Goal: Task Accomplishment & Management: Use online tool/utility

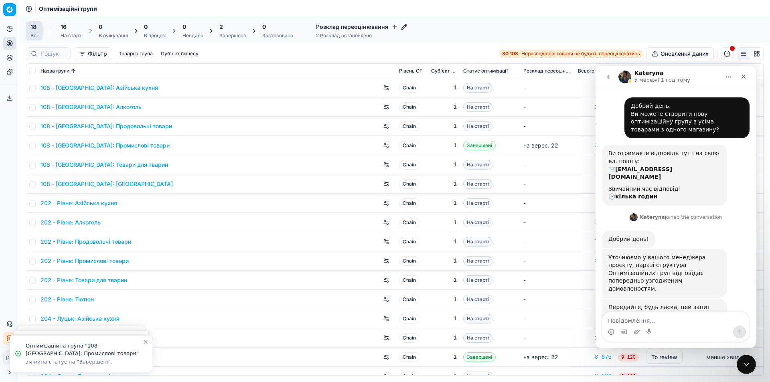
scroll to position [29, 0]
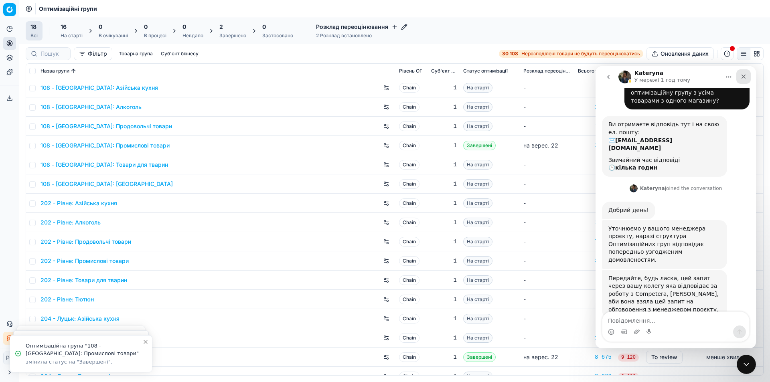
click at [745, 77] on icon "Закрити" at bounding box center [743, 76] width 6 height 6
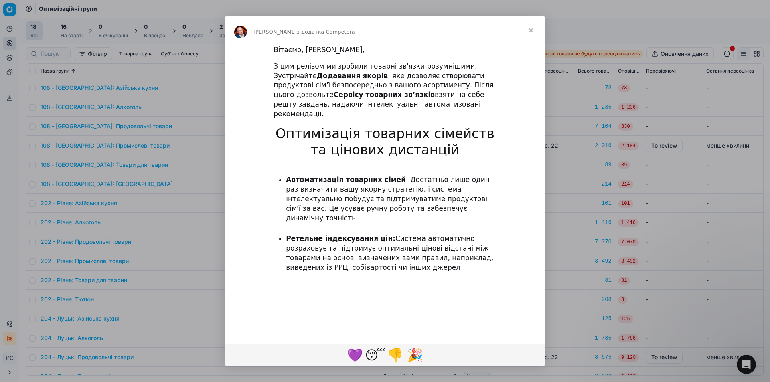
click at [530, 28] on span "Закрити" at bounding box center [530, 30] width 29 height 29
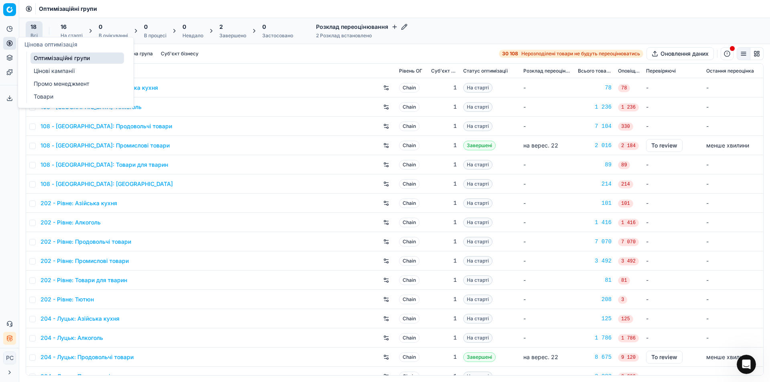
click at [43, 69] on link "Цінові кампанії" at bounding box center [76, 70] width 93 height 11
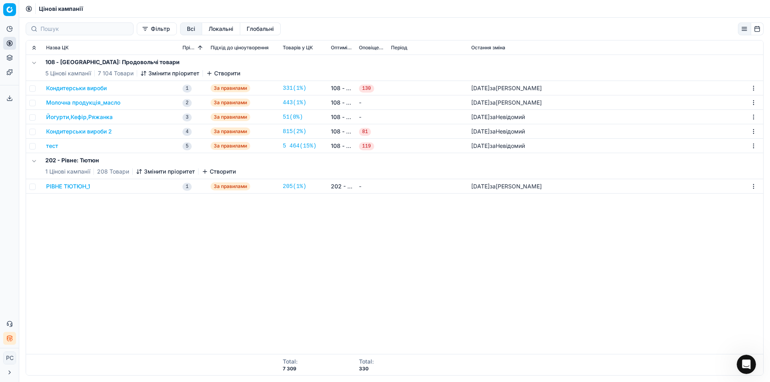
click at [75, 184] on button "РІВНЕ ТЮТЮН_1" at bounding box center [68, 186] width 44 height 8
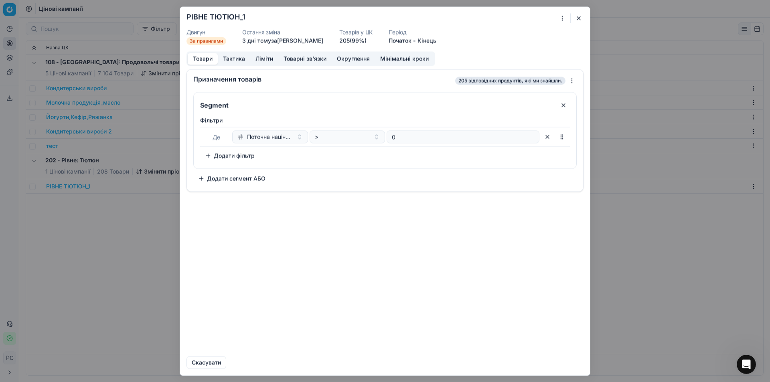
click at [576, 16] on button "button" at bounding box center [579, 18] width 10 height 10
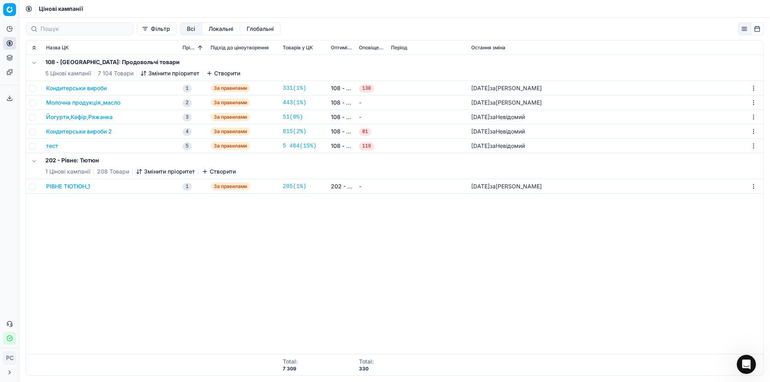
click at [64, 3] on div "Цінові кампанії" at bounding box center [394, 9] width 751 height 18
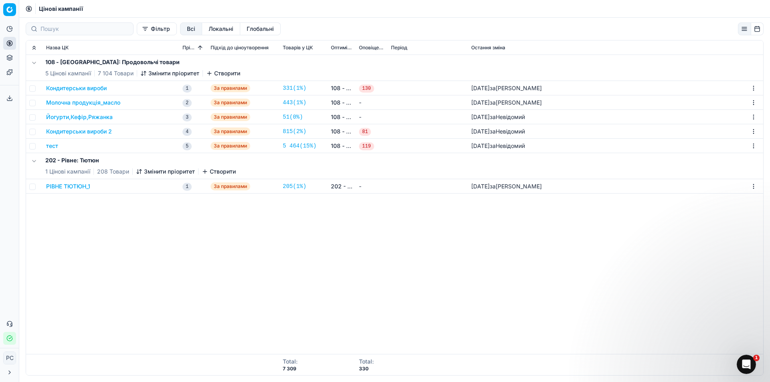
click at [63, 7] on span "Цінові кампанії" at bounding box center [61, 9] width 44 height 8
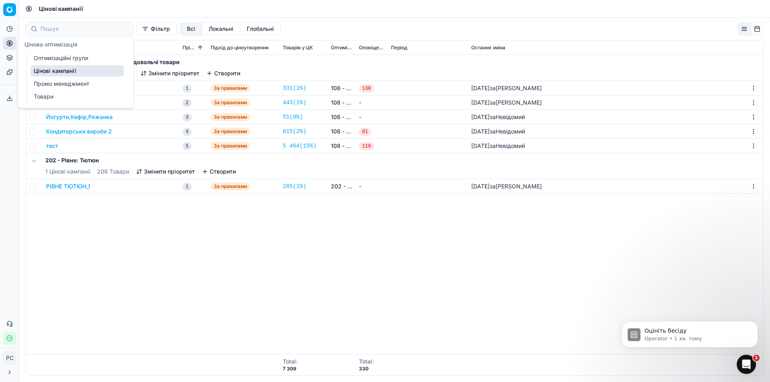
click at [44, 67] on link "Цінові кампанії" at bounding box center [76, 70] width 93 height 11
click at [51, 65] on ul "Оптимізаційні групи Цінові кампанії Промо менеджмент Товари" at bounding box center [77, 77] width 102 height 51
click at [52, 70] on link "Цінові кампанії" at bounding box center [76, 70] width 93 height 11
click at [63, 69] on link "Цінові кампанії" at bounding box center [76, 70] width 93 height 11
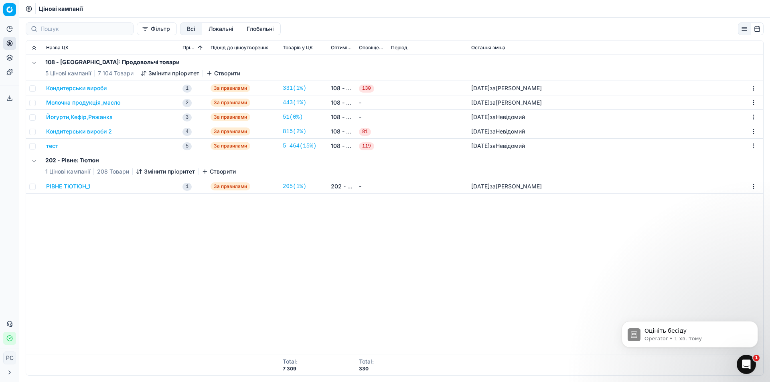
drag, startPoint x: 224, startPoint y: 280, endPoint x: 226, endPoint y: 267, distance: 12.6
click at [225, 280] on div "108 - Івано-Франківськ: Продовольчі товари 5 Цінові кампанії 7 104 Товари Зміни…" at bounding box center [394, 204] width 737 height 299
click at [758, 322] on button "Dismiss notification" at bounding box center [755, 323] width 10 height 10
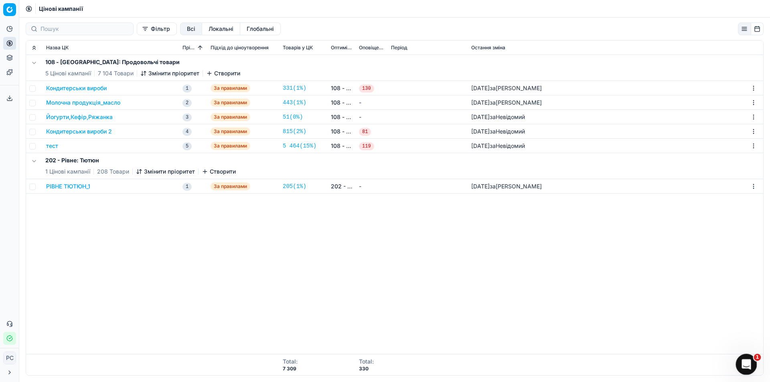
click at [743, 359] on icon "Відкрити програму для спілкування Intercom" at bounding box center [745, 363] width 13 height 13
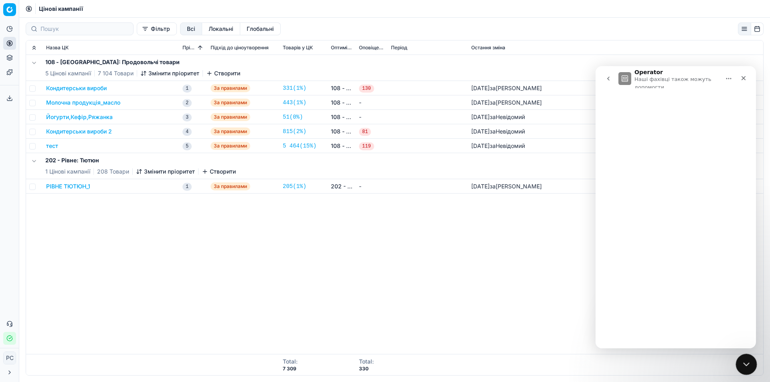
click at [742, 362] on icon "Закрити програму для спілкування Intercom" at bounding box center [745, 363] width 10 height 10
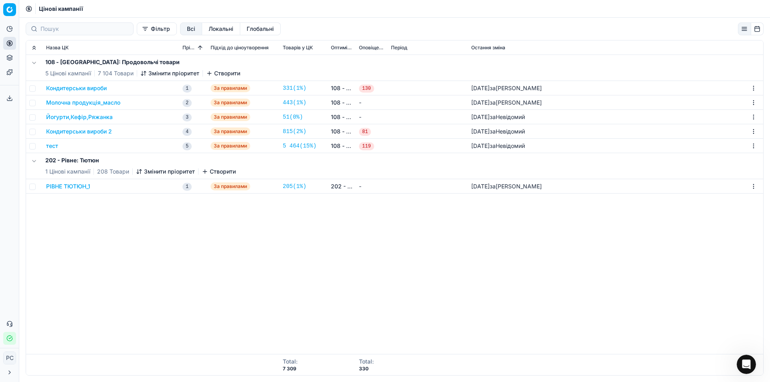
click at [745, 30] on button "button" at bounding box center [744, 28] width 13 height 13
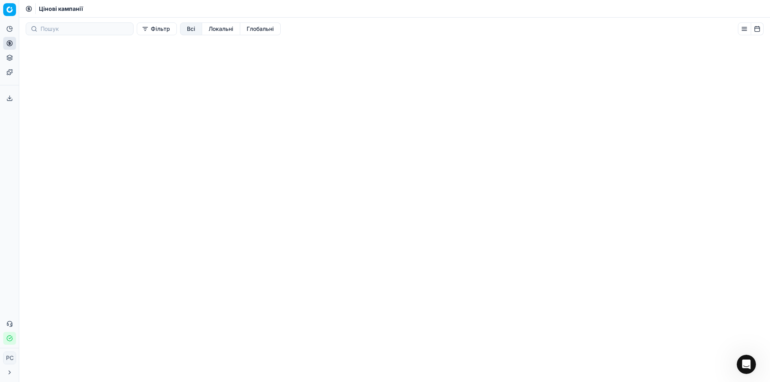
click at [745, 30] on button "button" at bounding box center [744, 28] width 13 height 13
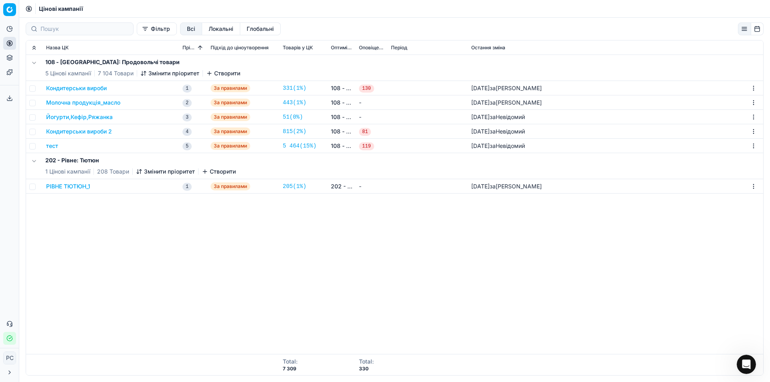
scroll to position [1, 0]
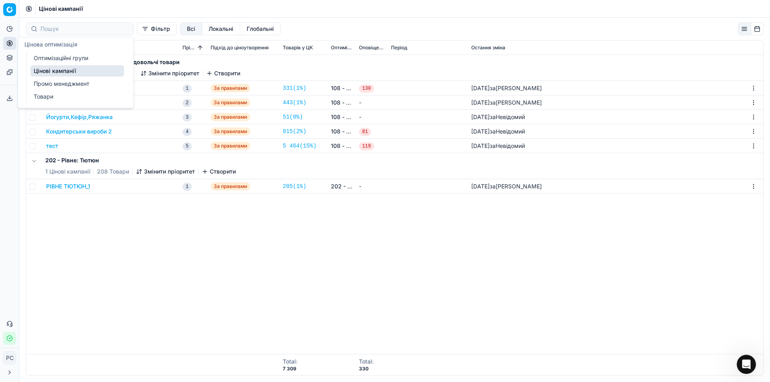
click at [55, 71] on link "Цінові кампанії" at bounding box center [76, 70] width 93 height 11
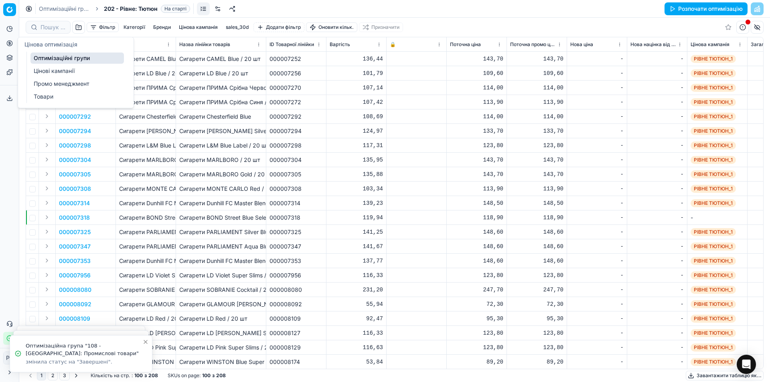
click at [52, 59] on link "Оптимізаційні групи" at bounding box center [76, 58] width 93 height 11
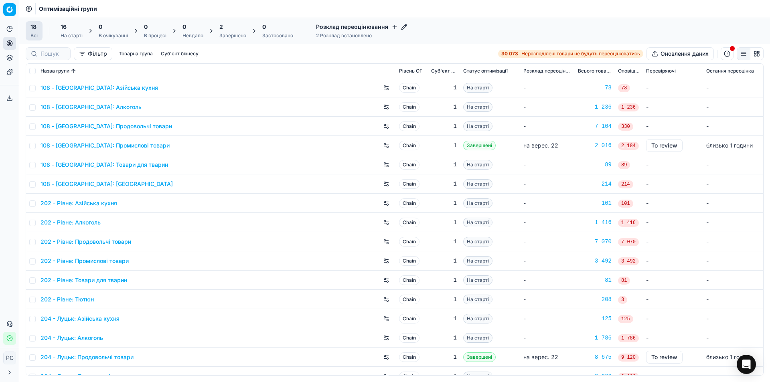
click at [81, 300] on link "202 - Рівне: Тютюн" at bounding box center [66, 300] width 53 height 8
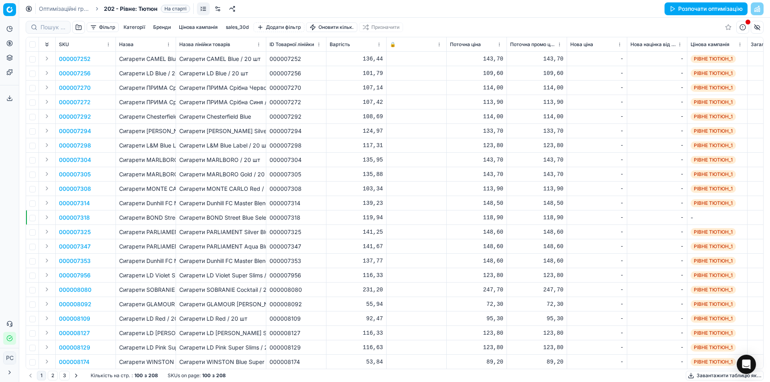
click at [66, 8] on link "Оптимізаційні групи" at bounding box center [64, 9] width 51 height 8
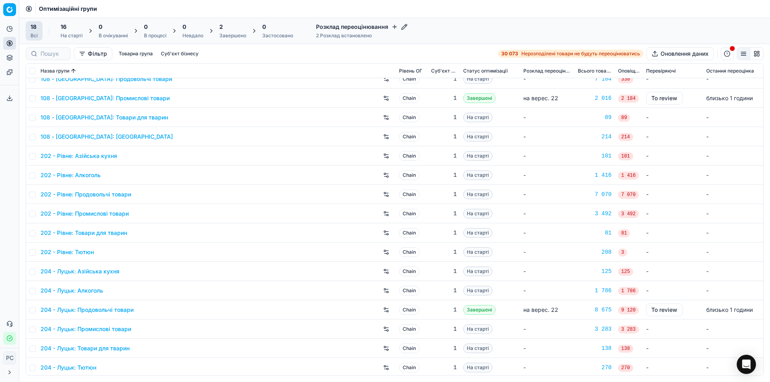
scroll to position [49, 0]
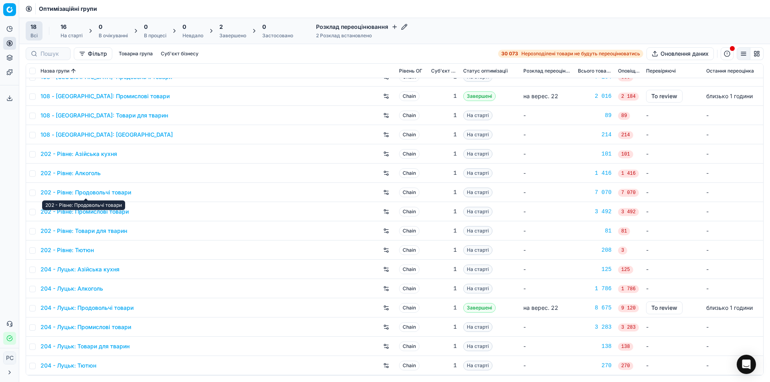
click at [125, 191] on link "202 - Рівне: Продовольчі товари" at bounding box center [85, 192] width 91 height 8
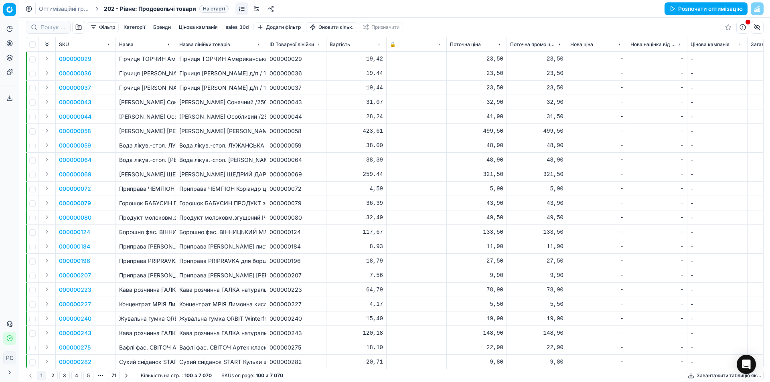
click at [191, 24] on button "Цінова кампанія" at bounding box center [198, 27] width 45 height 10
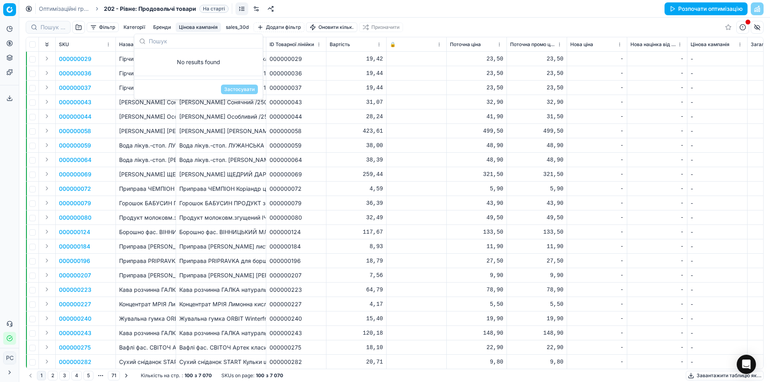
click at [190, 24] on button "Цінова кампанія" at bounding box center [198, 27] width 45 height 10
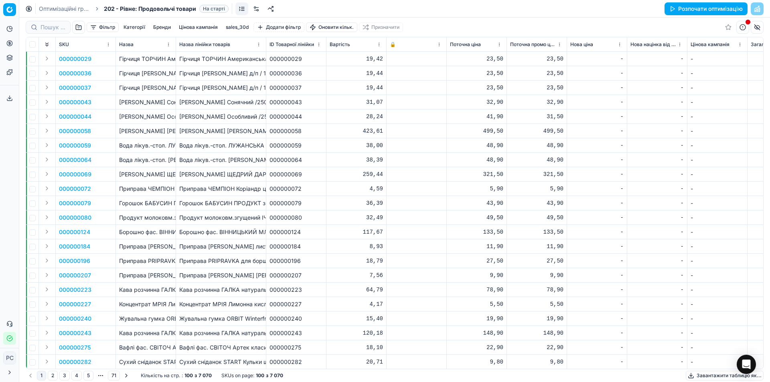
click at [255, 6] on link at bounding box center [256, 8] width 13 height 13
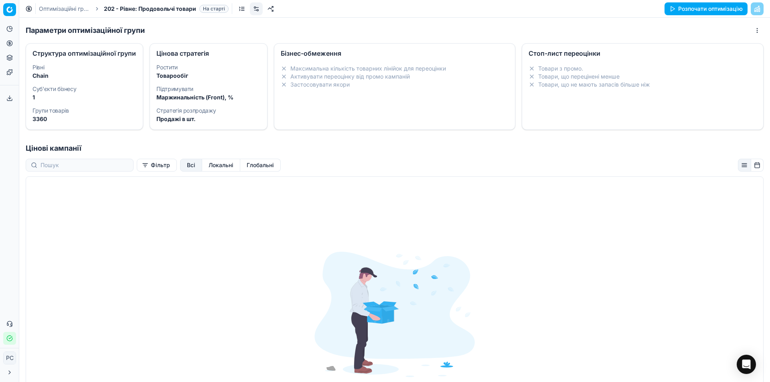
click at [70, 80] on dd "Chain" at bounding box center [84, 76] width 104 height 8
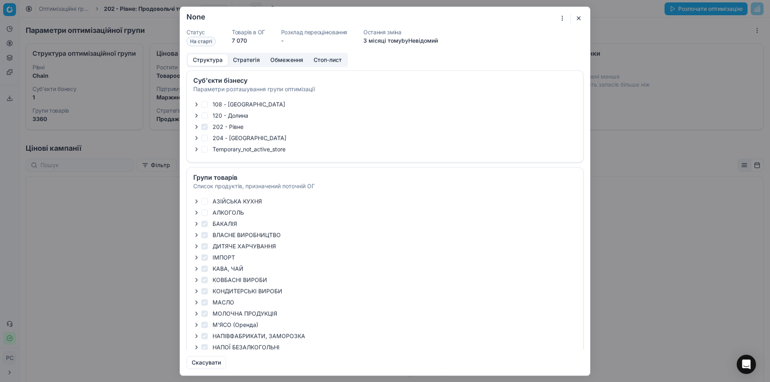
checkbox input "true"
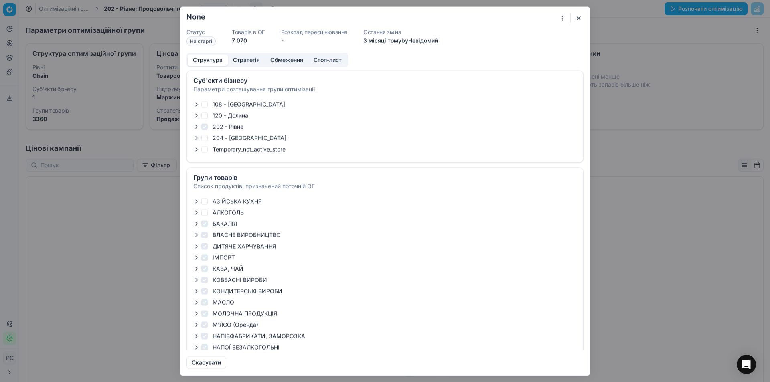
checkbox input "true"
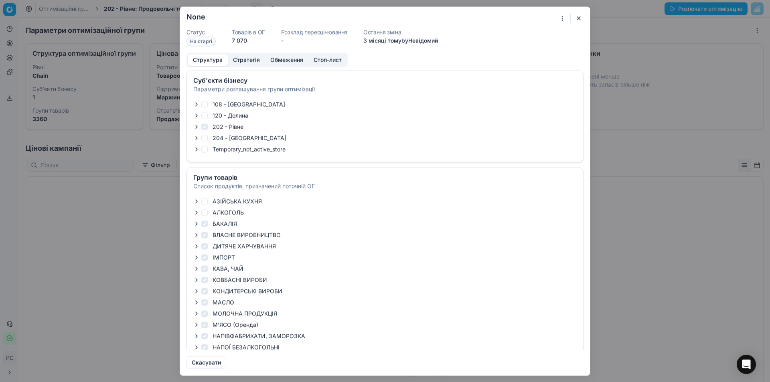
checkbox input "true"
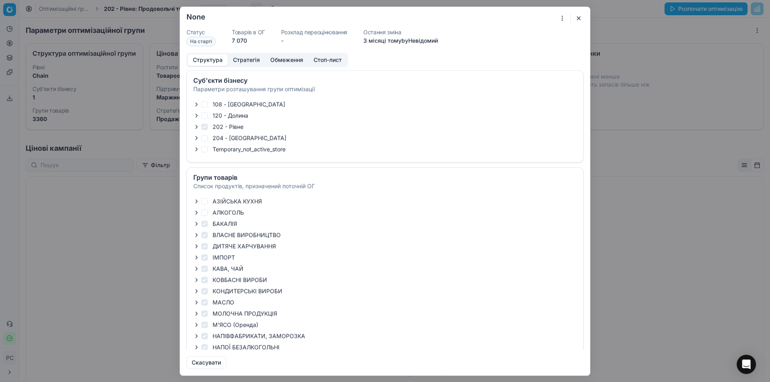
checkbox input "true"
click at [247, 67] on div "Структура Стратегія Обмеження Стоп-лист" at bounding box center [267, 60] width 162 height 14
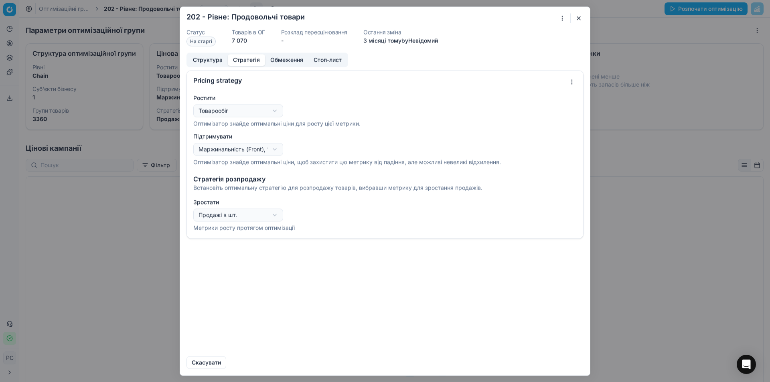
click at [245, 64] on button "Стратегія" at bounding box center [246, 60] width 37 height 12
click at [250, 58] on button "Стратегія" at bounding box center [246, 60] width 37 height 12
click at [212, 60] on button "Структура" at bounding box center [208, 60] width 40 height 12
click at [256, 58] on button "Стратегія" at bounding box center [246, 60] width 37 height 12
click at [229, 114] on div "Oprimization group is saving... 202 - Рівне: Продовольчі товари Статус На старт…" at bounding box center [385, 191] width 770 height 382
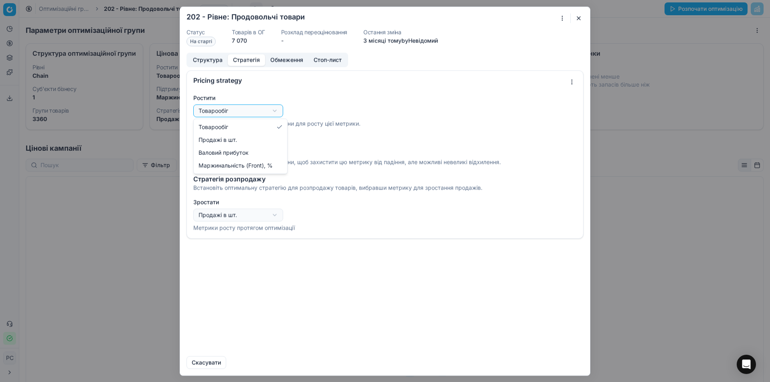
click at [229, 114] on div "Oprimization group is saving... 202 - Рівне: Продовольчі товари Статус На старт…" at bounding box center [385, 191] width 770 height 382
click at [228, 116] on div "Oprimization group is saving... 202 - Рівне: Продовольчі товари Статус На старт…" at bounding box center [385, 191] width 770 height 382
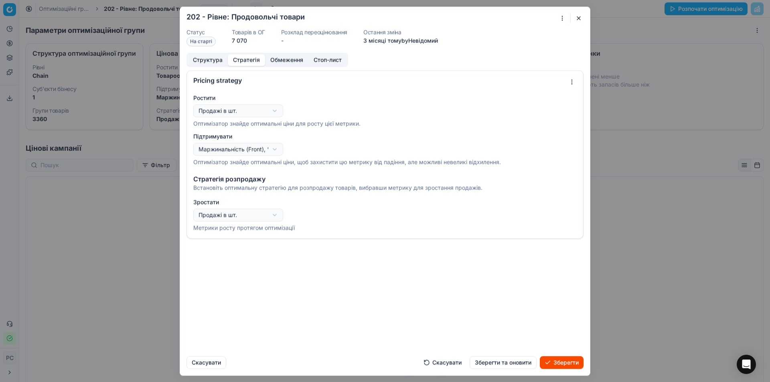
click at [231, 109] on div "Oprimization group is saving... 202 - Рівне: Продовольчі товари Статус На старт…" at bounding box center [385, 191] width 770 height 382
select select "revenue"
click at [230, 148] on div "Oprimization group is saving... 202 - Рівне: Продовольчі товари Статус На старт…" at bounding box center [385, 191] width 770 height 382
click at [237, 256] on div "Oprimization group is saving... 202 - Рівне: Продовольчі товари Статус На старт…" at bounding box center [385, 191] width 770 height 382
click at [217, 215] on div "Oprimization group is saving... 202 - Рівне: Продовольчі товари Статус На старт…" at bounding box center [385, 191] width 770 height 382
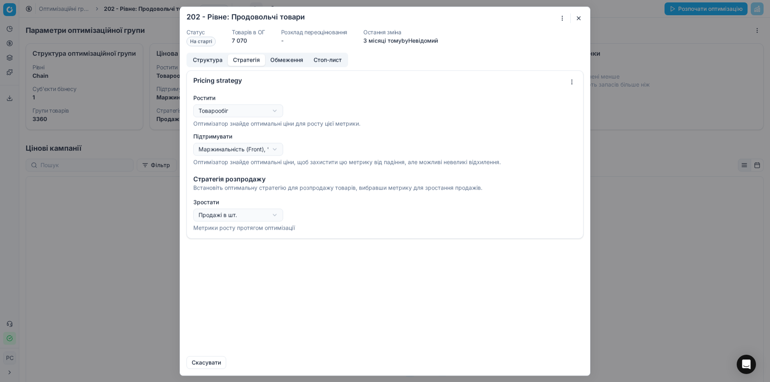
click at [217, 215] on div "Oprimization group is saving... 202 - Рівне: Продовольчі товари Статус На старт…" at bounding box center [385, 191] width 770 height 382
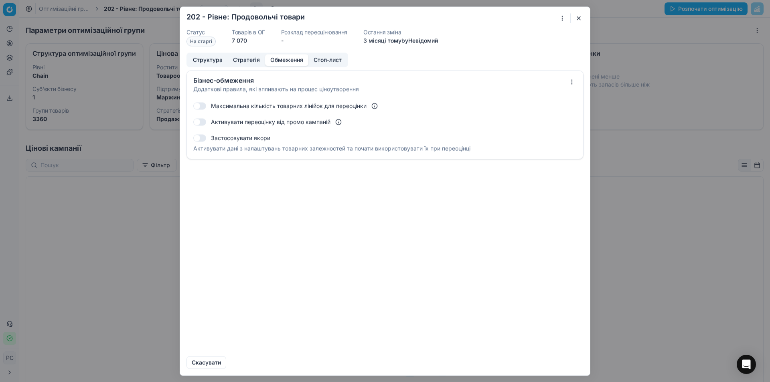
click at [270, 60] on button "Обмеження" at bounding box center [286, 60] width 43 height 12
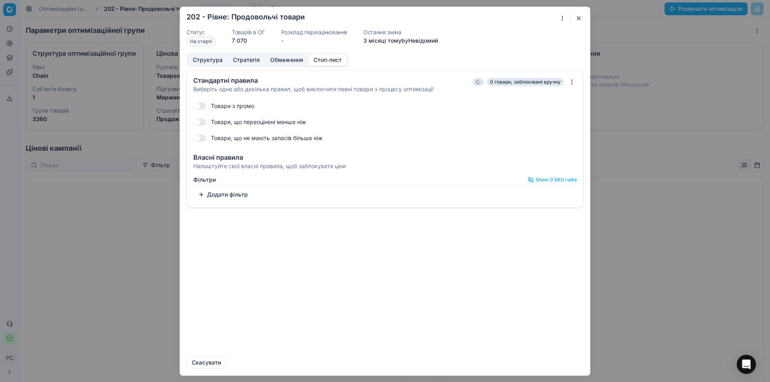
click at [324, 58] on button "Стоп-лист" at bounding box center [327, 60] width 38 height 12
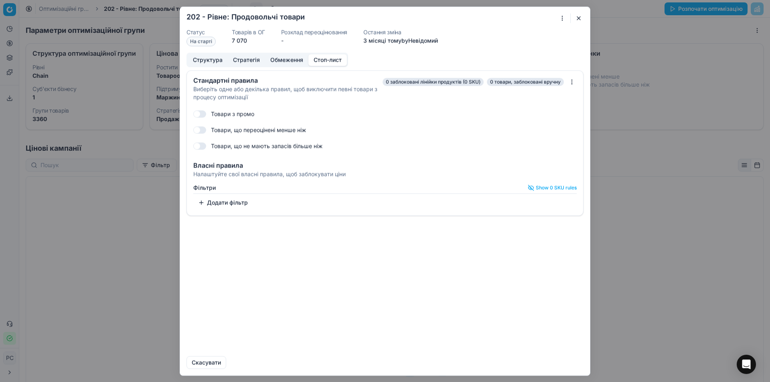
click at [261, 57] on button "Стратегія" at bounding box center [246, 60] width 37 height 12
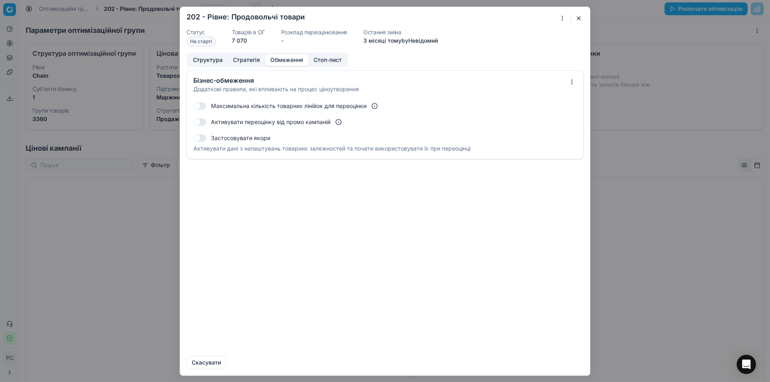
click at [285, 56] on button "Обмеження" at bounding box center [286, 60] width 43 height 12
click at [215, 61] on button "Структура" at bounding box center [208, 60] width 40 height 12
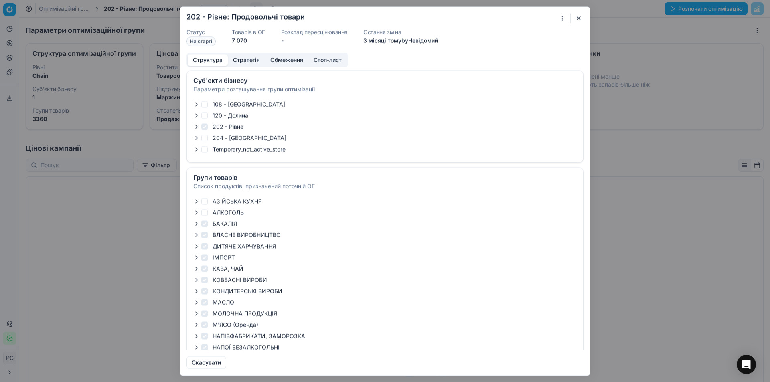
click at [579, 17] on button "button" at bounding box center [579, 18] width 10 height 10
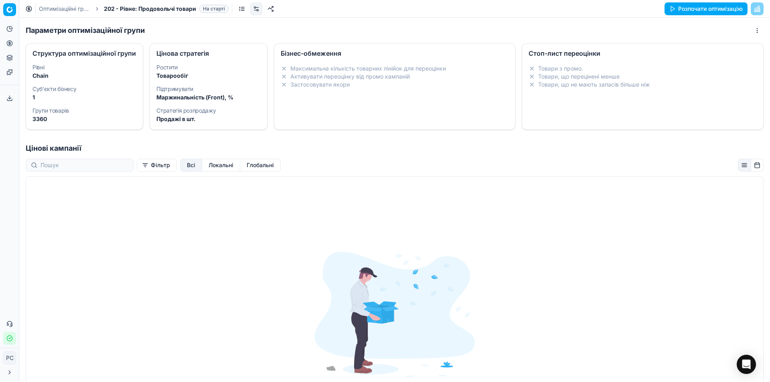
click at [123, 5] on span "202 - Рівне: Продовольчі товари" at bounding box center [150, 9] width 92 height 8
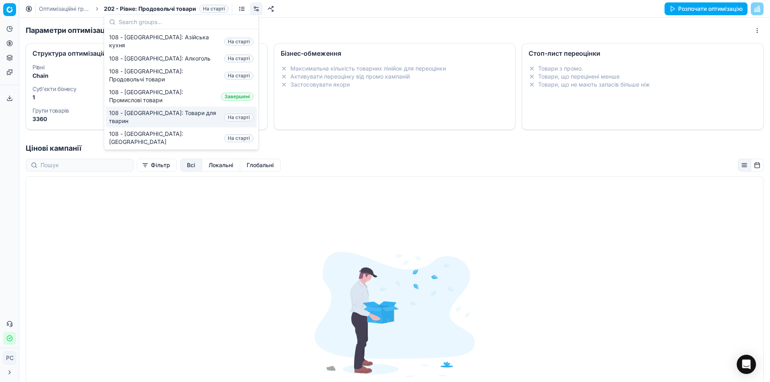
click at [342, 143] on div "Параметри оптимізаційної групи Структура оптимізаційної групи Рівні Chain Суб'є…" at bounding box center [394, 83] width 751 height 119
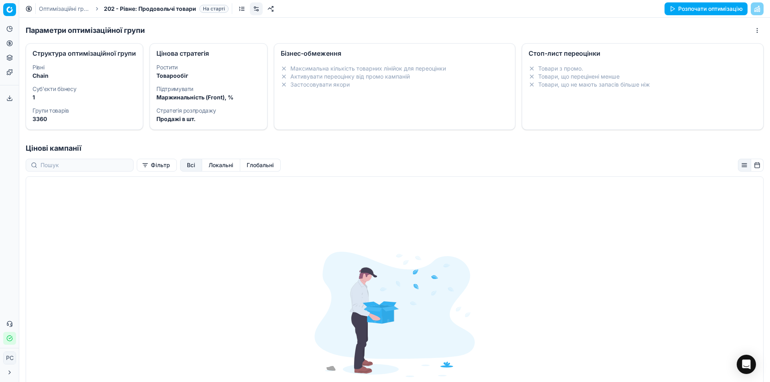
click at [49, 9] on link "Оптимізаційні групи" at bounding box center [64, 9] width 51 height 8
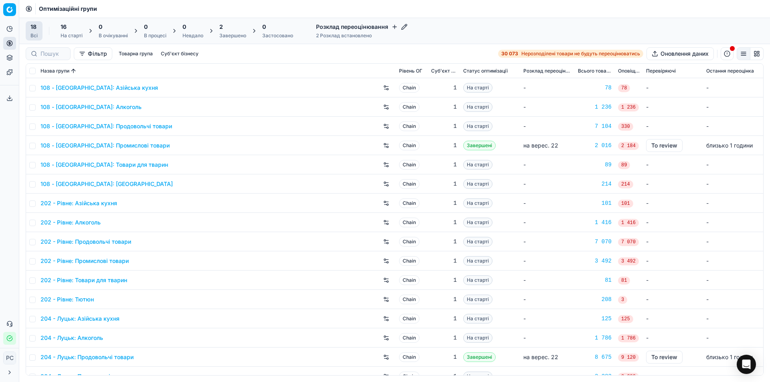
click at [95, 242] on link "202 - Рівне: Продовольчі товари" at bounding box center [85, 242] width 91 height 8
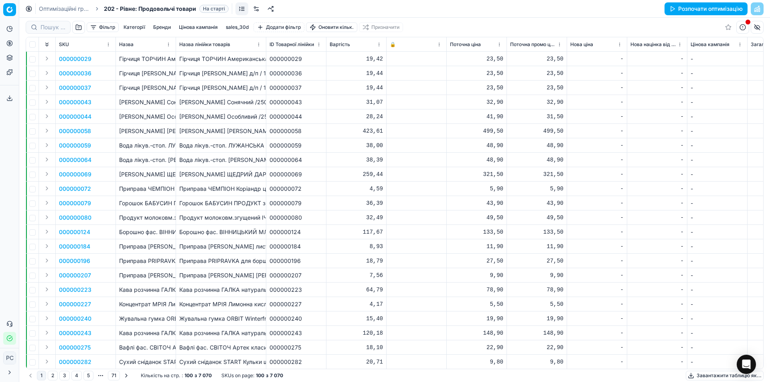
click at [238, 44] on div "Назва лінійки товарів" at bounding box center [220, 44] width 83 height 8
click at [257, 44] on html "Pricing platform Аналітика Цінова оптимізація Асортимент продукції Шаблони Серв…" at bounding box center [385, 191] width 770 height 382
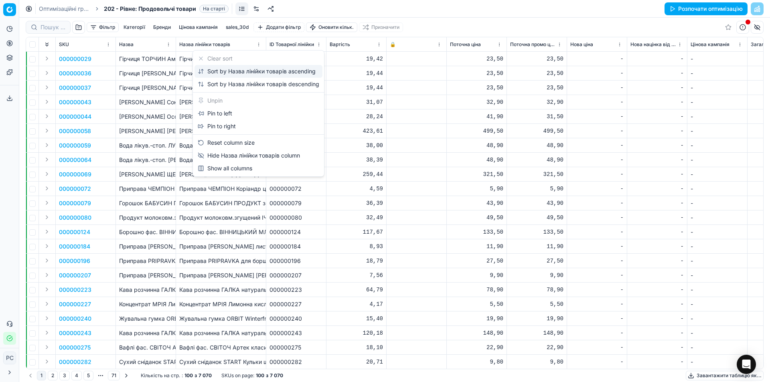
click at [247, 71] on div "Sort by Назва лінійки товарів ascending" at bounding box center [257, 71] width 118 height 8
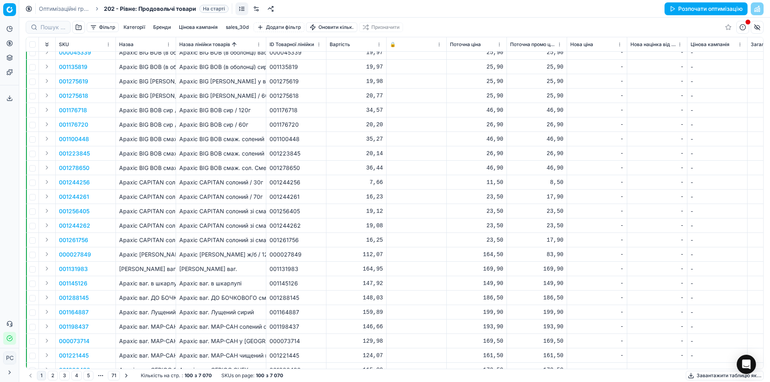
scroll to position [521, 0]
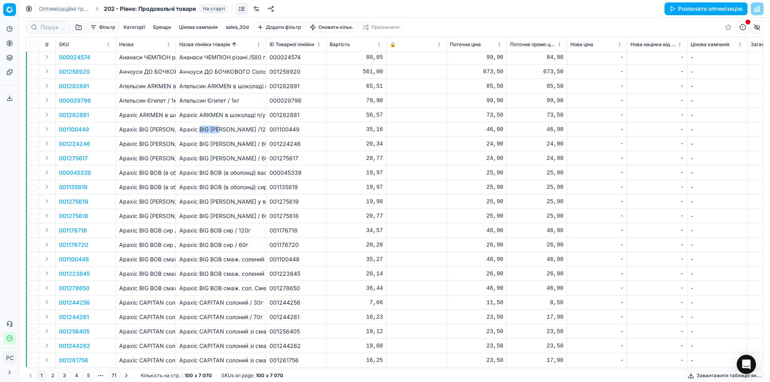
drag, startPoint x: 221, startPoint y: 129, endPoint x: 199, endPoint y: 128, distance: 21.7
click at [199, 128] on div "Арахіс BIG [PERSON_NAME] /120г" at bounding box center [220, 130] width 83 height 8
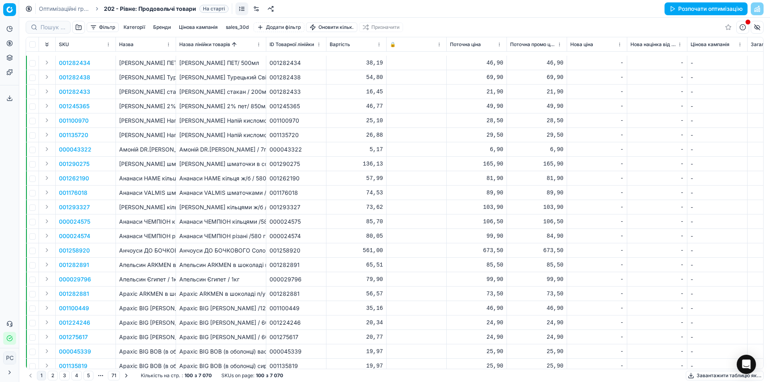
scroll to position [401, 0]
drag, startPoint x: 221, startPoint y: 264, endPoint x: 200, endPoint y: 265, distance: 20.5
click at [200, 265] on div "Арахіс BIG BOB бекон / 60г" at bounding box center [220, 264] width 83 height 8
copy div "BIG BOB"
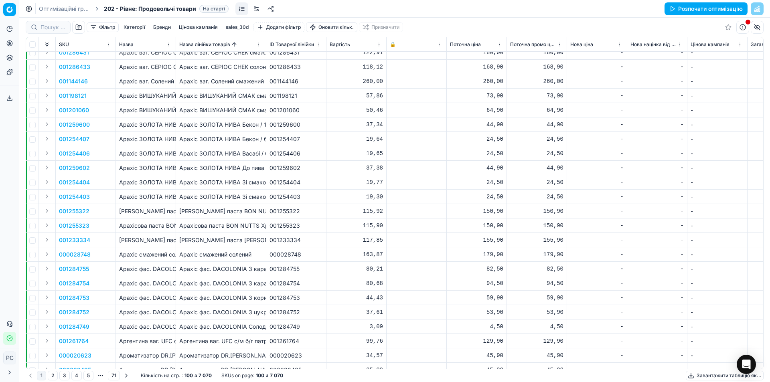
scroll to position [1132, 0]
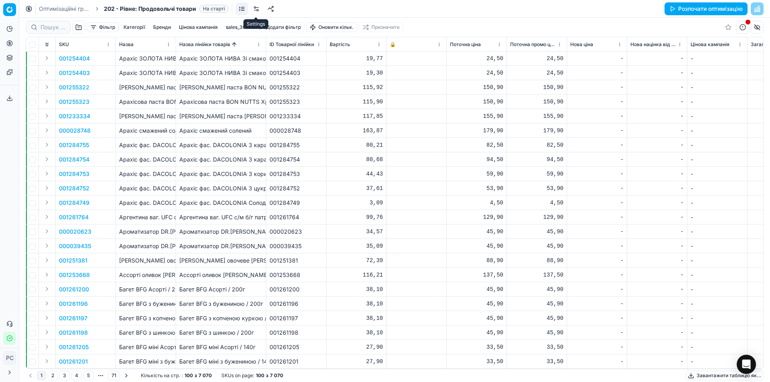
click at [255, 7] on link at bounding box center [256, 8] width 13 height 13
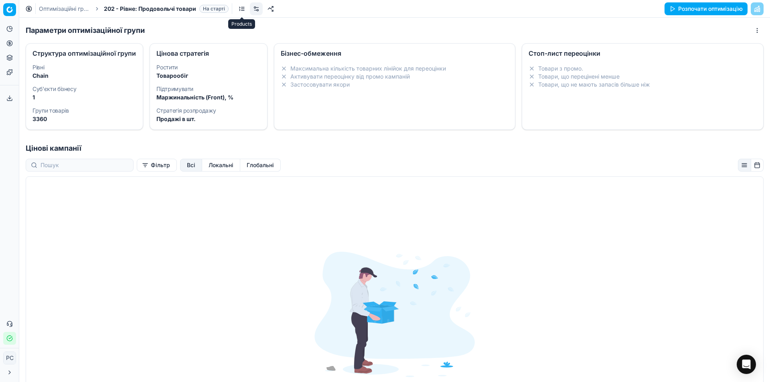
click at [243, 7] on link at bounding box center [241, 8] width 13 height 13
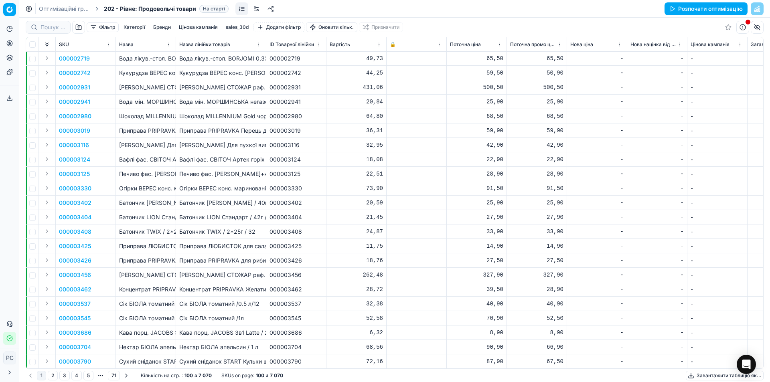
scroll to position [892, 0]
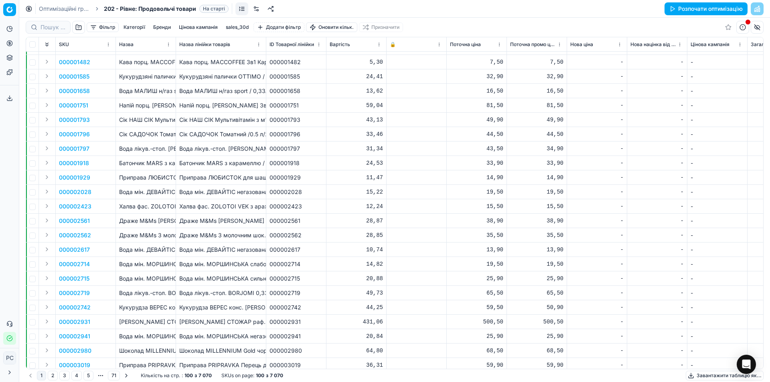
click at [206, 42] on span "Назва лінійки товарів" at bounding box center [204, 44] width 51 height 6
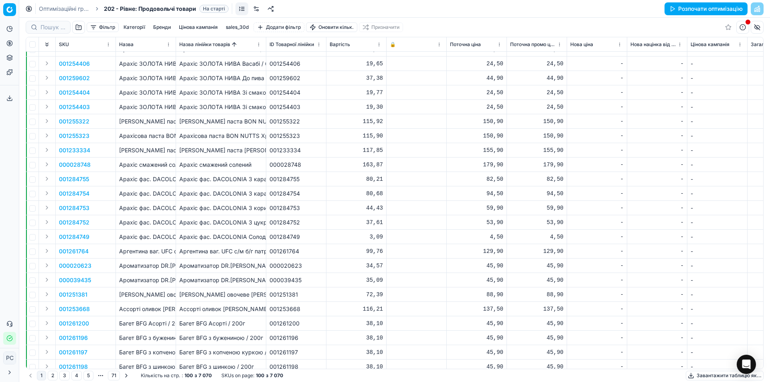
scroll to position [1132, 0]
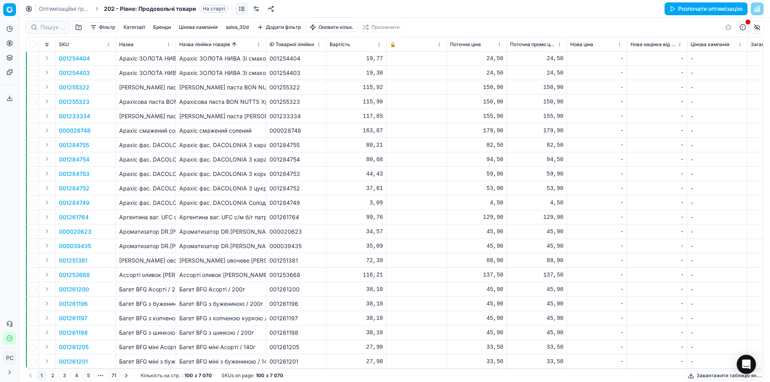
click at [187, 374] on strong "100" at bounding box center [188, 376] width 8 height 6
click at [51, 374] on button "2" at bounding box center [53, 376] width 10 height 10
drag, startPoint x: 230, startPoint y: 139, endPoint x: 208, endPoint y: 134, distance: 23.0
click at [208, 138] on td "Батончик ROSHEN з помадно-шоколадною начинкою / 43 г" at bounding box center [221, 145] width 90 height 14
copy div "ROSHEN"
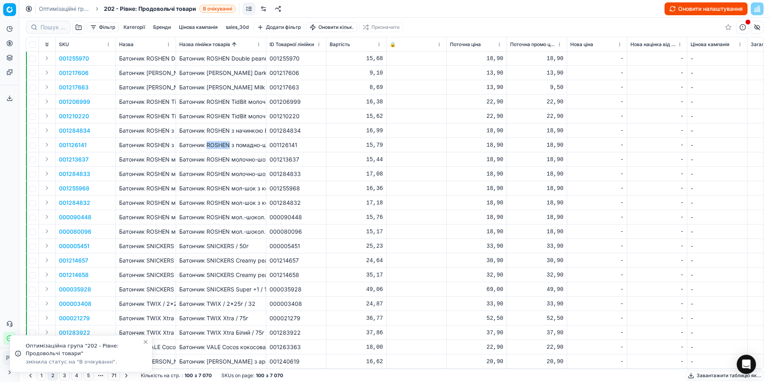
click at [698, 10] on button "Оновити налаштування" at bounding box center [705, 8] width 83 height 13
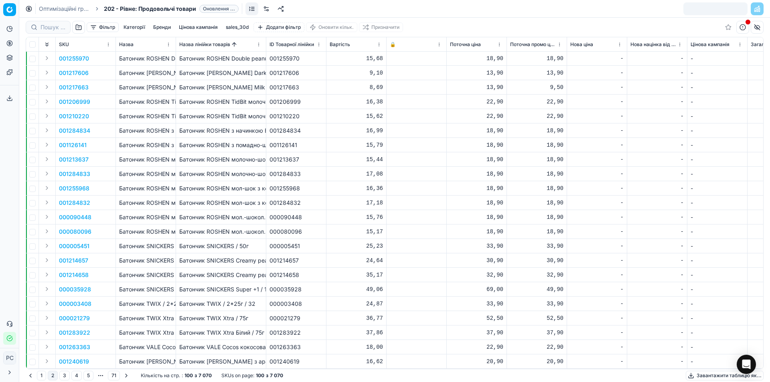
click at [302, 146] on td "001126141" at bounding box center [296, 145] width 60 height 14
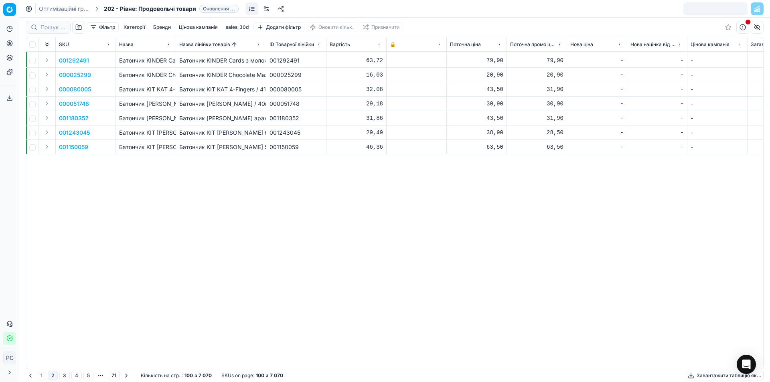
scroll to position [411, 0]
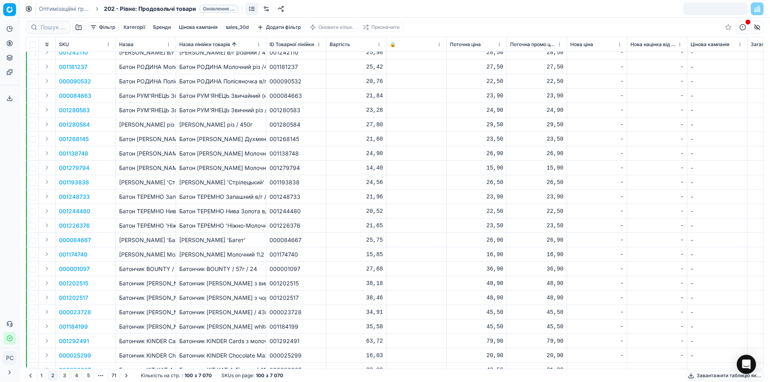
click at [55, 10] on link "Оптимізаційні групи" at bounding box center [64, 9] width 51 height 8
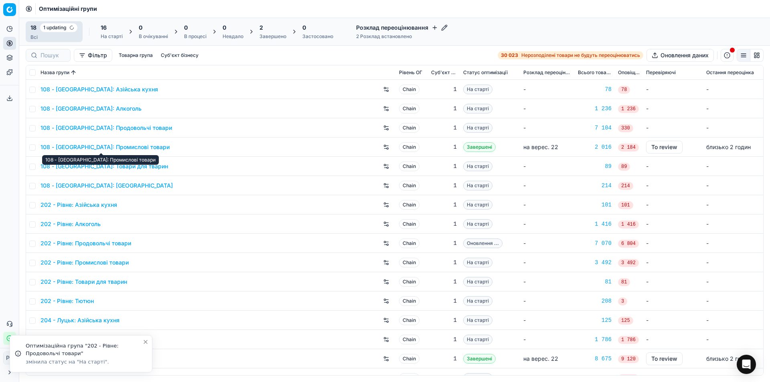
click at [94, 346] on div "Оптимізаційна група "202 - Рівне: Продовольчі товари"" at bounding box center [84, 350] width 117 height 16
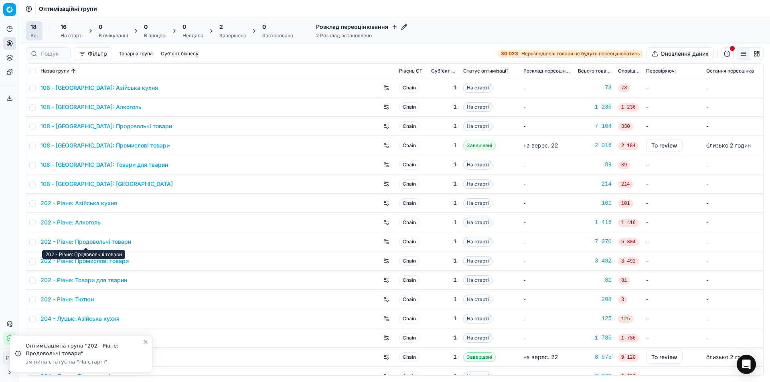
click at [115, 242] on link "202 - Рівне: Продовольчі товари" at bounding box center [85, 242] width 91 height 8
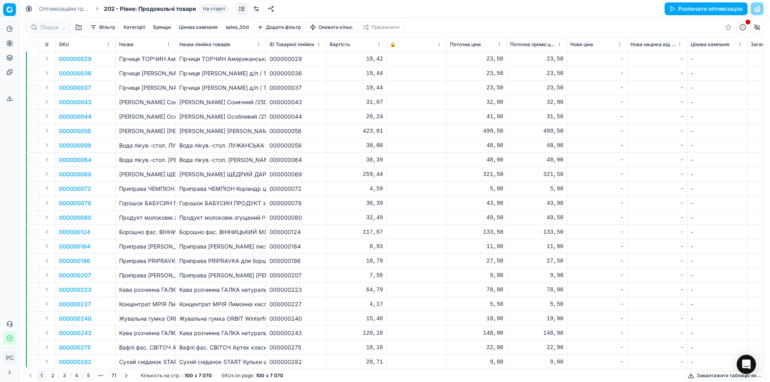
click at [687, 8] on button "Розпочати оптимізацію" at bounding box center [705, 8] width 83 height 13
click at [746, 27] on button "button" at bounding box center [742, 27] width 13 height 13
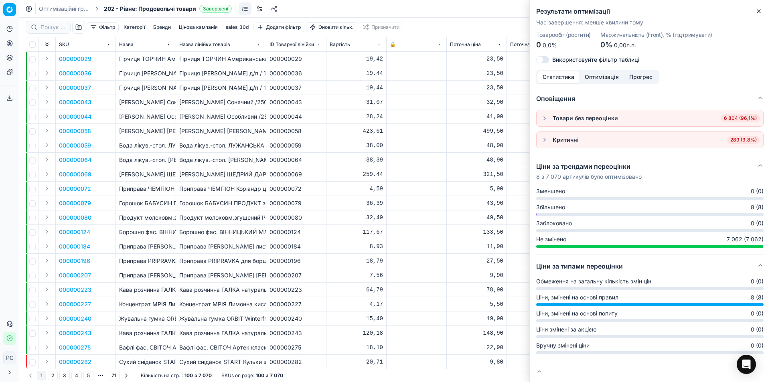
click at [543, 141] on button "button" at bounding box center [545, 140] width 10 height 10
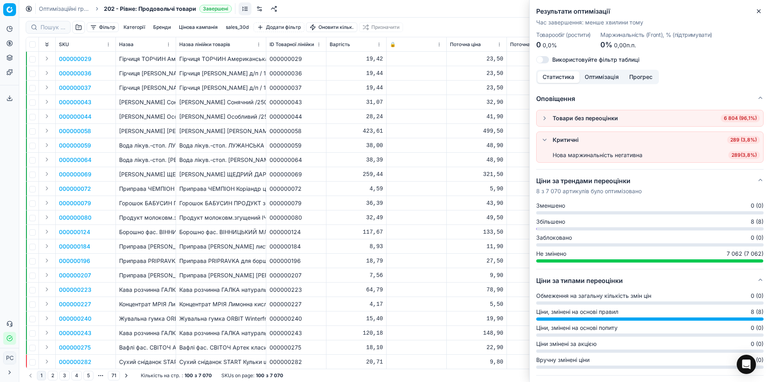
click at [732, 154] on span "289 ( 3,8% )" at bounding box center [744, 155] width 32 height 8
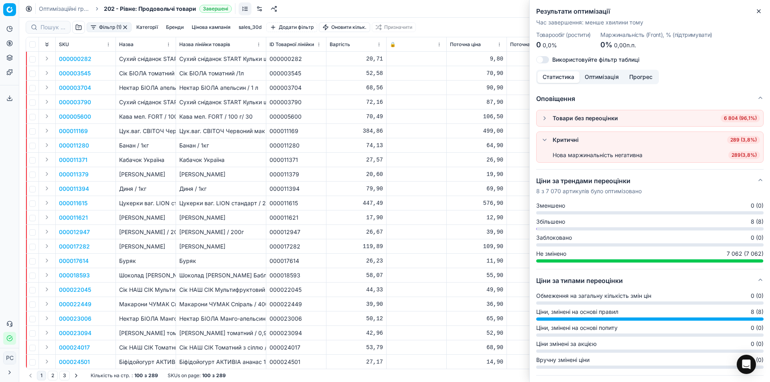
click at [439, 144] on div at bounding box center [416, 145] width 53 height 5
click at [755, 8] on button "Close" at bounding box center [759, 11] width 10 height 10
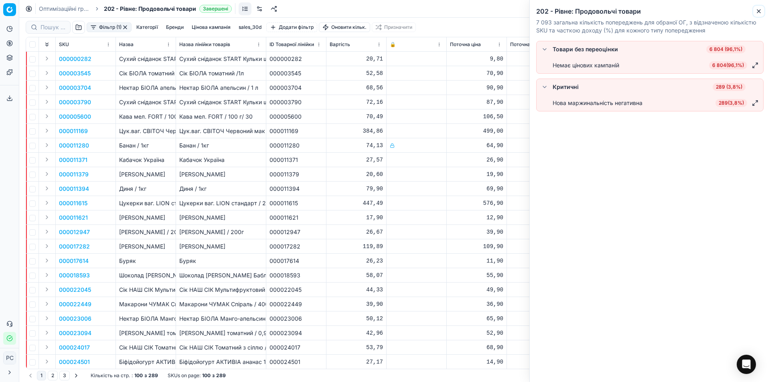
drag, startPoint x: 759, startPoint y: 8, endPoint x: 751, endPoint y: 14, distance: 9.6
click at [759, 8] on icon "button" at bounding box center [758, 11] width 6 height 6
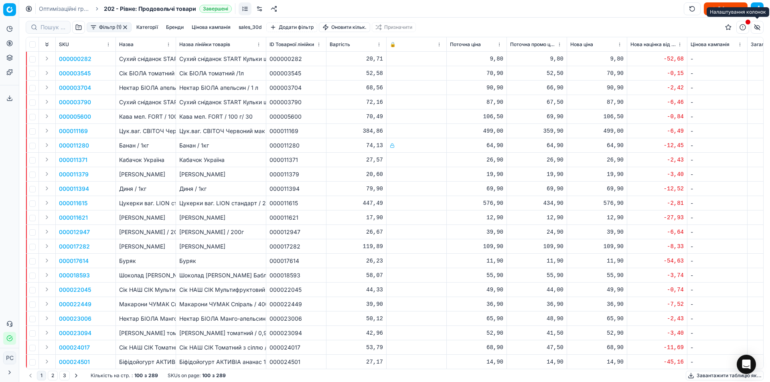
click at [756, 28] on button "button" at bounding box center [757, 27] width 13 height 13
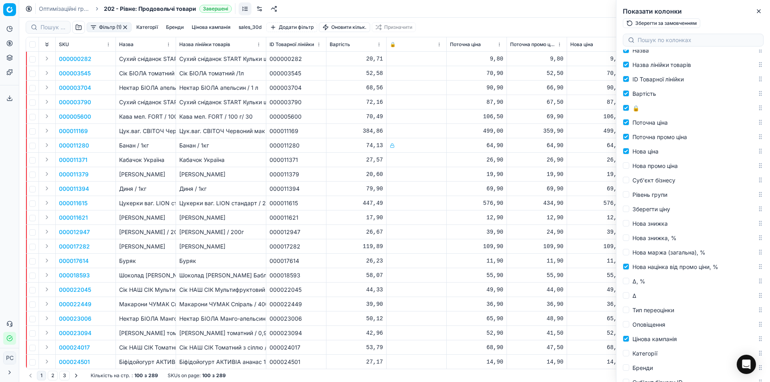
scroll to position [80, 0]
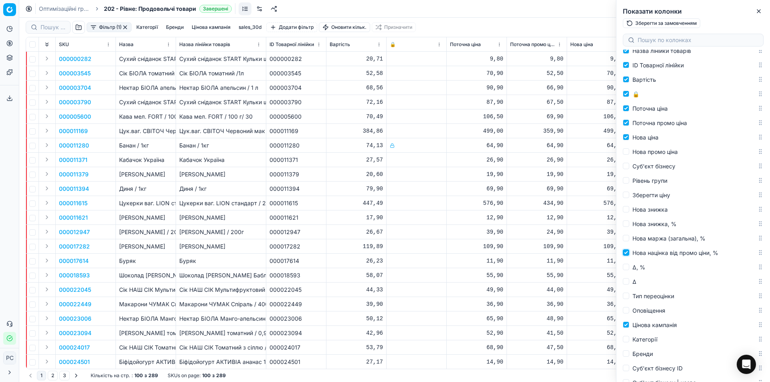
click at [627, 253] on input "Нова націнка від промо ціни, %" at bounding box center [626, 252] width 6 height 6
checkbox input "false"
click at [627, 239] on input "Нова маржа (загальна), %" at bounding box center [626, 238] width 6 height 6
checkbox input "true"
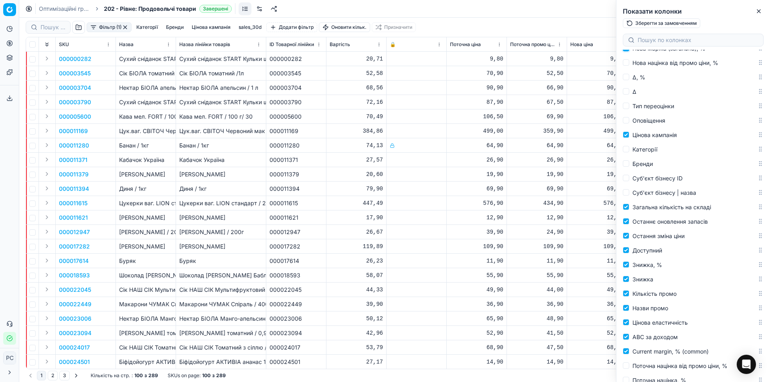
scroll to position [281, 0]
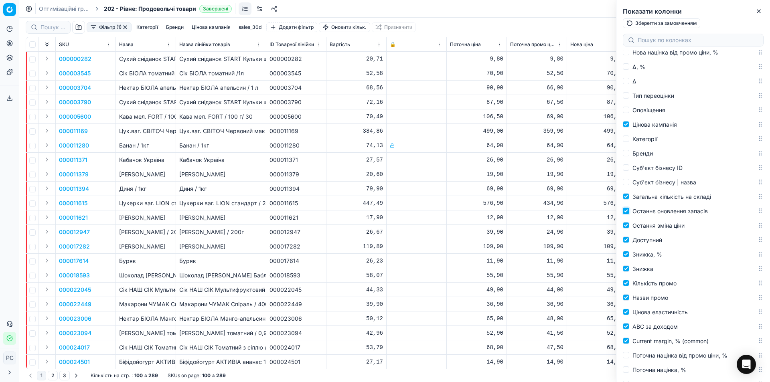
drag, startPoint x: 625, startPoint y: 211, endPoint x: 627, endPoint y: 215, distance: 5.2
click at [625, 211] on input "Останнє оновлення запасів" at bounding box center [626, 211] width 6 height 6
checkbox input "false"
click at [624, 239] on input "Доступний" at bounding box center [626, 240] width 6 height 6
checkbox input "false"
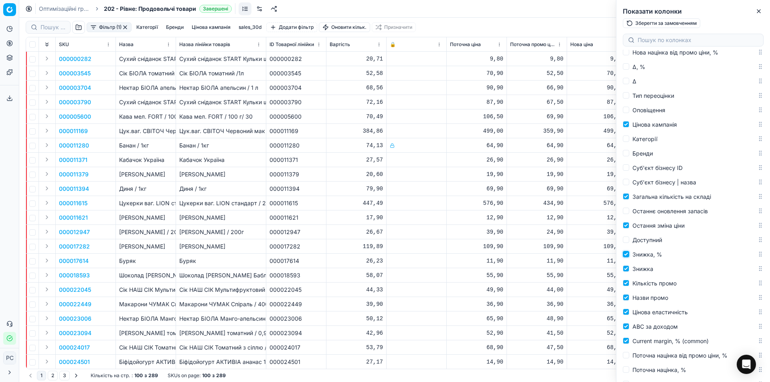
click at [626, 253] on input "Знижка, %" at bounding box center [626, 254] width 6 height 6
checkbox input "false"
click at [627, 267] on input "Знижка" at bounding box center [626, 268] width 6 height 6
checkbox input "false"
click at [626, 282] on input "Кількість промо" at bounding box center [626, 283] width 6 height 6
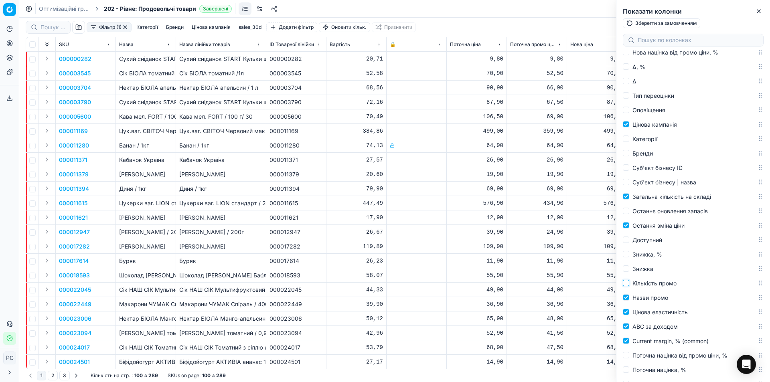
checkbox input "false"
click at [627, 298] on input "Назви промо" at bounding box center [626, 297] width 6 height 6
checkbox input "false"
click at [627, 312] on input "Цінова еластичність" at bounding box center [626, 312] width 6 height 6
checkbox input "false"
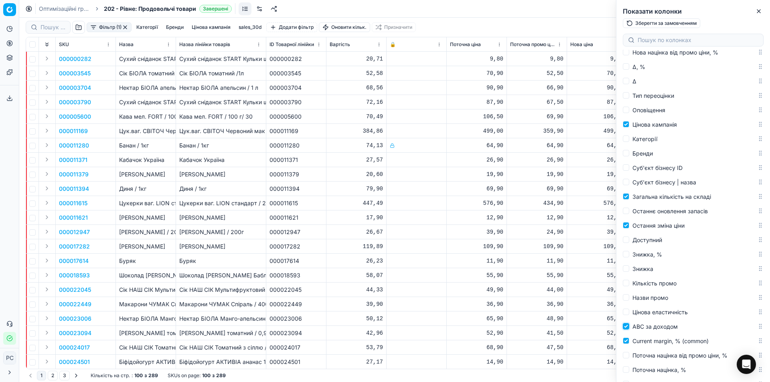
click at [625, 324] on input "ABC за доходом" at bounding box center [626, 326] width 6 height 6
checkbox input "false"
click at [622, 337] on div "Current margin, % (common)" at bounding box center [693, 341] width 147 height 14
click at [625, 341] on input "Current margin, % (common)" at bounding box center [626, 341] width 6 height 6
checkbox input "false"
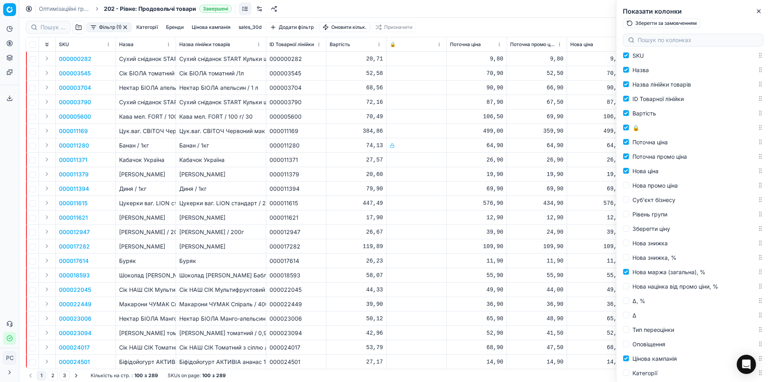
scroll to position [0, 0]
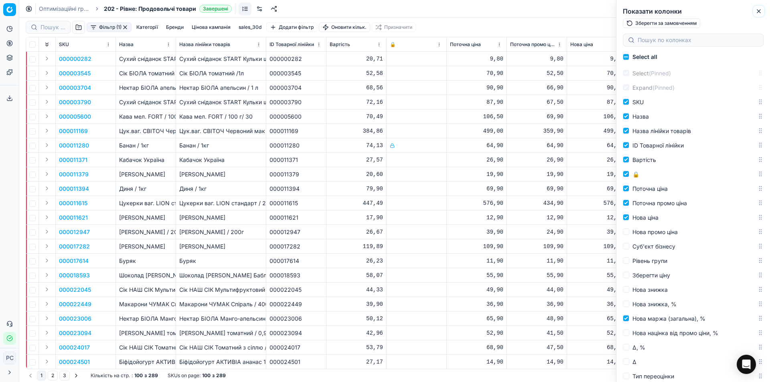
drag, startPoint x: 759, startPoint y: 10, endPoint x: 749, endPoint y: 18, distance: 13.4
click at [759, 9] on icon "button" at bounding box center [758, 11] width 6 height 6
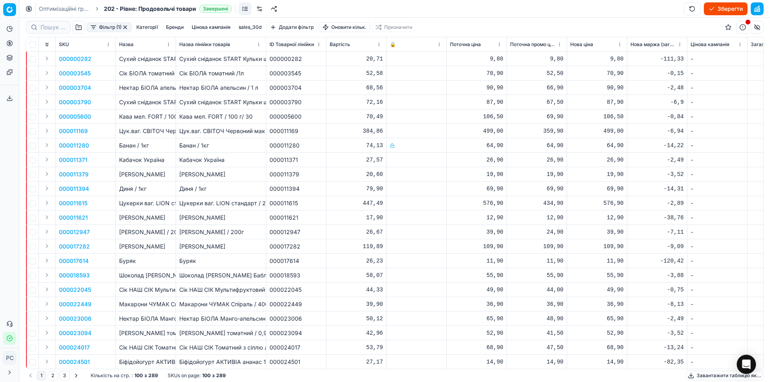
drag, startPoint x: 528, startPoint y: 362, endPoint x: 533, endPoint y: 364, distance: 4.8
click at [533, 364] on div "SKU Назва Назва лінійки товарів ID Товарної лінійки Вартість 🔒 Поточна ціна Пот…" at bounding box center [394, 203] width 737 height 332
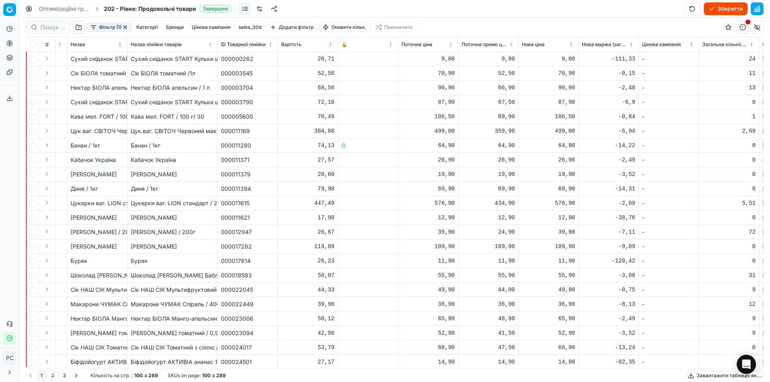
scroll to position [0, 184]
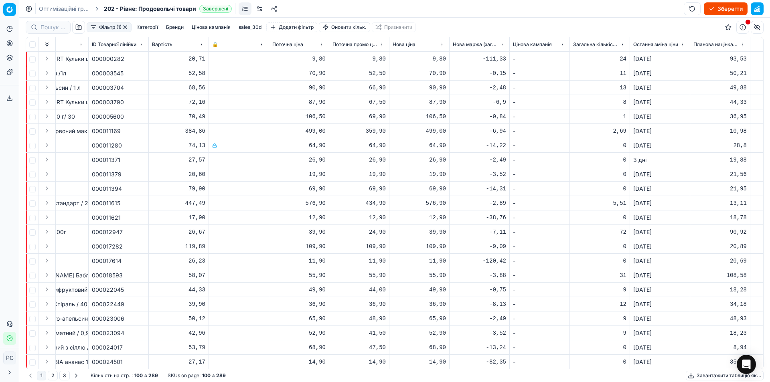
click at [630, 42] on th "Остання зміна ціни" at bounding box center [660, 44] width 60 height 14
click at [570, 43] on th "Загальна кількість на складі" at bounding box center [600, 44] width 60 height 14
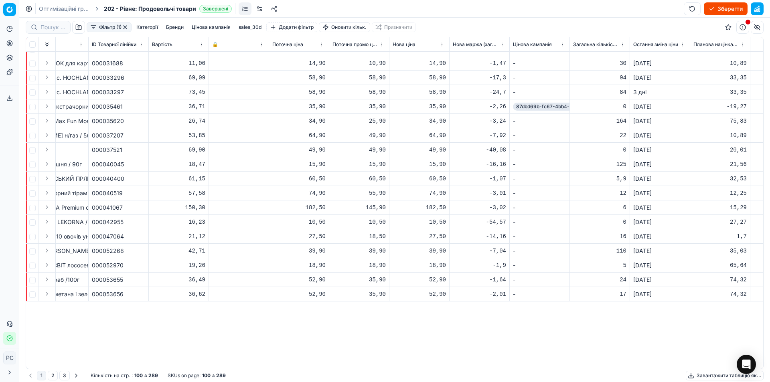
scroll to position [281, 184]
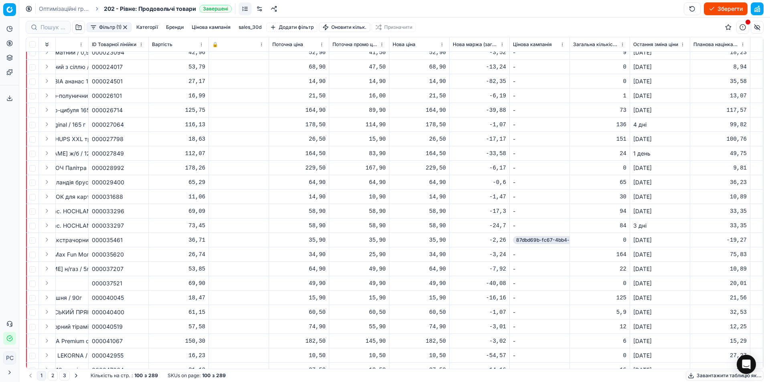
click at [532, 242] on span "87dbd69b-fc67-4bb4-a015-a66d54d4e3d9" at bounding box center [567, 240] width 109 height 8
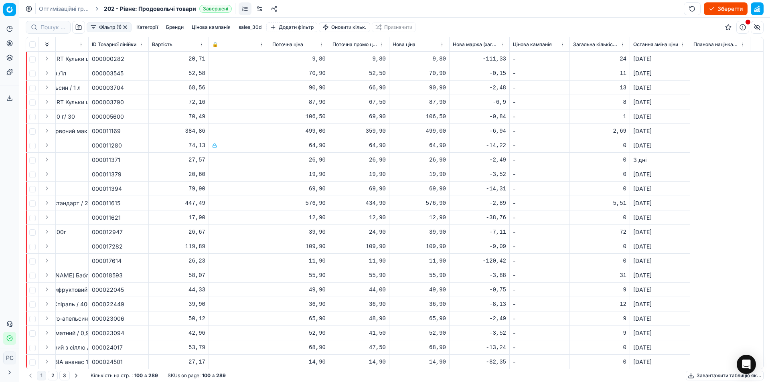
scroll to position [0, 0]
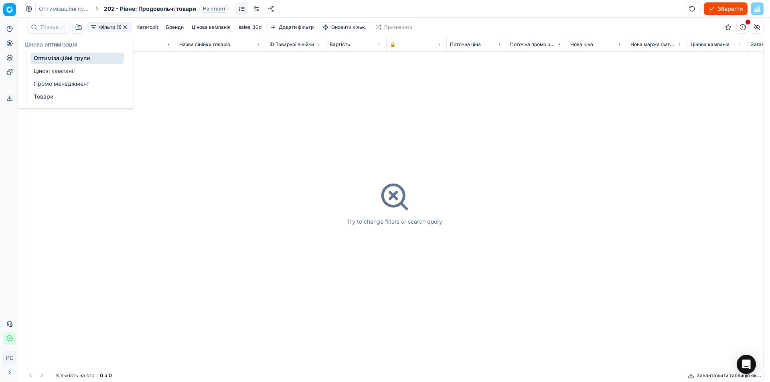
click at [42, 73] on link "Цінові кампанії" at bounding box center [76, 70] width 93 height 11
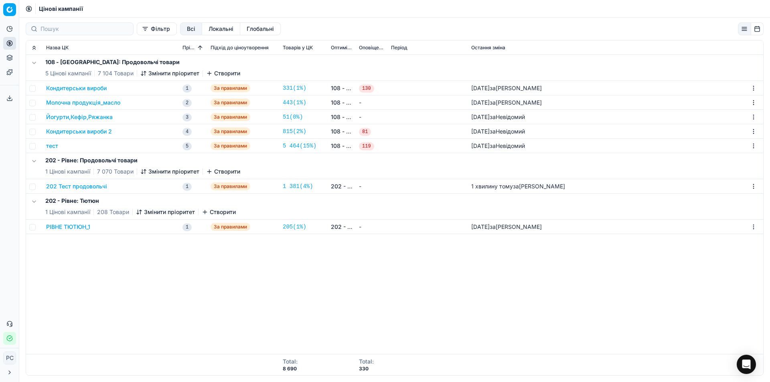
click at [91, 184] on button "202 Тест продовольчі" at bounding box center [76, 186] width 61 height 8
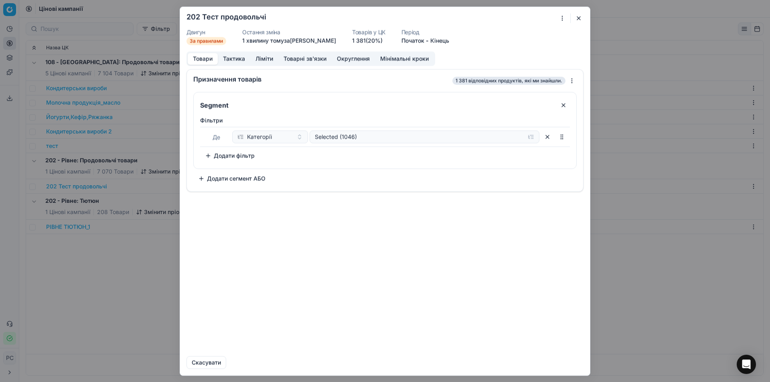
click at [265, 59] on button "Ліміти" at bounding box center [264, 59] width 28 height 12
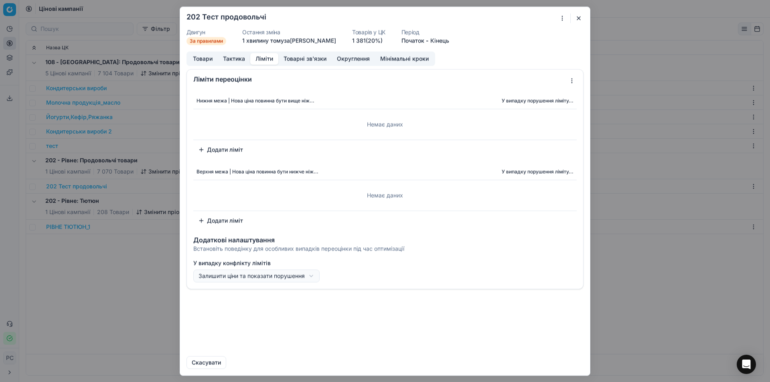
click at [233, 57] on button "Тактика" at bounding box center [234, 59] width 32 height 12
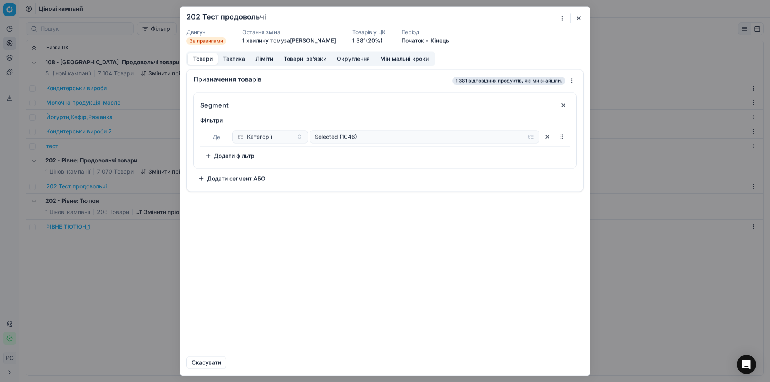
click at [200, 58] on button "Товари" at bounding box center [203, 59] width 30 height 12
click at [208, 60] on button "Товари" at bounding box center [203, 59] width 30 height 12
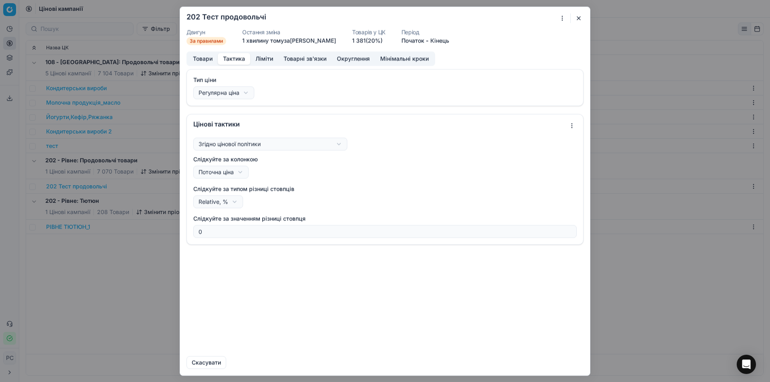
click at [226, 55] on button "Тактика" at bounding box center [234, 59] width 32 height 12
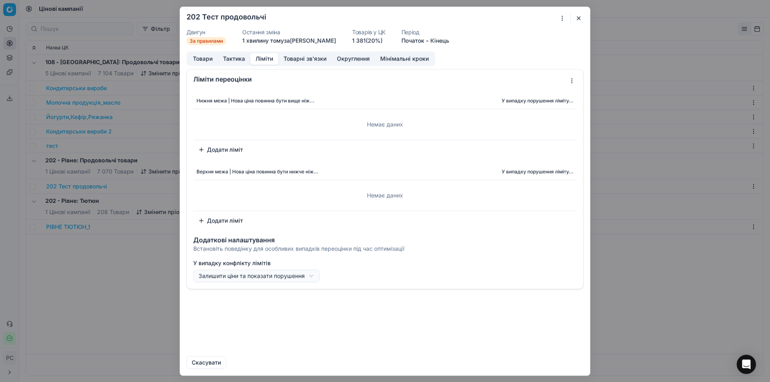
click at [262, 58] on button "Ліміти" at bounding box center [264, 59] width 28 height 12
click at [216, 148] on button "Додати ліміт" at bounding box center [220, 149] width 55 height 13
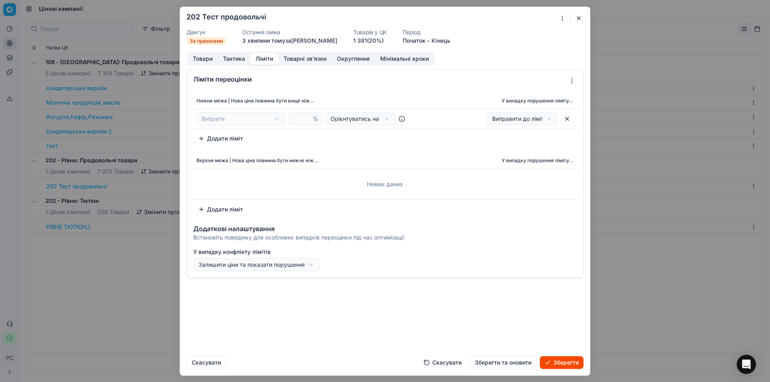
click at [238, 119] on div "Ми зберігаємо налаштування ЦК. Будь ласка, зачекайте, це може зайняти декілька …" at bounding box center [385, 191] width 770 height 382
select select "cost"
click at [277, 117] on div "Ми зберігаємо налаштування ЦК. Будь ласка, зачекайте, це може зайняти декілька …" at bounding box center [385, 191] width 770 height 382
click at [302, 118] on input "number" at bounding box center [301, 119] width 19 height 12
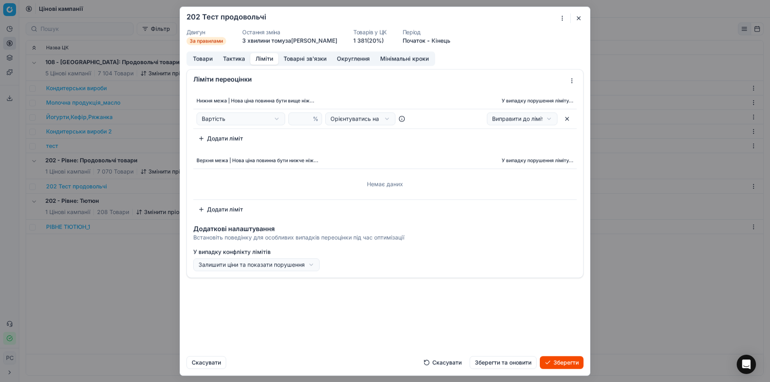
click at [317, 117] on span "%" at bounding box center [316, 119] width 6 height 8
click at [346, 117] on div "Ми зберігаємо налаштування ЦК. Будь ласка, зачекайте, це може зайняти декілька …" at bounding box center [385, 191] width 770 height 382
click at [306, 121] on input "-1" at bounding box center [301, 119] width 19 height 12
drag, startPoint x: 299, startPoint y: 119, endPoint x: 270, endPoint y: 116, distance: 29.0
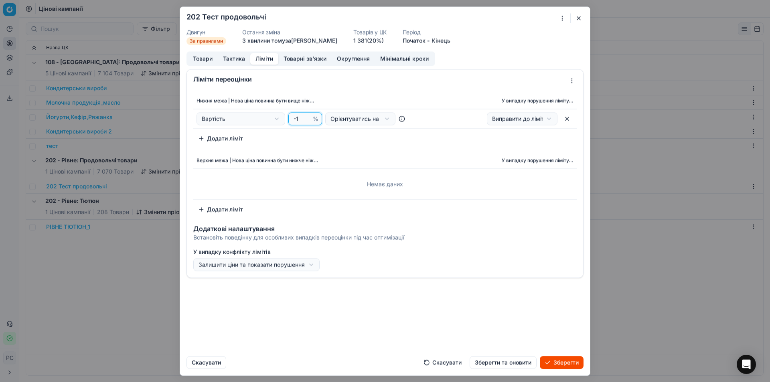
click at [270, 116] on div "Вартість Вартість Поточна ціна Поточна промо ціна -1 % Орієнтуватись на націнку…" at bounding box center [304, 118] width 217 height 13
type input "10"
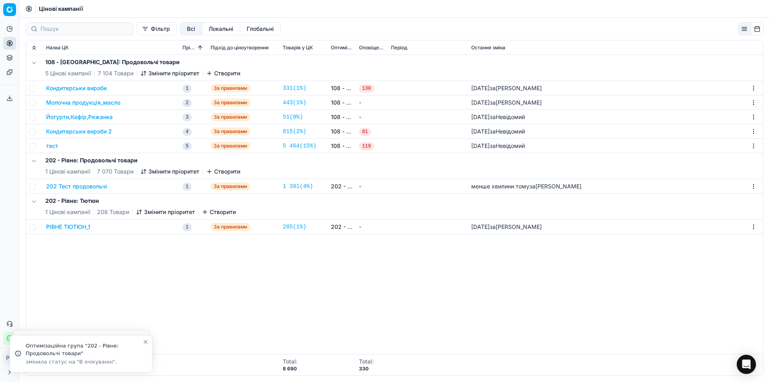
click at [73, 185] on button "202 Тест продовольчі" at bounding box center [76, 186] width 61 height 8
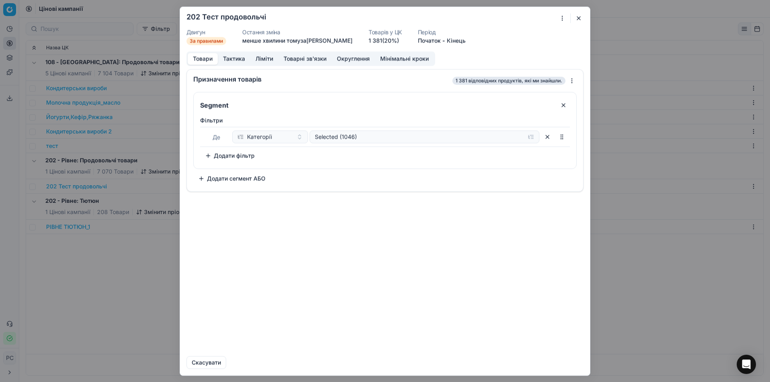
click at [251, 58] on button "Ліміти" at bounding box center [264, 59] width 28 height 12
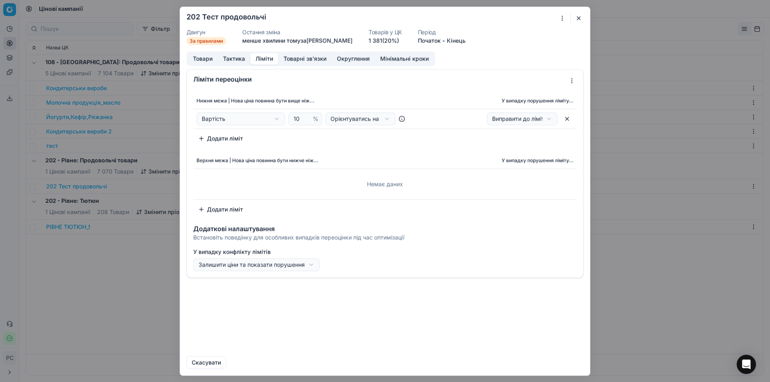
click at [230, 138] on button "Додати ліміт" at bounding box center [220, 138] width 55 height 13
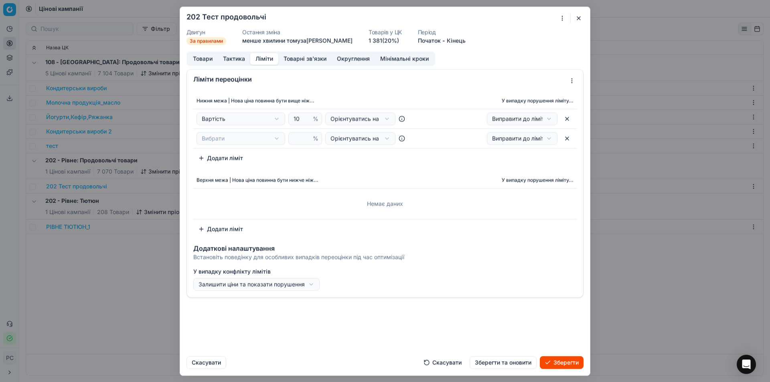
click at [568, 139] on button "button" at bounding box center [567, 138] width 13 height 13
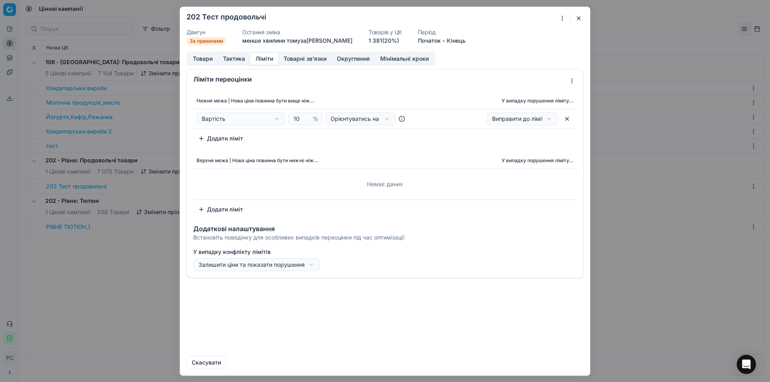
click at [226, 211] on button "Додати ліміт" at bounding box center [220, 209] width 55 height 13
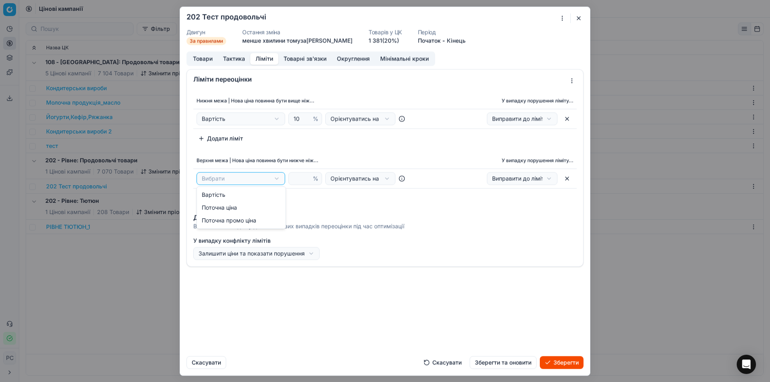
click at [251, 178] on div "Ми зберігаємо налаштування ЦК. Будь ласка, зачекайте, це може зайняти декілька …" at bounding box center [385, 191] width 770 height 382
select select "last_price"
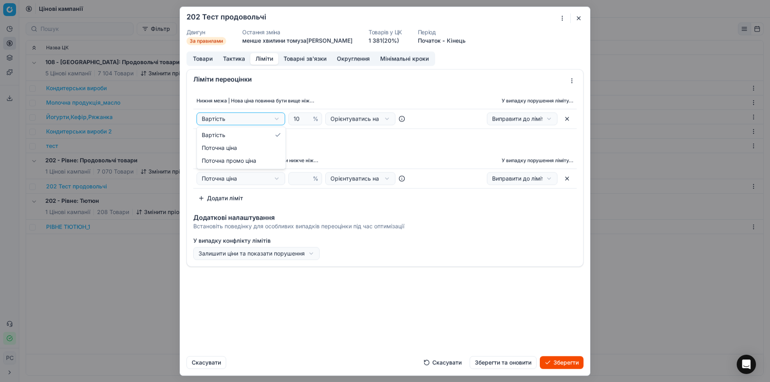
click at [238, 118] on div "Ми зберігаємо налаштування ЦК. Будь ласка, зачекайте, це може зайняти декілька …" at bounding box center [385, 191] width 770 height 382
select select "last_price"
drag, startPoint x: 304, startPoint y: 118, endPoint x: 287, endPoint y: 119, distance: 16.9
click at [292, 119] on input "9" at bounding box center [301, 119] width 19 height 12
drag, startPoint x: 299, startPoint y: 118, endPoint x: 279, endPoint y: 118, distance: 20.0
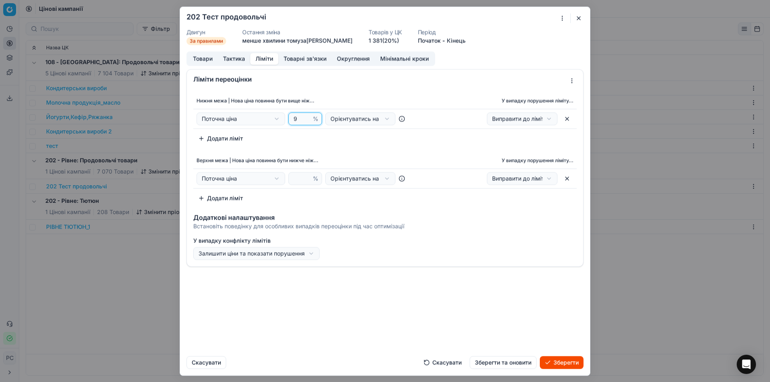
click at [279, 118] on div "Поточна ціна Вартість Поточна ціна Поточна промо ціна 9 % Орієнтуватись на наці…" at bounding box center [304, 118] width 217 height 13
click at [270, 178] on div "Ми зберігаємо налаштування ЦК. Будь ласка, зачекайте, це може зайняти декілька …" at bounding box center [385, 191] width 770 height 382
click at [301, 118] on div "Ми зберігаємо налаштування ЦК. Будь ласка, зачекайте, це може зайняти декілька …" at bounding box center [385, 191] width 770 height 382
drag, startPoint x: 303, startPoint y: 117, endPoint x: 264, endPoint y: 116, distance: 39.3
click at [292, 116] on input "21" at bounding box center [301, 119] width 19 height 12
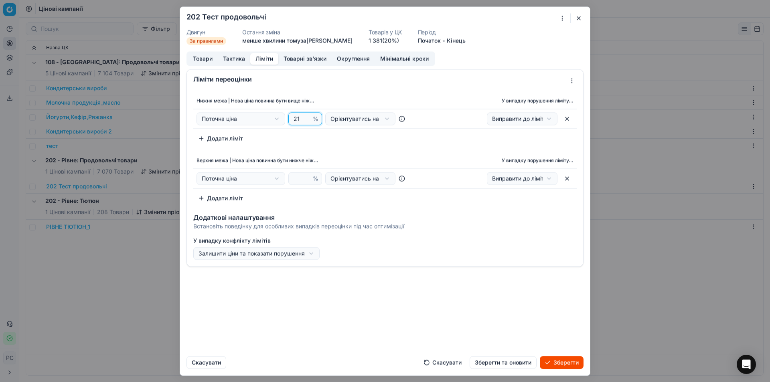
drag, startPoint x: 300, startPoint y: 118, endPoint x: 266, endPoint y: 116, distance: 34.2
click at [267, 116] on div "Поточна ціна Вартість Поточна ціна Поточна промо ціна 21 % Орієнтуватись на нац…" at bounding box center [304, 118] width 217 height 13
type input "35"
click at [252, 179] on div "Ми зберігаємо налаштування ЦК. Будь ласка, зачекайте, це може зайняти декілька …" at bounding box center [385, 191] width 770 height 382
click at [254, 177] on div "Ми зберігаємо налаштування ЦК. Будь ласка, зачекайте, це може зайняти декілька …" at bounding box center [385, 191] width 770 height 382
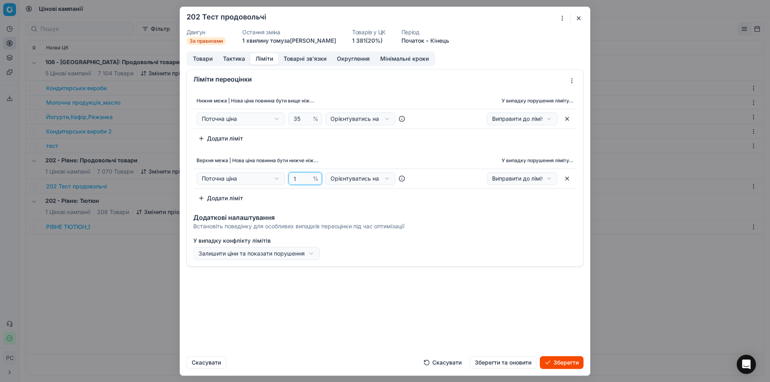
click at [307, 175] on input "1" at bounding box center [301, 178] width 19 height 12
drag, startPoint x: 299, startPoint y: 176, endPoint x: 265, endPoint y: 178, distance: 33.3
click at [266, 178] on div "Поточна ціна Вартість Поточна ціна Поточна промо ціна 1 % Орієнтуватись на наці…" at bounding box center [304, 178] width 217 height 13
type input "36"
click at [357, 178] on div "Ми зберігаємо налаштування ЦК. Будь ласка, зачекайте, це може зайняти декілька …" at bounding box center [385, 191] width 770 height 382
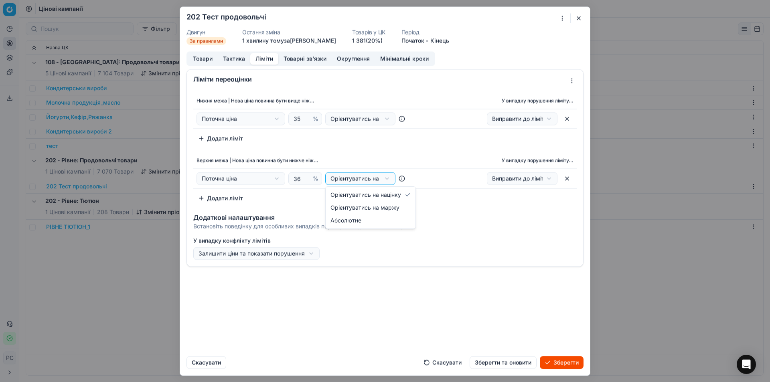
drag, startPoint x: 362, startPoint y: 140, endPoint x: 363, endPoint y: 115, distance: 24.1
click at [362, 139] on div "Ми зберігаємо налаштування ЦК. Будь ласка, зачекайте, це може зайняти декілька …" at bounding box center [385, 191] width 770 height 382
click at [363, 113] on div "Ми зберігаємо налаштування ЦК. Будь ласка, зачекайте, це може зайняти декілька …" at bounding box center [385, 191] width 770 height 382
click at [553, 358] on button "Зберегти" at bounding box center [562, 362] width 44 height 13
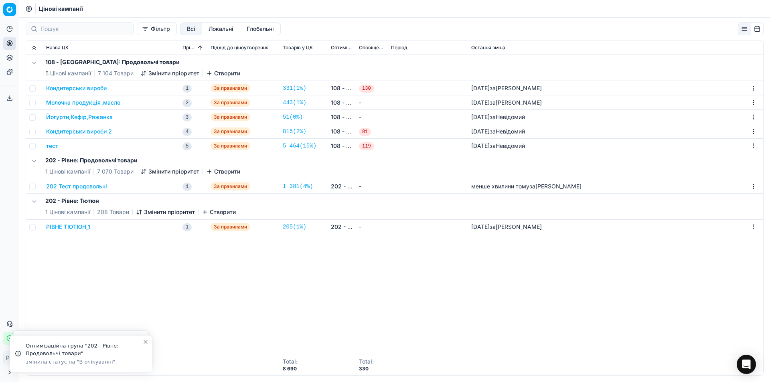
click at [101, 185] on button "202 Тест продовольчі" at bounding box center [76, 186] width 61 height 8
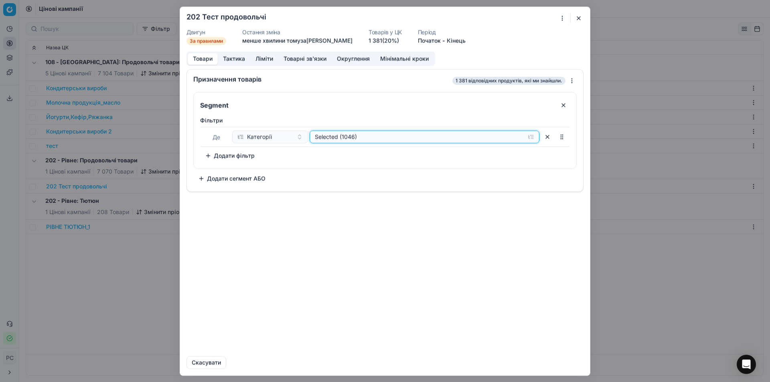
click at [351, 134] on div "Selected (1046)" at bounding box center [418, 137] width 207 height 8
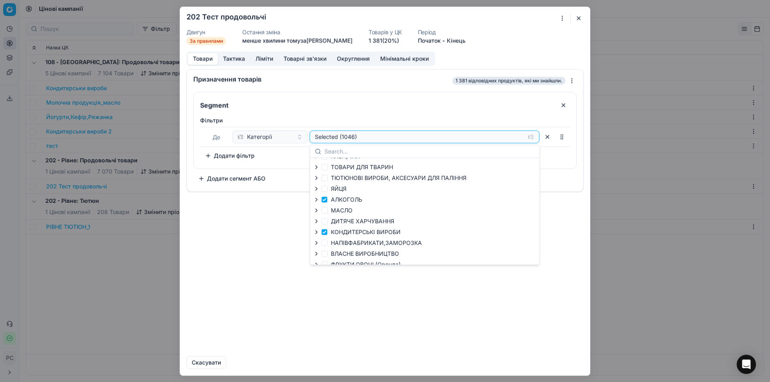
scroll to position [40, 0]
click at [324, 221] on input "КОНДИТЕРСЬКІ ВИРОБИ" at bounding box center [324, 223] width 6 height 6
checkbox input "false"
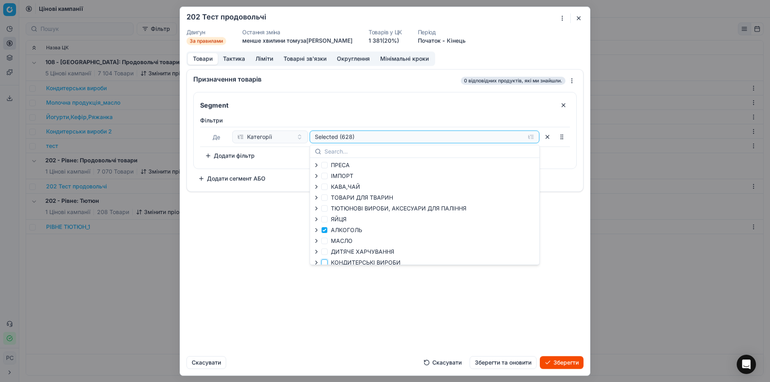
scroll to position [0, 0]
click at [565, 361] on button "Зберегти" at bounding box center [562, 362] width 44 height 13
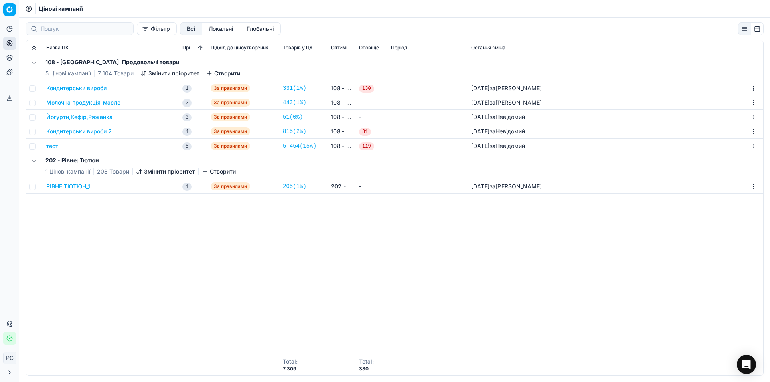
click at [215, 169] on button "Створити" at bounding box center [219, 172] width 34 height 8
click at [217, 172] on button "Створити" at bounding box center [219, 172] width 34 height 8
click at [218, 169] on button "Створити" at bounding box center [219, 172] width 34 height 8
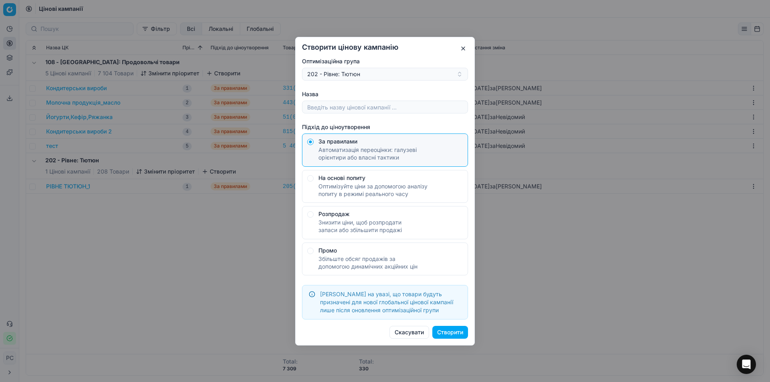
click at [328, 75] on div "202 - Рівне: Тютюн" at bounding box center [380, 74] width 146 height 8
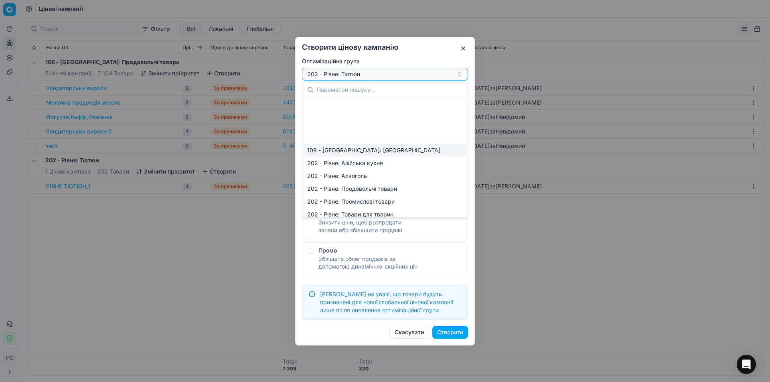
scroll to position [80, 0]
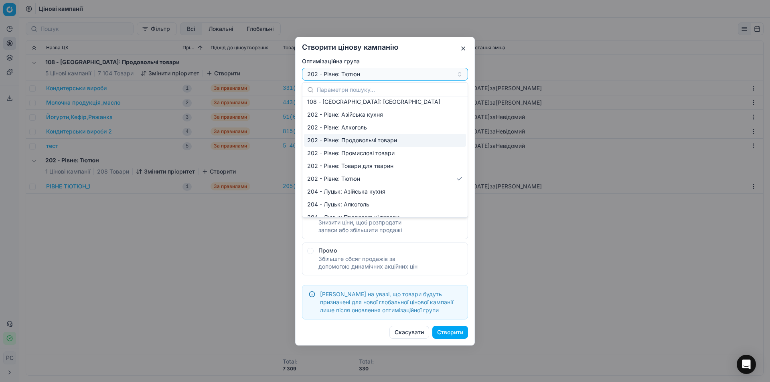
click at [348, 141] on div "202 - Рівне: Продовольчі товари" at bounding box center [385, 140] width 162 height 13
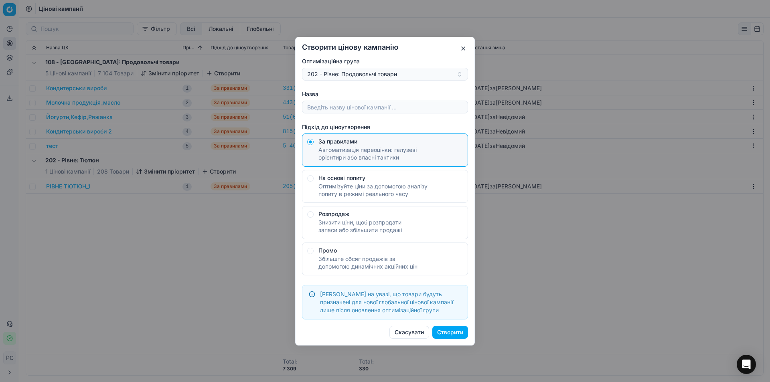
click at [443, 330] on button "Створити" at bounding box center [450, 332] width 36 height 13
type input "202 Тест продовольчі"
click at [441, 334] on button "Створити" at bounding box center [450, 332] width 36 height 13
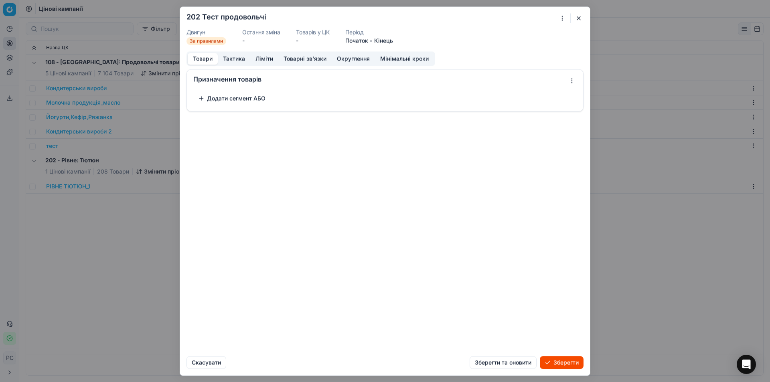
click at [203, 59] on button "Товари" at bounding box center [203, 59] width 30 height 12
click at [219, 98] on button "Додати сегмент АБО" at bounding box center [231, 98] width 77 height 13
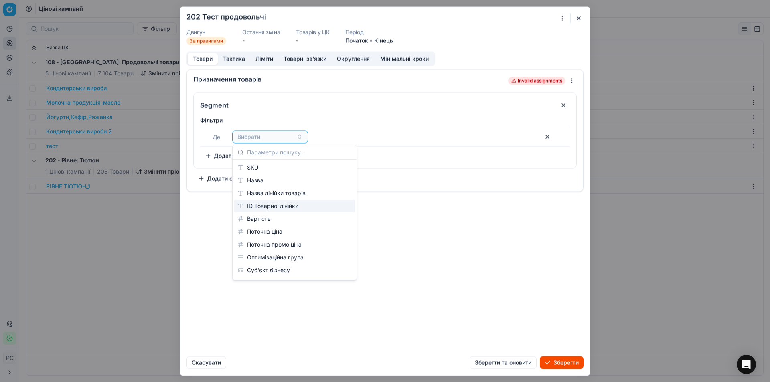
click at [266, 205] on div "ID Товарної лінійки" at bounding box center [294, 206] width 121 height 13
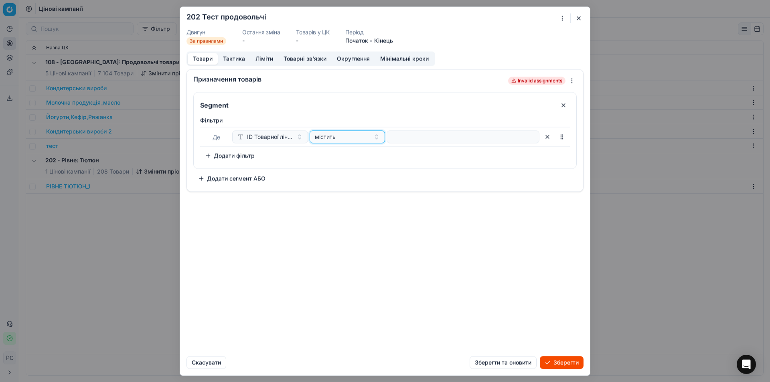
click at [334, 134] on span "містить" at bounding box center [325, 137] width 21 height 8
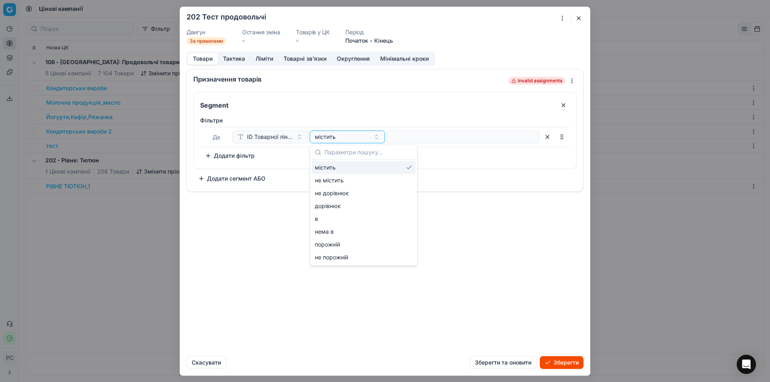
click at [336, 166] on div "містить" at bounding box center [364, 167] width 104 height 13
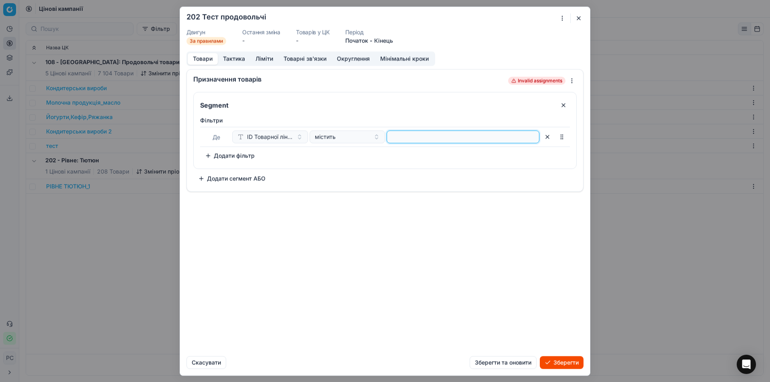
click at [435, 136] on input at bounding box center [463, 137] width 146 height 12
type input "с"
click at [302, 138] on button "ID Товарної лінійки" at bounding box center [270, 136] width 76 height 13
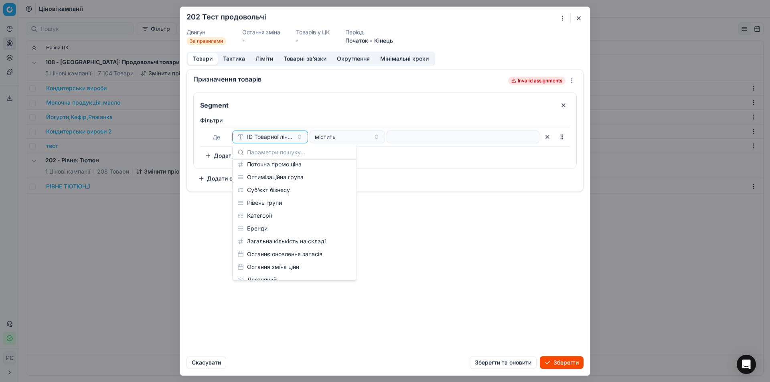
scroll to position [120, 0]
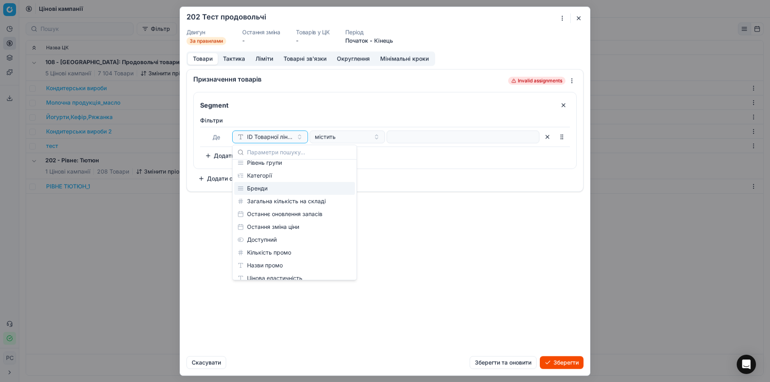
click at [266, 186] on div "Бренди" at bounding box center [294, 188] width 121 height 13
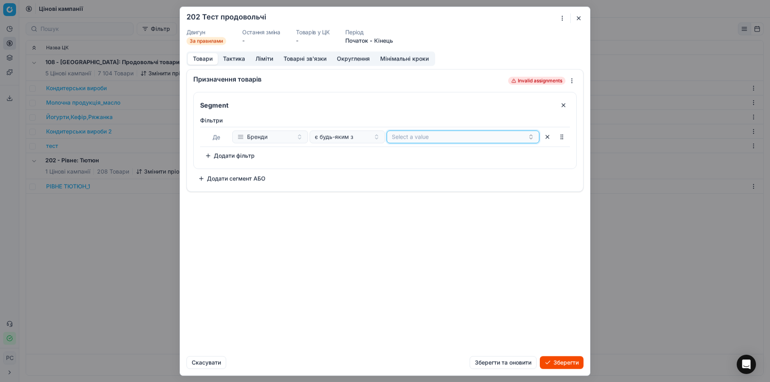
click at [413, 135] on button "Select a value" at bounding box center [463, 136] width 153 height 13
click at [361, 138] on div "є будь-яким з" at bounding box center [343, 137] width 56 height 8
click at [407, 143] on button "Select a value" at bounding box center [463, 136] width 153 height 13
click at [338, 217] on div "Призначення товарів Invalid assignments Segment Фiльтри Де Бренди є будь-яким з…" at bounding box center [385, 209] width 410 height 281
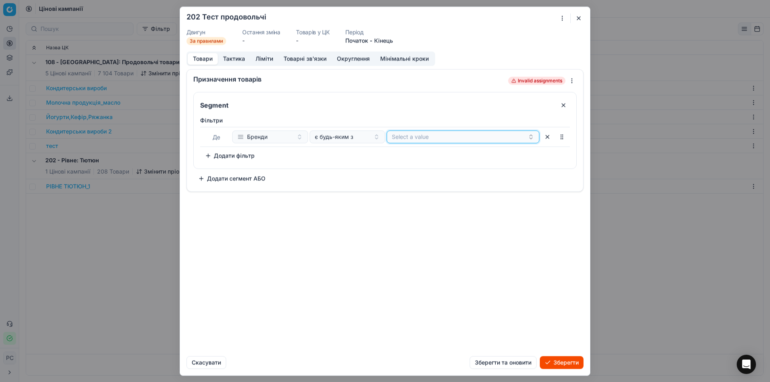
click at [449, 132] on button "Select a value" at bounding box center [463, 136] width 153 height 13
type input "BIG BOB"
click at [413, 169] on span "BIG BOB" at bounding box center [403, 168] width 22 height 8
click at [431, 214] on div "Призначення товарів Invalid assignments Segment Фiльтри Де Бренди є будь-яким з…" at bounding box center [385, 209] width 410 height 281
click at [237, 152] on button "Додати фільтр" at bounding box center [229, 155] width 59 height 13
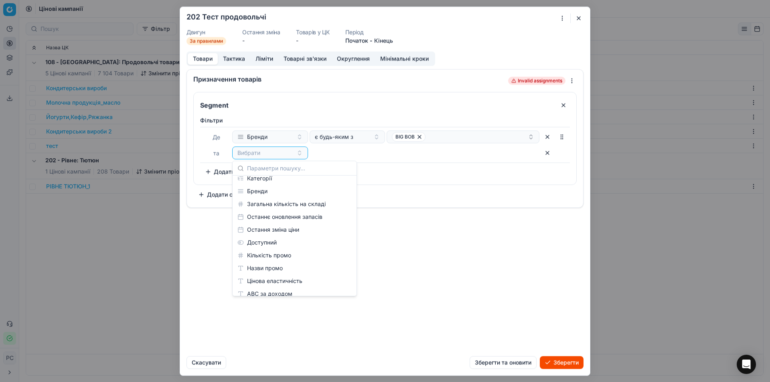
scroll to position [160, 0]
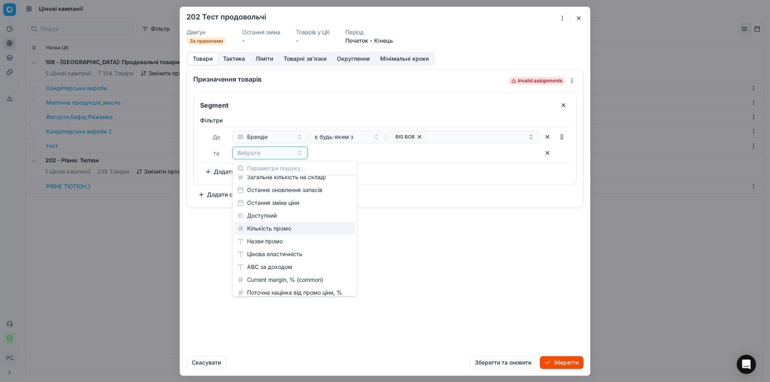
click at [433, 249] on div "Призначення товарів Invalid assignments Segment Фiльтри Де Бренди є будь-яким з…" at bounding box center [385, 209] width 410 height 281
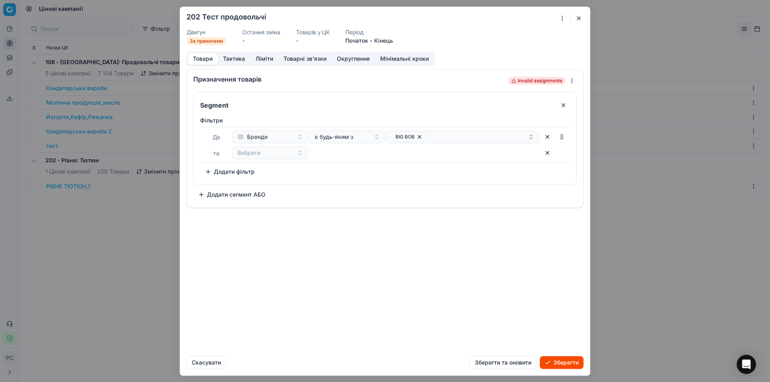
click at [546, 153] on button "button" at bounding box center [547, 152] width 13 height 13
click at [228, 176] on button "Додати сегмент АБО" at bounding box center [231, 178] width 77 height 13
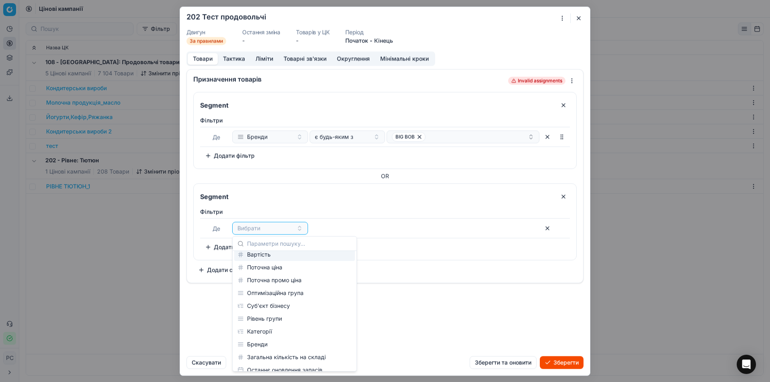
scroll to position [80, 0]
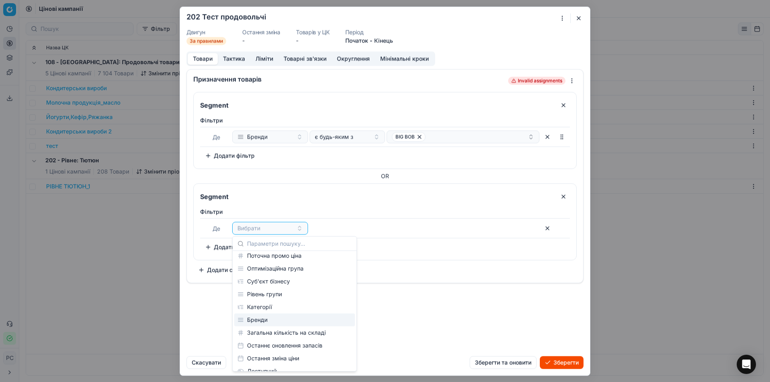
click at [256, 317] on div "Бренди" at bounding box center [294, 320] width 121 height 13
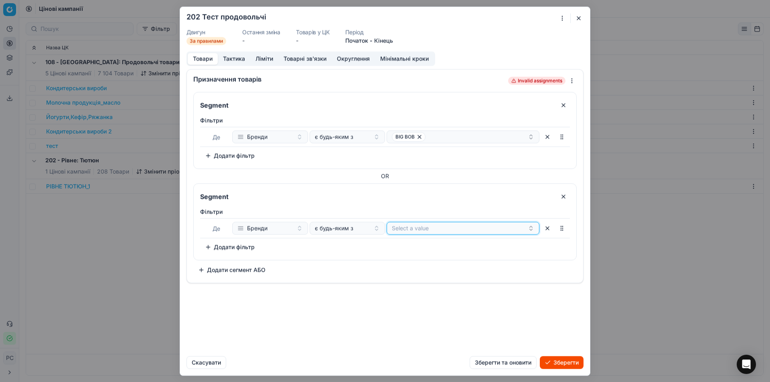
click at [413, 227] on button "Select a value" at bounding box center [463, 228] width 153 height 13
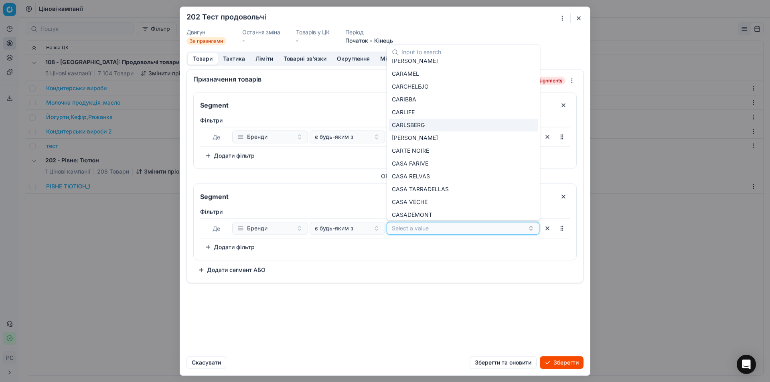
click at [411, 231] on button "Select a value" at bounding box center [463, 228] width 153 height 13
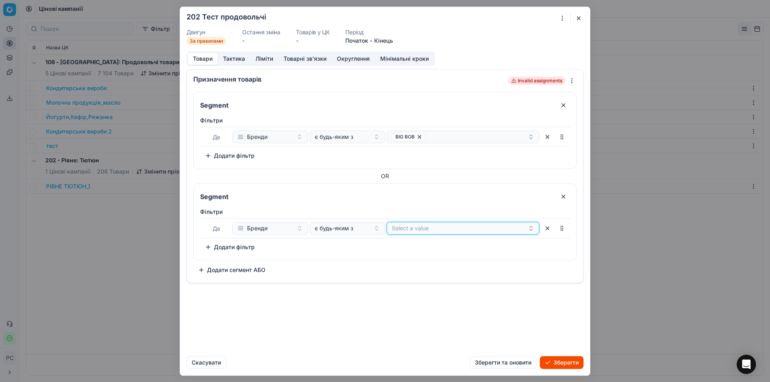
click at [411, 230] on button "Select a value" at bounding box center [463, 228] width 153 height 13
type input "ROSHEN"
click at [413, 257] on span "ROSHEN" at bounding box center [403, 259] width 23 height 8
click at [486, 318] on div "Призначення товарів Invalid assignments Segment Фiльтри Де Бренди є будь-яким з…" at bounding box center [385, 209] width 410 height 281
click at [241, 62] on button "Тактика" at bounding box center [234, 59] width 32 height 12
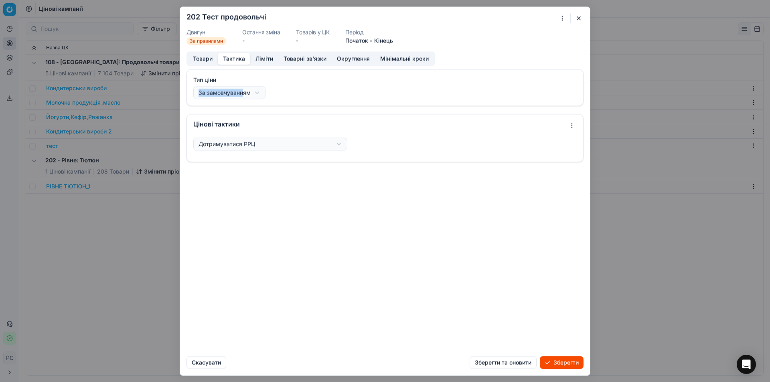
click at [243, 86] on div "Тип ціни За замовчуванням За замовчуванням Регулярна ціна Промо ціна" at bounding box center [384, 87] width 383 height 23
click at [245, 95] on div "Ми зберігаємо налаштування ЦК. Будь ласка, зачекайте, це може зайняти декілька …" at bounding box center [385, 191] width 770 height 382
select select "regular"
click at [224, 143] on div "Ми зберігаємо налаштування ЦК. Будь ласка, зачекайте, це може зайняти декілька …" at bounding box center [385, 191] width 770 height 382
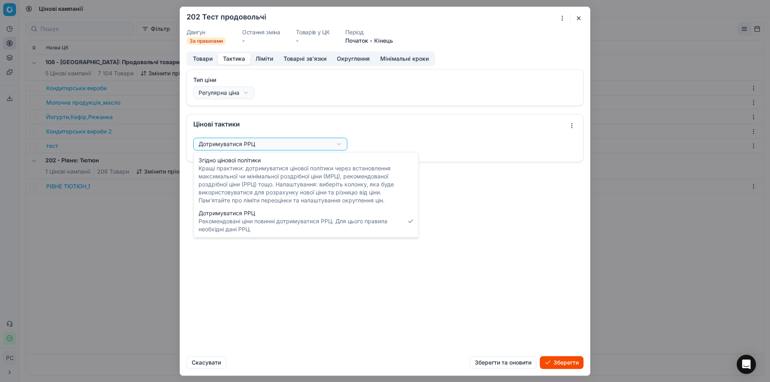
select select "follow_column"
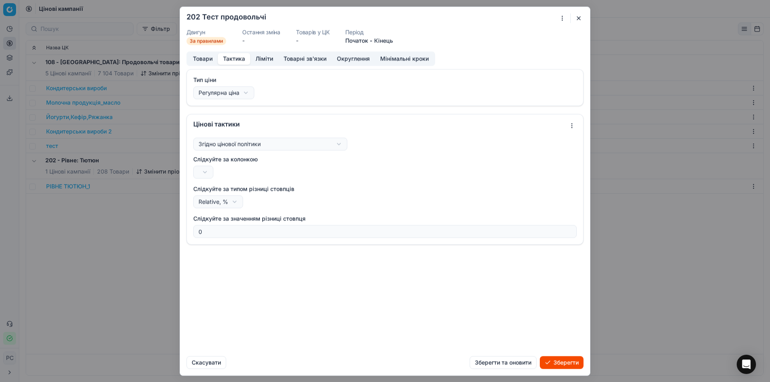
click at [237, 173] on div "Слідкуйте за колонкою Вартість Поточна ціна Поточна промо ціна" at bounding box center [384, 166] width 383 height 23
click at [207, 172] on div "Ми зберігаємо налаштування ЦК. Будь ласка, зачекайте, це може зайняти декілька …" at bounding box center [385, 191] width 770 height 382
select select "last_price"
click at [222, 170] on div "Ми зберігаємо налаштування ЦК. Будь ласка, зачекайте, це може зайняти декілька …" at bounding box center [385, 191] width 770 height 382
click at [222, 172] on div "Ми зберігаємо налаштування ЦК. Будь ласка, зачекайте, це може зайняти декілька …" at bounding box center [385, 191] width 770 height 382
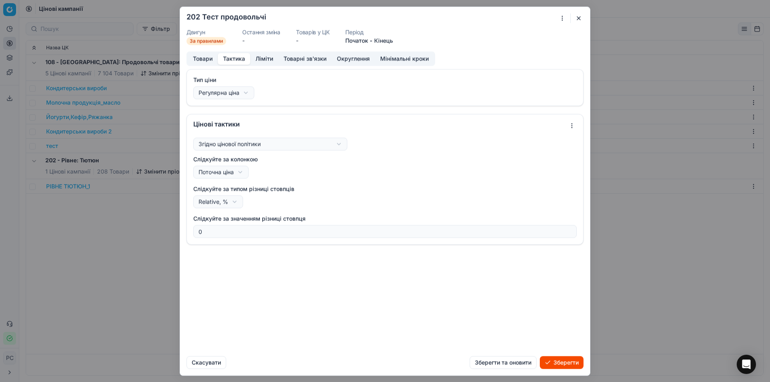
click at [229, 96] on div "Ми зберігаємо налаштування ЦК. Будь ласка, зачекайте, це може зайняти декілька …" at bounding box center [385, 191] width 770 height 382
click at [221, 201] on div "Ми зберігаємо налаштування ЦК. Будь ласка, зачекайте, це може зайняти декілька …" at bounding box center [385, 191] width 770 height 382
click at [221, 202] on div "Ми зберігаємо налаштування ЦК. Будь ласка, зачекайте, це може зайняти декілька …" at bounding box center [385, 191] width 770 height 382
click at [266, 54] on button "Ліміти" at bounding box center [264, 59] width 28 height 12
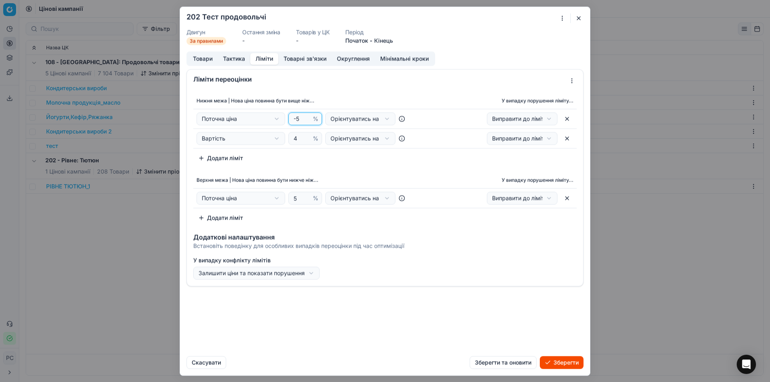
drag, startPoint x: 302, startPoint y: 118, endPoint x: 264, endPoint y: 110, distance: 39.0
click at [264, 110] on td "Поточна ціна Вартість Поточна ціна Поточна промо ціна -5 % Орієнтуватись на нац…" at bounding box center [305, 119] width 224 height 20
click at [567, 118] on button "button" at bounding box center [567, 118] width 13 height 13
select select "cost"
type input "4"
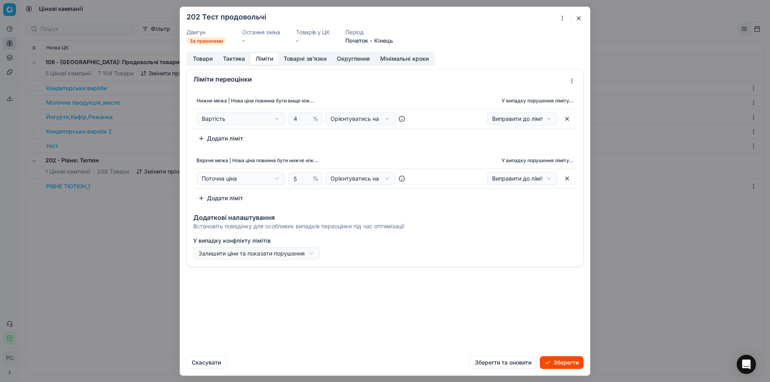
click at [567, 118] on button "button" at bounding box center [567, 118] width 13 height 13
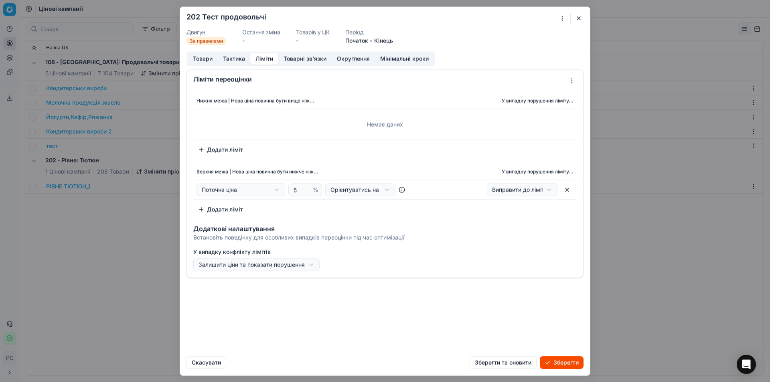
click at [561, 186] on div "Виправити до ліміту Виправити до ліміту Тільки показати" at bounding box center [496, 189] width 153 height 13
click at [565, 187] on button "button" at bounding box center [567, 189] width 13 height 13
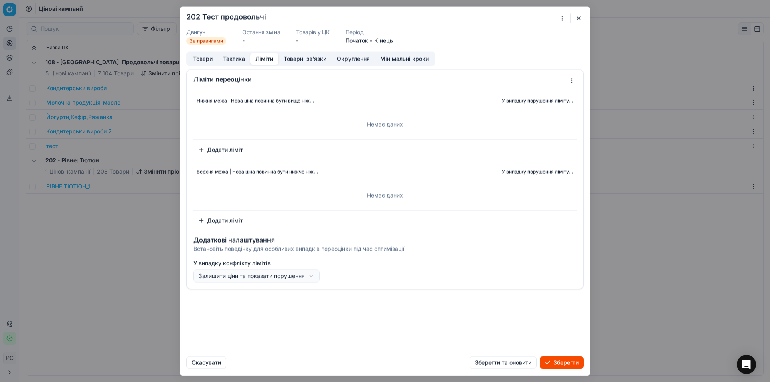
click at [261, 59] on button "Ліміти" at bounding box center [264, 59] width 28 height 12
click at [293, 56] on button "Товарні зв'язки" at bounding box center [304, 59] width 53 height 12
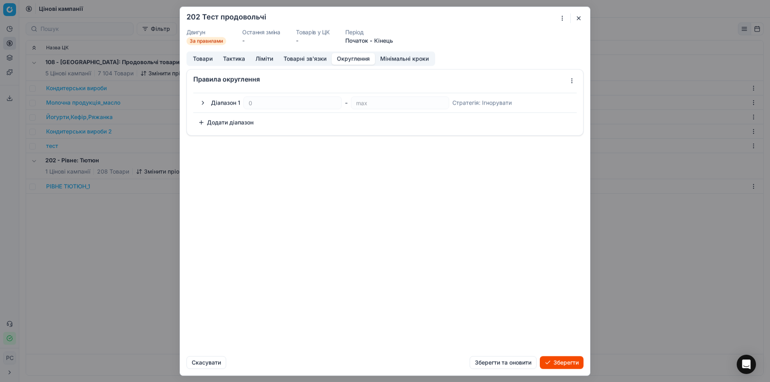
click at [342, 55] on button "Округлення" at bounding box center [353, 59] width 43 height 12
click at [200, 102] on button "button" at bounding box center [203, 103] width 10 height 10
click at [236, 133] on div "Ми зберігаємо налаштування ЦК. Будь ласка, зачекайте, це може зайняти декілька …" at bounding box center [385, 191] width 770 height 382
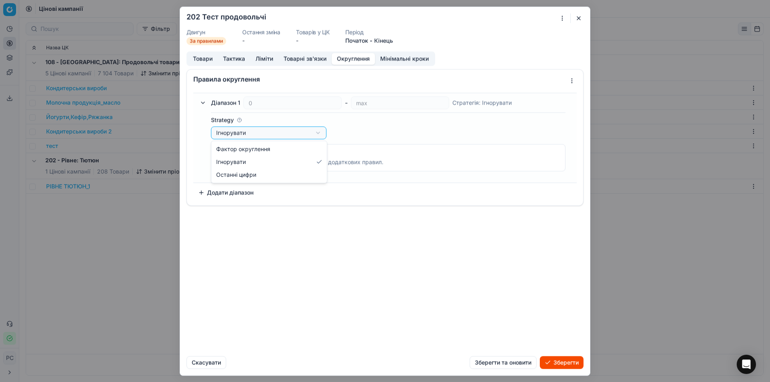
select select "last_digits"
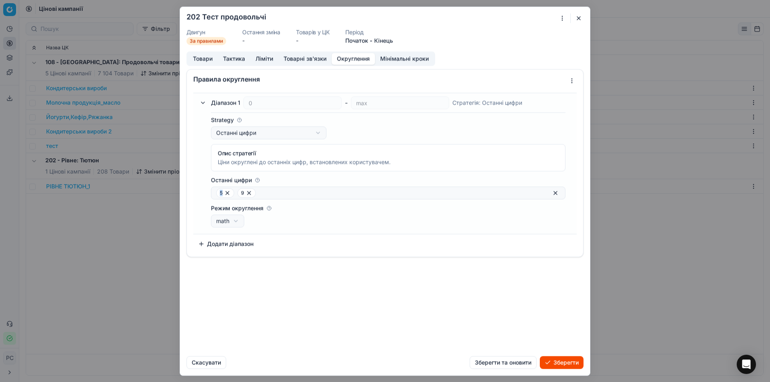
drag, startPoint x: 222, startPoint y: 192, endPoint x: 207, endPoint y: 193, distance: 14.9
click at [208, 193] on div "Strategy Останні цифри Фактор округлення Ігнорувати Останні цифри Опис стратегі…" at bounding box center [385, 169] width 374 height 121
click at [226, 192] on icon at bounding box center [227, 192] width 3 height 3
click at [226, 194] on icon at bounding box center [228, 193] width 6 height 6
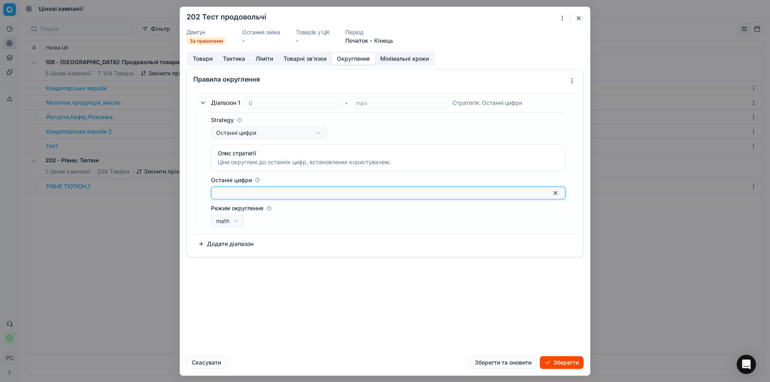
click at [232, 192] on input "Останні цифри" at bounding box center [381, 193] width 331 height 8
type input "50"
type input "90"
click at [242, 223] on div "Ми зберігаємо налаштування ЦК. Будь ласка, зачекайте, це може зайняти декілька …" at bounding box center [385, 191] width 770 height 382
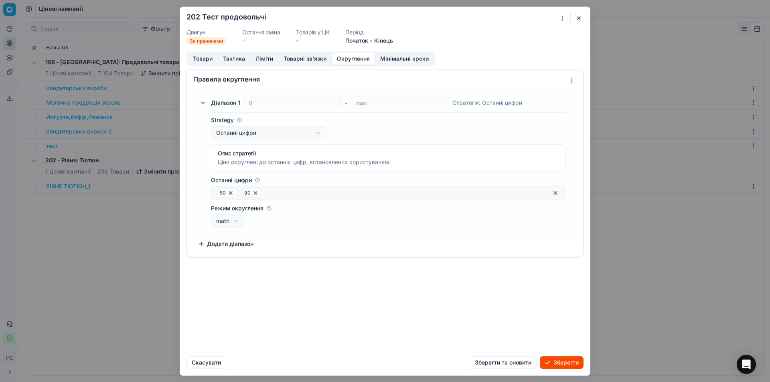
click at [242, 223] on div "Ми зберігаємо налаштування ЦК. Будь ласка, зачекайте, це може зайняти декілька …" at bounding box center [385, 191] width 770 height 382
click at [298, 274] on div "Правила округлення Діапазон 1 0 - max Стратегія : Останні цифри Strategy Останн…" at bounding box center [385, 209] width 410 height 281
click at [244, 247] on button "Додати діапазон" at bounding box center [225, 243] width 65 height 13
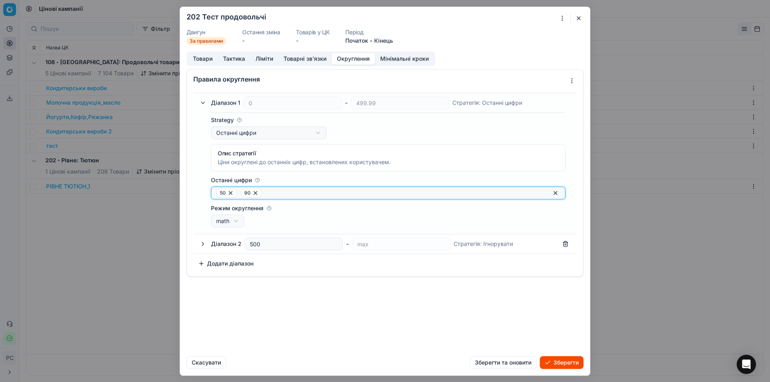
click at [557, 193] on button "button" at bounding box center [556, 193] width 10 height 10
click at [557, 190] on button "button" at bounding box center [556, 193] width 10 height 10
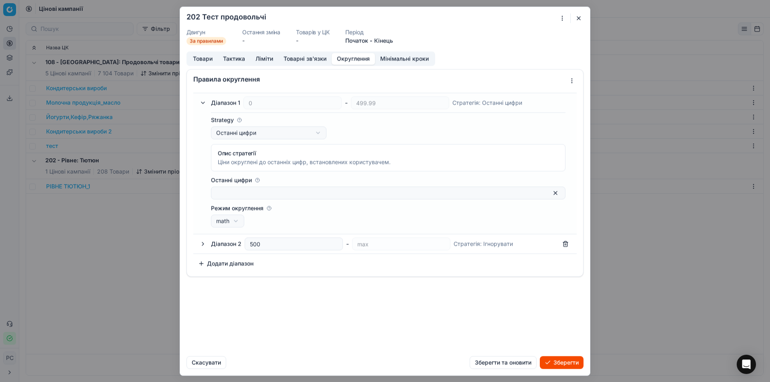
click at [564, 243] on button "button" at bounding box center [565, 243] width 13 height 13
type input "max"
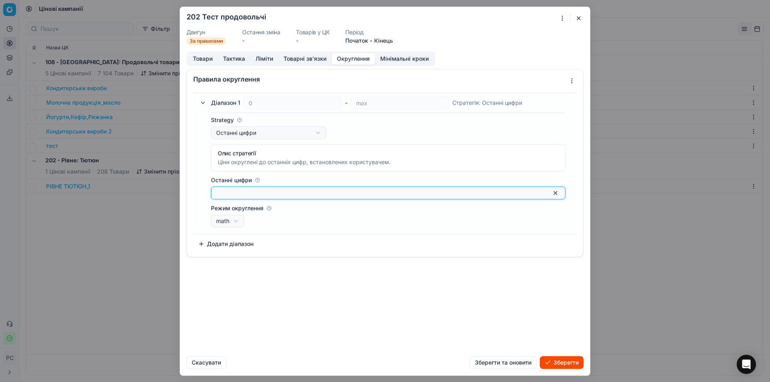
click at [236, 191] on input "Останні цифри" at bounding box center [381, 193] width 331 height 8
type input "50"
type input "90"
click at [386, 59] on button "Мінімальні кроки" at bounding box center [404, 59] width 59 height 12
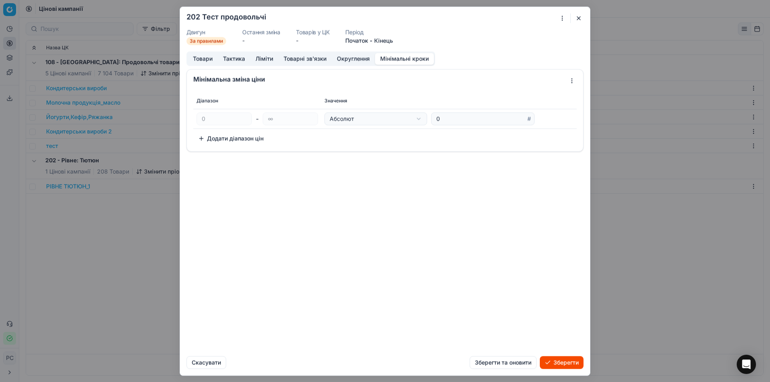
click at [207, 55] on button "Товари" at bounding box center [203, 59] width 30 height 12
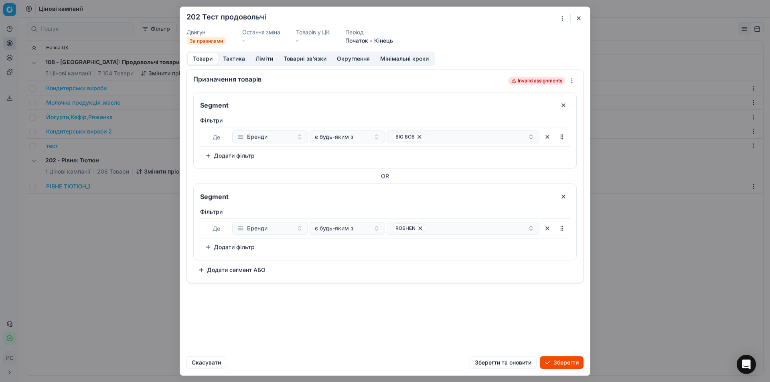
click at [555, 361] on button "Зберегти" at bounding box center [562, 362] width 44 height 13
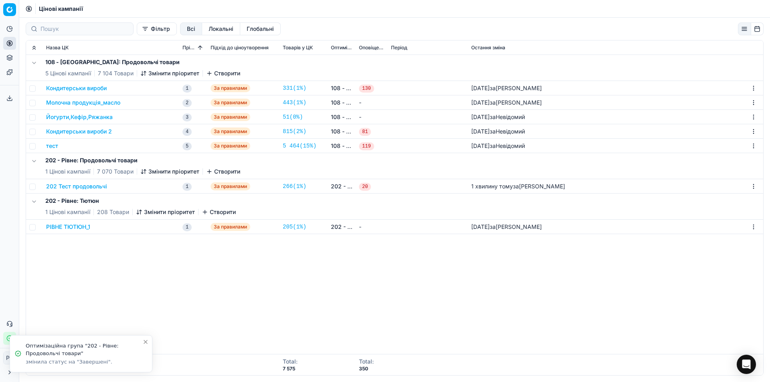
click at [82, 185] on button "202 Тест продовольчі" at bounding box center [76, 186] width 61 height 8
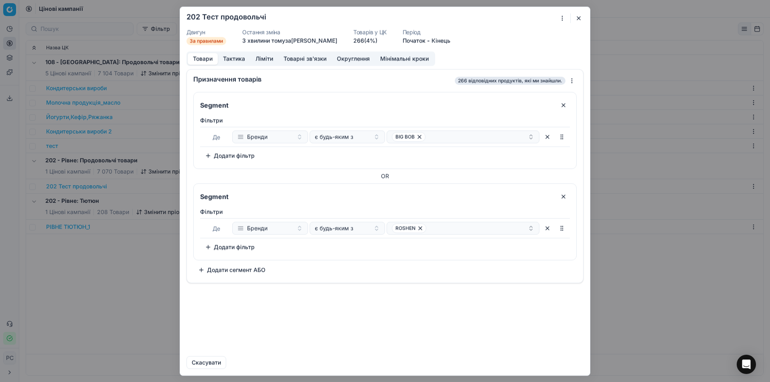
click at [548, 138] on button "button" at bounding box center [547, 136] width 13 height 13
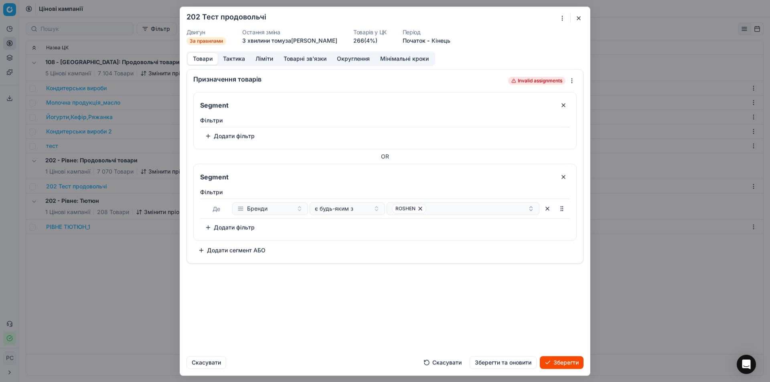
click at [564, 176] on button "button" at bounding box center [563, 176] width 13 height 13
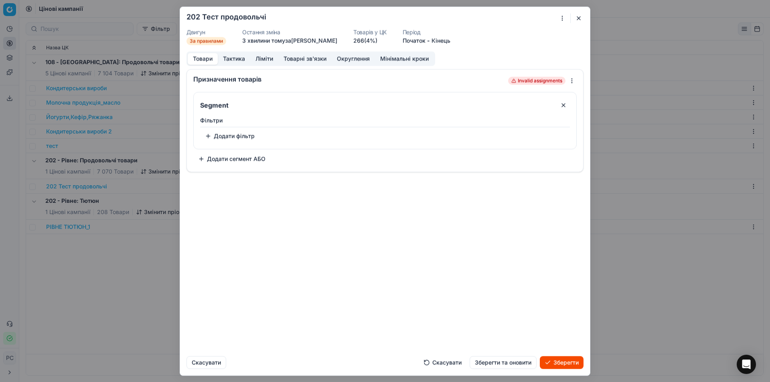
click at [562, 104] on button "button" at bounding box center [563, 105] width 13 height 13
click at [269, 60] on button "Ліміти" at bounding box center [264, 59] width 28 height 12
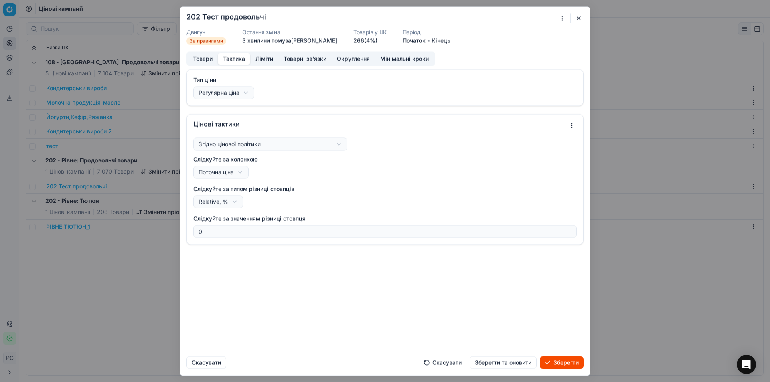
click at [238, 57] on button "Тактика" at bounding box center [234, 59] width 32 height 12
click at [207, 56] on button "Товари" at bounding box center [203, 59] width 30 height 12
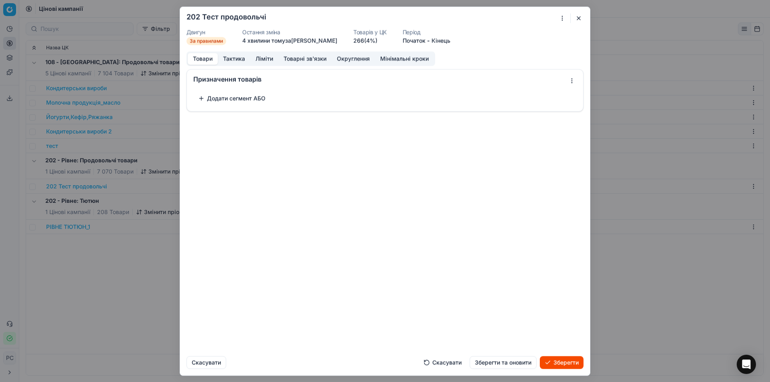
click at [239, 52] on div "Товари Тактика Ліміти Товарні зв'язки Округлення Мінімальні кроки" at bounding box center [310, 58] width 249 height 14
click at [236, 56] on button "Тактика" at bounding box center [234, 59] width 32 height 12
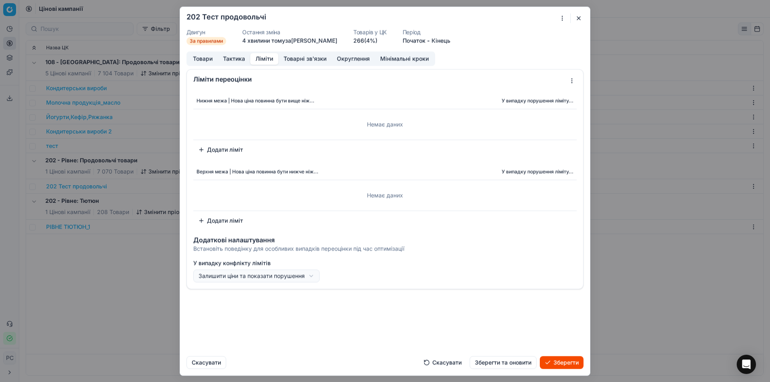
click at [263, 57] on button "Ліміти" at bounding box center [264, 59] width 28 height 12
click at [295, 58] on button "Товарні зв'язки" at bounding box center [304, 59] width 53 height 12
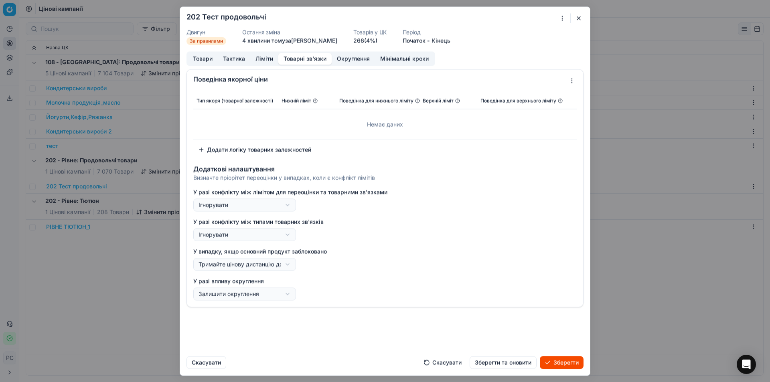
click at [353, 58] on button "Округлення" at bounding box center [353, 59] width 43 height 12
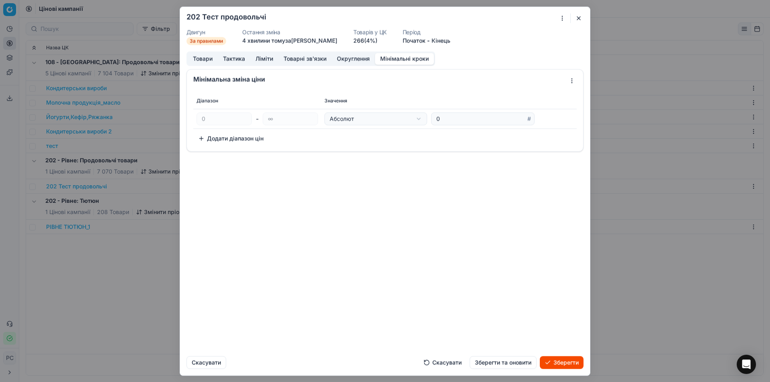
click at [395, 57] on button "Мінімальні кроки" at bounding box center [404, 59] width 59 height 12
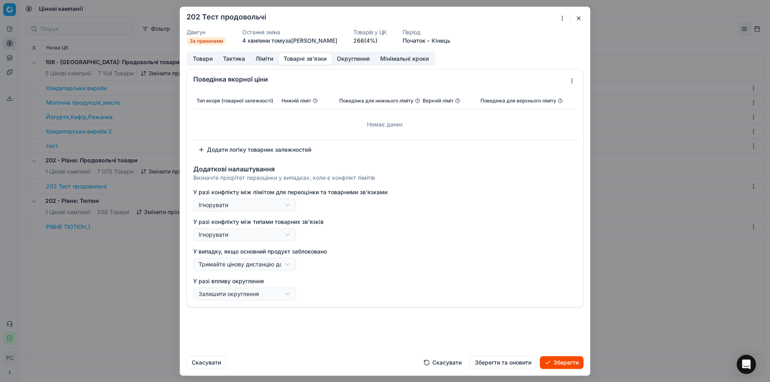
click at [301, 61] on button "Товарні зв'язки" at bounding box center [304, 59] width 53 height 12
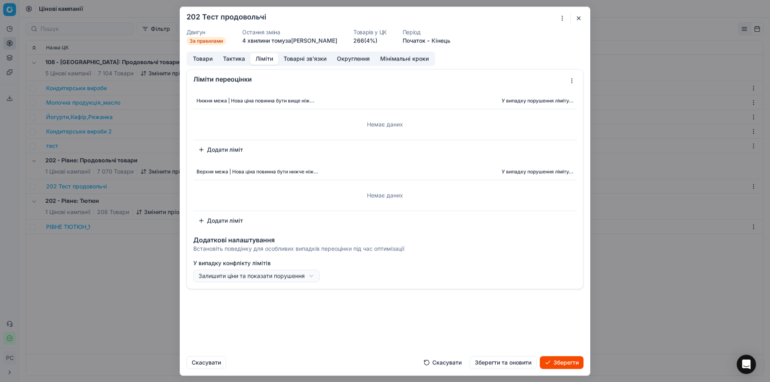
click at [258, 58] on button "Ліміти" at bounding box center [264, 59] width 28 height 12
click at [570, 78] on div "Ми зберігаємо налаштування ЦК. Будь ласка, зачекайте, це може зайняти декілька …" at bounding box center [385, 191] width 770 height 382
click at [471, 278] on div "Ми зберігаємо налаштування ЦК. Будь ласка, зачекайте, це може зайняти декілька …" at bounding box center [385, 191] width 770 height 382
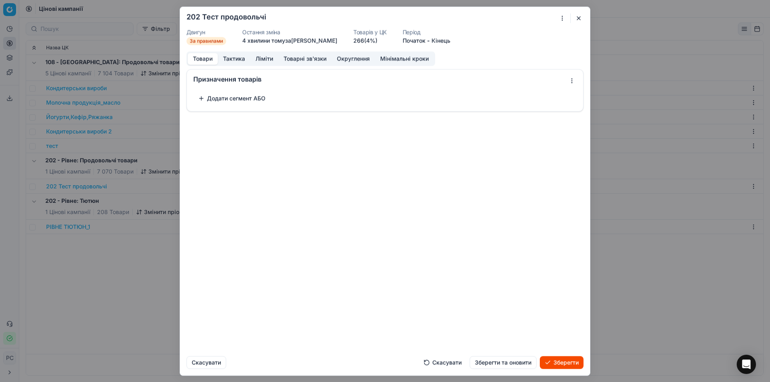
click at [211, 58] on button "Товари" at bounding box center [203, 59] width 30 height 12
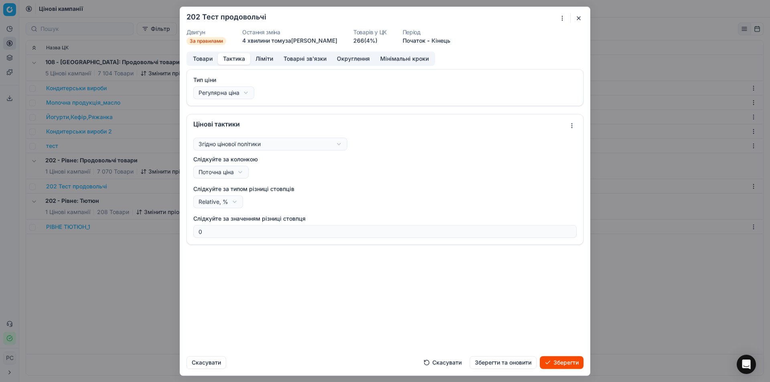
click at [229, 59] on button "Тактика" at bounding box center [234, 59] width 32 height 12
click at [559, 360] on button "Зберегти" at bounding box center [562, 362] width 44 height 13
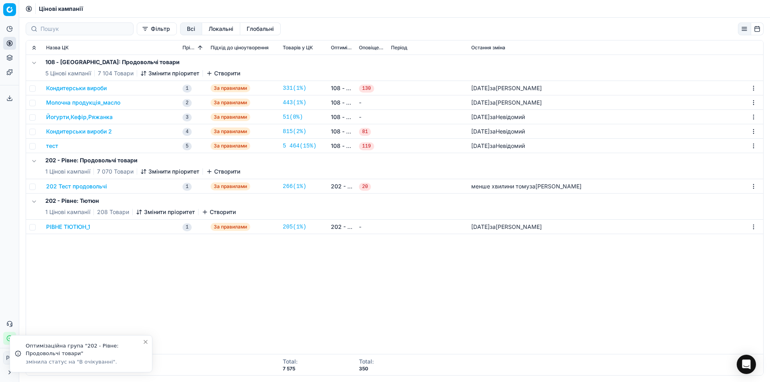
click at [80, 187] on button "202 Тест продовольчі" at bounding box center [76, 186] width 61 height 8
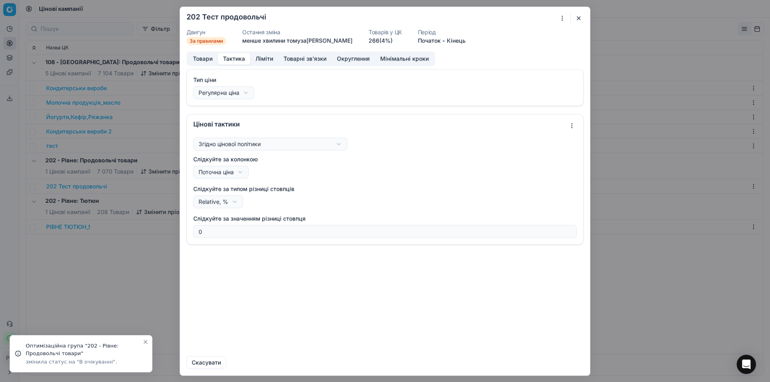
click at [227, 56] on button "Тактика" at bounding box center [234, 59] width 32 height 12
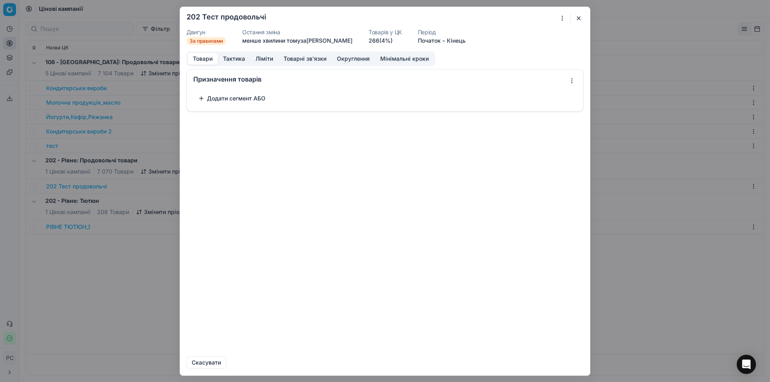
click at [204, 58] on button "Товари" at bounding box center [203, 59] width 30 height 12
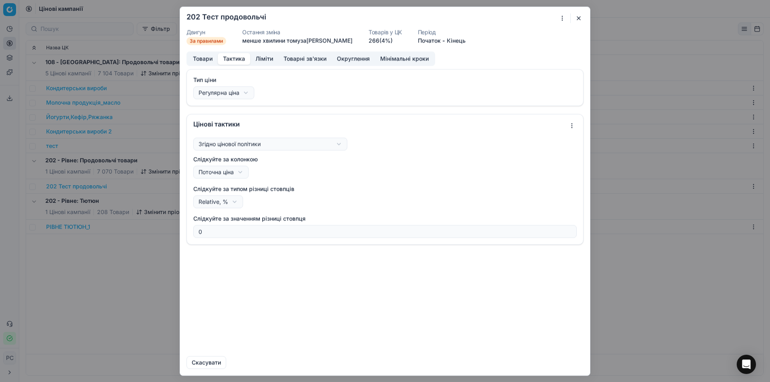
click at [235, 57] on button "Тактика" at bounding box center [234, 59] width 32 height 12
click at [262, 57] on button "Ліміти" at bounding box center [264, 59] width 28 height 12
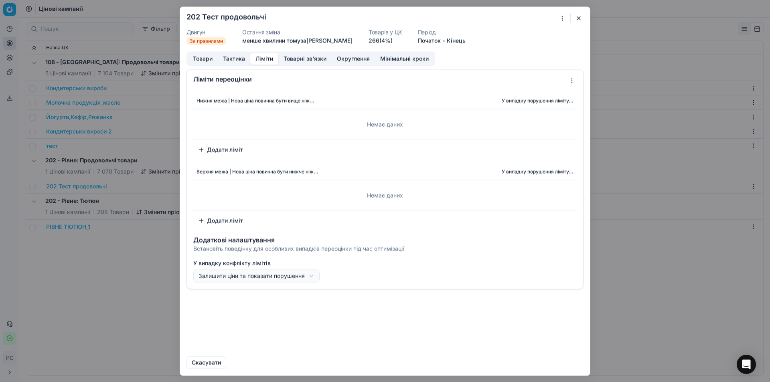
click at [298, 57] on button "Товарні зв'язки" at bounding box center [304, 59] width 53 height 12
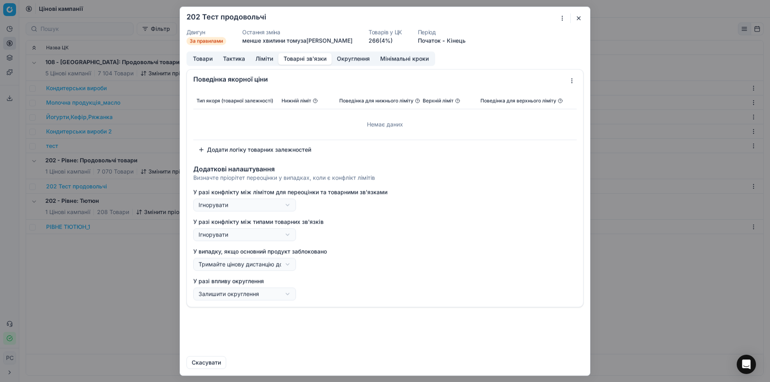
click at [345, 58] on button "Округлення" at bounding box center [353, 59] width 43 height 12
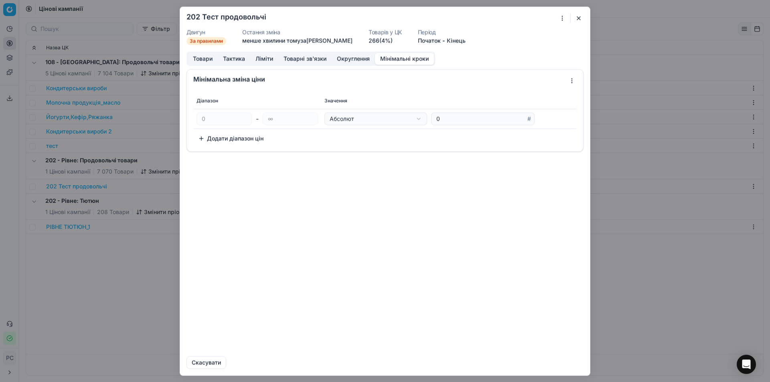
click at [383, 56] on button "Мінімальні кроки" at bounding box center [404, 59] width 59 height 12
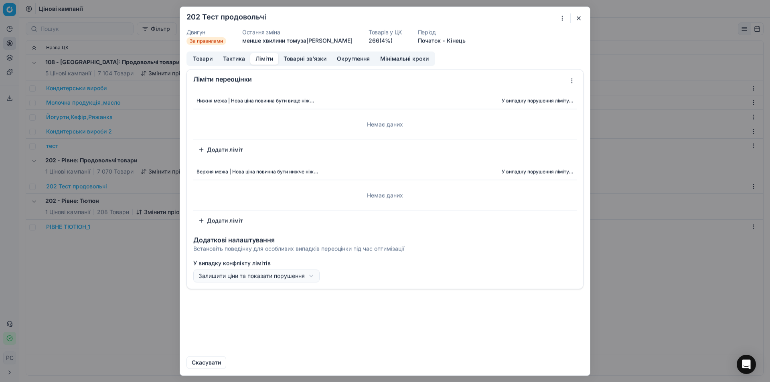
click at [270, 56] on button "Ліміти" at bounding box center [264, 59] width 28 height 12
click at [569, 81] on div "Ми зберігаємо налаштування ЦК. Будь ласка, зачекайте, це може зайняти декілька …" at bounding box center [385, 191] width 770 height 382
click at [207, 60] on button "Товари" at bounding box center [203, 59] width 30 height 12
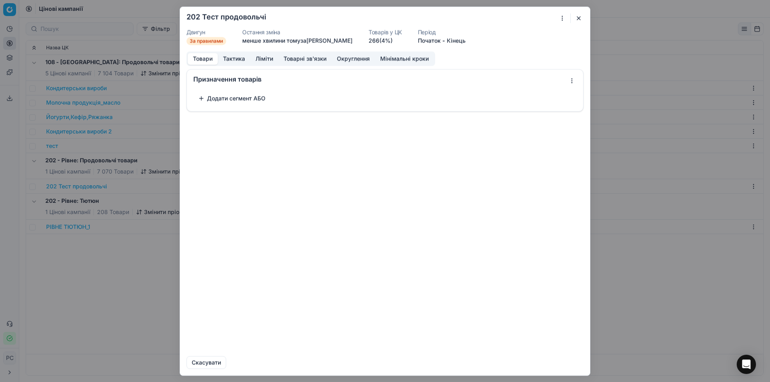
click at [375, 40] on link "266 (4%)" at bounding box center [380, 40] width 24 height 8
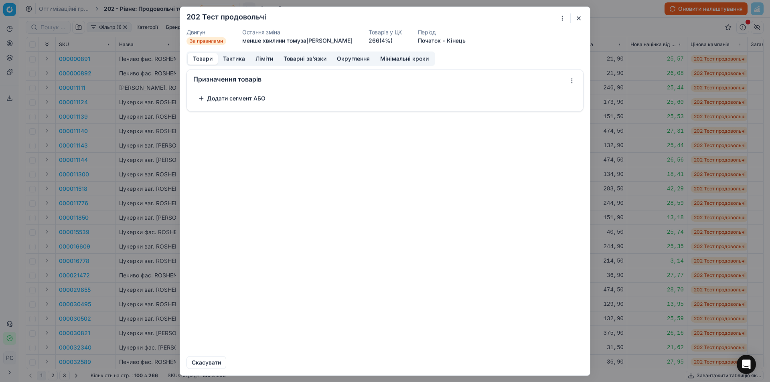
click at [577, 18] on button "button" at bounding box center [579, 18] width 10 height 10
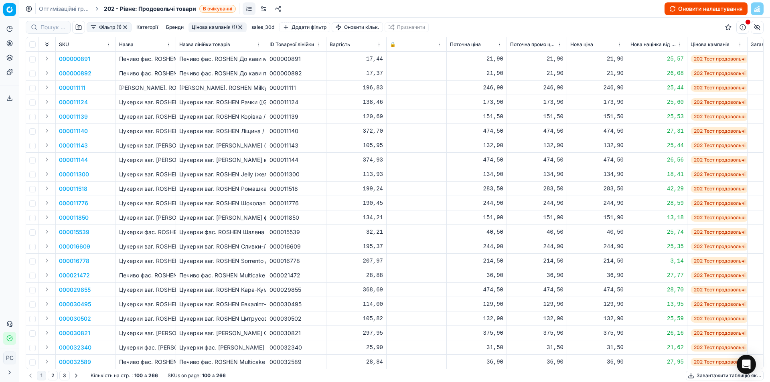
click at [210, 26] on button "Цінова кампанія (1)" at bounding box center [217, 27] width 58 height 10
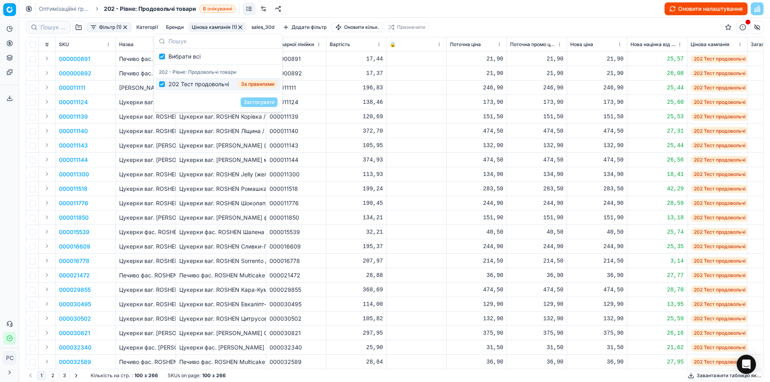
click at [199, 84] on div "202 Тест продовольчі" at bounding box center [198, 84] width 61 height 8
checkbox input "false"
click at [254, 84] on span "За правилами" at bounding box center [258, 84] width 40 height 8
checkbox input "true"
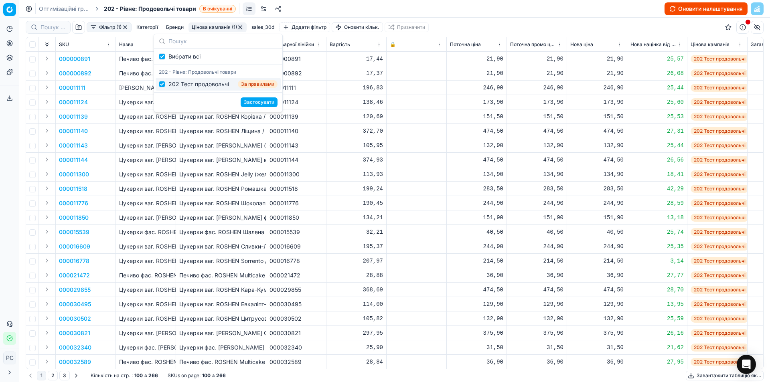
checkbox input "true"
click at [175, 79] on div "202 Тест продовольчі За правилами" at bounding box center [218, 84] width 125 height 13
checkbox input "false"
drag, startPoint x: 184, startPoint y: 81, endPoint x: 172, endPoint y: 87, distance: 13.1
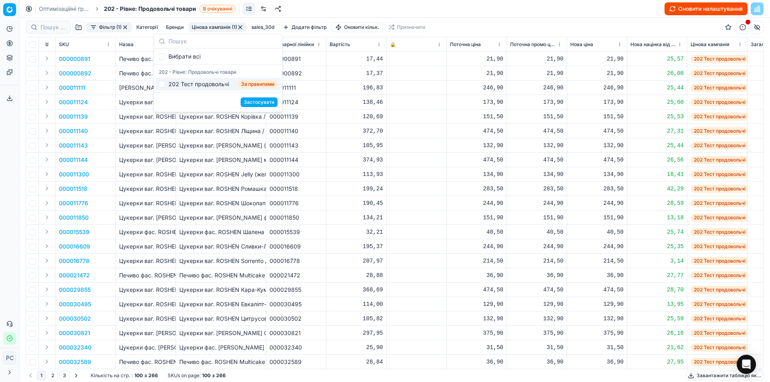
click at [172, 87] on div "202 Тест продовольчі" at bounding box center [198, 84] width 61 height 8
checkbox input "true"
click at [219, 79] on div "202 Тест продовольчі За правилами" at bounding box center [218, 84] width 125 height 13
checkbox input "false"
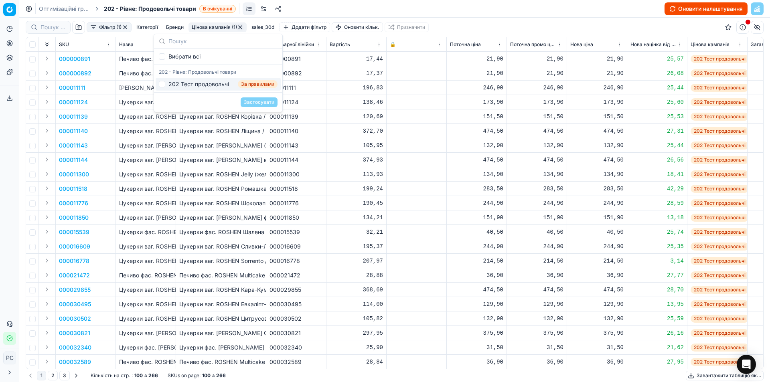
checkbox input "false"
checkbox input "true"
click at [314, 10] on div "Оптимізаційні групи 202 - Рівне: Продовольчі товари В очікуванні Оновити налашт…" at bounding box center [394, 9] width 751 height 18
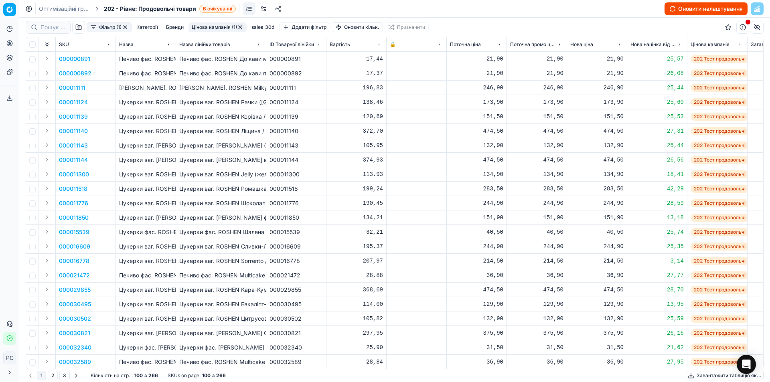
click at [219, 28] on button "Цінова кампанія (1)" at bounding box center [217, 27] width 58 height 10
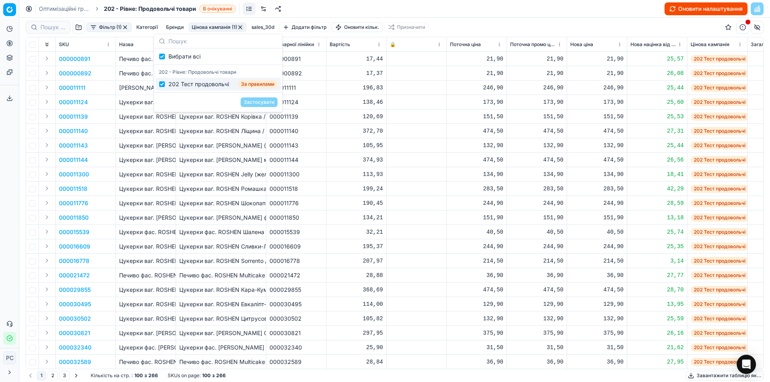
click at [189, 85] on div "202 Тест продовольчі" at bounding box center [198, 84] width 61 height 8
checkbox input "false"
click at [189, 85] on div "202 Тест продовольчі" at bounding box center [198, 84] width 61 height 8
checkbox input "true"
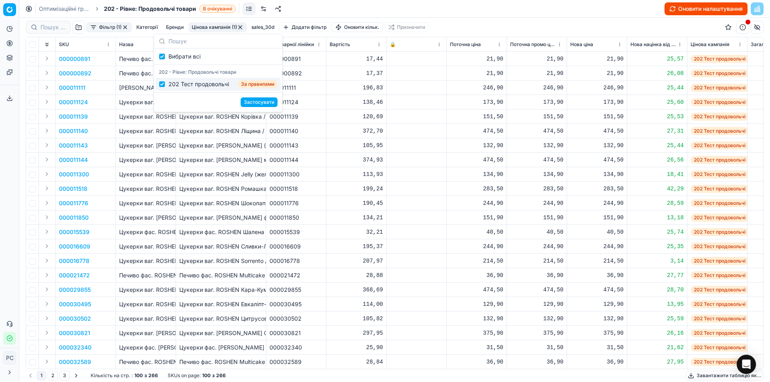
checkbox input "true"
click at [189, 85] on div "202 Тест продовольчі" at bounding box center [198, 84] width 61 height 8
checkbox input "false"
click at [189, 85] on div "202 Тест продовольчі" at bounding box center [198, 84] width 61 height 8
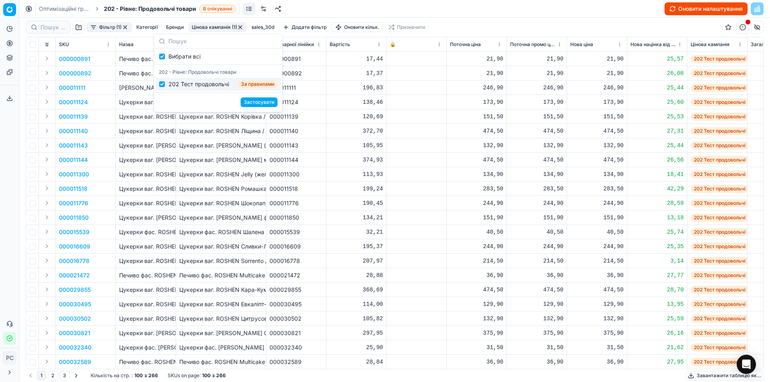
checkbox input "true"
click at [324, 6] on div "Оптимізаційні групи 202 - Рівне: Продовольчі товари В очікуванні Оновити налашт…" at bounding box center [394, 9] width 751 height 18
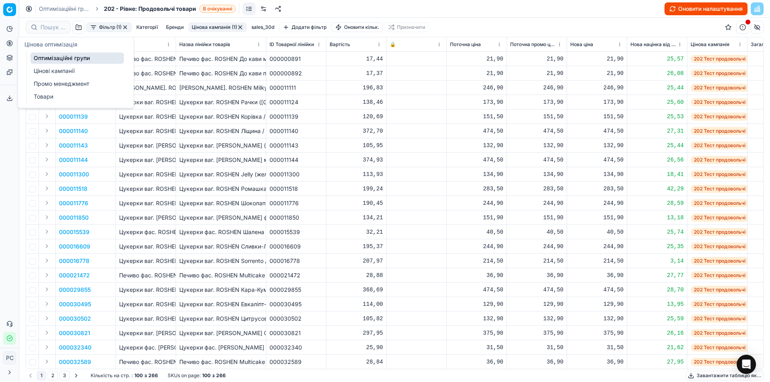
click at [50, 70] on link "Цінові кампанії" at bounding box center [76, 70] width 93 height 11
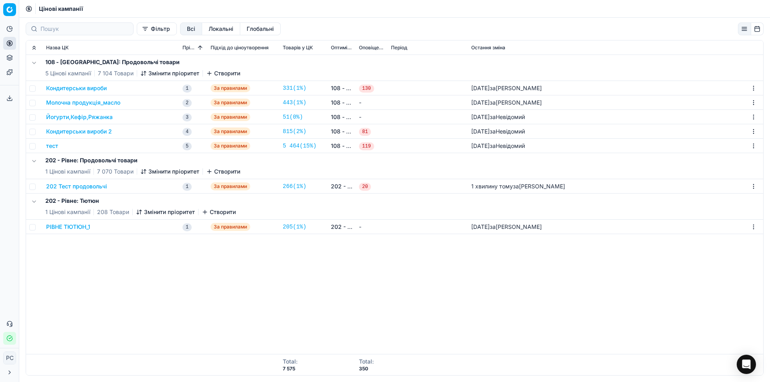
click at [84, 189] on button "202 Тест продовольчі" at bounding box center [76, 186] width 61 height 8
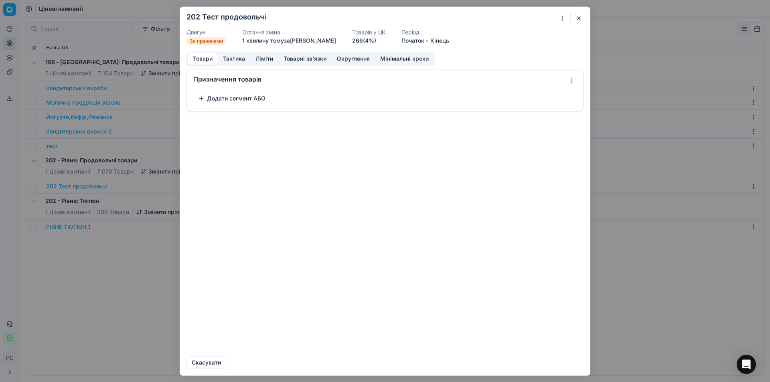
click at [580, 16] on button "button" at bounding box center [579, 18] width 10 height 10
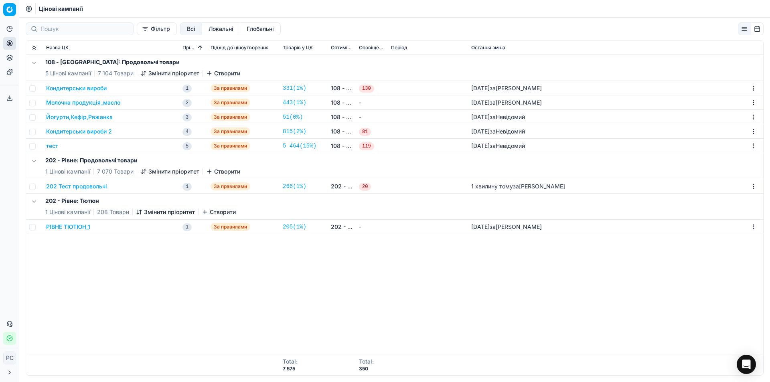
click at [92, 184] on button "202 Тест продовольчі" at bounding box center [76, 186] width 61 height 8
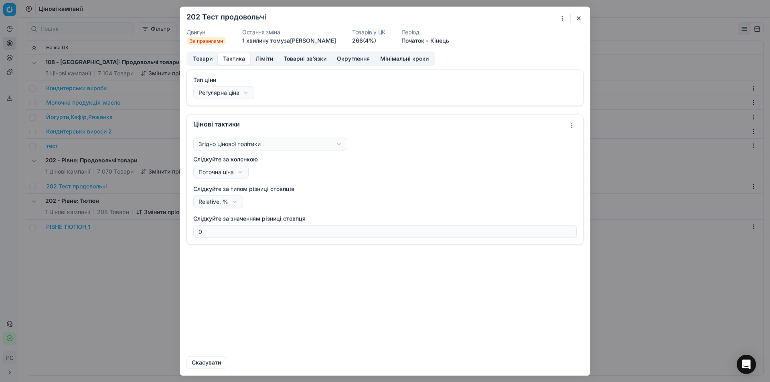
click at [227, 57] on button "Тактика" at bounding box center [234, 59] width 32 height 12
click at [264, 58] on button "Ліміти" at bounding box center [264, 59] width 28 height 12
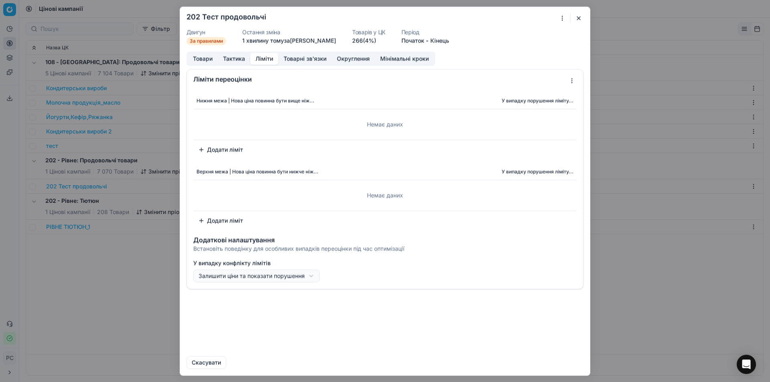
click at [209, 57] on button "Товари" at bounding box center [203, 59] width 30 height 12
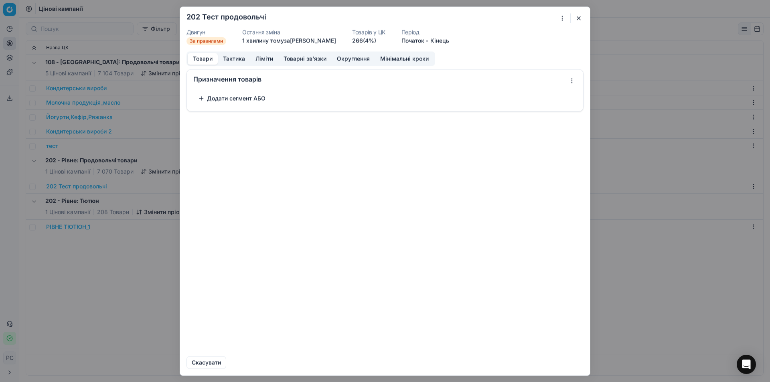
click at [232, 98] on button "Додати сегмент АБО" at bounding box center [231, 98] width 77 height 13
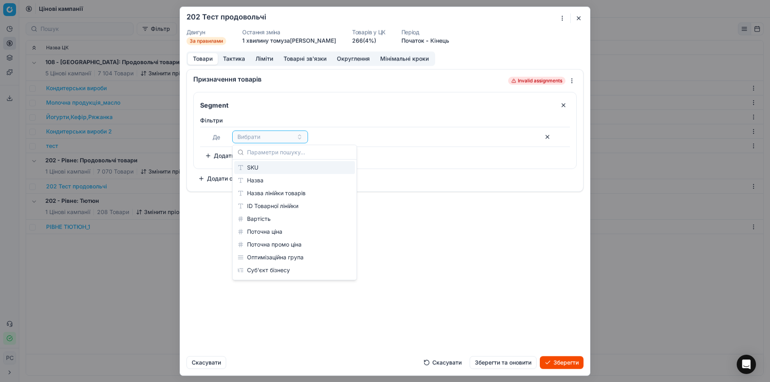
click at [416, 135] on div "Вибрати" at bounding box center [385, 136] width 307 height 13
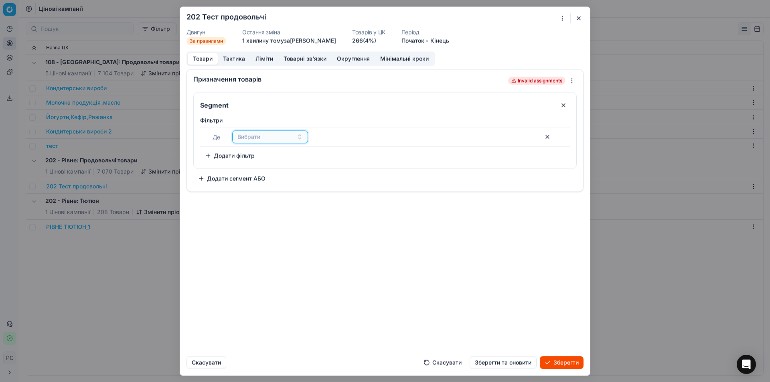
click at [272, 138] on div "Вибрати" at bounding box center [265, 137] width 56 height 8
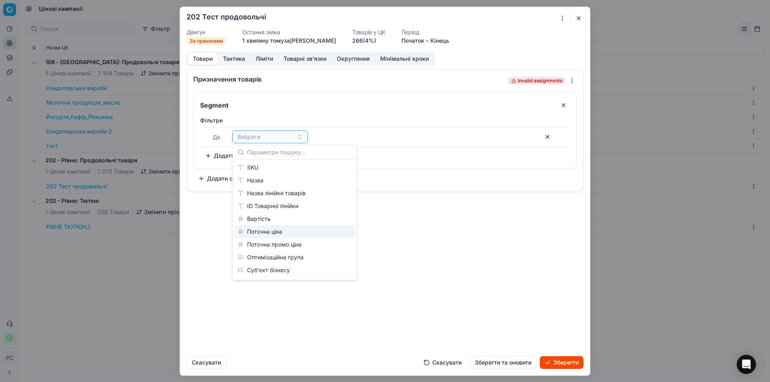
click at [260, 218] on div "Вартість" at bounding box center [294, 219] width 121 height 13
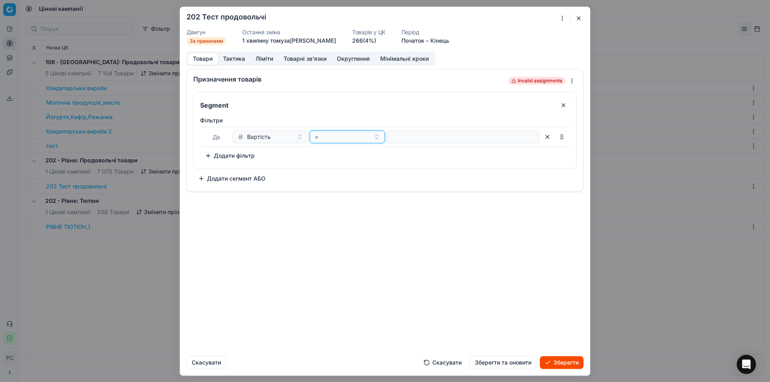
click at [352, 136] on div "=" at bounding box center [343, 137] width 56 height 8
click at [318, 193] on div ">" at bounding box center [364, 193] width 104 height 13
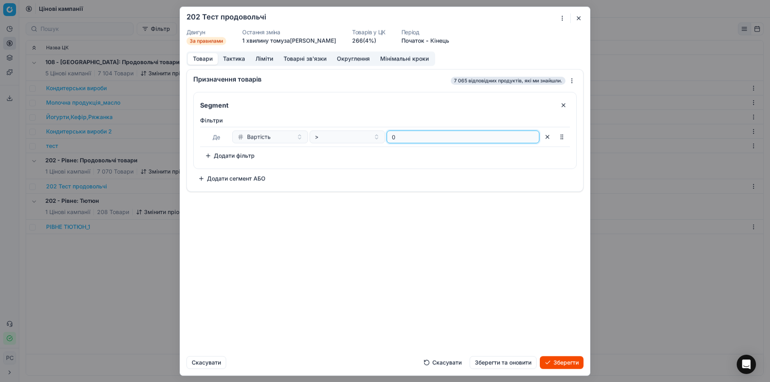
type input "0"
click at [565, 364] on button "Зберегти" at bounding box center [562, 362] width 44 height 13
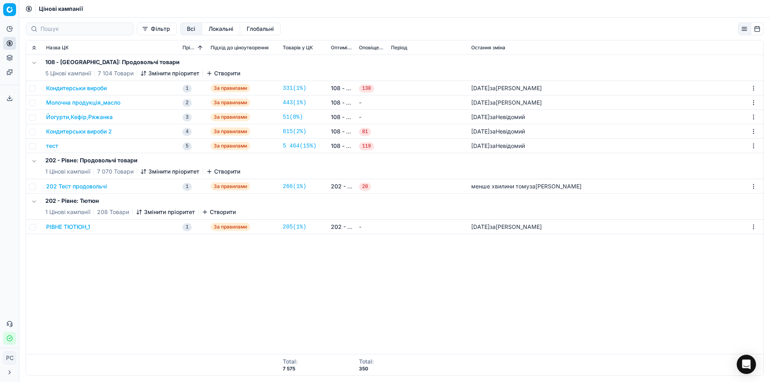
click at [81, 186] on button "202 Тест продовольчі" at bounding box center [76, 186] width 61 height 8
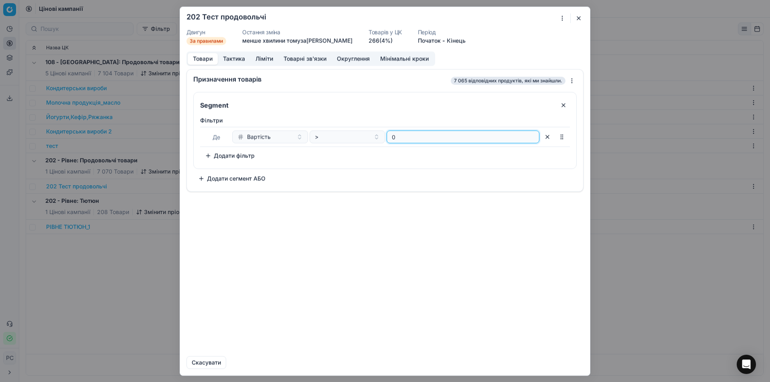
click at [394, 137] on input "0" at bounding box center [463, 137] width 146 height 12
drag, startPoint x: 398, startPoint y: 136, endPoint x: 367, endPoint y: 136, distance: 31.3
click at [368, 136] on div "Вартість > 0" at bounding box center [385, 136] width 307 height 13
type input "1"
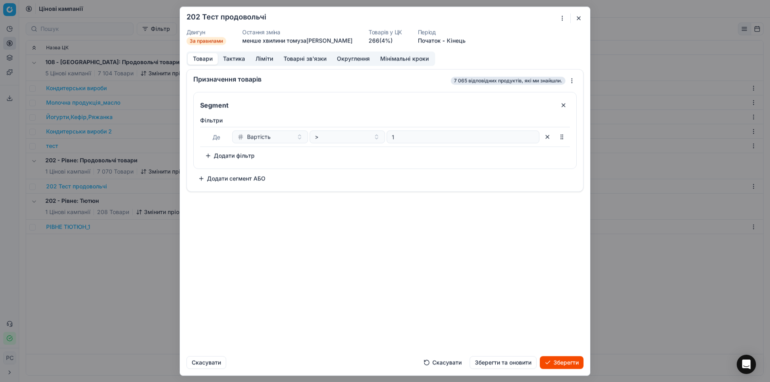
click at [565, 366] on button "Зберегти" at bounding box center [562, 362] width 44 height 13
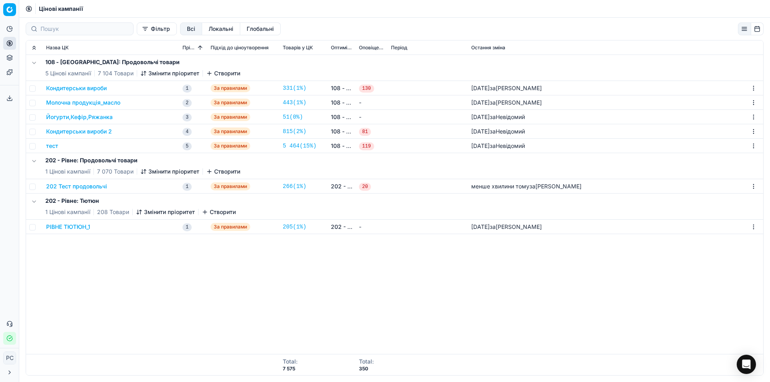
click at [347, 188] on link "202 - Рівне: Продовольчі товари" at bounding box center [342, 186] width 22 height 8
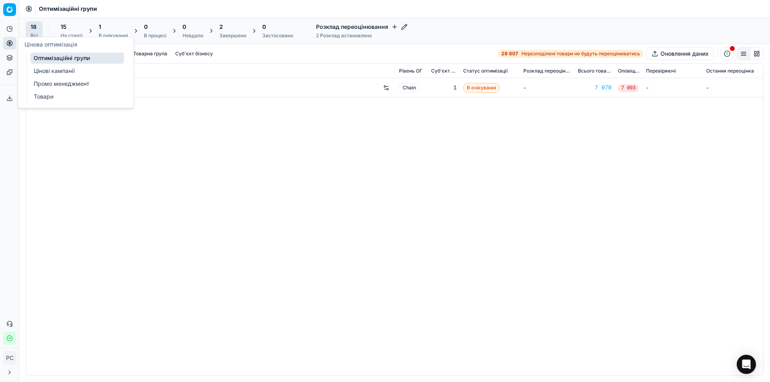
click at [41, 71] on link "Цінові кампанії" at bounding box center [76, 70] width 93 height 11
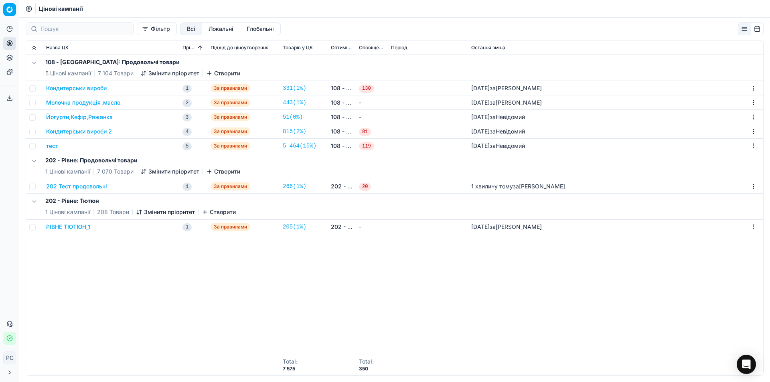
click at [87, 186] on button "202 Тест продовольчі" at bounding box center [76, 186] width 61 height 8
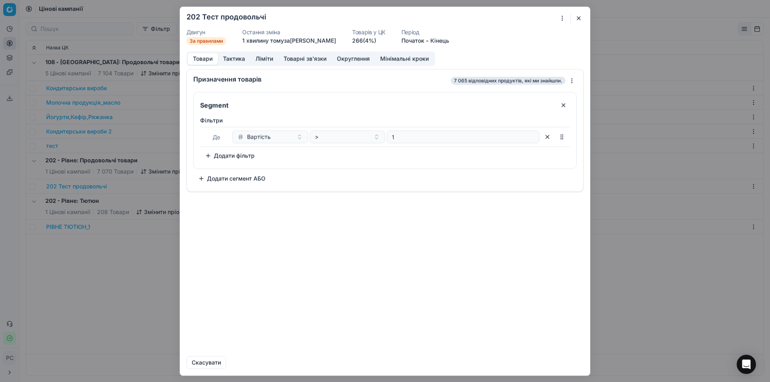
click at [217, 155] on button "Додати фільтр" at bounding box center [229, 155] width 59 height 13
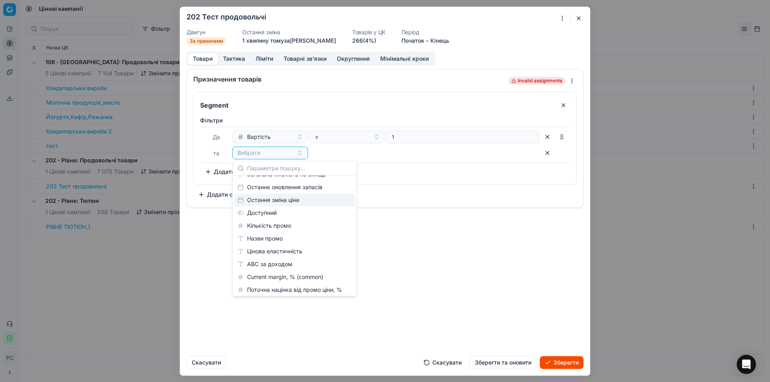
scroll to position [149, 0]
click at [270, 228] on div "Доступний" at bounding box center [294, 227] width 121 height 13
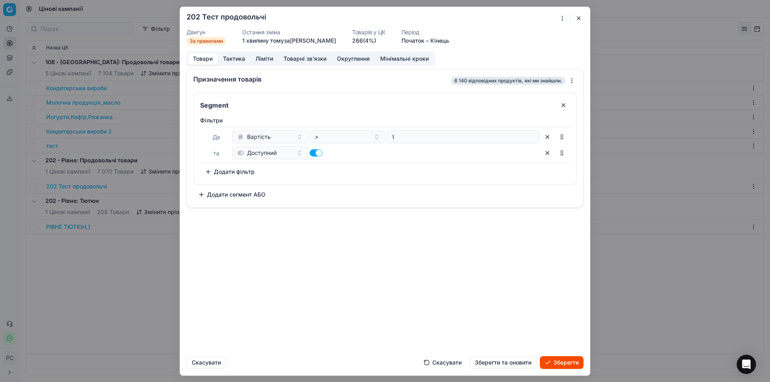
click at [346, 225] on div "Призначення товарів 6 140 відповідних продуктів, які ми знайшли. Segment Фiльтр…" at bounding box center [385, 209] width 410 height 281
click at [549, 364] on button "Зберегти" at bounding box center [562, 362] width 44 height 13
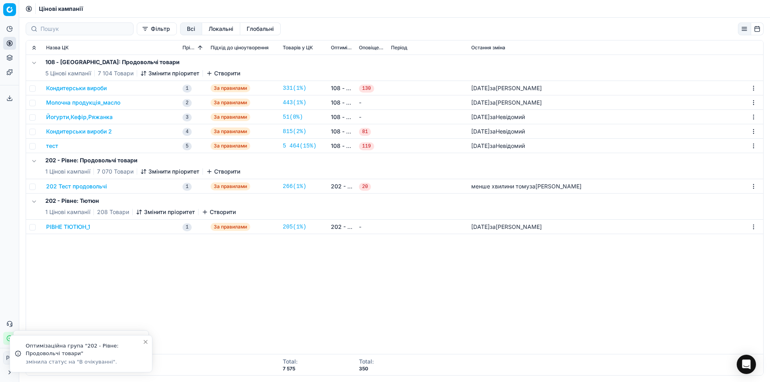
click at [76, 186] on button "202 Тест продовольчі" at bounding box center [76, 186] width 61 height 8
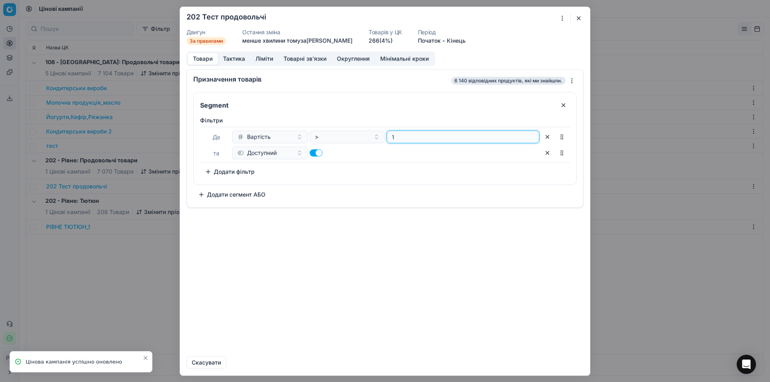
drag, startPoint x: 403, startPoint y: 137, endPoint x: 360, endPoint y: 144, distance: 43.1
click at [368, 143] on div "Вартість > 1" at bounding box center [385, 136] width 307 height 13
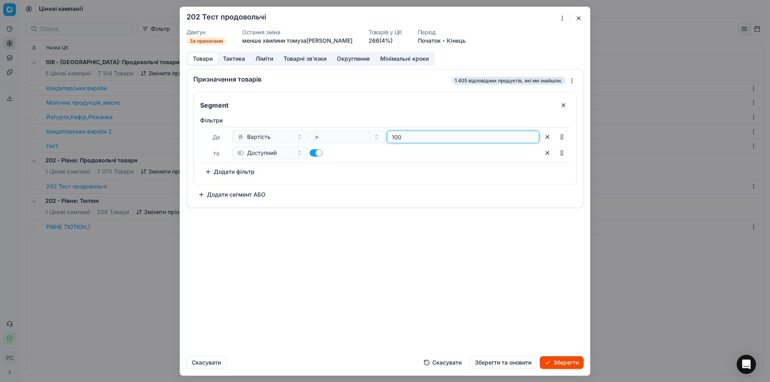
type input "100"
click at [547, 152] on button "button" at bounding box center [547, 152] width 13 height 13
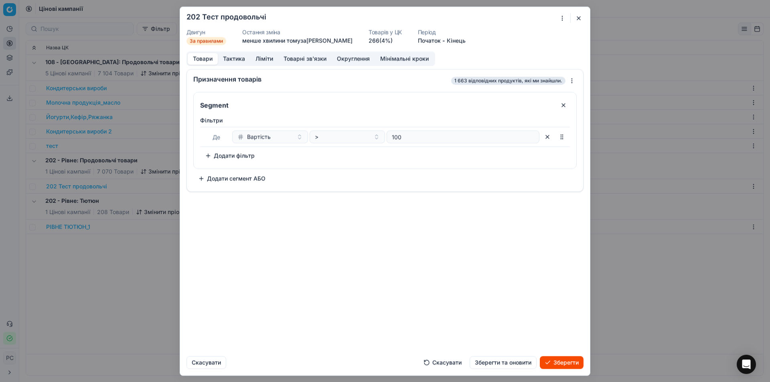
click at [565, 360] on button "Зберегти" at bounding box center [562, 362] width 44 height 13
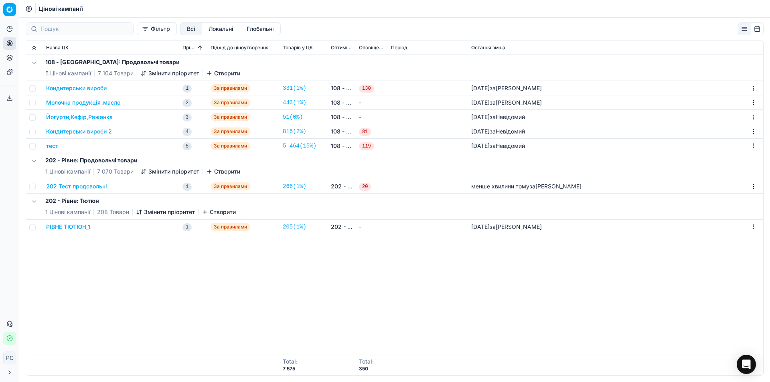
click at [92, 188] on button "202 Тест продовольчі" at bounding box center [76, 186] width 61 height 8
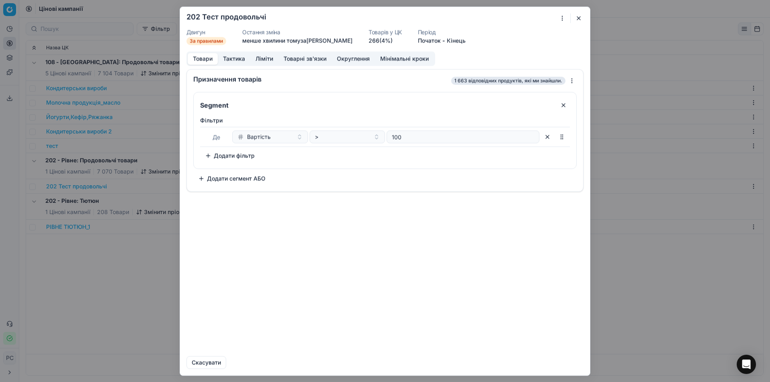
click at [505, 81] on span "1 663 відповідних продуктів, які ми знайшли." at bounding box center [508, 81] width 114 height 8
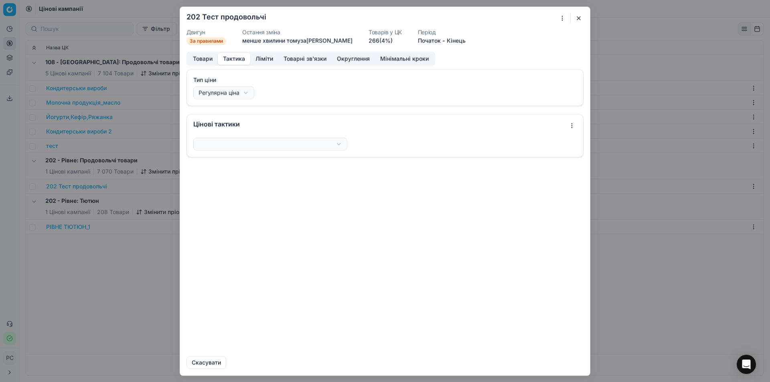
click at [233, 53] on button "Тактика" at bounding box center [234, 59] width 32 height 12
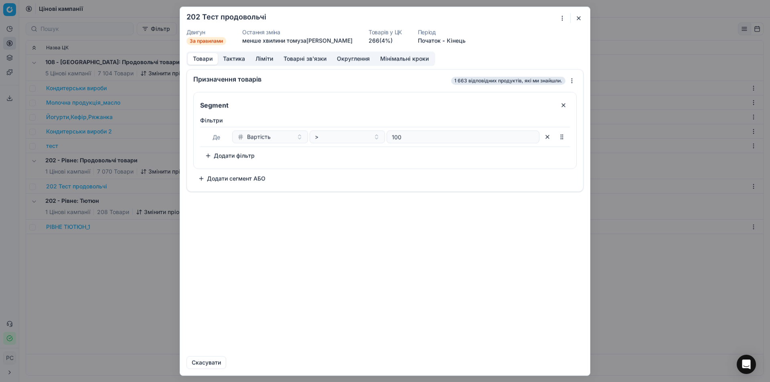
click at [206, 59] on button "Товари" at bounding box center [203, 59] width 30 height 12
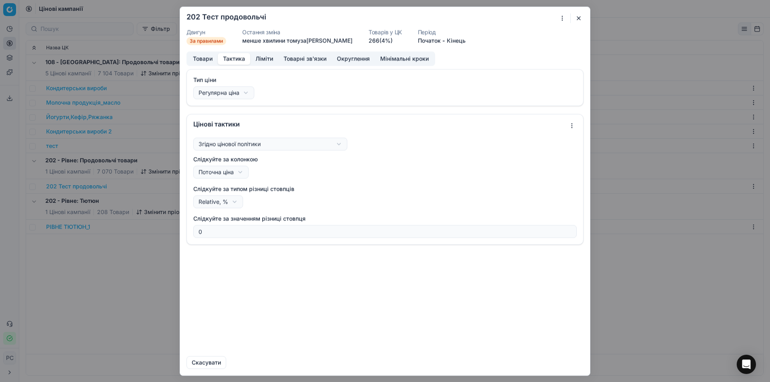
click at [240, 59] on button "Тактика" at bounding box center [234, 59] width 32 height 12
drag, startPoint x: 181, startPoint y: 56, endPoint x: 185, endPoint y: 56, distance: 4.4
click at [181, 56] on div "Товари Тактика Ліміти Товарні зв'язки Округлення Мінімальні кроки Тип ціни Регу…" at bounding box center [385, 200] width 410 height 298
click at [193, 57] on button "Товари" at bounding box center [203, 59] width 30 height 12
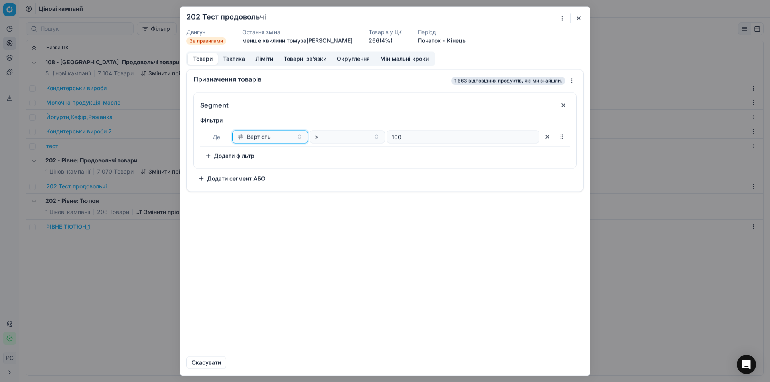
click at [276, 140] on div "Вартість" at bounding box center [265, 137] width 56 height 8
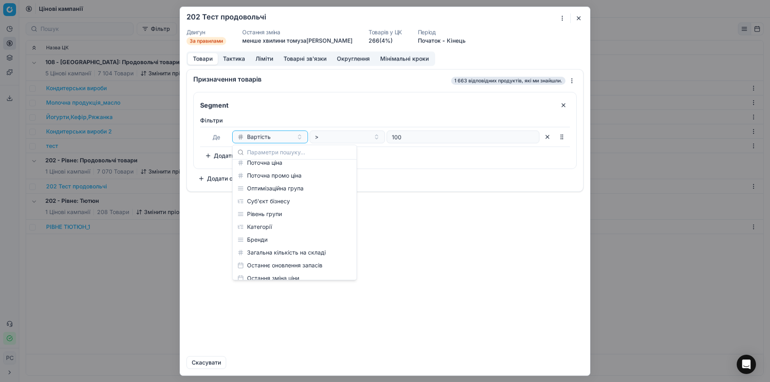
scroll to position [80, 0]
click at [261, 212] on div "Категорії" at bounding box center [294, 215] width 121 height 13
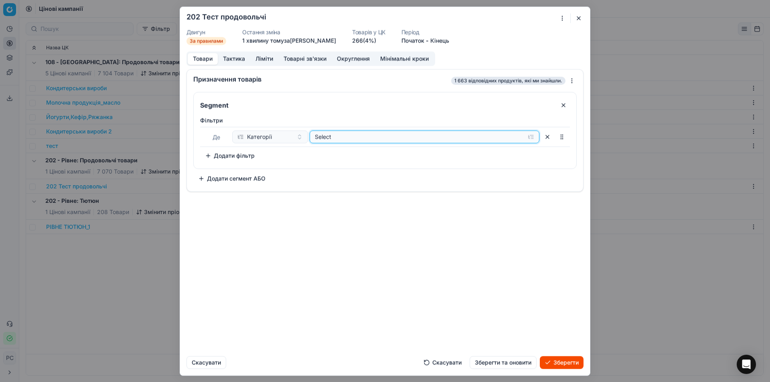
click at [344, 139] on div "Select" at bounding box center [418, 137] width 207 height 8
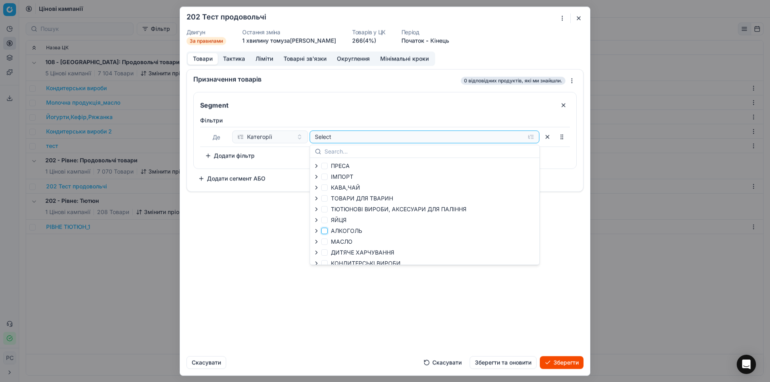
click at [325, 233] on input "АЛКОГОЛЬ" at bounding box center [324, 231] width 6 height 6
checkbox input "true"
drag, startPoint x: 553, startPoint y: 365, endPoint x: 537, endPoint y: 352, distance: 20.5
click at [554, 365] on button "Зберегти" at bounding box center [562, 362] width 44 height 13
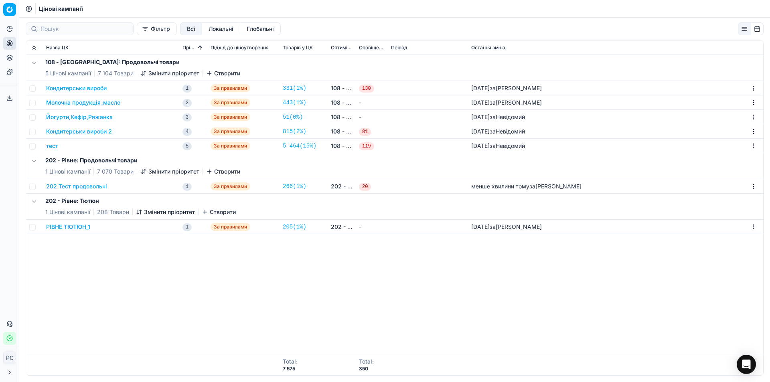
click at [93, 186] on button "202 Тест продовольчі" at bounding box center [76, 186] width 61 height 8
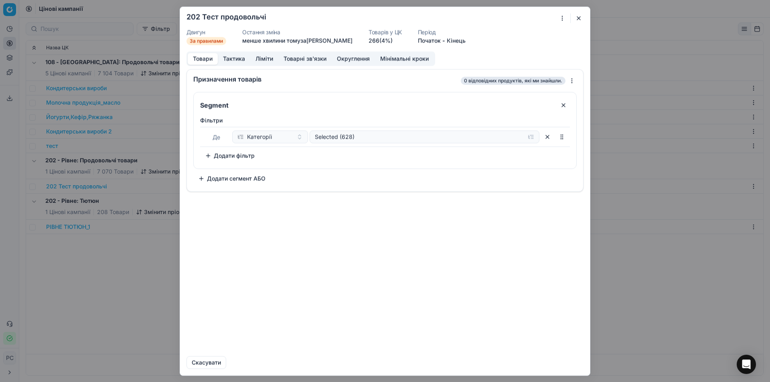
click at [236, 55] on button "Тактика" at bounding box center [234, 59] width 32 height 12
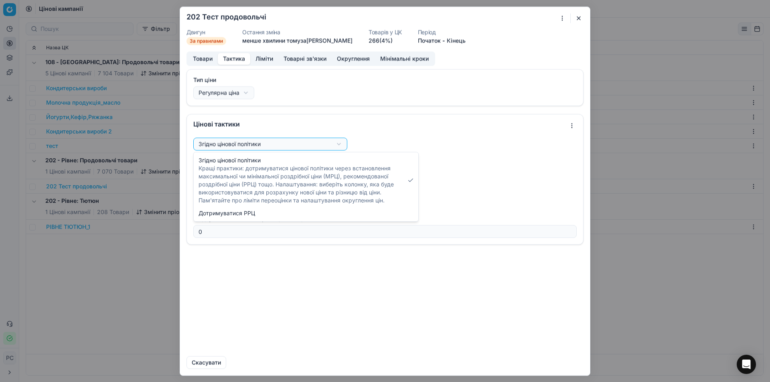
click at [249, 145] on div "Ми зберігаємо налаштування ЦК. Будь ласка, зачекайте, це може зайняти декілька …" at bounding box center [385, 191] width 770 height 382
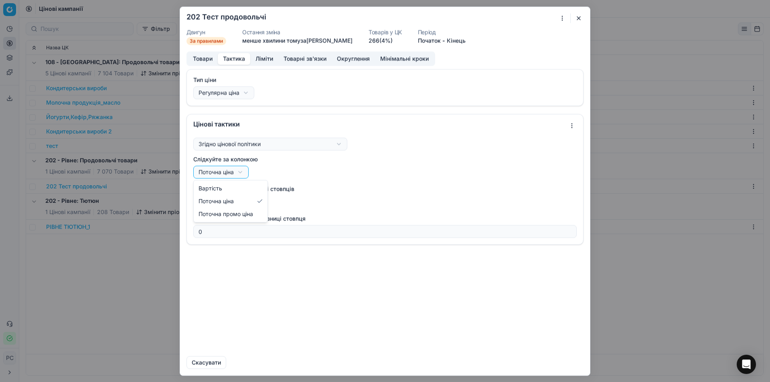
click at [245, 171] on div "Ми зберігаємо налаштування ЦК. Будь ласка, зачекайте, це може зайняти декілька …" at bounding box center [385, 191] width 770 height 382
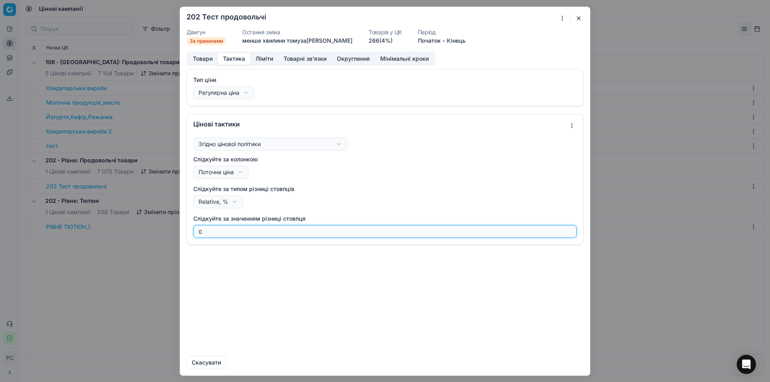
drag, startPoint x: 225, startPoint y: 235, endPoint x: 148, endPoint y: 232, distance: 77.5
click at [148, 232] on div "Ми зберігаємо налаштування ЦК. Будь ласка, зачекайте, це може зайняти декілька …" at bounding box center [385, 191] width 770 height 382
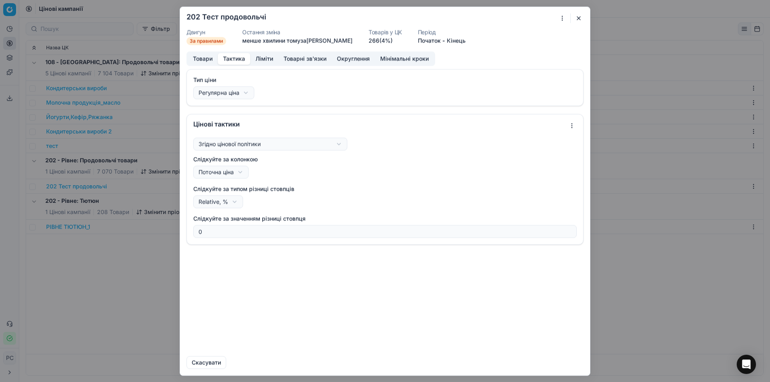
click at [241, 63] on button "Тактика" at bounding box center [234, 59] width 32 height 12
click at [260, 57] on button "Ліміти" at bounding box center [264, 59] width 28 height 12
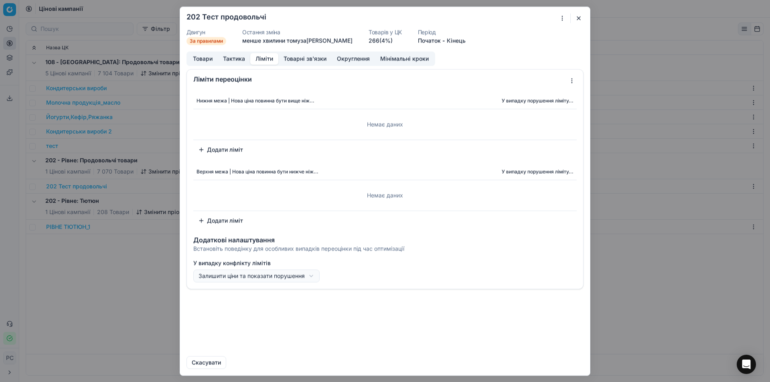
click at [315, 58] on button "Товарні зв'язки" at bounding box center [304, 59] width 53 height 12
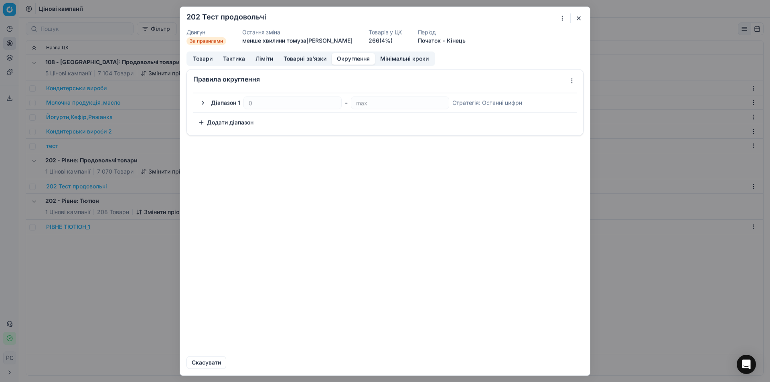
click at [346, 57] on button "Округлення" at bounding box center [353, 59] width 43 height 12
click at [396, 61] on button "Мінімальні кроки" at bounding box center [404, 59] width 59 height 12
click at [356, 60] on button "Округлення" at bounding box center [353, 59] width 43 height 12
click at [578, 18] on button "button" at bounding box center [579, 18] width 10 height 10
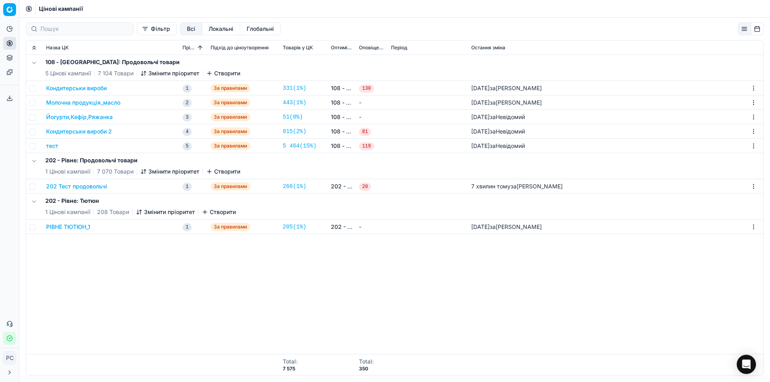
click at [297, 186] on link "266 ( 1% )" at bounding box center [295, 186] width 24 height 8
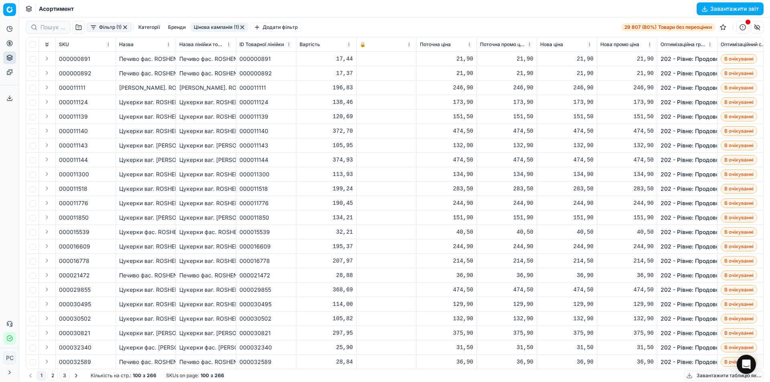
click at [111, 25] on button "Фільтр (1)" at bounding box center [109, 27] width 45 height 10
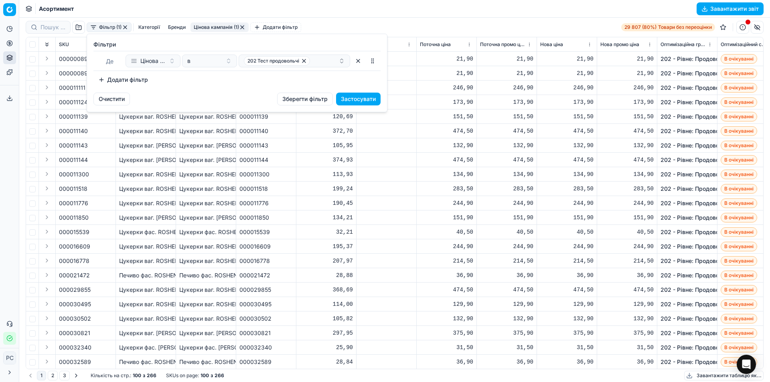
click at [134, 144] on html "Pricing platform Аналітика Цінова оптимізація Асортимент продукції Шаблони Серв…" at bounding box center [385, 191] width 770 height 382
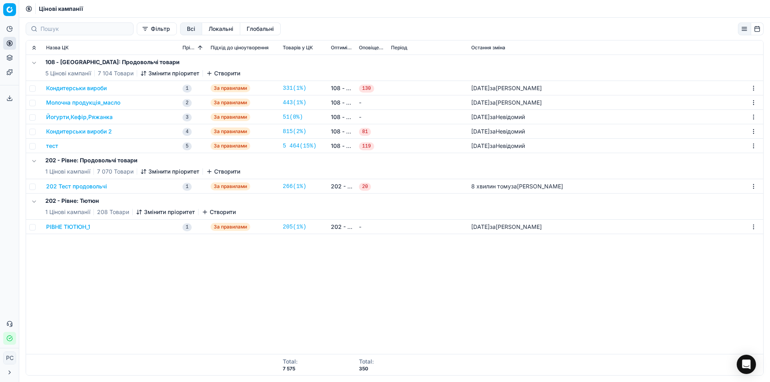
click at [86, 187] on button "202 Тест продовольчі" at bounding box center [76, 186] width 61 height 8
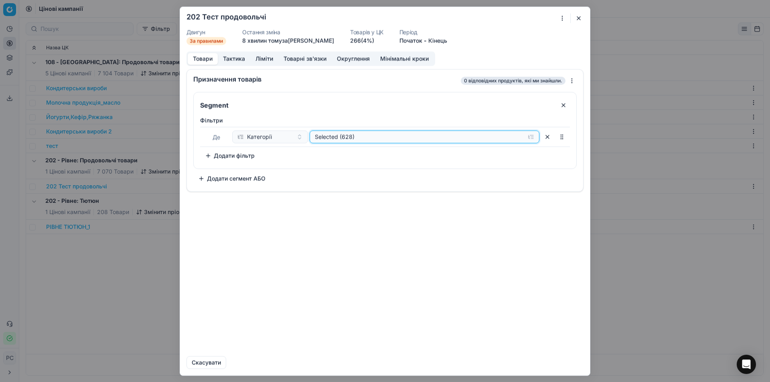
click at [355, 137] on div "Selected (628)" at bounding box center [418, 137] width 207 height 8
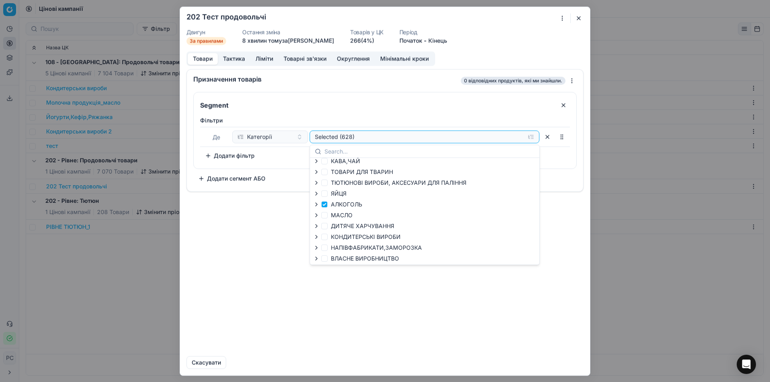
scroll to position [40, 0]
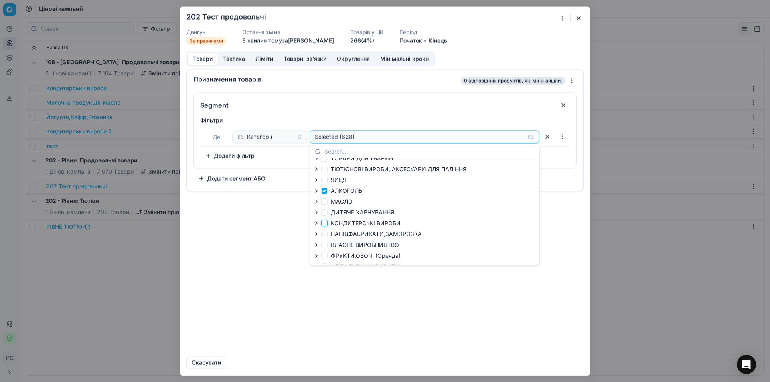
click at [324, 222] on input "КОНДИТЕРСЬКІ ВИРОБИ" at bounding box center [324, 223] width 6 height 6
checkbox input "true"
click at [325, 189] on input "АЛКОГОЛЬ" at bounding box center [324, 191] width 6 height 6
drag, startPoint x: 325, startPoint y: 185, endPoint x: 324, endPoint y: 190, distance: 4.9
click at [325, 184] on div "ЯЙЦЯ" at bounding box center [389, 180] width 153 height 9
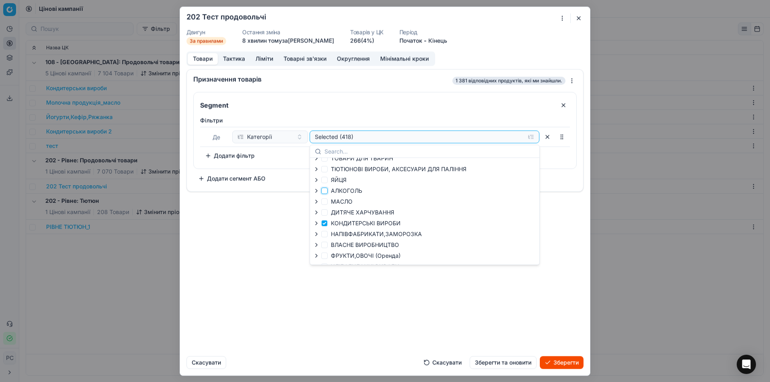
click at [324, 191] on input "АЛКОГОЛЬ" at bounding box center [324, 191] width 6 height 6
checkbox input "true"
click at [562, 360] on button "Зберегти" at bounding box center [562, 362] width 44 height 13
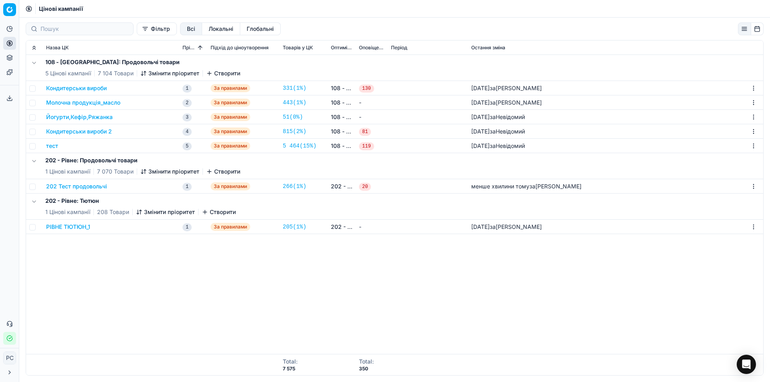
click at [78, 186] on button "202 Тест продовольчі" at bounding box center [76, 186] width 61 height 8
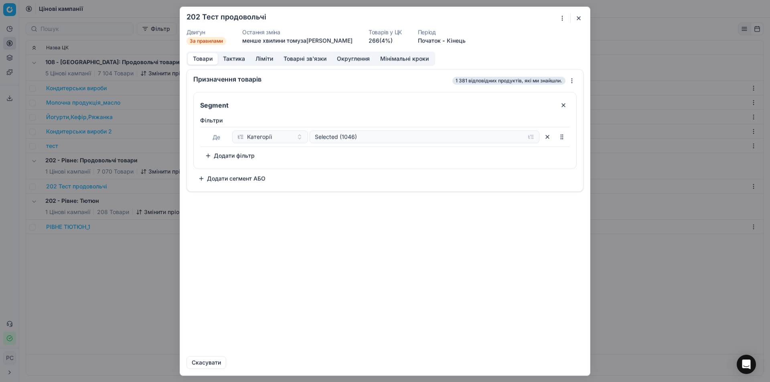
click at [378, 39] on link "266 (4%)" at bounding box center [380, 40] width 24 height 8
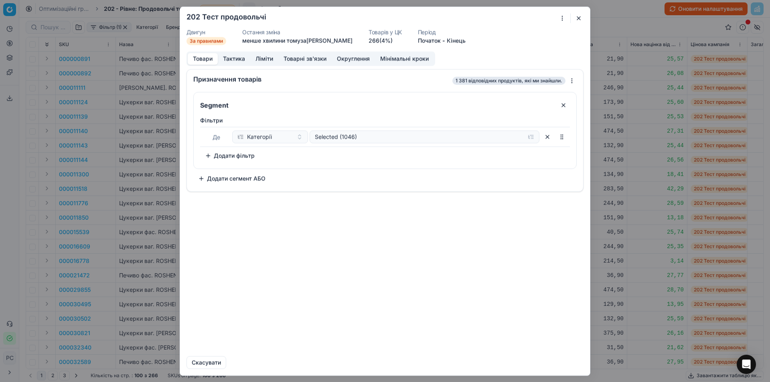
click at [577, 16] on button "button" at bounding box center [579, 18] width 10 height 10
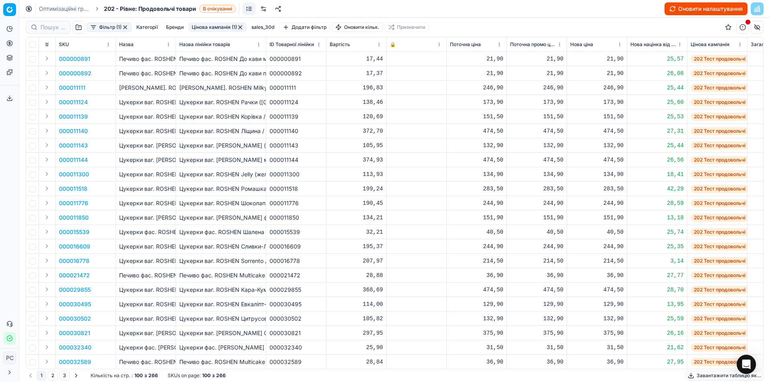
click at [686, 8] on button "Оновити налаштування" at bounding box center [705, 8] width 83 height 13
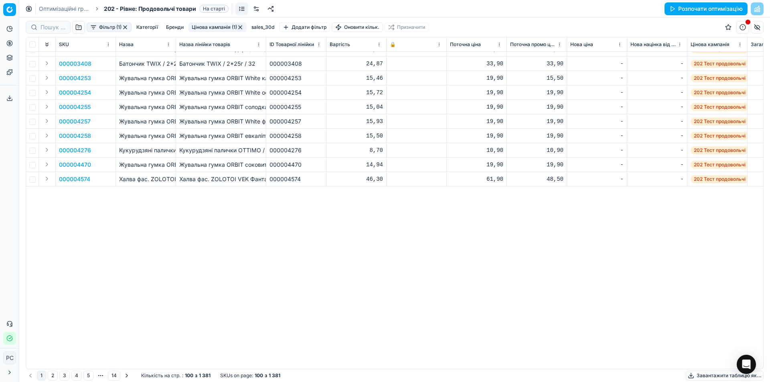
scroll to position [130, 0]
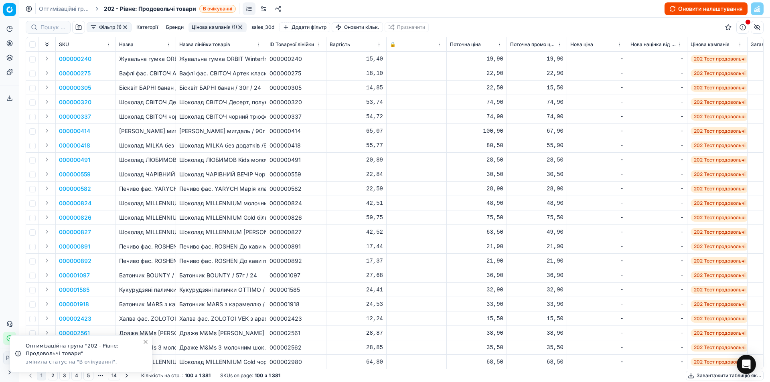
click at [711, 1] on div "Оптимізаційні групи 202 - Рівне: Продовольчі товари В очікуванні Оновити налашт…" at bounding box center [394, 9] width 751 height 18
click at [709, 9] on button "Оновити налаштування" at bounding box center [705, 8] width 83 height 13
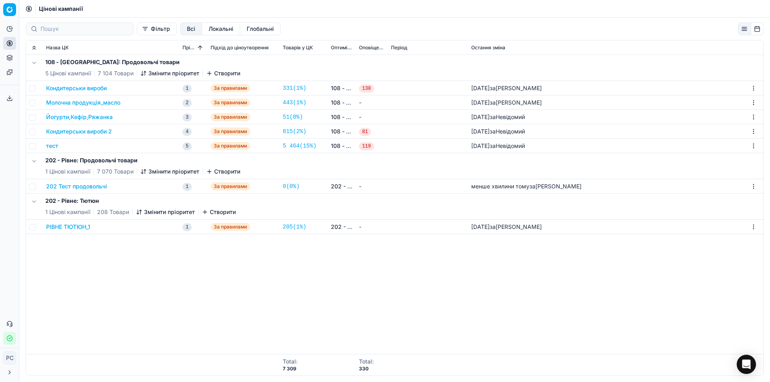
click at [94, 184] on button "202 Тест продовольчі" at bounding box center [76, 186] width 61 height 8
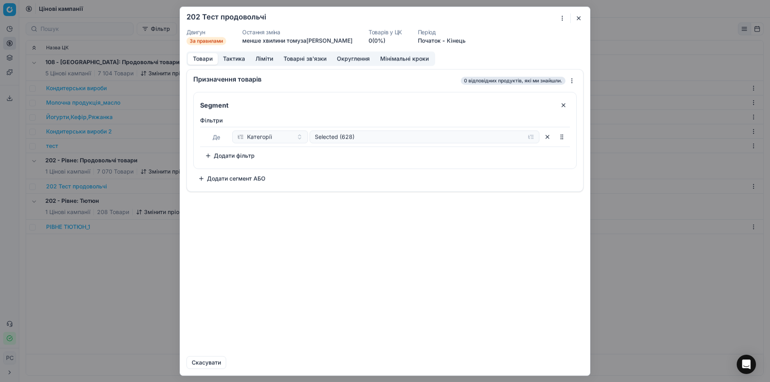
click at [580, 19] on button "button" at bounding box center [579, 18] width 10 height 10
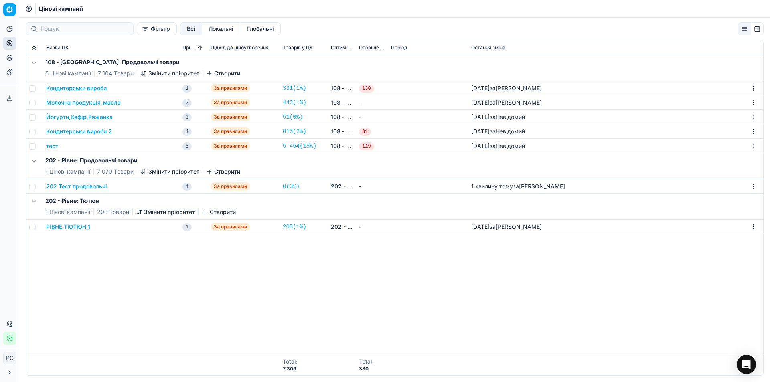
click at [90, 183] on button "202 Тест продовольчі" at bounding box center [76, 186] width 61 height 8
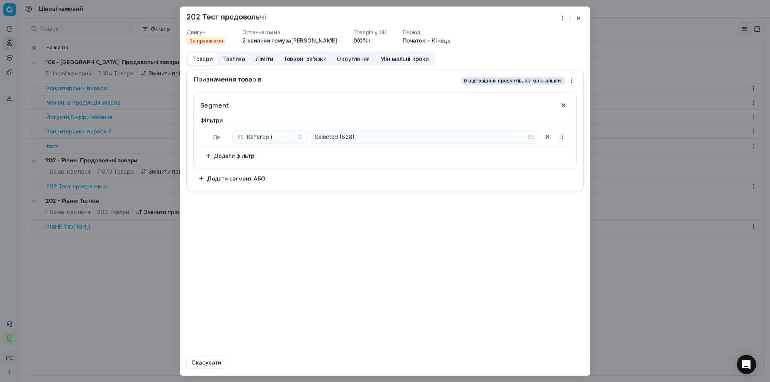
click at [242, 58] on button "Тактика" at bounding box center [234, 59] width 32 height 12
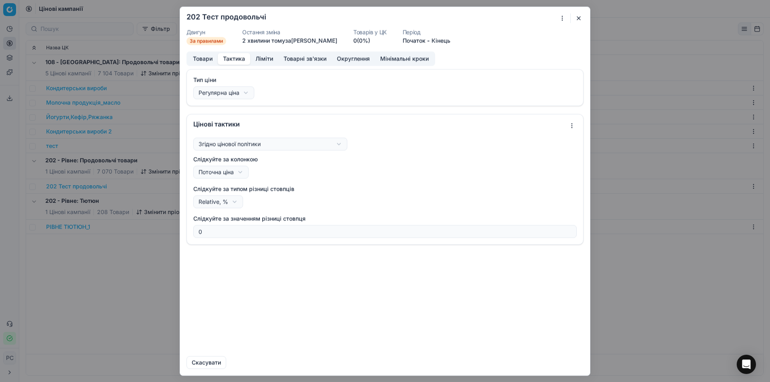
click at [209, 56] on button "Товари" at bounding box center [203, 59] width 30 height 12
click at [231, 59] on button "Тактика" at bounding box center [234, 59] width 32 height 12
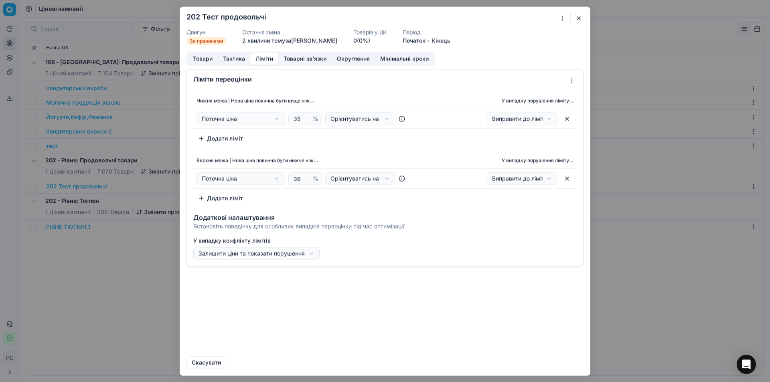
click at [269, 59] on button "Ліміти" at bounding box center [264, 59] width 28 height 12
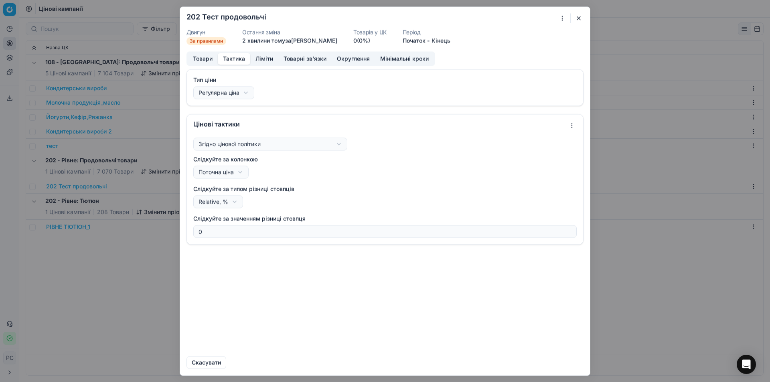
click at [240, 59] on button "Тактика" at bounding box center [234, 59] width 32 height 12
click at [203, 59] on button "Товари" at bounding box center [203, 59] width 30 height 12
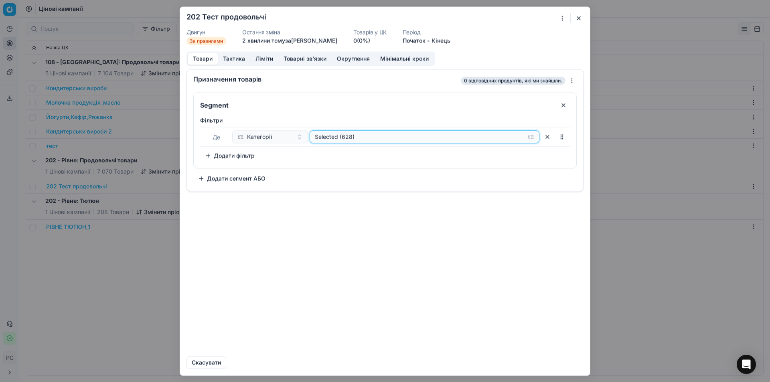
click at [356, 135] on div "Selected (628)" at bounding box center [418, 137] width 207 height 8
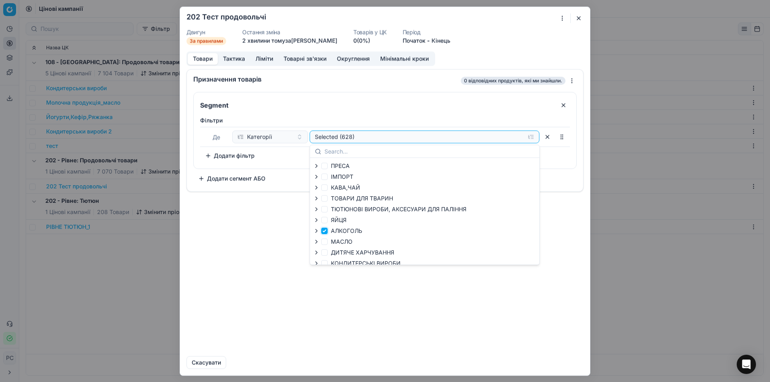
click at [324, 232] on input "АЛКОГОЛЬ" at bounding box center [324, 231] width 6 height 6
checkbox input "true"
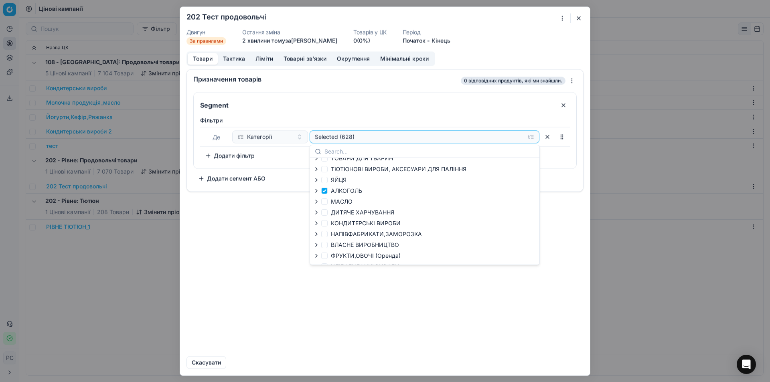
click at [316, 189] on icon "button" at bounding box center [316, 191] width 6 height 6
click at [342, 234] on input "СЛАБОАЛКОГОЛЬНІ НАПОЇ (алкоголь)" at bounding box center [342, 233] width 6 height 6
checkbox input "false"
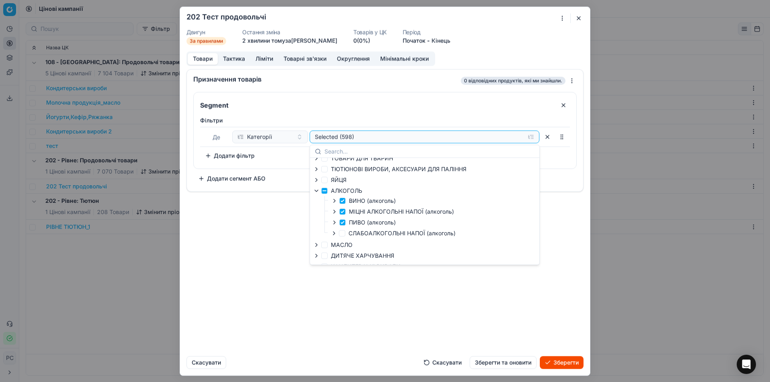
click at [557, 364] on button "Зберегти" at bounding box center [562, 362] width 44 height 13
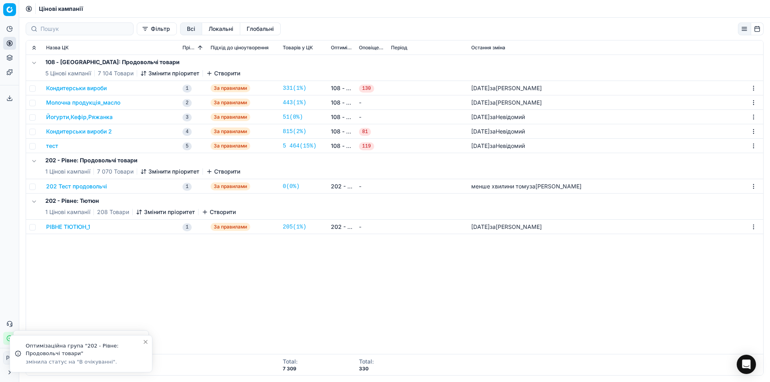
click at [96, 187] on button "202 Тест продовольчі" at bounding box center [76, 186] width 61 height 8
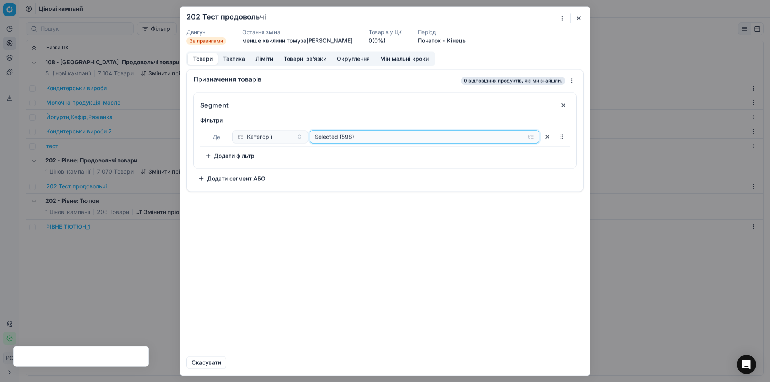
click at [340, 134] on div "Selected (598)" at bounding box center [418, 137] width 207 height 8
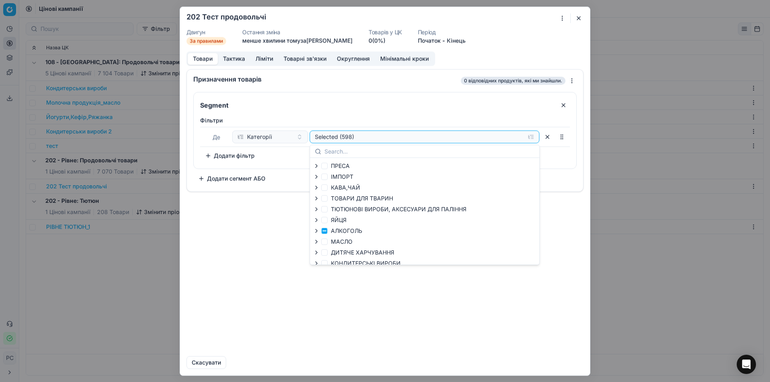
click at [317, 230] on icon "button" at bounding box center [316, 231] width 6 height 6
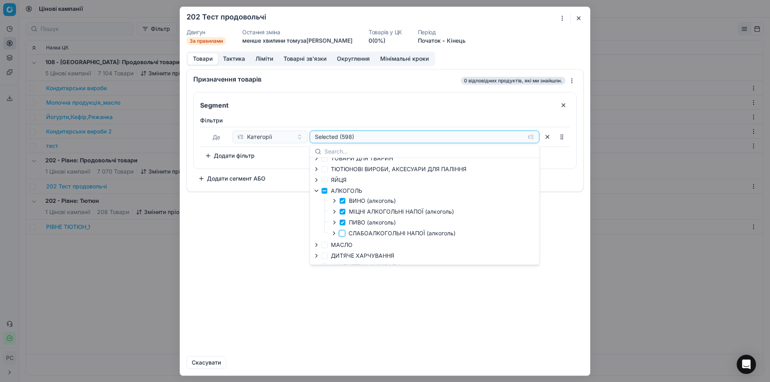
click at [343, 233] on input "СЛАБОАЛКОГОЛЬНІ НАПОЇ (алкоголь)" at bounding box center [342, 233] width 6 height 6
checkbox input "true"
click at [511, 361] on button "Зберегти та оновити" at bounding box center [503, 362] width 67 height 13
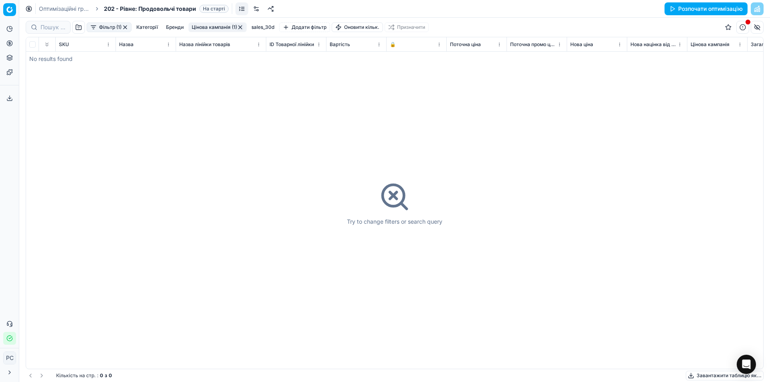
drag, startPoint x: 0, startPoint y: 0, endPoint x: 196, endPoint y: 67, distance: 207.6
click at [196, 67] on div "Try to change filters or search query" at bounding box center [394, 203] width 737 height 332
click at [47, 68] on link "Цінові кампанії" at bounding box center [76, 70] width 93 height 11
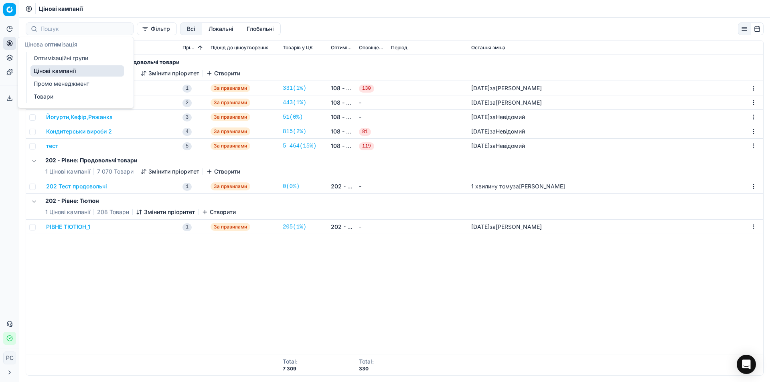
click at [42, 56] on link "Оптимізаційні групи" at bounding box center [76, 58] width 93 height 11
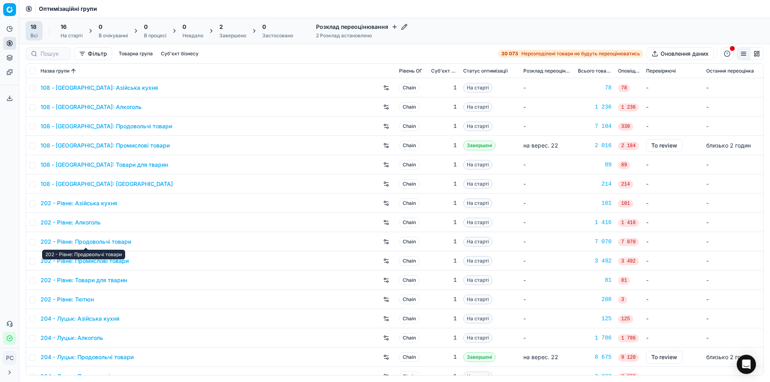
click at [103, 242] on link "202 - Рівне: Продовольчі товари" at bounding box center [85, 242] width 91 height 8
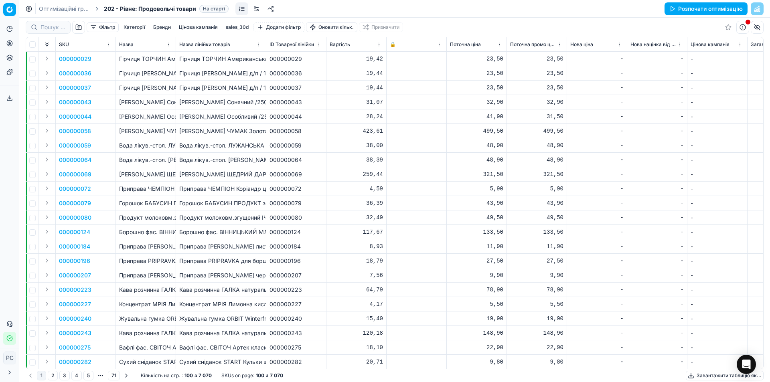
click at [254, 8] on link at bounding box center [256, 8] width 13 height 13
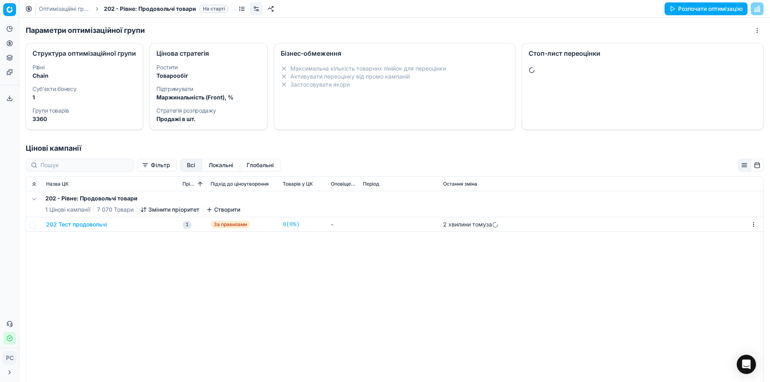
click at [176, 91] on dt "Підтримувати" at bounding box center [208, 89] width 104 height 6
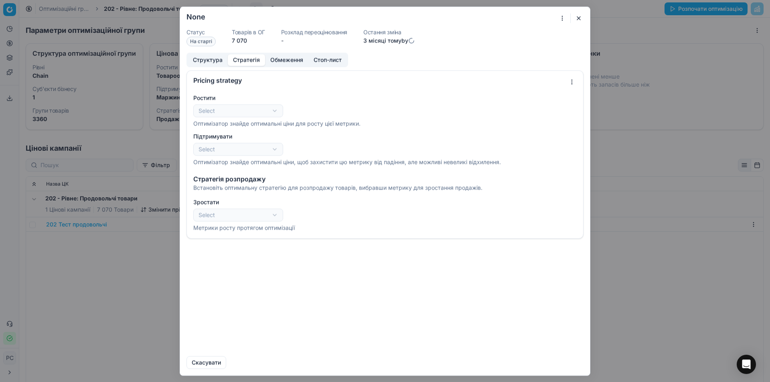
select select "revenue"
select select "gross_profit_margin"
select select "sales_items"
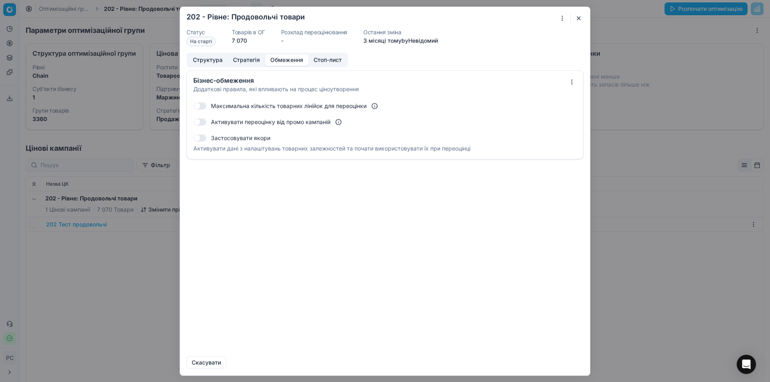
click at [282, 60] on button "Обмеження" at bounding box center [286, 60] width 43 height 12
click at [241, 61] on button "Стратегія" at bounding box center [246, 60] width 37 height 12
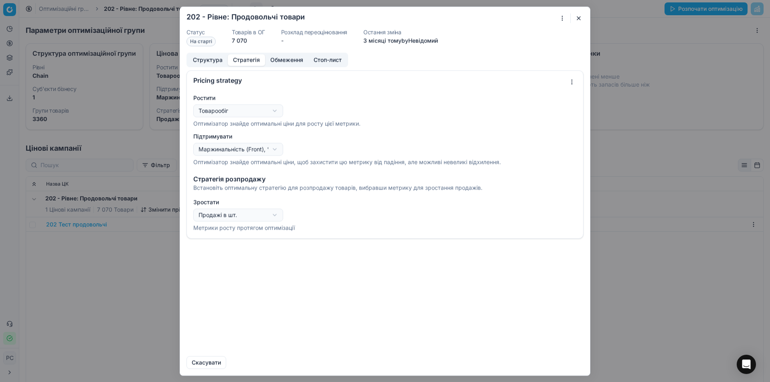
click at [217, 60] on button "Структура" at bounding box center [208, 60] width 40 height 12
click at [259, 58] on button "Стратегія" at bounding box center [246, 60] width 37 height 12
click at [276, 57] on button "Обмеження" at bounding box center [286, 60] width 43 height 12
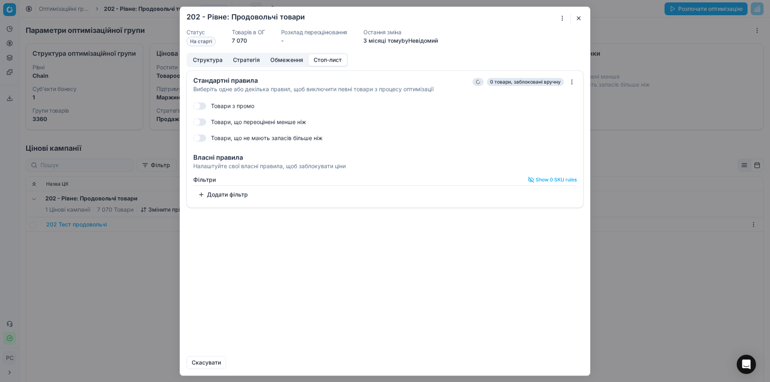
click at [323, 58] on button "Стоп-лист" at bounding box center [327, 60] width 38 height 12
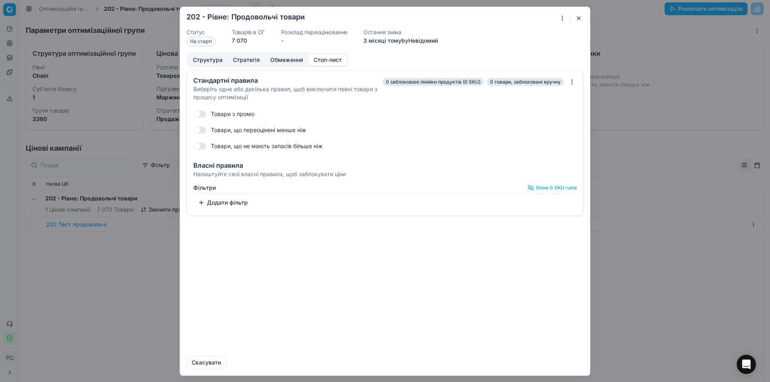
click at [578, 18] on button "button" at bounding box center [579, 18] width 10 height 10
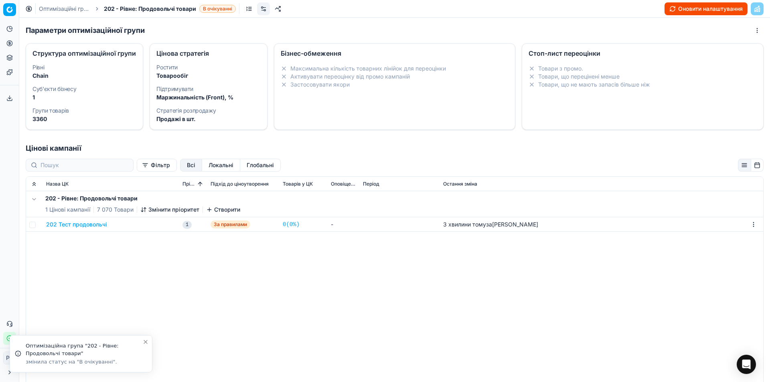
click at [107, 80] on dd "Chain" at bounding box center [84, 76] width 104 height 8
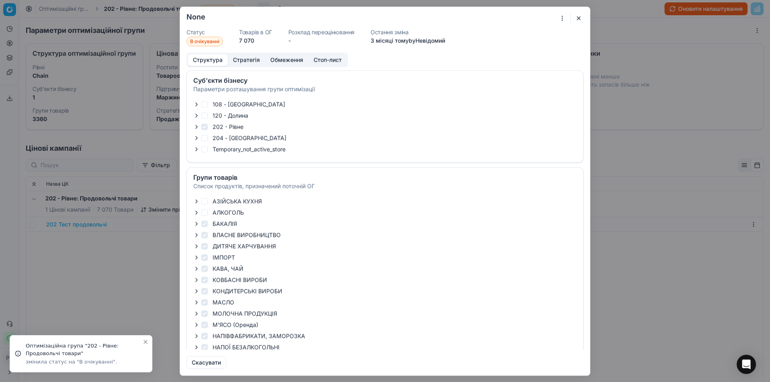
checkbox input "true"
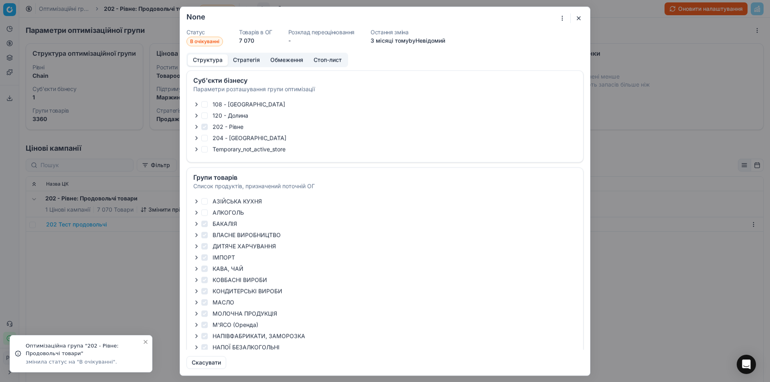
checkbox input "true"
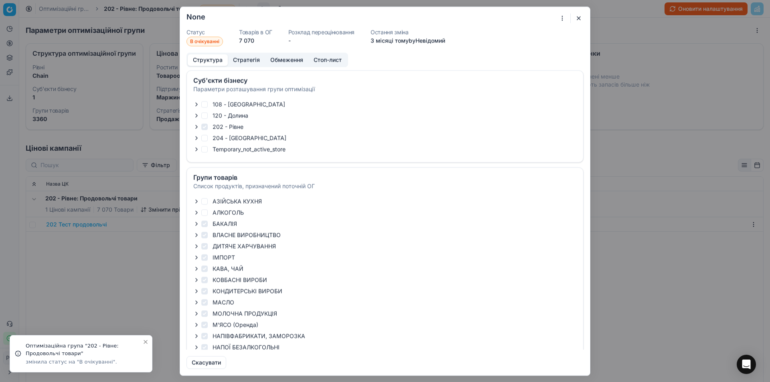
checkbox input "true"
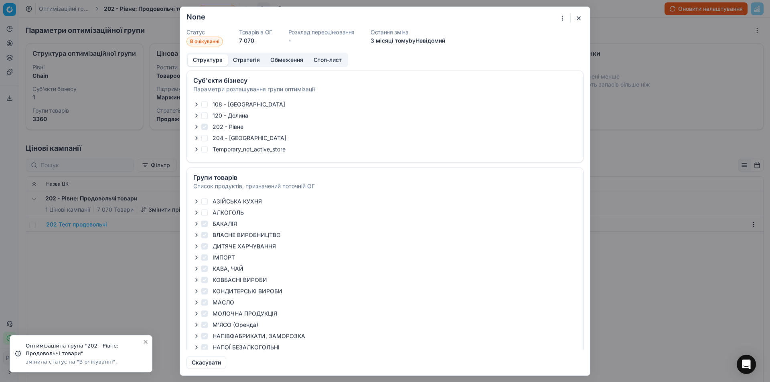
checkbox input "true"
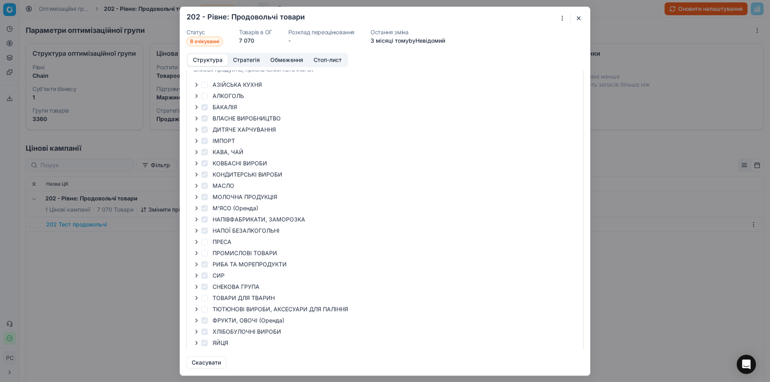
scroll to position [123, 0]
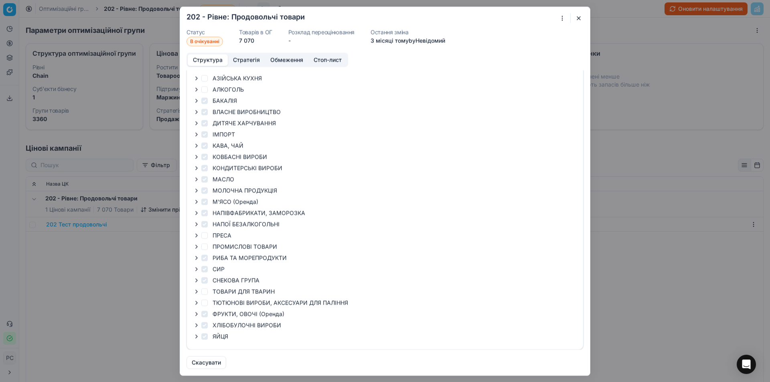
drag, startPoint x: 207, startPoint y: 359, endPoint x: 261, endPoint y: 150, distance: 216.3
click at [207, 360] on button "Скасувати" at bounding box center [206, 362] width 40 height 13
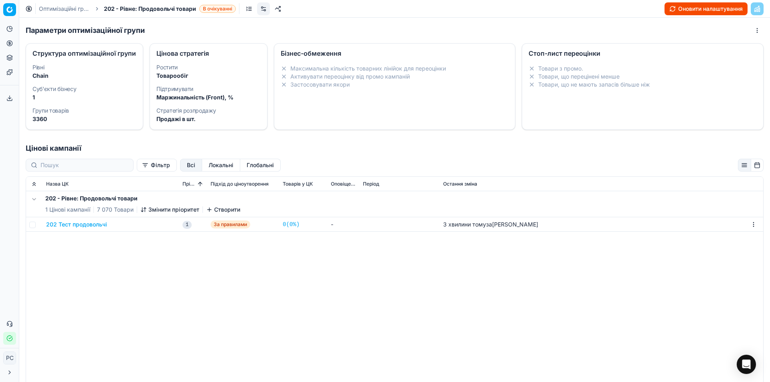
click at [706, 6] on button "Оновити налаштування" at bounding box center [705, 8] width 83 height 13
click at [89, 229] on button "202 Тест продовольчі" at bounding box center [76, 225] width 61 height 8
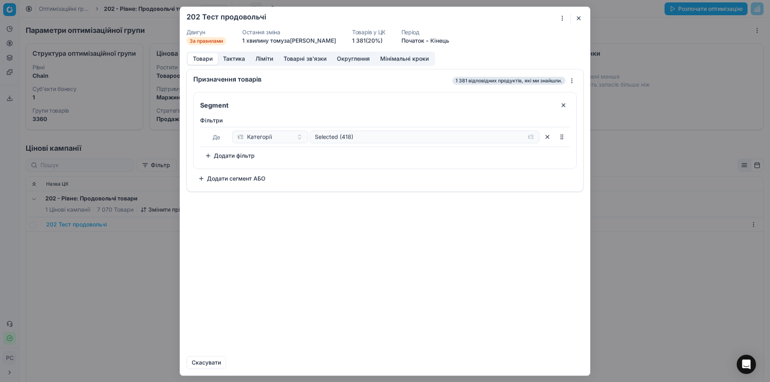
click at [584, 16] on form "Ми зберігаємо налаштування ЦК. Будь ласка, зачекайте, це може зайняти декілька …" at bounding box center [385, 191] width 410 height 368
click at [578, 17] on button "button" at bounding box center [579, 18] width 10 height 10
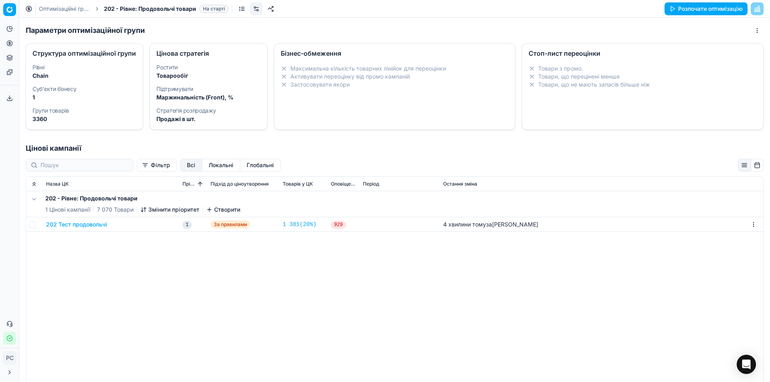
click at [77, 229] on button "202 Тест продовольчі" at bounding box center [76, 225] width 61 height 8
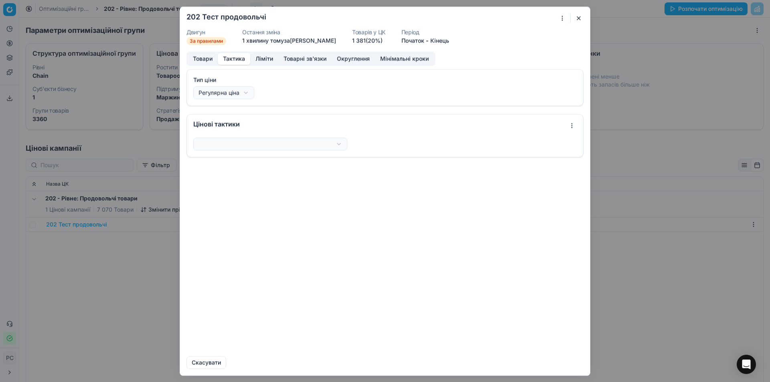
click at [239, 61] on button "Тактика" at bounding box center [234, 59] width 32 height 12
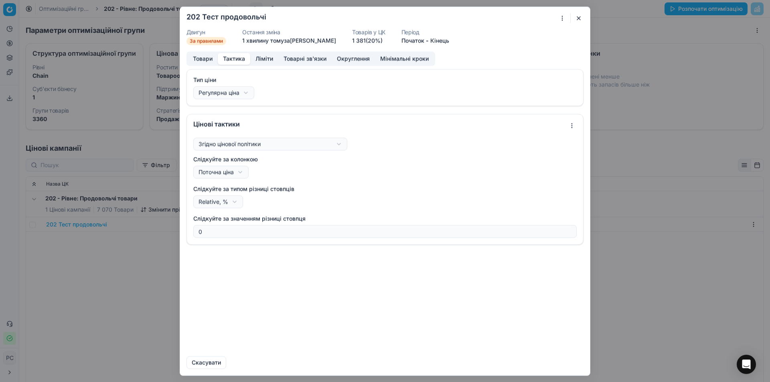
click at [257, 56] on button "Ліміти" at bounding box center [264, 59] width 28 height 12
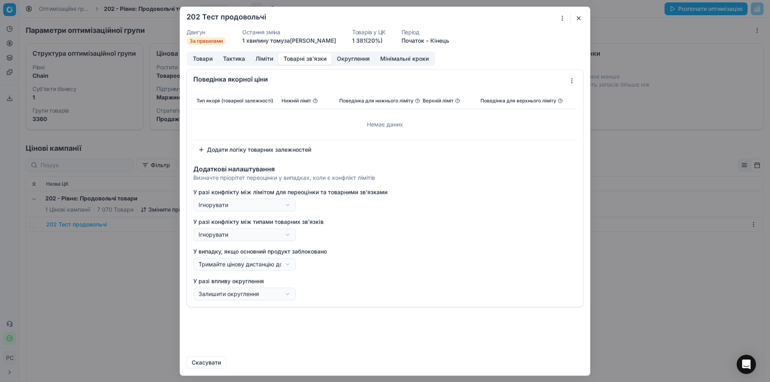
click at [300, 58] on button "Товарні зв'язки" at bounding box center [304, 59] width 53 height 12
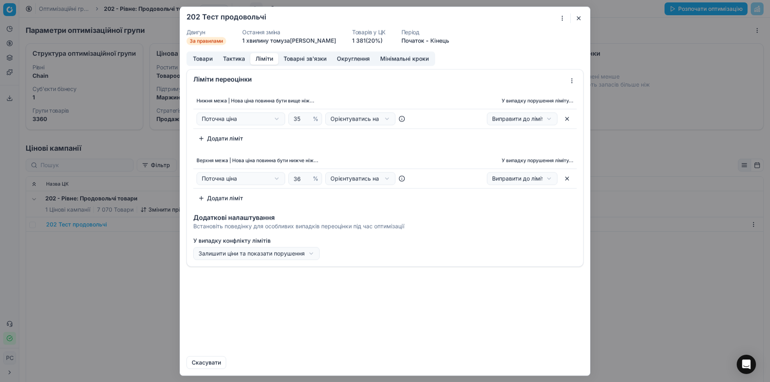
click at [274, 58] on button "Ліміти" at bounding box center [264, 59] width 28 height 12
click at [581, 19] on button "button" at bounding box center [579, 18] width 10 height 10
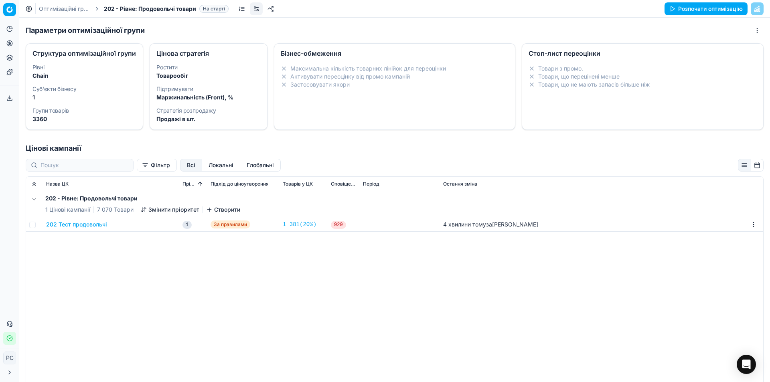
click at [99, 229] on button "202 Тест продовольчі" at bounding box center [76, 225] width 61 height 8
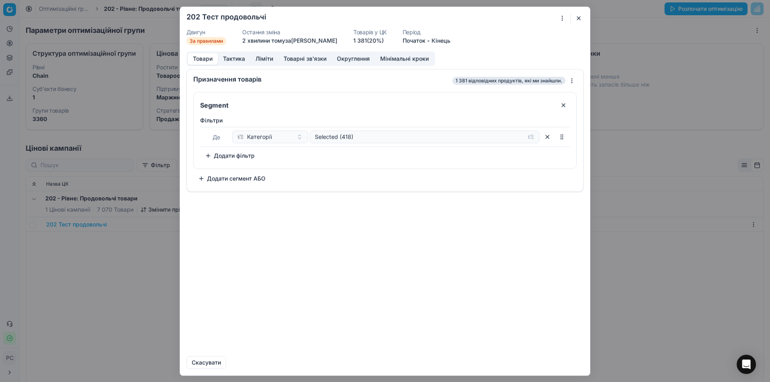
click at [282, 43] on span "2 хвилини тому за Роман Савчук" at bounding box center [289, 40] width 95 height 7
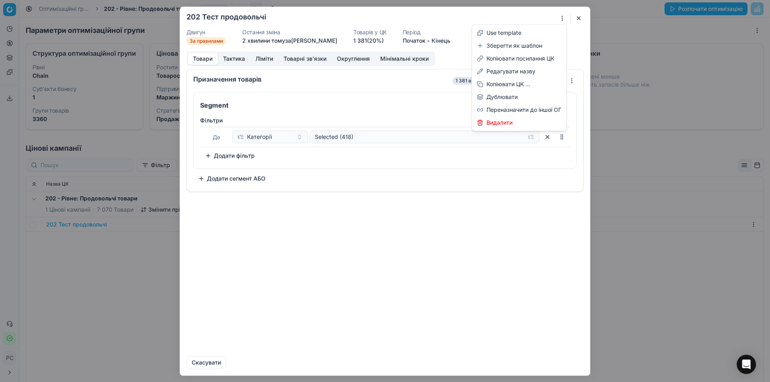
click at [561, 17] on div "Ми зберігаємо налаштування ЦК. Будь ласка, зачекайте, це може зайняти декілька …" at bounding box center [385, 191] width 770 height 382
click at [518, 69] on div "Редагувати назву" at bounding box center [519, 71] width 91 height 13
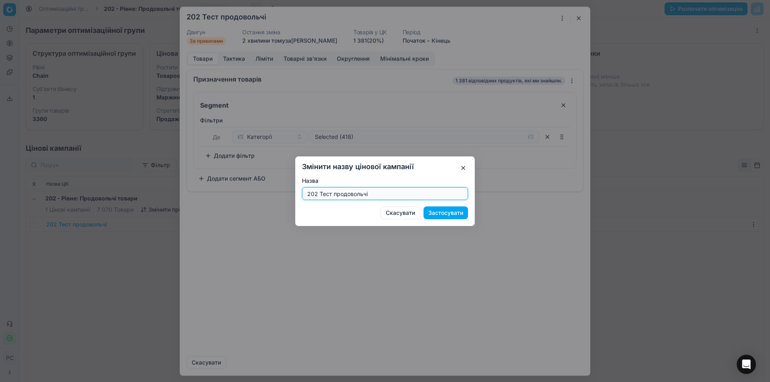
click at [387, 192] on input "202 Тест продовольчі" at bounding box center [385, 194] width 159 height 12
type input "202 Тест кондитер"
click at [440, 212] on button "Застосувати" at bounding box center [445, 213] width 45 height 13
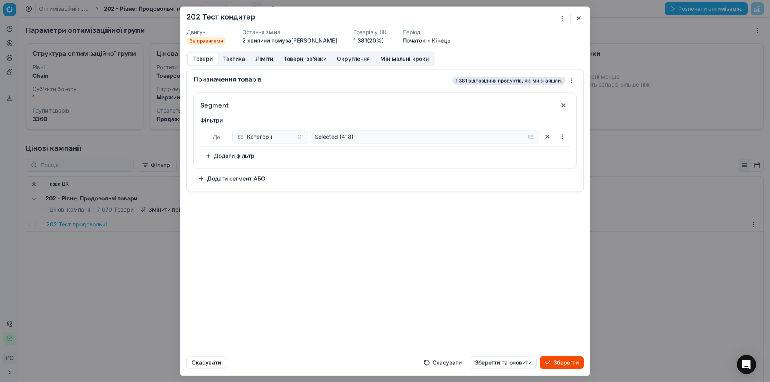
click at [222, 150] on button "Додати фільтр" at bounding box center [229, 155] width 59 height 13
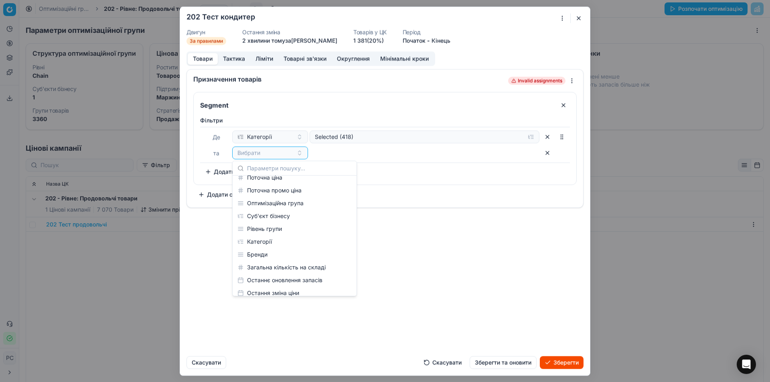
scroll to position [80, 0]
click at [258, 231] on div "Категорії" at bounding box center [294, 231] width 121 height 13
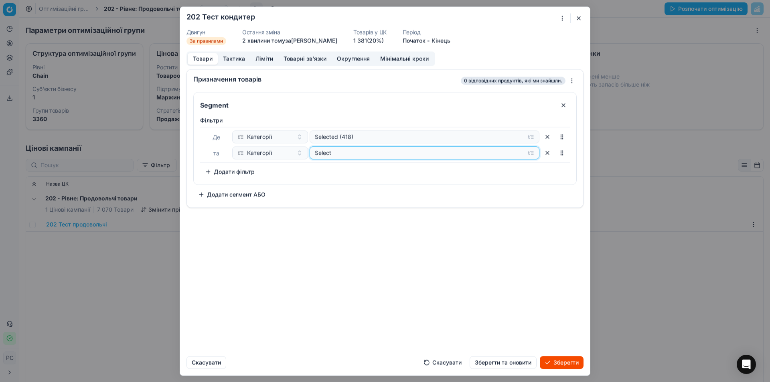
click at [320, 153] on div "Select" at bounding box center [418, 153] width 207 height 8
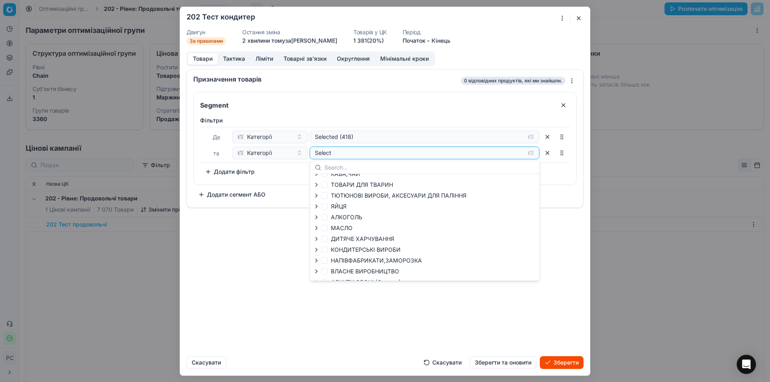
scroll to position [40, 0]
click at [315, 236] on icon "button" at bounding box center [316, 239] width 6 height 6
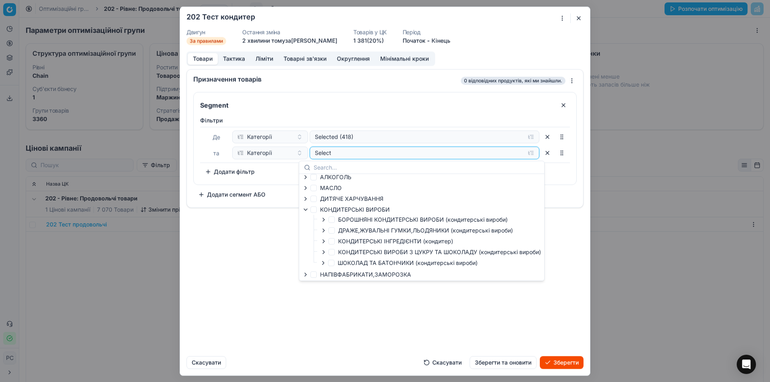
scroll to position [80, 0]
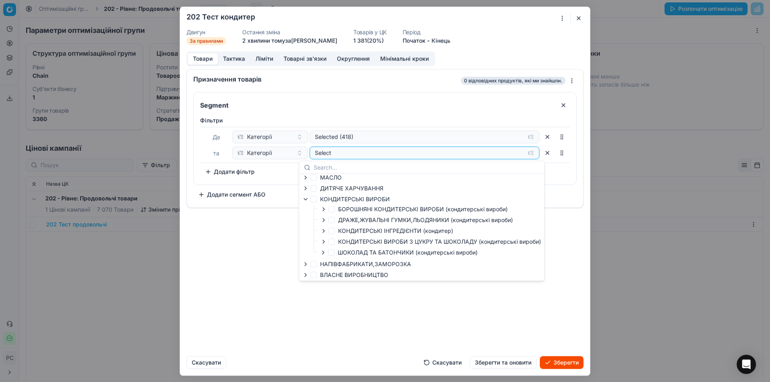
click at [326, 207] on icon "button" at bounding box center [323, 209] width 6 height 6
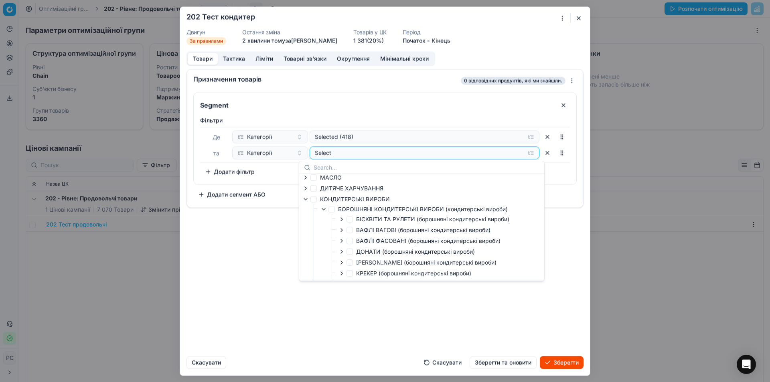
click at [325, 208] on icon "button" at bounding box center [323, 209] width 6 height 6
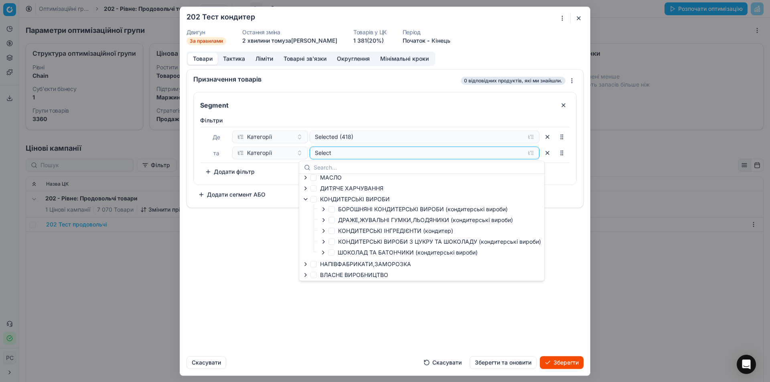
click at [307, 198] on icon "button" at bounding box center [305, 199] width 6 height 6
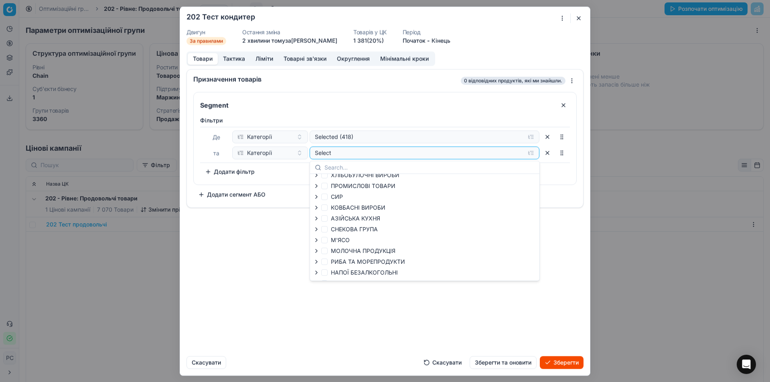
scroll to position [156, 0]
click at [259, 150] on span "Категорії" at bounding box center [259, 153] width 25 height 8
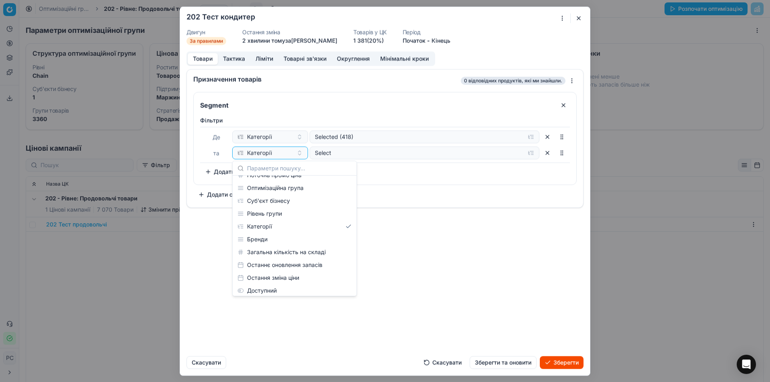
scroll to position [69, 0]
click at [278, 256] on div "Бренди" at bounding box center [294, 255] width 121 height 13
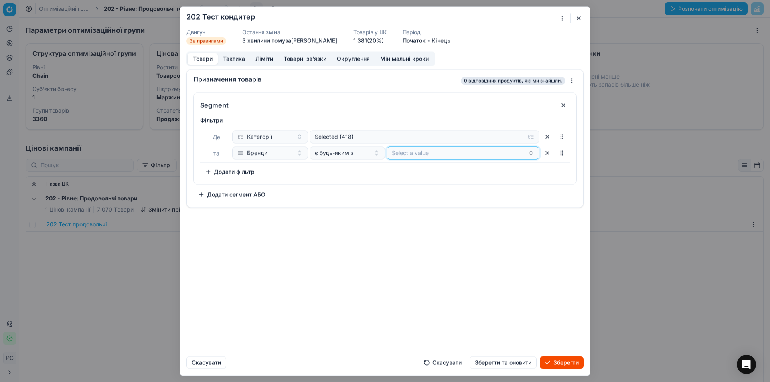
click at [417, 149] on button "Select a value" at bounding box center [463, 152] width 153 height 13
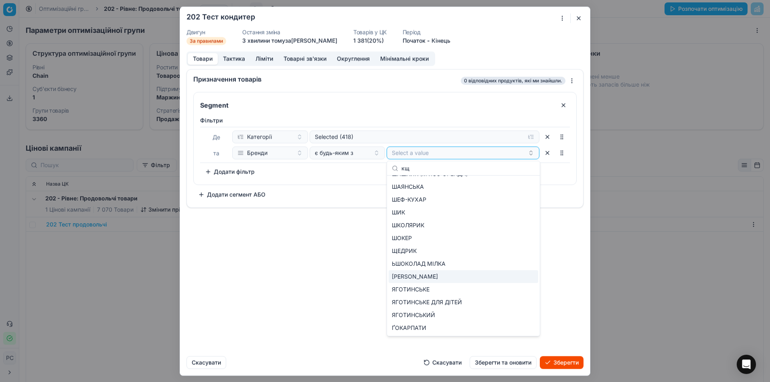
scroll to position [0, 0]
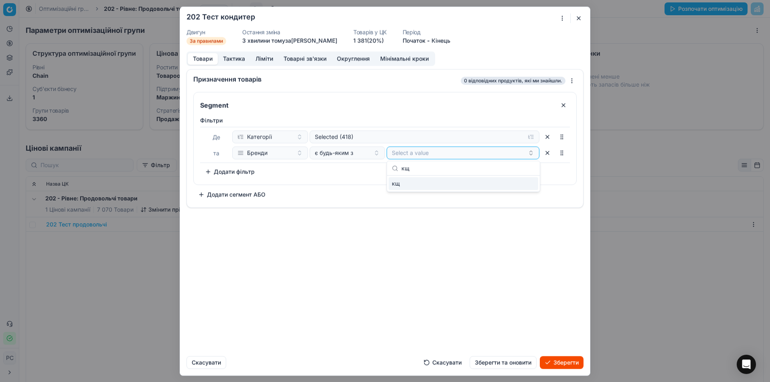
type input "к"
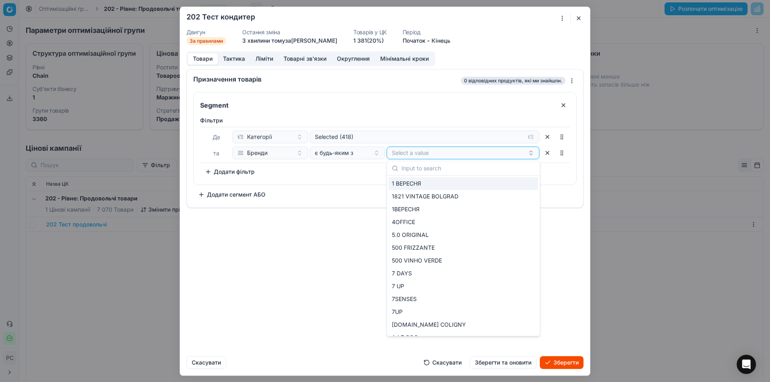
type input "щ"
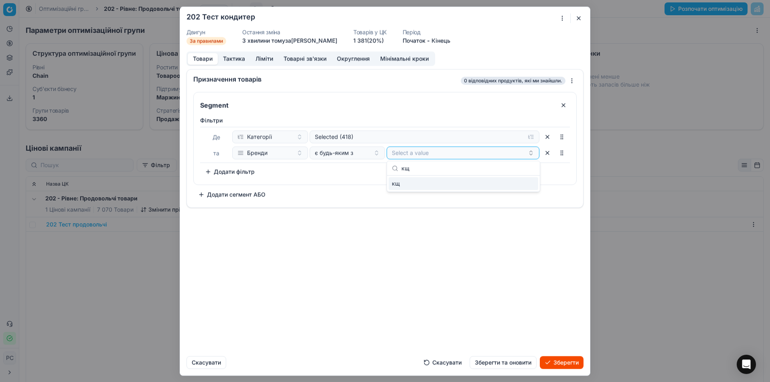
type input "к"
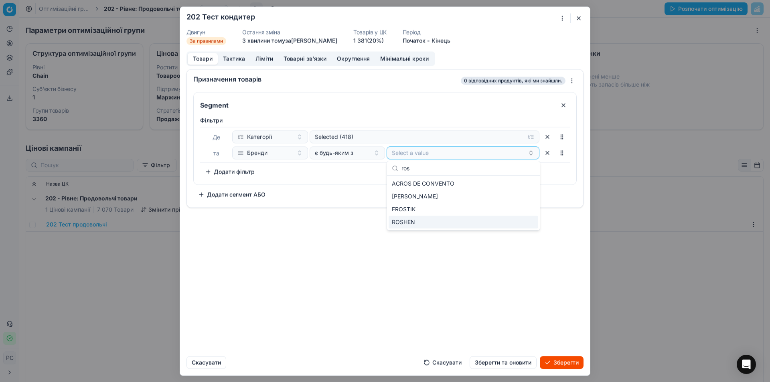
type input "ros"
click at [414, 221] on span "ROSHEN" at bounding box center [403, 222] width 23 height 8
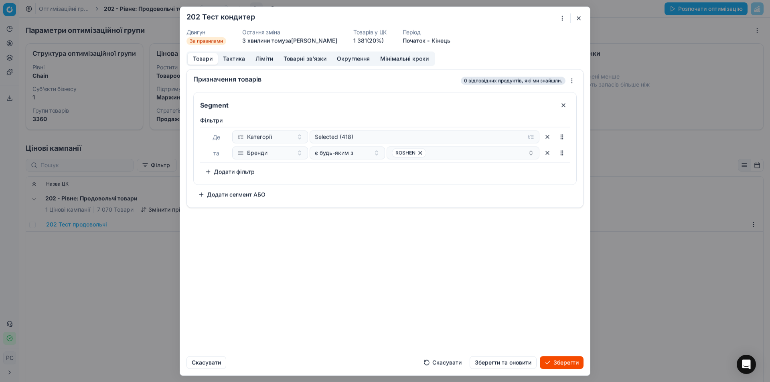
click at [343, 251] on div "Призначення товарів 0 відповідних продуктів, які ми знайшли. Segment Фiльтри Де…" at bounding box center [385, 209] width 410 height 281
click at [353, 152] on span "є будь-яким з" at bounding box center [334, 153] width 38 height 8
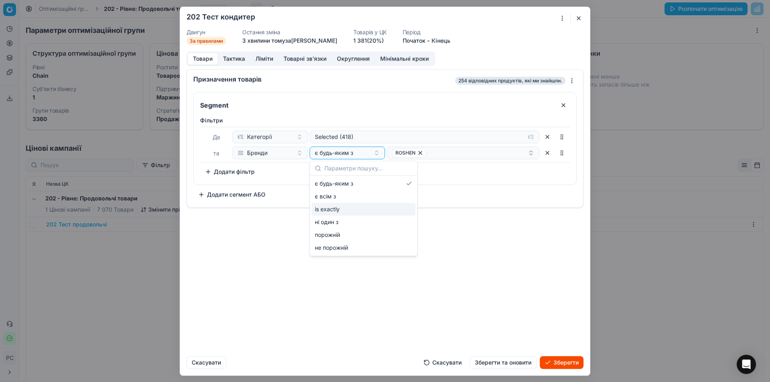
click at [254, 243] on div "Призначення товарів 254 відповідних продуктів, які ми знайшли. Segment Фiльтри …" at bounding box center [385, 209] width 410 height 281
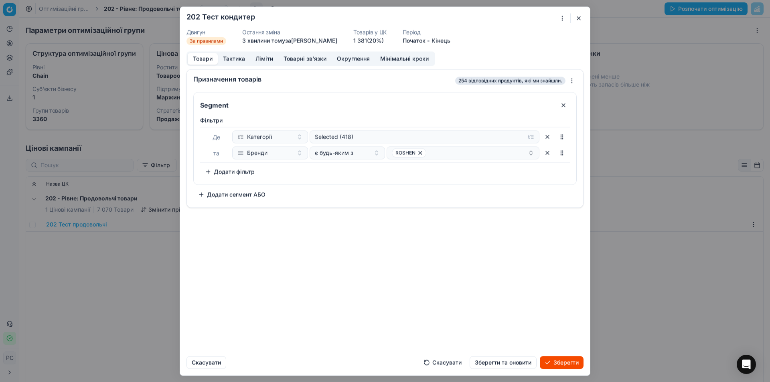
click at [236, 60] on button "Тактика" at bounding box center [234, 59] width 32 height 12
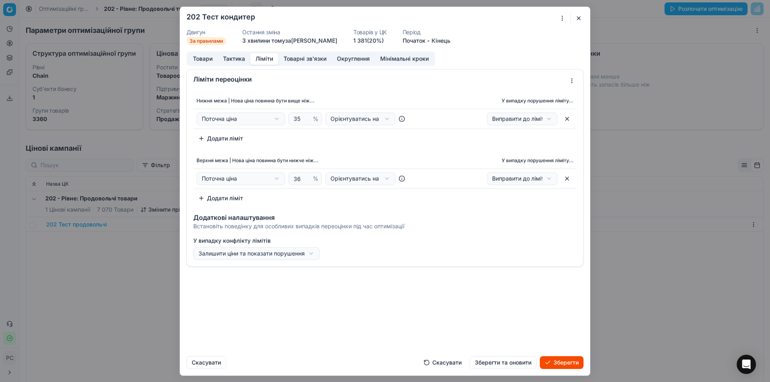
click at [267, 58] on button "Ліміти" at bounding box center [264, 59] width 28 height 12
click at [312, 57] on button "Товарні зв'язки" at bounding box center [304, 59] width 53 height 12
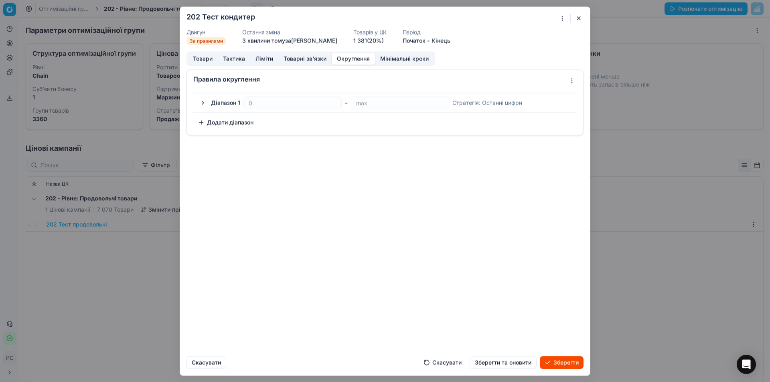
click at [354, 57] on button "Округлення" at bounding box center [353, 59] width 43 height 12
click at [406, 56] on button "Мінімальні кроки" at bounding box center [404, 59] width 59 height 12
click at [339, 57] on button "Округлення" at bounding box center [353, 59] width 43 height 12
click at [312, 55] on button "Товарні зв'язки" at bounding box center [304, 59] width 53 height 12
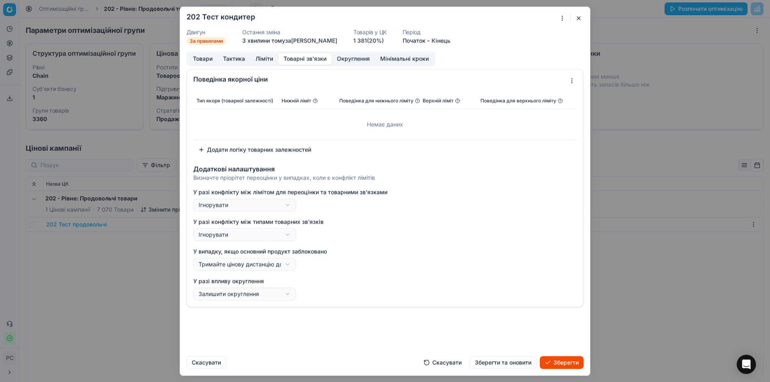
click at [301, 58] on button "Товарні зв'язки" at bounding box center [304, 59] width 53 height 12
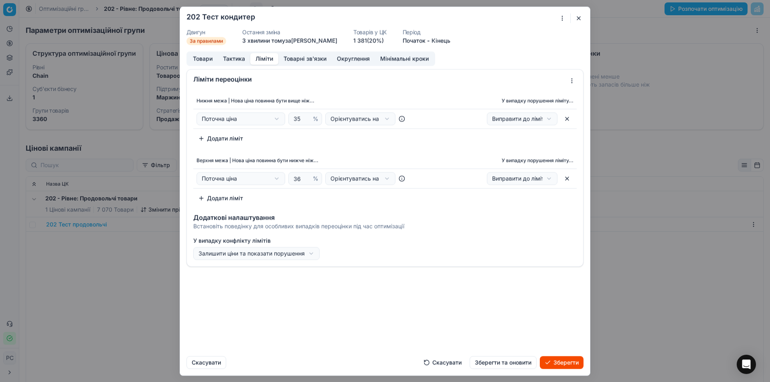
click at [267, 59] on button "Ліміти" at bounding box center [264, 59] width 28 height 12
click at [266, 58] on button "Ліміти" at bounding box center [264, 59] width 28 height 12
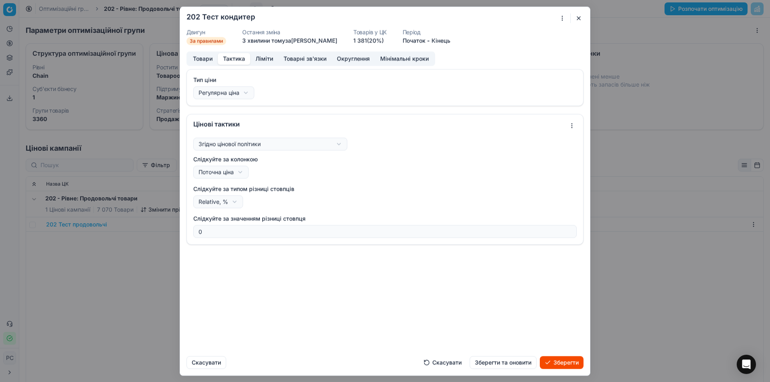
click at [239, 57] on button "Тактика" at bounding box center [234, 59] width 32 height 12
click at [199, 58] on button "Товари" at bounding box center [203, 59] width 30 height 12
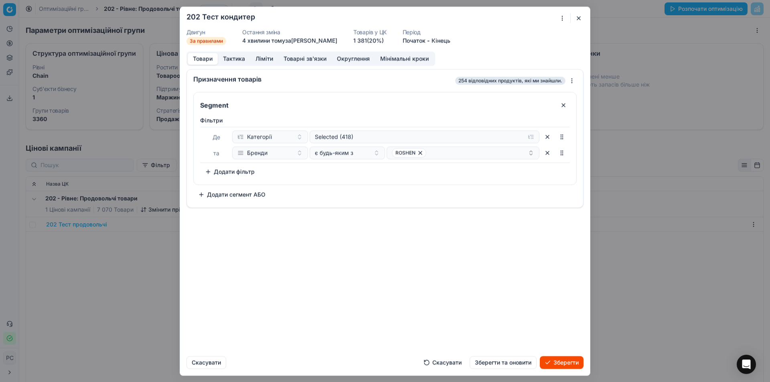
click at [551, 360] on button "Зберегти" at bounding box center [562, 362] width 44 height 13
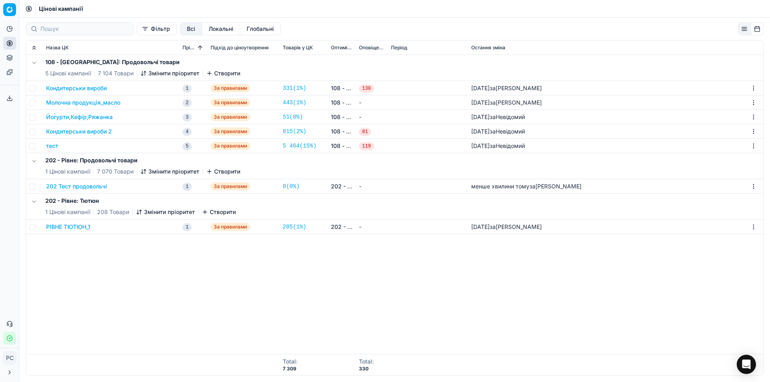
click at [298, 43] on th "Товарів у ЦК" at bounding box center [303, 47] width 48 height 14
click at [299, 47] on span "Товарів у ЦК" at bounding box center [298, 48] width 30 height 6
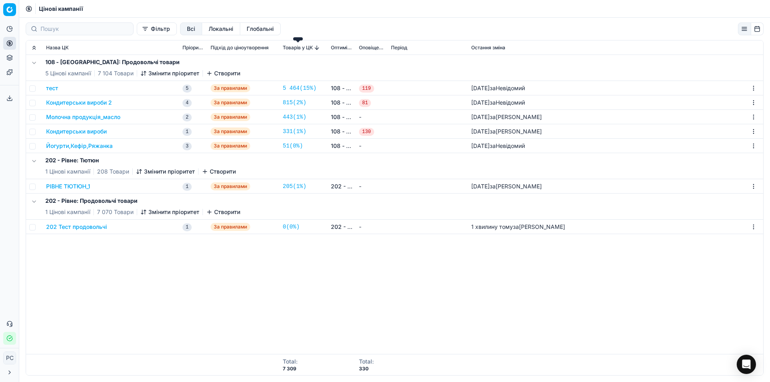
click at [301, 49] on span "Товарів у ЦК" at bounding box center [298, 48] width 30 height 6
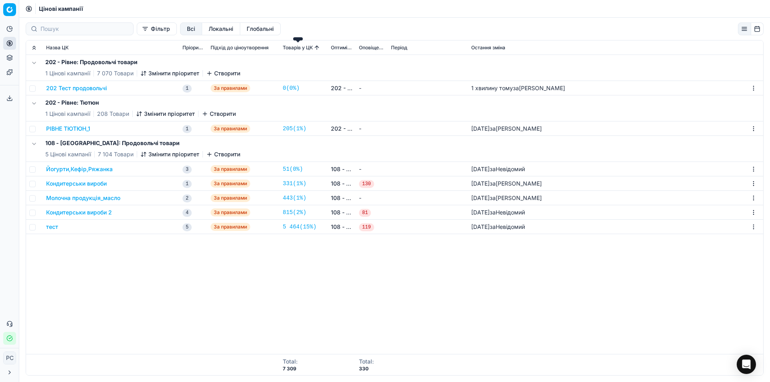
click at [301, 48] on span "Товарів у ЦК" at bounding box center [298, 48] width 30 height 6
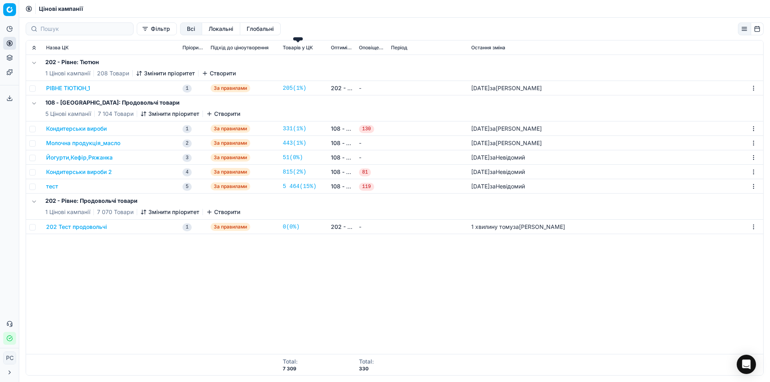
click at [301, 48] on span "Товарів у ЦК" at bounding box center [298, 48] width 30 height 6
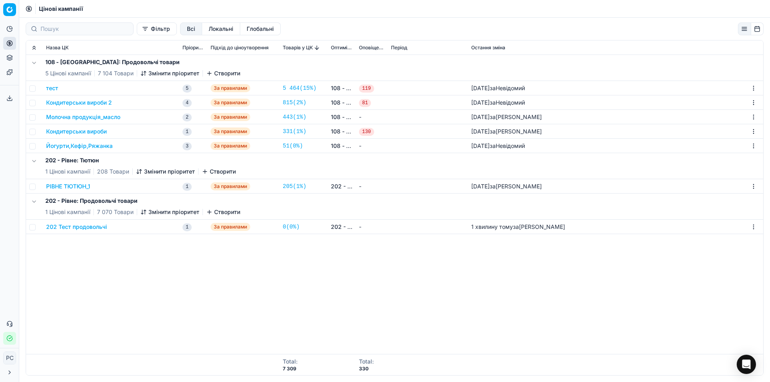
click at [264, 49] on span "Підхід до ціноутворення" at bounding box center [240, 48] width 58 height 6
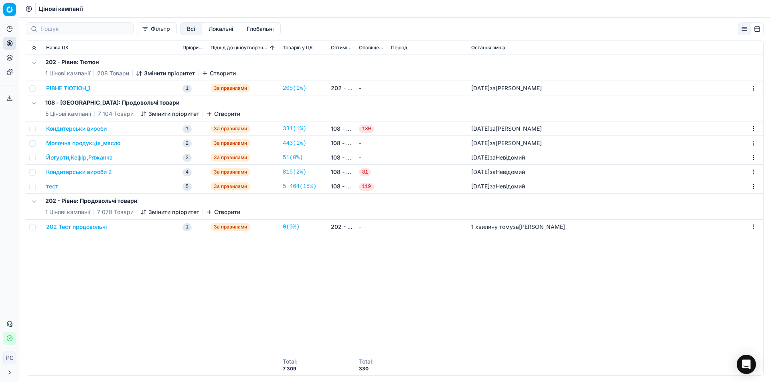
click at [198, 49] on span "Пріоритет" at bounding box center [193, 48] width 22 height 6
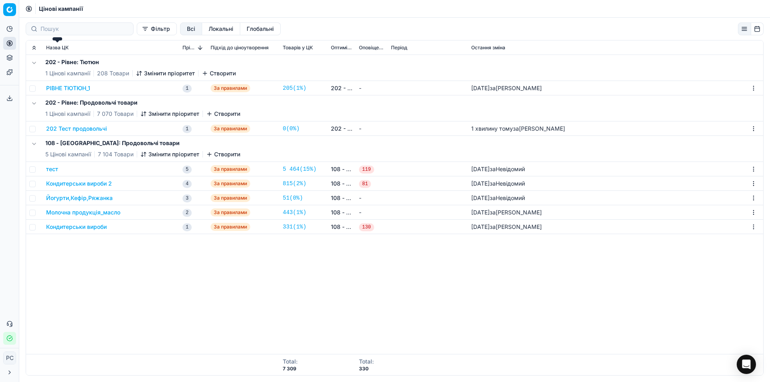
click at [61, 45] on span "Назва ЦК" at bounding box center [57, 48] width 22 height 6
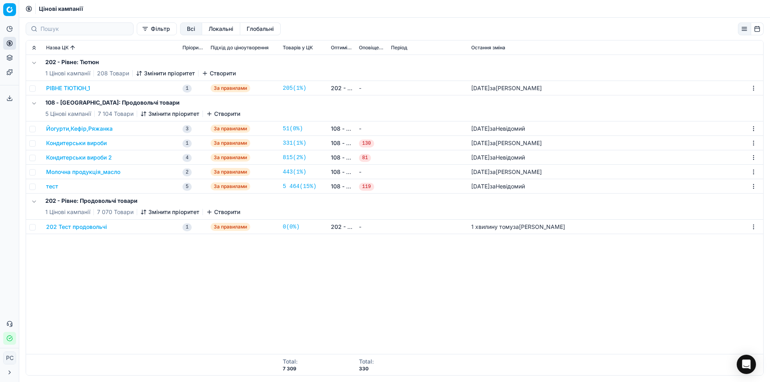
click at [72, 229] on button "202 Тест продовольчі" at bounding box center [76, 227] width 61 height 8
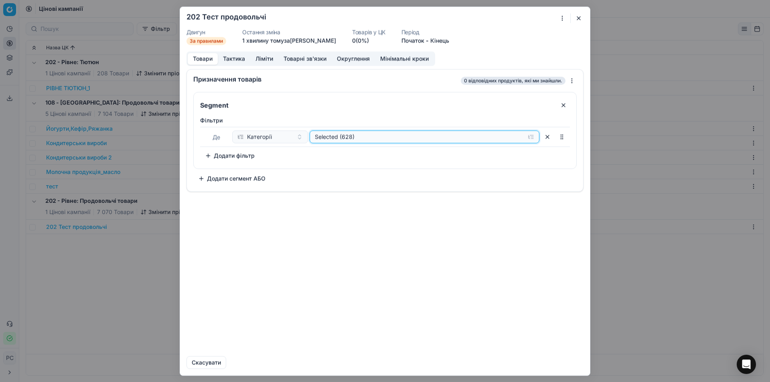
click at [364, 138] on div "Selected (628)" at bounding box center [418, 137] width 207 height 8
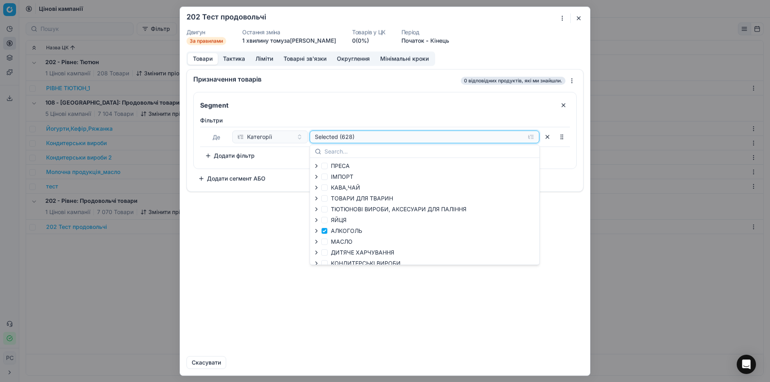
click at [364, 138] on div "Selected (628)" at bounding box center [418, 137] width 207 height 8
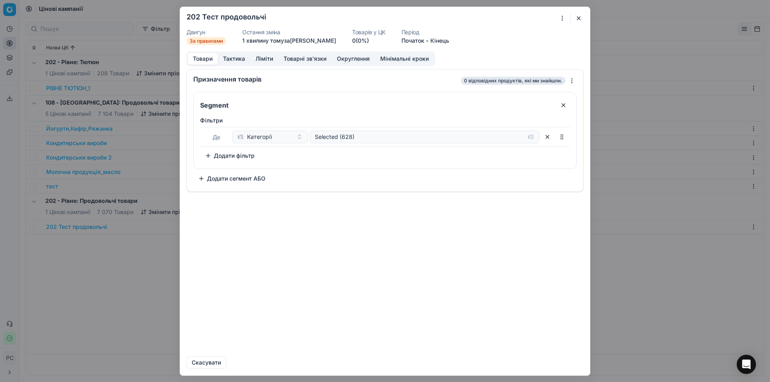
click at [268, 60] on button "Ліміти" at bounding box center [264, 59] width 28 height 12
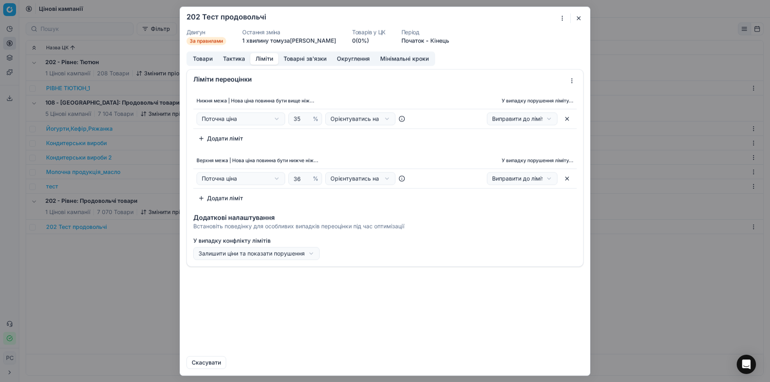
click at [236, 57] on button "Тактика" at bounding box center [234, 59] width 32 height 12
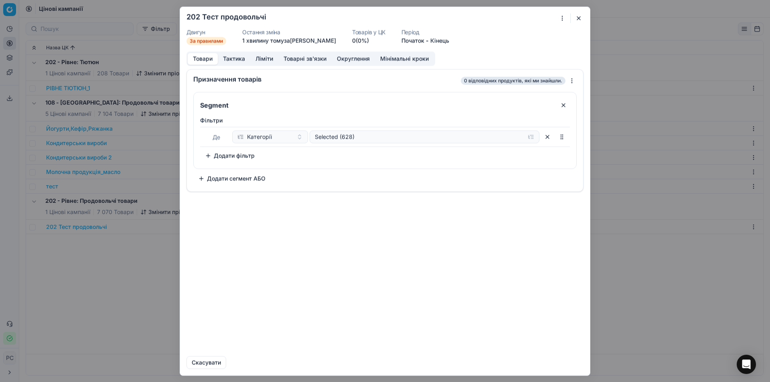
click at [206, 58] on button "Товари" at bounding box center [203, 59] width 30 height 12
click at [227, 139] on div "Де" at bounding box center [216, 137] width 29 height 10
click at [225, 138] on div "Де" at bounding box center [216, 137] width 29 height 10
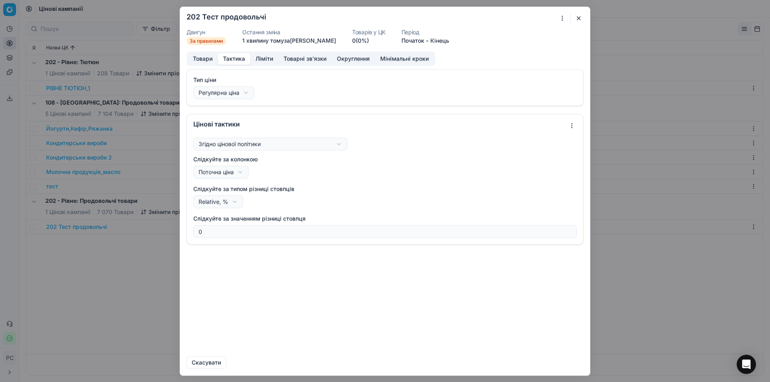
click at [228, 59] on button "Тактика" at bounding box center [234, 59] width 32 height 12
click at [252, 85] on div "Тип ціни Регулярна ціна За замовчуванням Регулярна ціна Промо ціна" at bounding box center [384, 87] width 383 height 23
click at [258, 91] on div "Тип ціни Регулярна ціна За замовчуванням Регулярна ціна Промо ціна" at bounding box center [384, 87] width 383 height 23
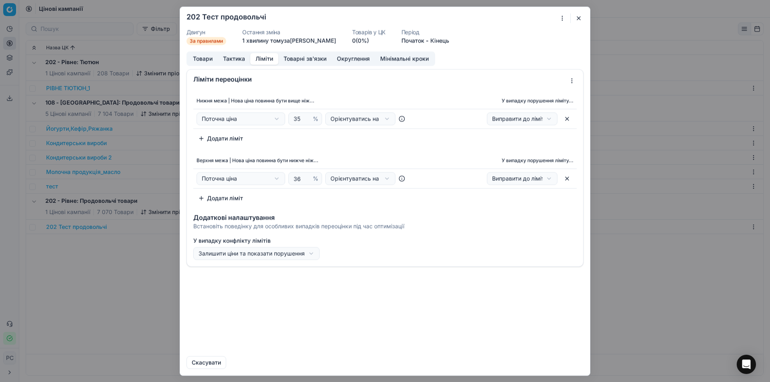
click at [265, 56] on button "Ліміти" at bounding box center [264, 59] width 28 height 12
click at [297, 56] on button "Товарні зв'язки" at bounding box center [304, 59] width 53 height 12
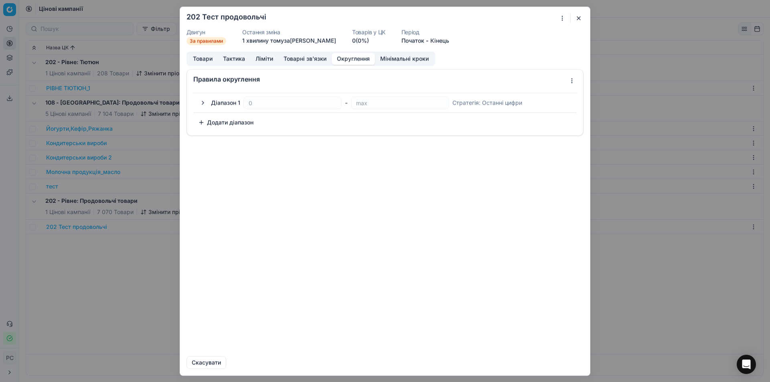
click at [346, 57] on button "Округлення" at bounding box center [353, 59] width 43 height 12
click at [220, 125] on button "Додати діапазон" at bounding box center [225, 122] width 65 height 13
click at [223, 101] on div "Діапазон 1" at bounding box center [225, 103] width 29 height 8
click at [562, 122] on button "button" at bounding box center [565, 122] width 13 height 13
type input "max"
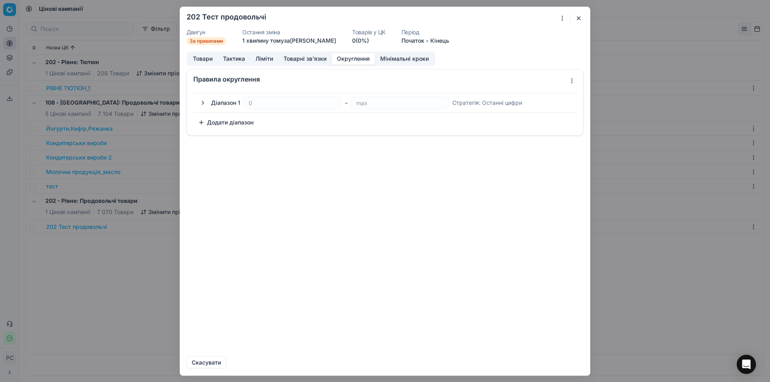
click at [468, 104] on div "Стратегія : Останні цифри" at bounding box center [487, 103] width 70 height 8
click at [227, 104] on div "Діапазон 1" at bounding box center [225, 103] width 29 height 8
click at [361, 58] on button "Округлення" at bounding box center [353, 59] width 43 height 12
click at [397, 58] on button "Мінімальні кроки" at bounding box center [404, 59] width 59 height 12
click at [356, 58] on button "Округлення" at bounding box center [353, 59] width 43 height 12
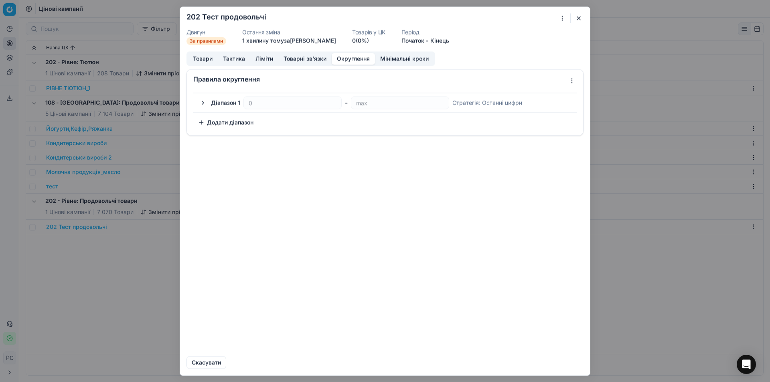
click at [224, 121] on button "Додати діапазон" at bounding box center [225, 122] width 65 height 13
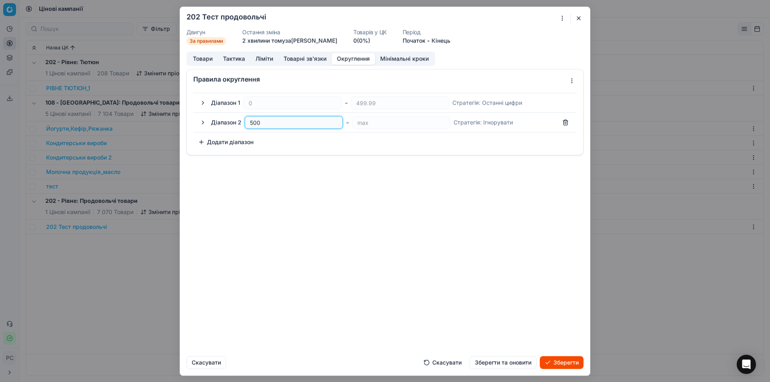
click at [253, 123] on input "500" at bounding box center [293, 122] width 91 height 12
drag, startPoint x: 192, startPoint y: 121, endPoint x: 179, endPoint y: 121, distance: 12.4
click at [180, 121] on div "Ми зберігаємо налаштування ЦК. Будь ласка, зачекайте, це може зайняти декілька …" at bounding box center [385, 190] width 411 height 369
click at [249, 193] on div "Правила округлення Діапазон 1 0 - 499.99 Стратегія : Останні цифри Діапазон 2 5…" at bounding box center [385, 209] width 410 height 281
click at [567, 123] on button "button" at bounding box center [565, 122] width 13 height 13
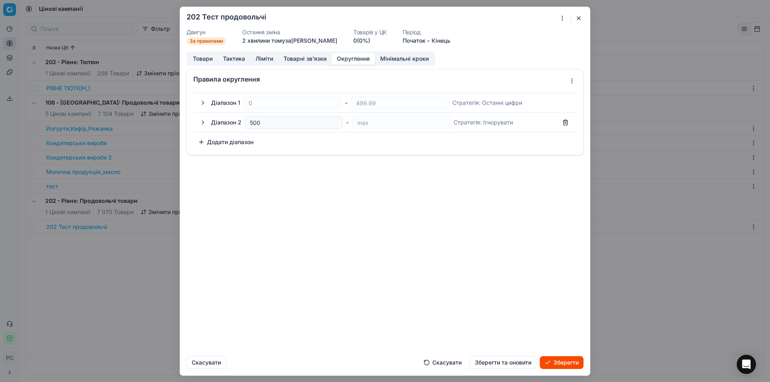
type input "max"
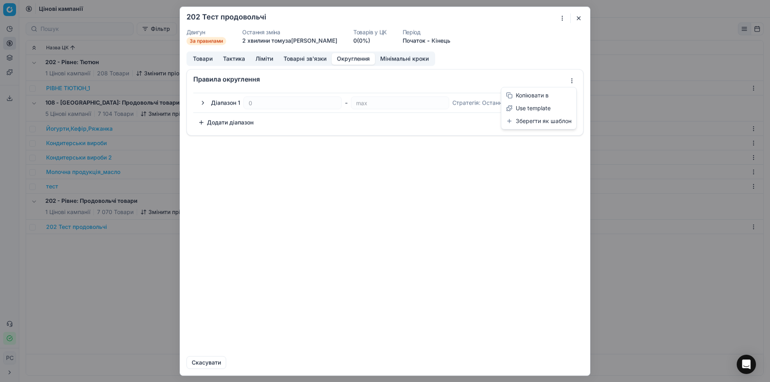
click at [572, 78] on div "Ми зберігаємо налаштування ЦК. Будь ласка, зачекайте, це може зайняти декілька …" at bounding box center [385, 191] width 770 height 382
click at [409, 185] on div "Ми зберігаємо налаштування ЦК. Будь ласка, зачекайте, це може зайняти декілька …" at bounding box center [385, 191] width 770 height 382
click at [201, 101] on button "button" at bounding box center [203, 103] width 10 height 10
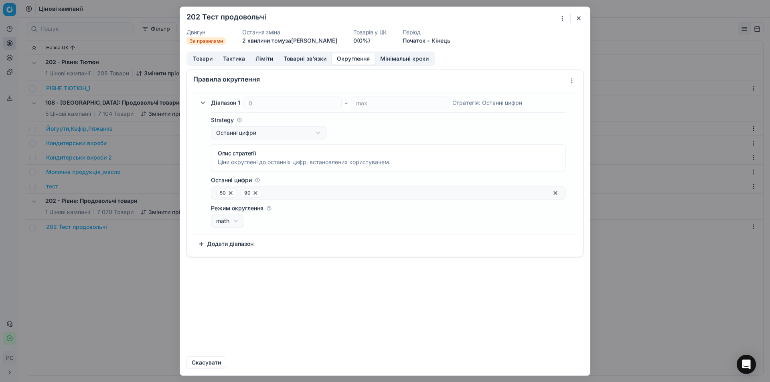
click at [256, 132] on div "Ми зберігаємо налаштування ЦК. Будь ласка, зачекайте, це може зайняти декілька …" at bounding box center [385, 191] width 770 height 382
click at [230, 62] on button "Тактика" at bounding box center [234, 59] width 32 height 12
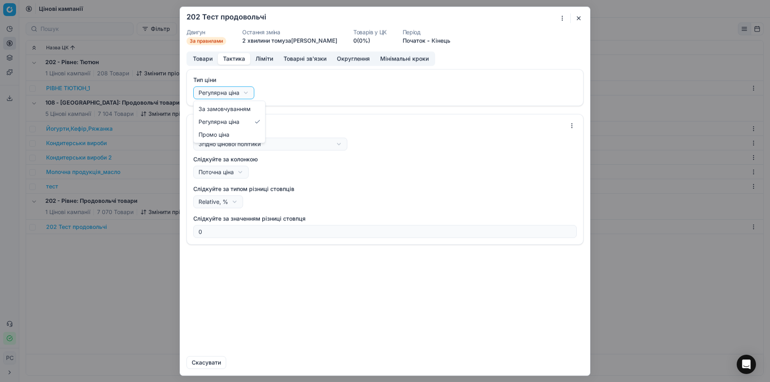
click at [241, 94] on div "Ми зберігаємо налаштування ЦК. Будь ласка, зачекайте, це може зайняти декілька …" at bounding box center [385, 191] width 770 height 382
click at [231, 141] on div "Ми зберігаємо налаштування ЦК. Будь ласка, зачекайте, це може зайняти декілька …" at bounding box center [385, 191] width 770 height 382
click at [260, 55] on button "Ліміти" at bounding box center [264, 59] width 28 height 12
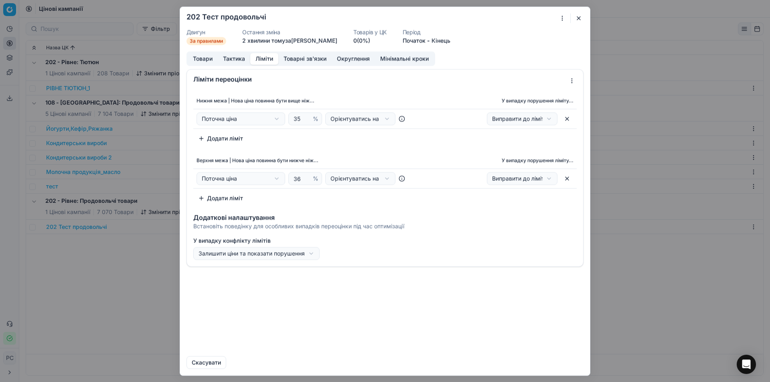
click at [401, 118] on icon at bounding box center [402, 118] width 6 height 6
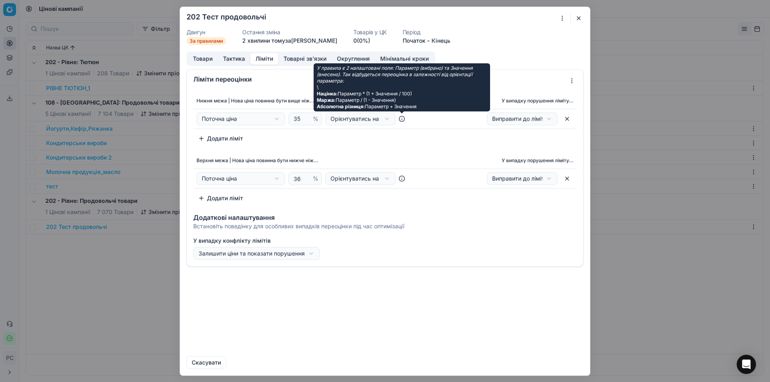
click at [416, 142] on div "Нижня межа | Нова ціна повинна бути вище ніж... У випадку порушення ліміту... П…" at bounding box center [384, 119] width 383 height 52
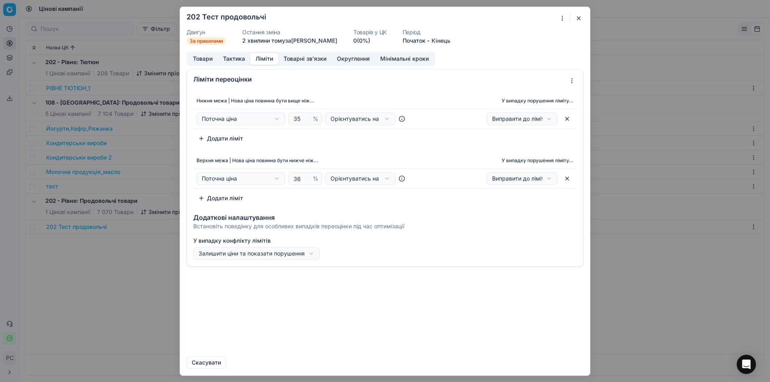
click at [212, 59] on button "Товари" at bounding box center [203, 59] width 30 height 12
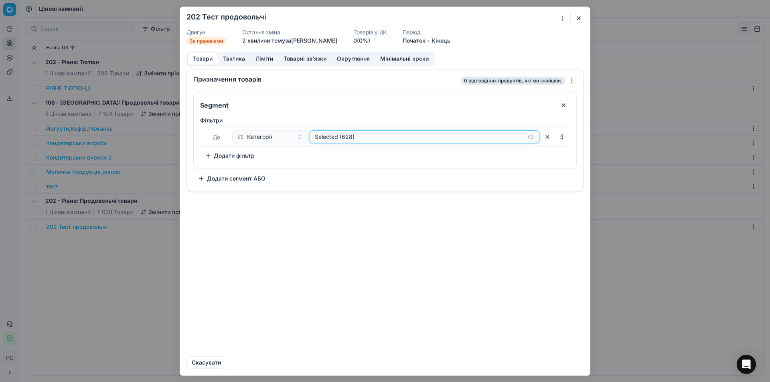
click at [330, 138] on div "Selected (628)" at bounding box center [418, 137] width 207 height 8
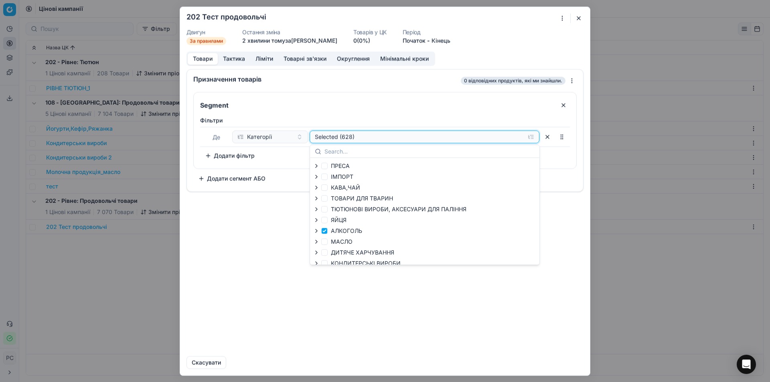
click at [330, 138] on div "Selected (628)" at bounding box center [418, 137] width 207 height 8
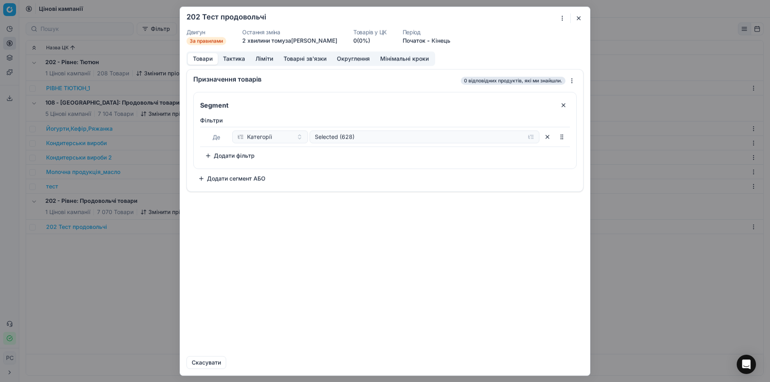
click at [276, 209] on div "Призначення товарів 0 відповідних продуктів, які ми знайшли. Segment Фiльтри Де…" at bounding box center [385, 209] width 410 height 281
click at [245, 155] on button "Додати фільтр" at bounding box center [229, 155] width 59 height 13
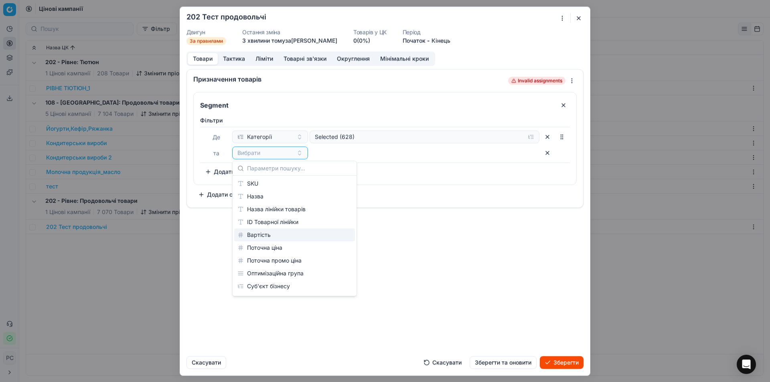
click at [392, 247] on div "Призначення товарів Invalid assignments Segment [PERSON_NAME] Selected (628) та…" at bounding box center [385, 209] width 410 height 281
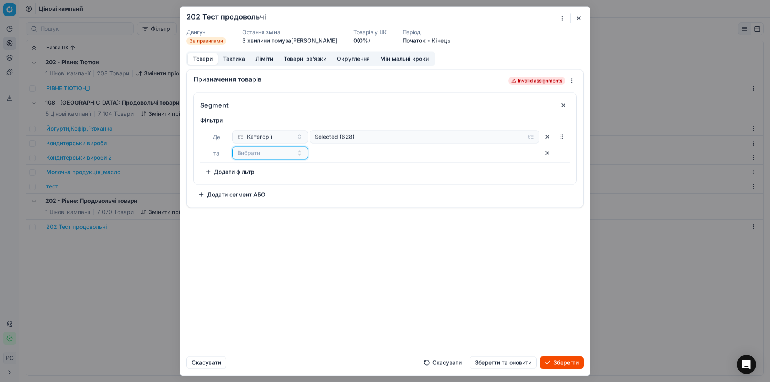
click at [257, 155] on span "Вибрати" at bounding box center [248, 153] width 23 height 8
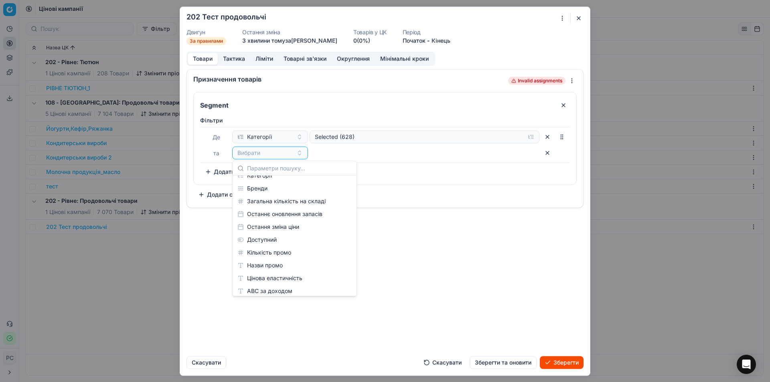
scroll to position [160, 0]
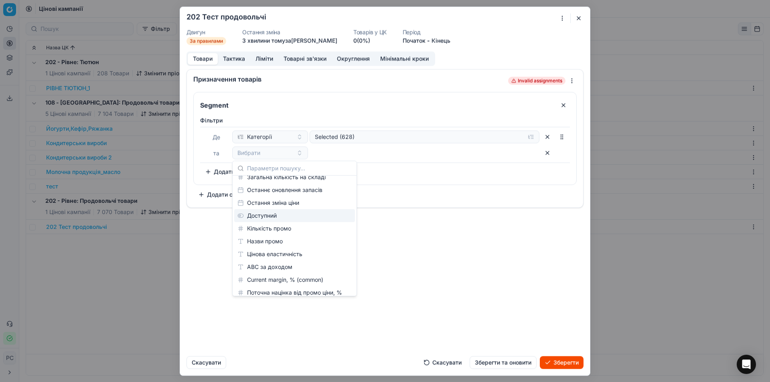
click at [425, 226] on div "Призначення товарів Invalid assignments Segment [PERSON_NAME] Selected (628) та…" at bounding box center [385, 209] width 410 height 281
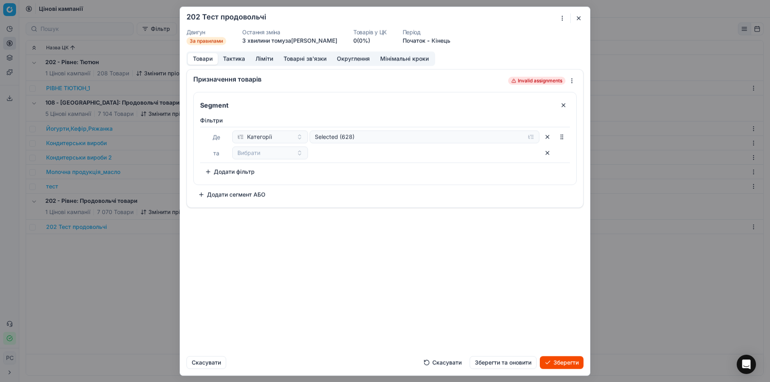
click at [549, 153] on button "button" at bounding box center [547, 152] width 13 height 13
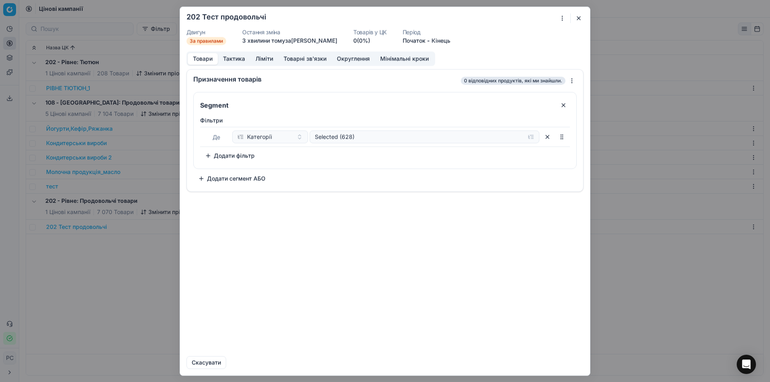
click at [573, 81] on div "Ми зберігаємо налаштування ЦК. Будь ласка, зачекайте, це може зайняти декілька …" at bounding box center [385, 191] width 770 height 382
click at [572, 81] on div "Ми зберігаємо налаштування ЦК. Будь ласка, зачекайте, це може зайняти декілька …" at bounding box center [385, 191] width 770 height 382
click at [333, 138] on div "Selected (628)" at bounding box center [418, 137] width 207 height 8
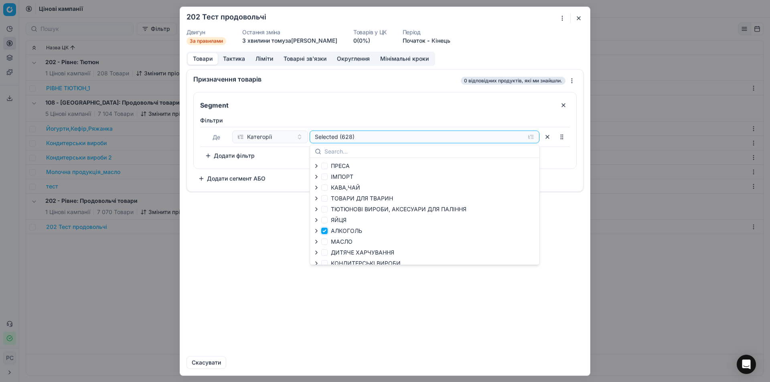
click at [326, 230] on input "АЛКОГОЛЬ" at bounding box center [324, 231] width 6 height 6
checkbox input "false"
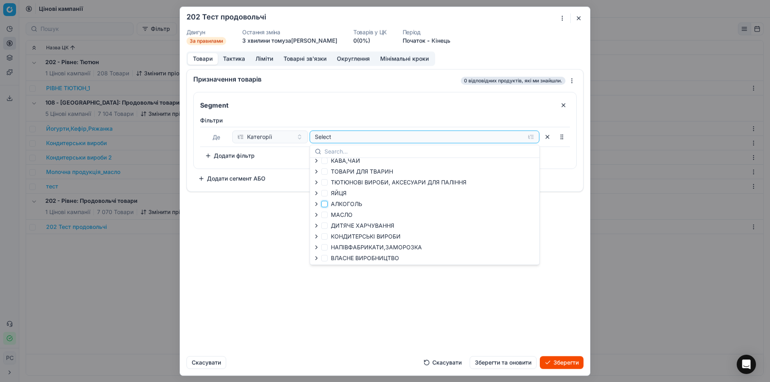
scroll to position [40, 0]
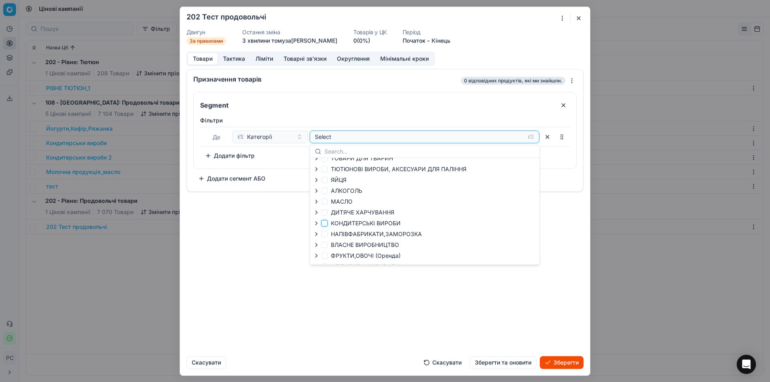
click at [326, 223] on input "КОНДИТЕРСЬКІ ВИРОБИ" at bounding box center [324, 223] width 6 height 6
checkbox input "true"
click at [462, 307] on div "Призначення товарів 1 381 відповідних продуктів, які ми знайшли. Segment Фiльтр…" at bounding box center [385, 209] width 410 height 281
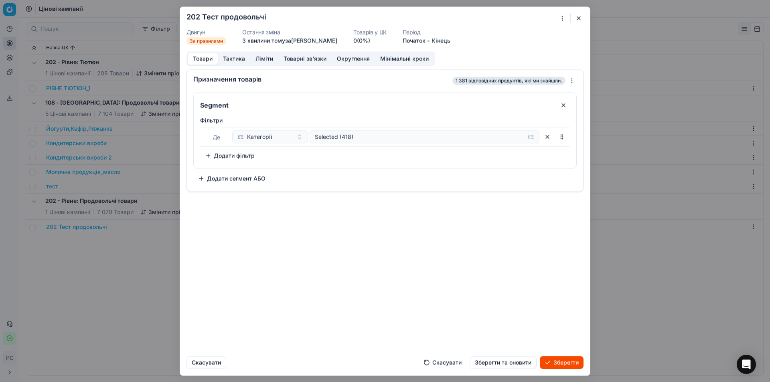
click at [555, 365] on button "Зберегти" at bounding box center [562, 362] width 44 height 13
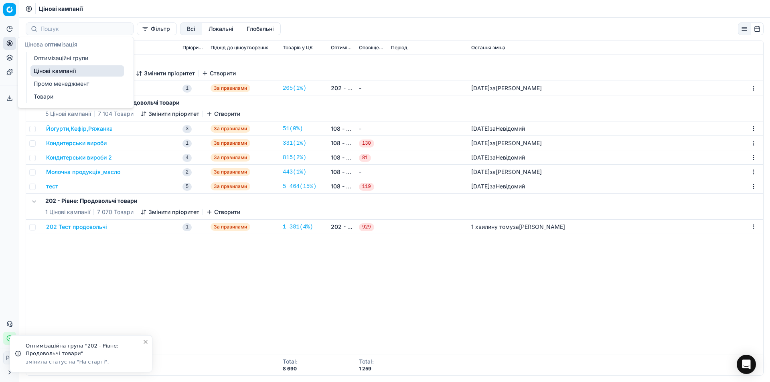
click at [47, 58] on link "Оптимізаційні групи" at bounding box center [76, 58] width 93 height 11
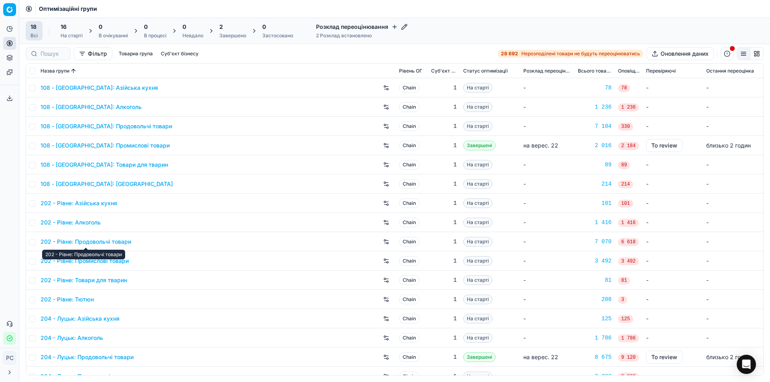
click at [77, 243] on link "202 - Рівне: Продовольчі товари" at bounding box center [85, 242] width 91 height 8
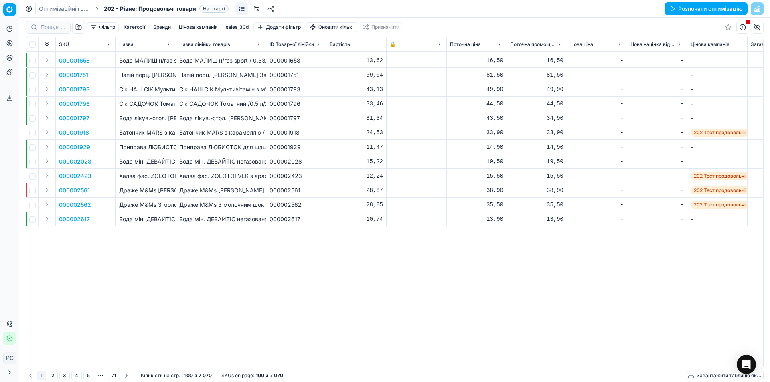
scroll to position [722, 0]
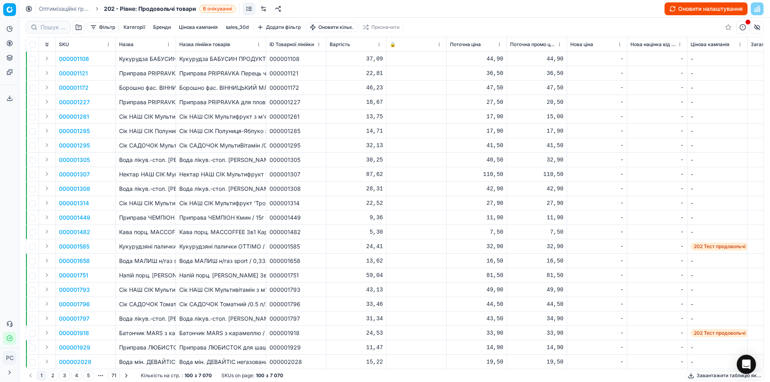
click at [700, 8] on button "Оновити налаштування" at bounding box center [705, 8] width 83 height 13
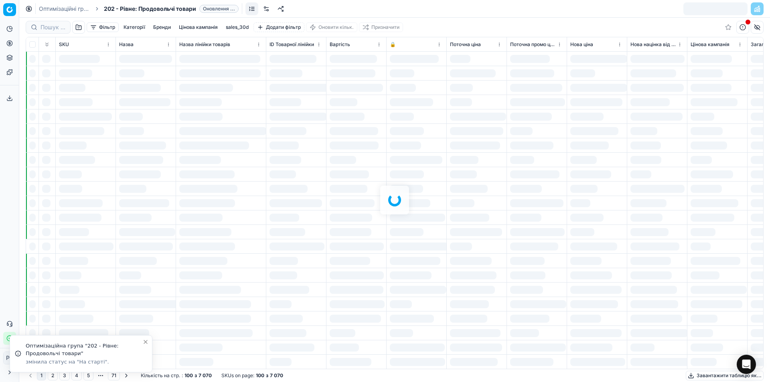
click at [253, 8] on link at bounding box center [251, 8] width 13 height 13
click at [253, 8] on link at bounding box center [256, 8] width 13 height 13
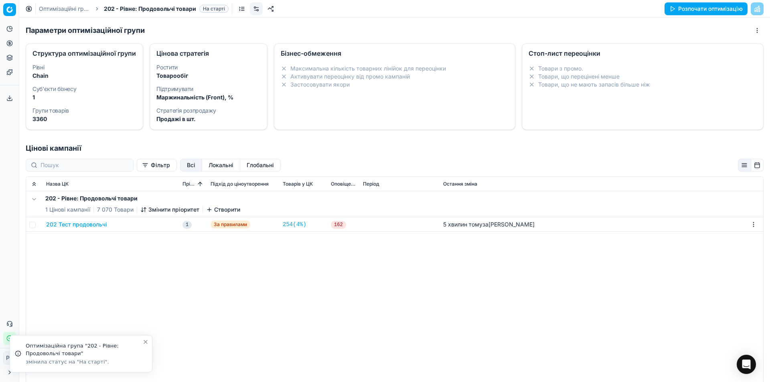
click at [256, 8] on link at bounding box center [256, 8] width 13 height 13
click at [269, 7] on link at bounding box center [270, 8] width 13 height 13
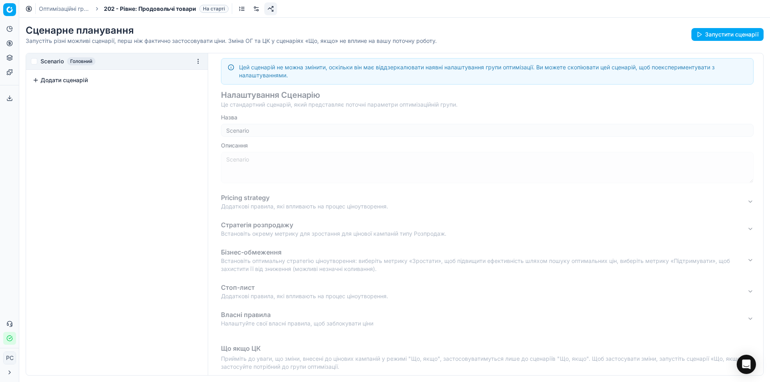
click at [255, 8] on link at bounding box center [256, 8] width 13 height 13
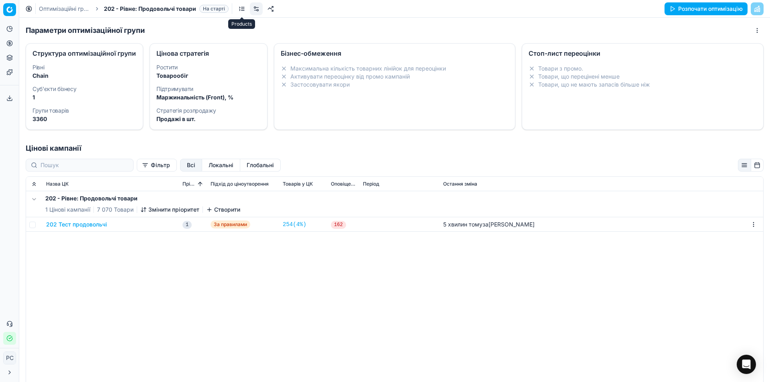
click at [240, 9] on link at bounding box center [241, 8] width 13 height 13
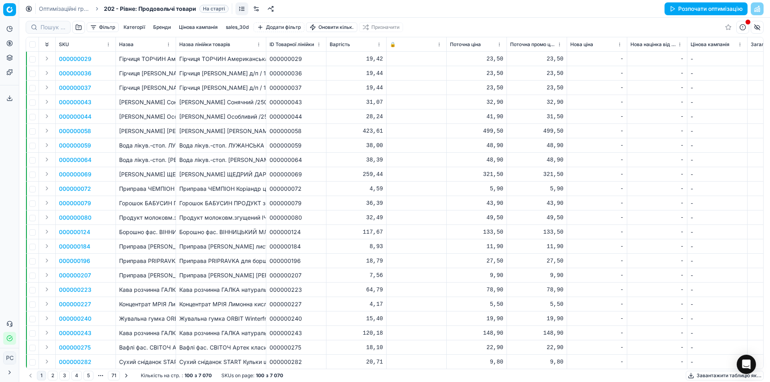
click at [91, 25] on button "Фільтр" at bounding box center [103, 27] width 32 height 10
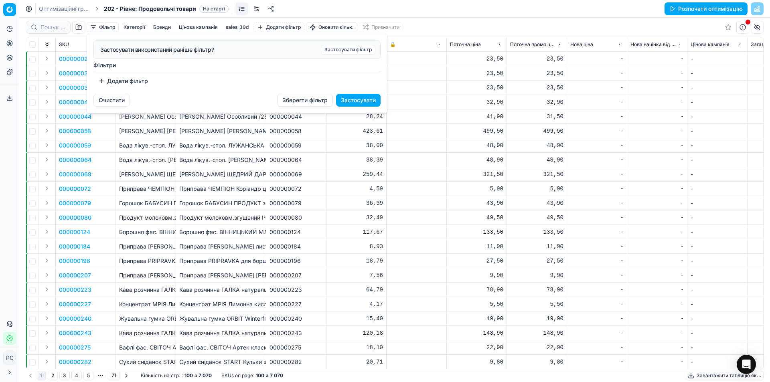
click at [128, 83] on button "Додати фільтр" at bounding box center [122, 81] width 59 height 13
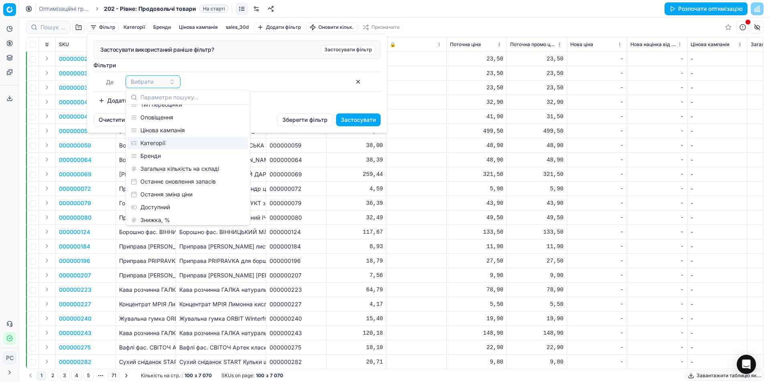
scroll to position [241, 0]
click at [135, 153] on div "Категорії" at bounding box center [188, 154] width 121 height 13
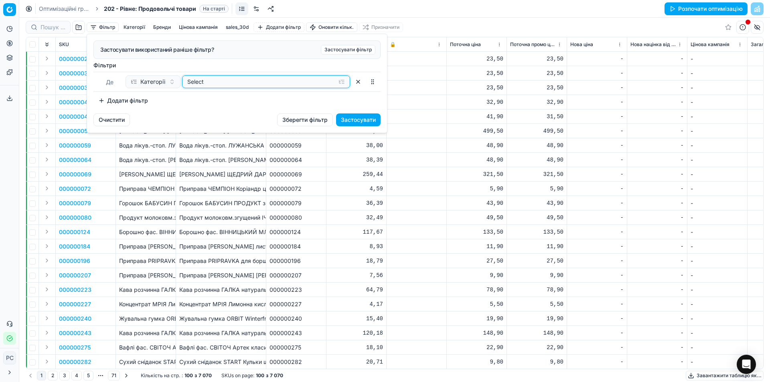
click at [197, 77] on button "Select" at bounding box center [266, 81] width 168 height 13
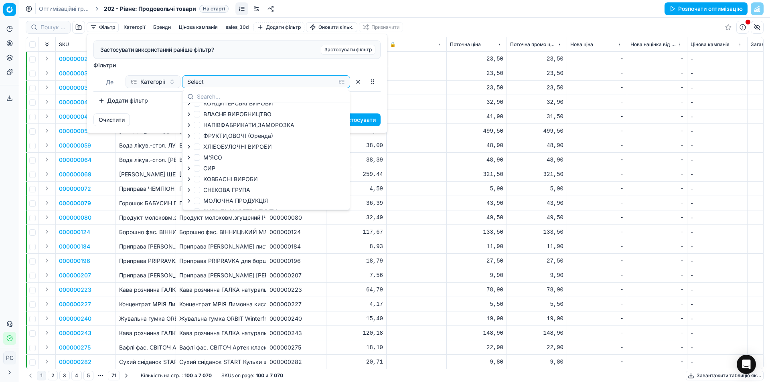
scroll to position [51, 0]
click at [195, 113] on input "КОНДИТЕРСЬКІ ВИРОБИ" at bounding box center [197, 114] width 6 height 6
checkbox input "true"
click at [389, 72] on html "Pricing platform Аналітика Цінова оптимізація Асортимент продукції Шаблони Серв…" at bounding box center [385, 191] width 770 height 382
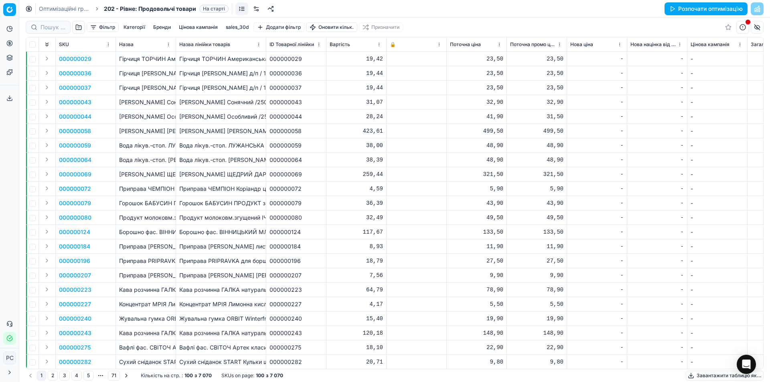
click at [91, 26] on button "Фільтр" at bounding box center [103, 27] width 32 height 10
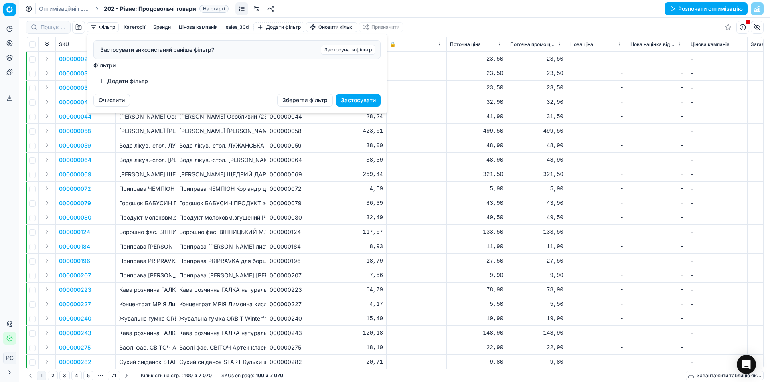
click at [136, 75] on button "Додати фільтр" at bounding box center [122, 81] width 59 height 13
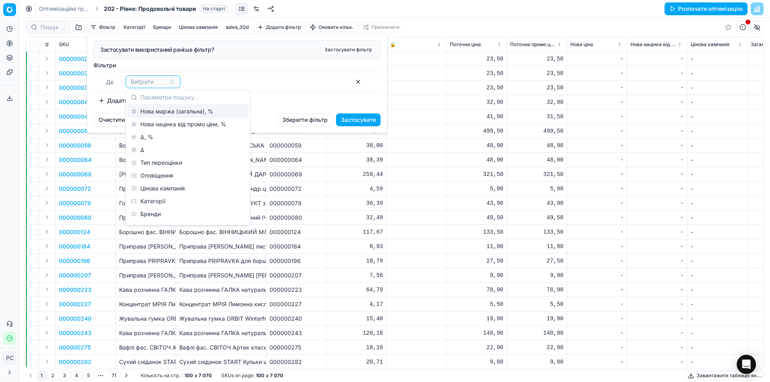
scroll to position [241, 0]
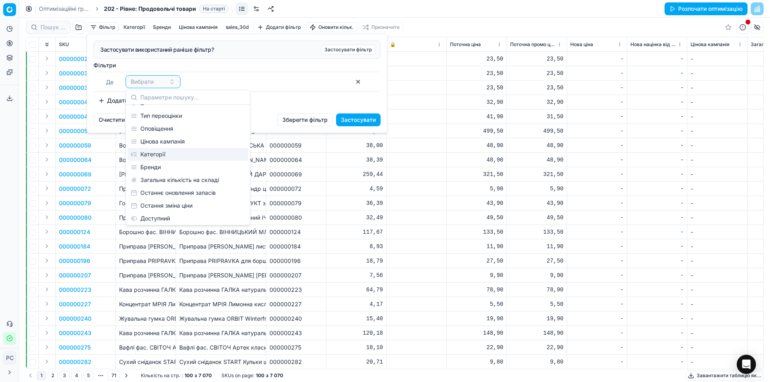
click at [162, 154] on div "Категорії" at bounding box center [188, 154] width 121 height 13
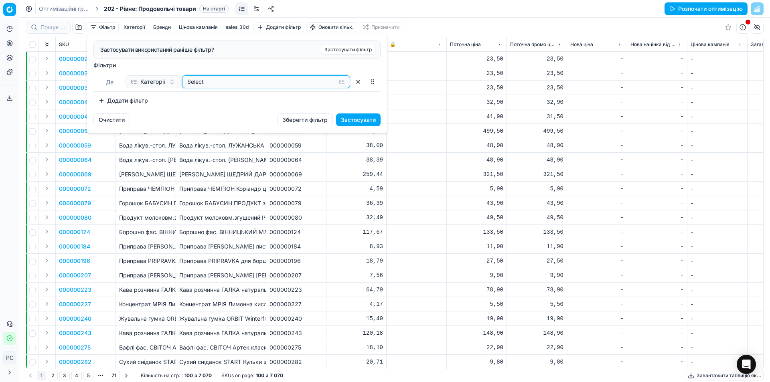
click at [274, 81] on div "Select" at bounding box center [259, 82] width 145 height 8
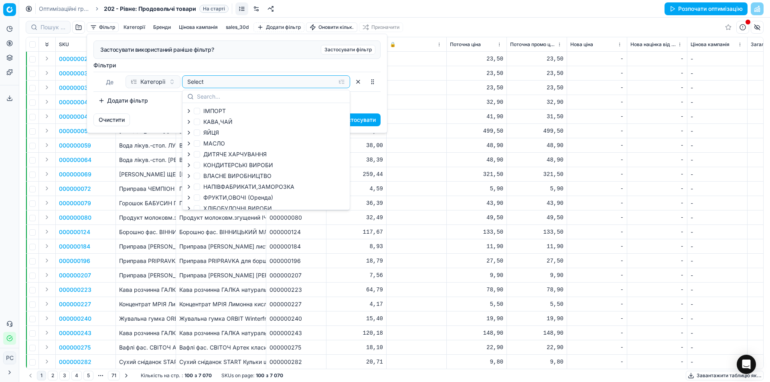
click at [236, 162] on span "КОНДИТЕРСЬКІ ВИРОБИ" at bounding box center [238, 165] width 70 height 7
click at [200, 162] on input "КОНДИТЕРСЬКІ ВИРОБИ" at bounding box center [197, 165] width 6 height 6
checkbox input "true"
click at [371, 121] on button "Застосувати" at bounding box center [358, 119] width 45 height 13
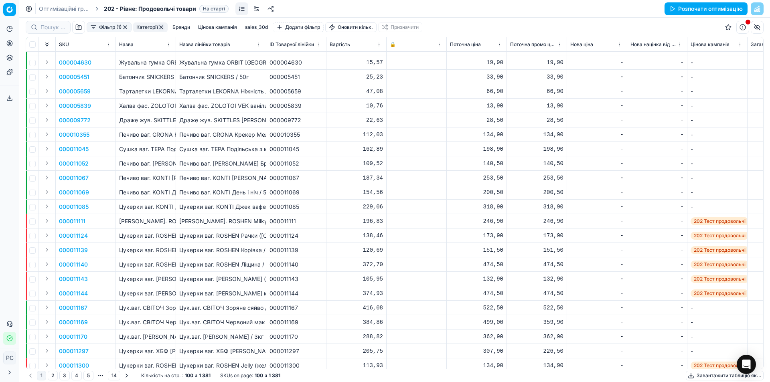
scroll to position [451, 0]
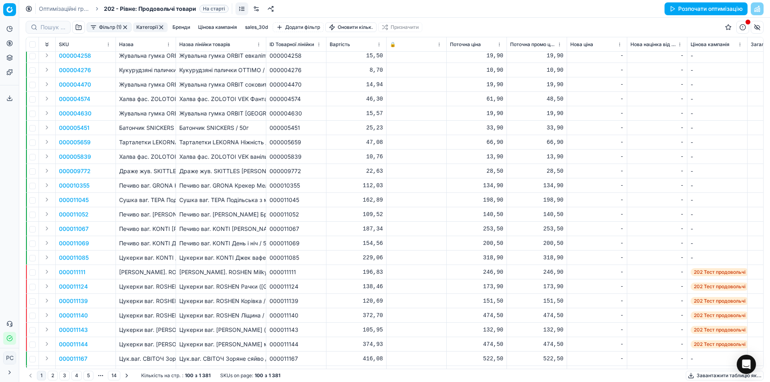
click at [143, 26] on button "Категорії" at bounding box center [150, 27] width 34 height 10
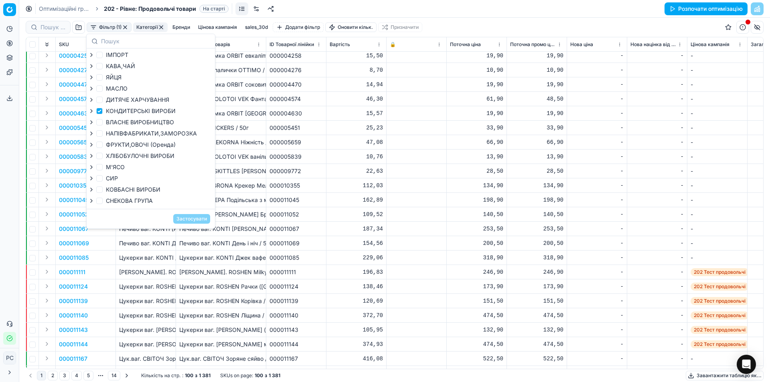
click at [143, 26] on button "Категорії" at bounding box center [150, 27] width 34 height 10
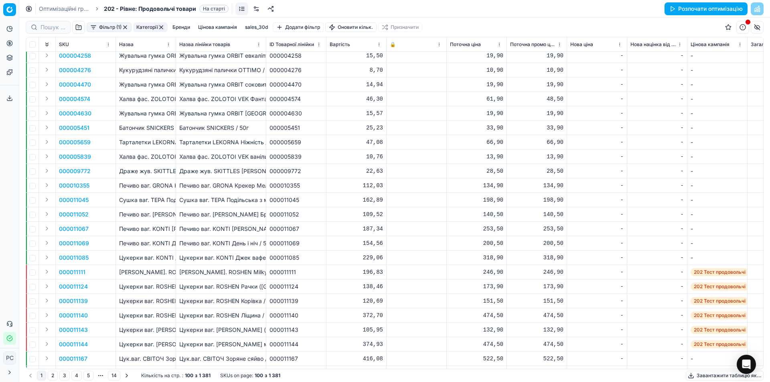
click at [178, 23] on button "Бренди" at bounding box center [181, 27] width 24 height 10
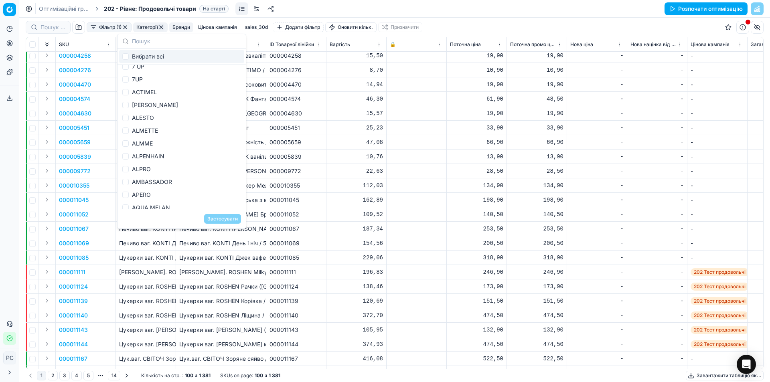
scroll to position [0, 0]
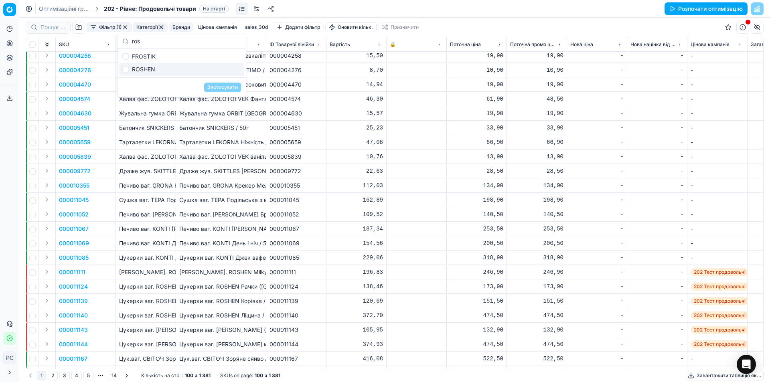
type input "ros"
click at [163, 69] on div "ROSHEN" at bounding box center [181, 69] width 125 height 13
checkbox input "true"
click at [213, 87] on button "Застосувати" at bounding box center [222, 88] width 37 height 10
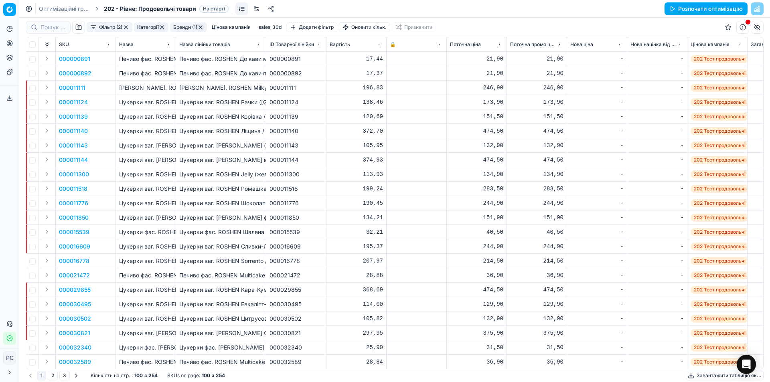
click at [694, 9] on button "Розпочати оптимізацію" at bounding box center [705, 8] width 83 height 13
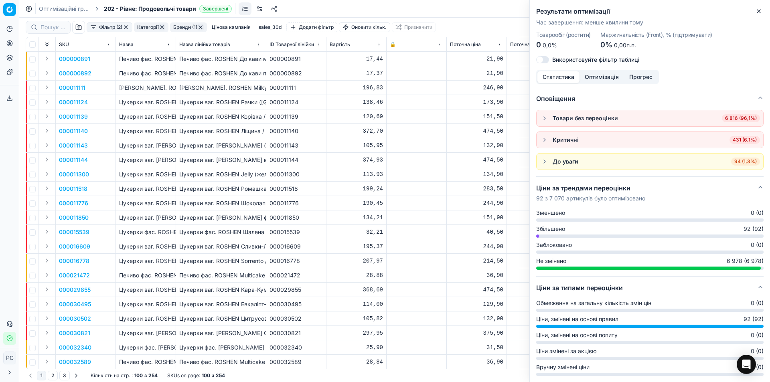
click at [555, 228] on span "Збільшено" at bounding box center [550, 229] width 29 height 8
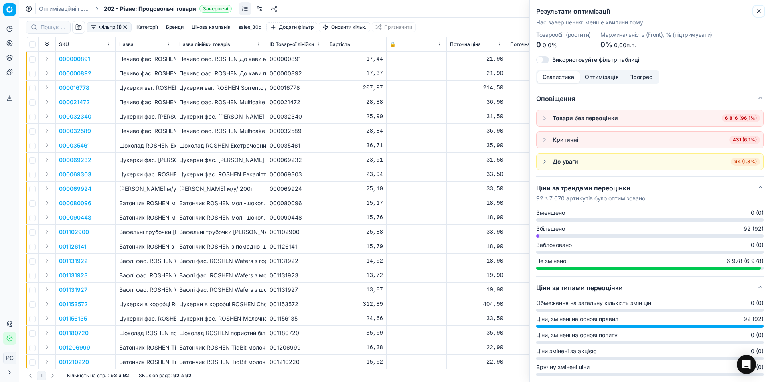
click at [757, 9] on icon "button" at bounding box center [758, 11] width 6 height 6
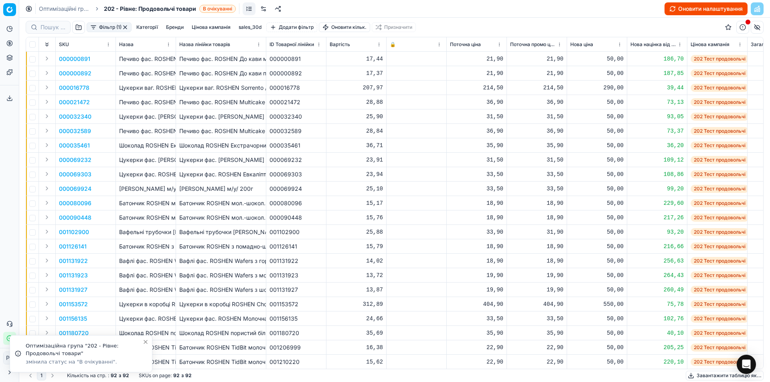
click at [681, 9] on button "Оновити налаштування" at bounding box center [705, 8] width 83 height 13
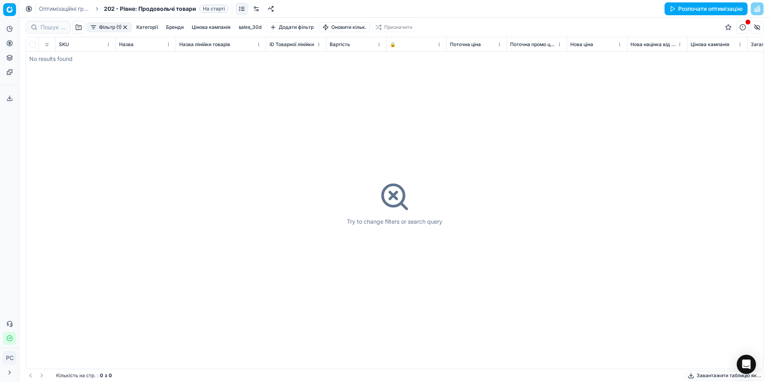
click at [207, 114] on div "Try to change filters or search query" at bounding box center [394, 203] width 737 height 332
click at [724, 10] on button "Розпочати оптимізацію" at bounding box center [705, 8] width 83 height 13
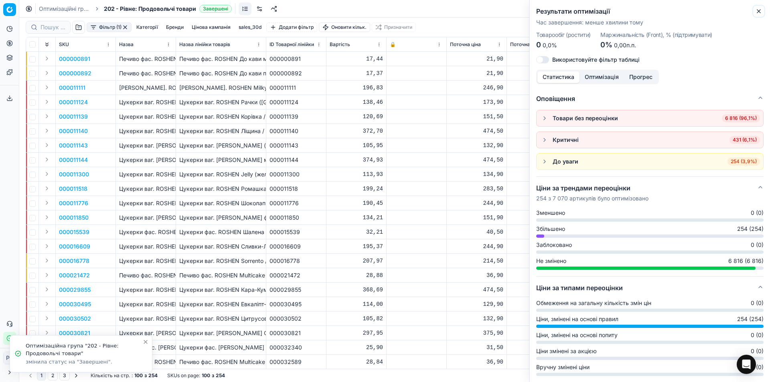
click at [759, 9] on icon "button" at bounding box center [758, 11] width 6 height 6
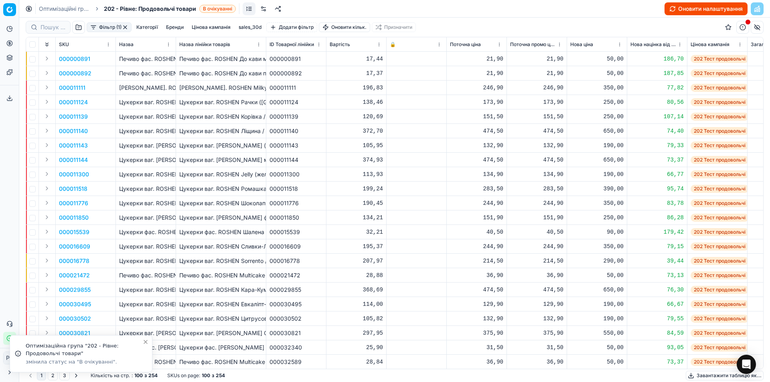
click at [715, 7] on button "Оновити налаштування" at bounding box center [705, 8] width 83 height 13
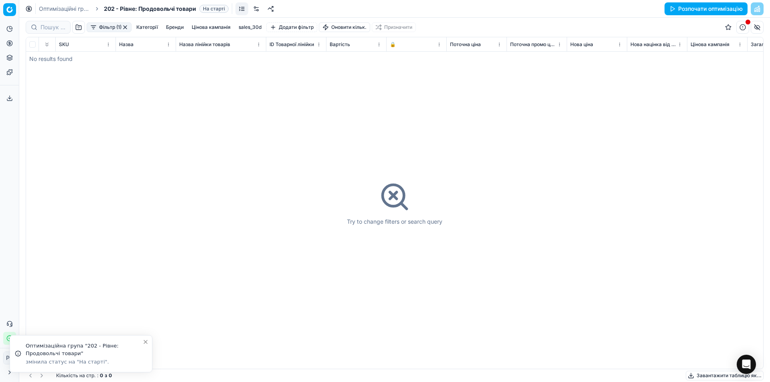
drag, startPoint x: 336, startPoint y: 23, endPoint x: 576, endPoint y: 18, distance: 240.6
click at [576, 18] on div "Фільтр (1) Категорії Бренди Цінова кампанія sales_30d Додати фільтр Оновити кіл…" at bounding box center [395, 27] width 738 height 19
click at [715, 8] on button "Розпочати оптимізацію" at bounding box center [705, 8] width 83 height 13
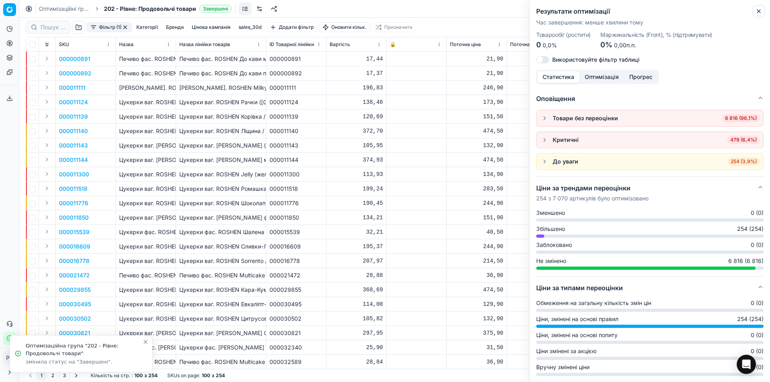
click at [759, 11] on icon "button" at bounding box center [758, 11] width 3 height 3
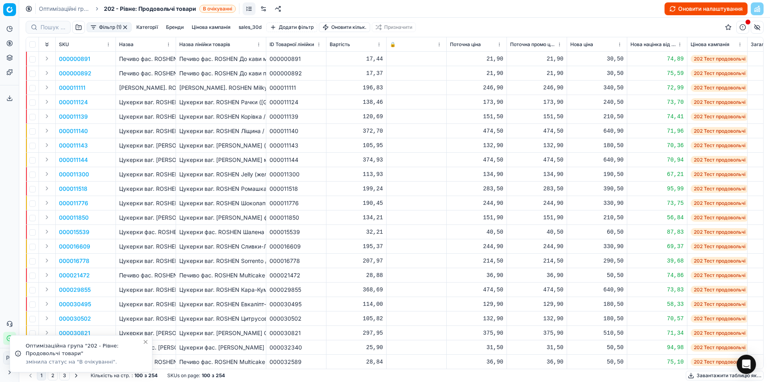
click at [684, 8] on button "Оновити налаштування" at bounding box center [705, 8] width 83 height 13
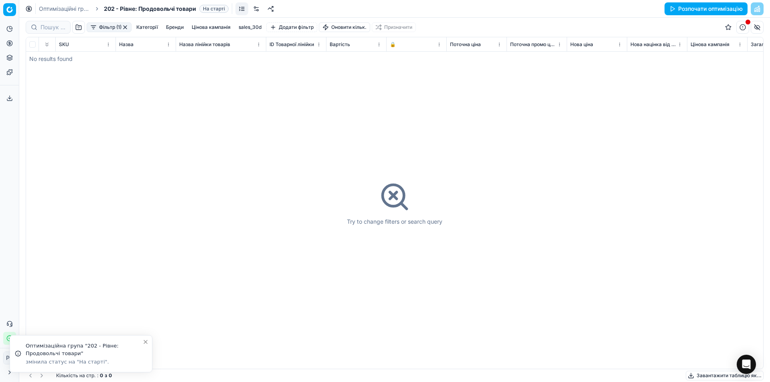
click at [721, 8] on button "Розпочати оптимізацію" at bounding box center [705, 8] width 83 height 13
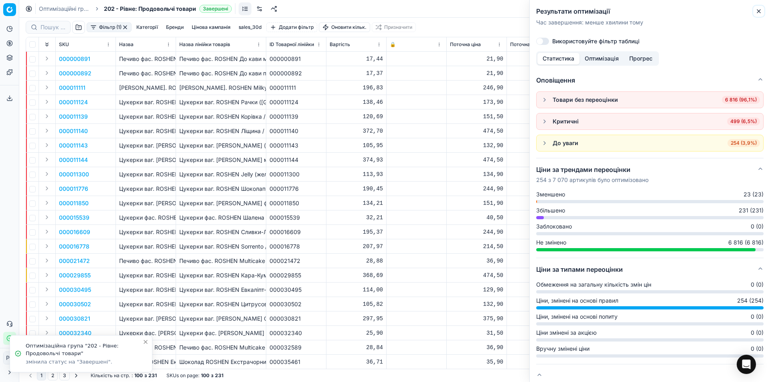
click at [761, 10] on icon "button" at bounding box center [758, 11] width 6 height 6
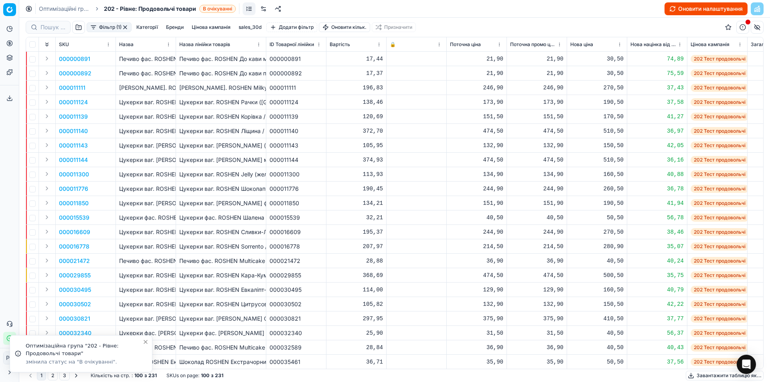
click at [682, 7] on button "Оновити налаштування" at bounding box center [705, 8] width 83 height 13
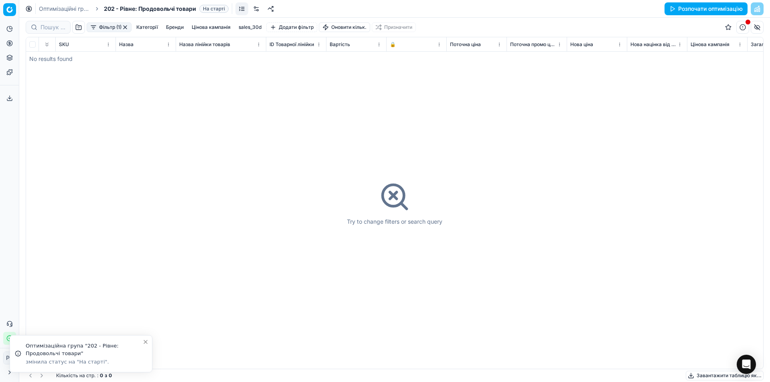
click at [680, 9] on button "Розпочати оптимізацію" at bounding box center [705, 8] width 83 height 13
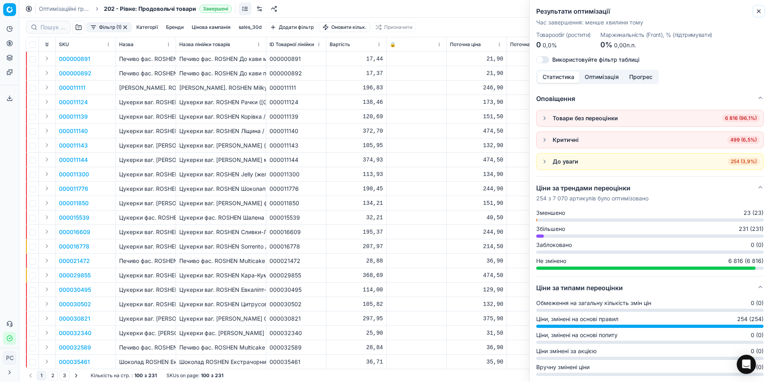
click at [760, 10] on icon "button" at bounding box center [758, 11] width 3 height 3
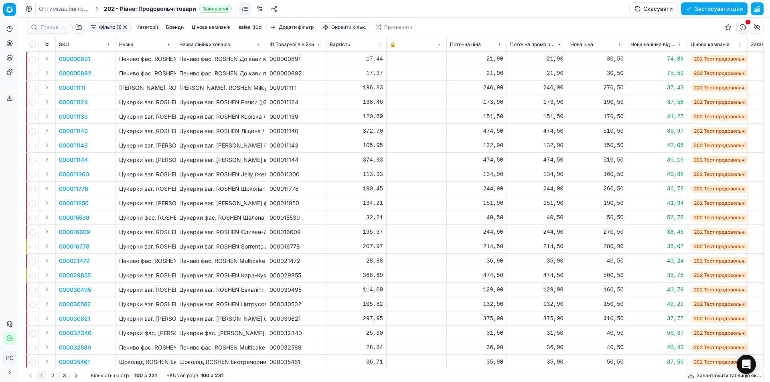
click at [739, 26] on button "button" at bounding box center [742, 27] width 13 height 13
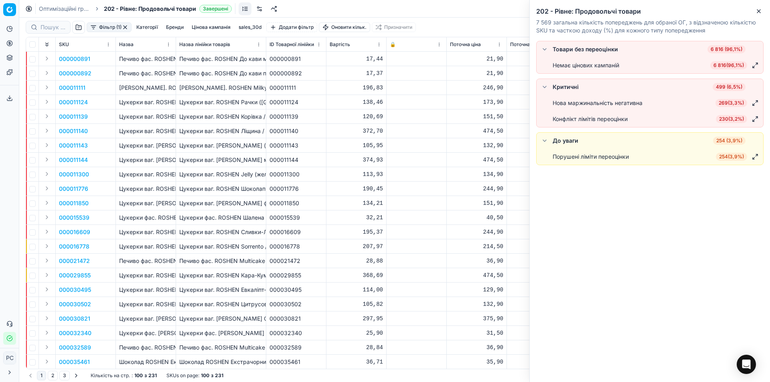
click at [545, 87] on button "button" at bounding box center [545, 87] width 10 height 10
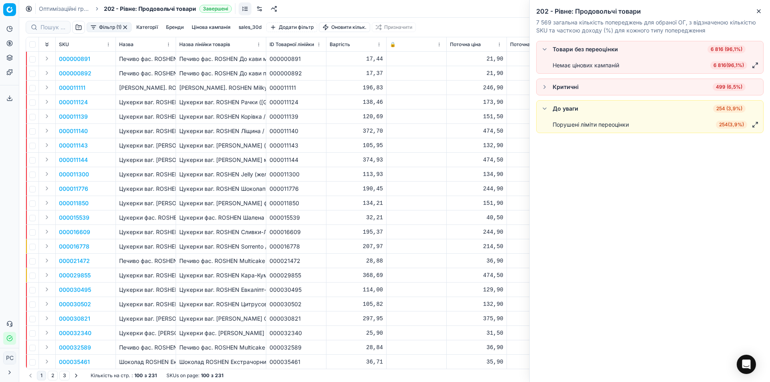
click at [547, 87] on button "button" at bounding box center [545, 87] width 10 height 10
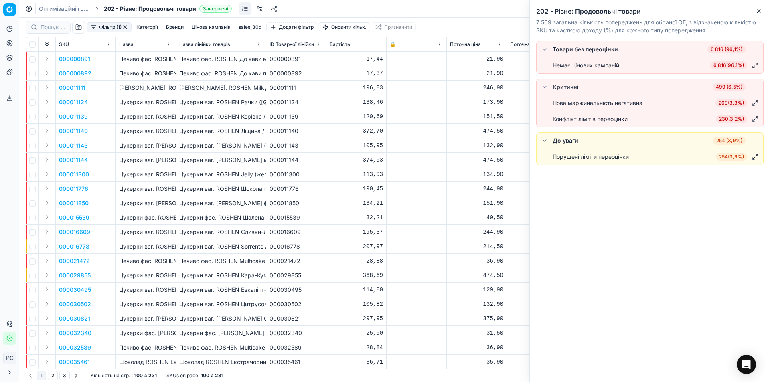
click at [727, 106] on span "269 ( 3,3% )" at bounding box center [731, 103] width 32 height 8
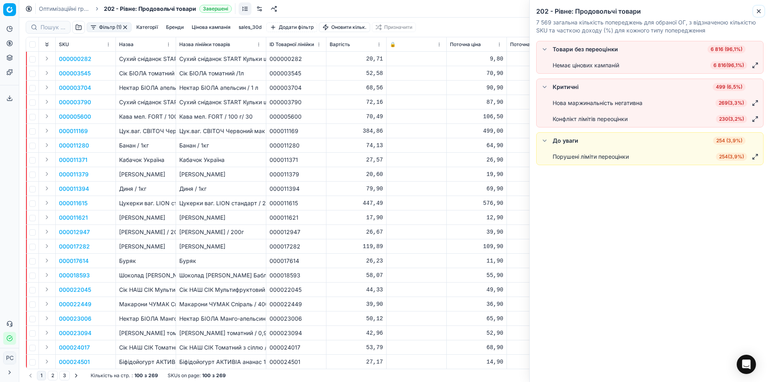
click at [759, 10] on icon "button" at bounding box center [758, 11] width 6 height 6
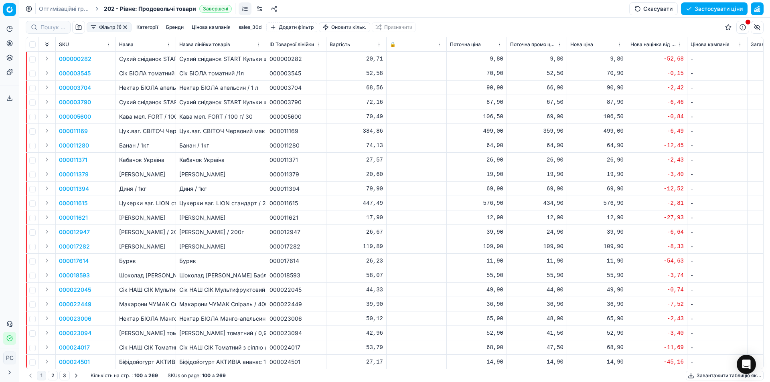
click at [743, 26] on button "button" at bounding box center [742, 27] width 13 height 13
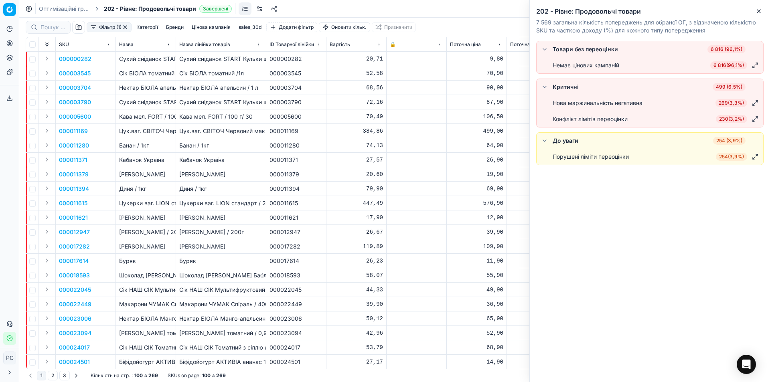
click at [545, 140] on button "button" at bounding box center [545, 141] width 10 height 10
click at [575, 158] on div "Порушені ліміти переоцінки" at bounding box center [591, 157] width 76 height 8
click at [725, 157] on span "254 ( 3,9% )" at bounding box center [731, 157] width 31 height 8
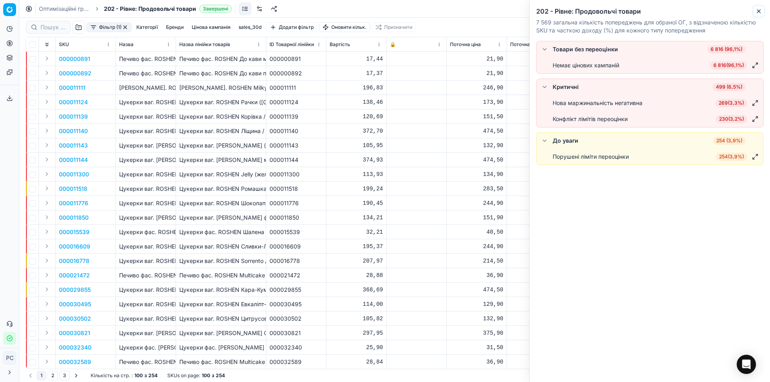
click at [758, 7] on button "Close" at bounding box center [759, 11] width 10 height 10
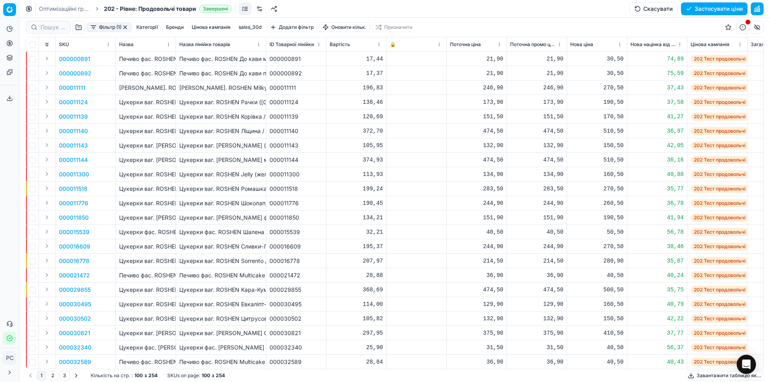
click at [187, 187] on div "Цукерки ваг. ROSHEN Ромашка / 1кг" at bounding box center [220, 189] width 83 height 8
click at [79, 187] on p "000011518" at bounding box center [73, 189] width 28 height 8
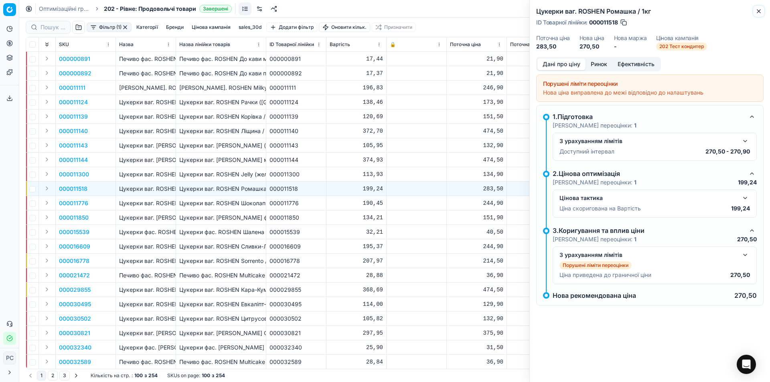
click at [759, 11] on icon "button" at bounding box center [758, 11] width 6 height 6
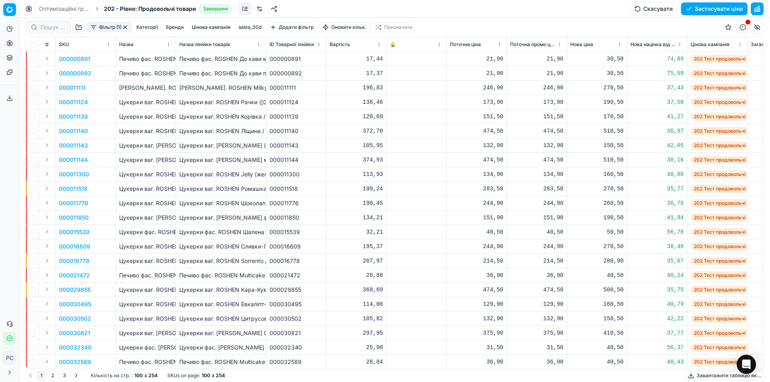
click at [65, 189] on p "000011518" at bounding box center [73, 189] width 28 height 8
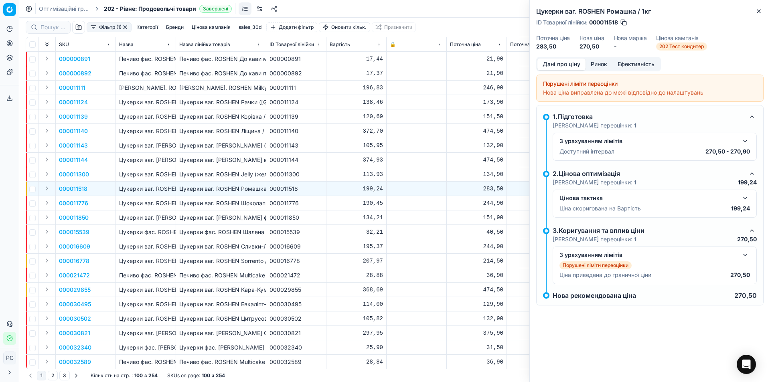
click at [745, 197] on button "button" at bounding box center [745, 198] width 10 height 10
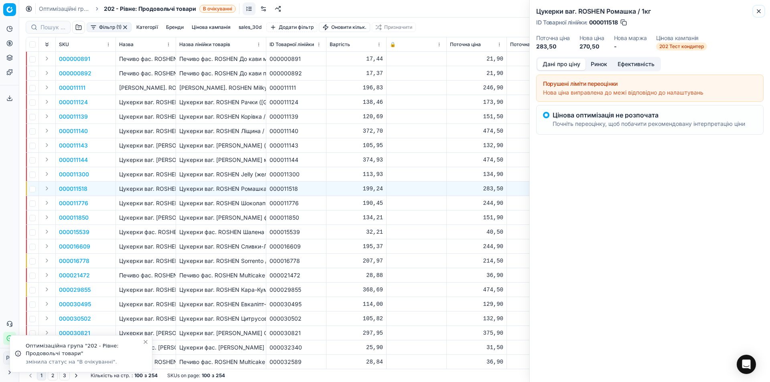
click at [759, 8] on icon "button" at bounding box center [758, 11] width 6 height 6
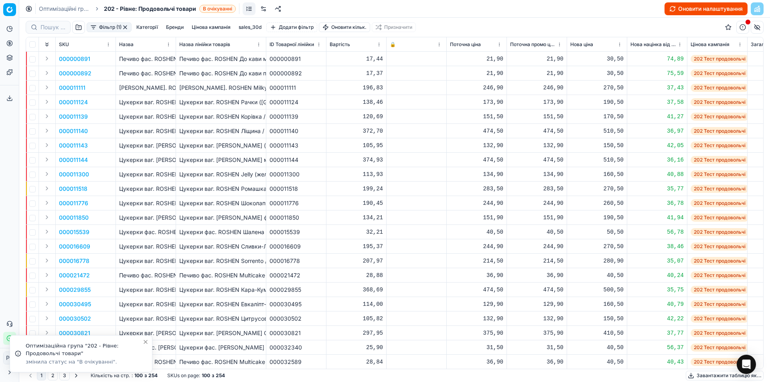
click at [723, 10] on button "Оновити налаштування" at bounding box center [705, 8] width 83 height 13
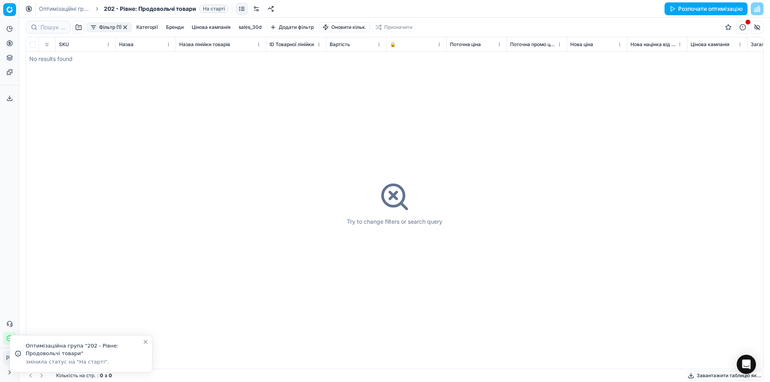
click at [682, 8] on button "Розпочати оптимізацію" at bounding box center [705, 8] width 83 height 13
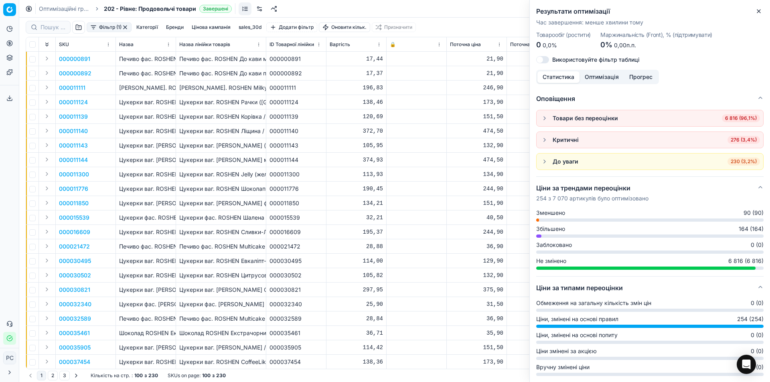
click at [544, 162] on button "button" at bounding box center [545, 162] width 10 height 10
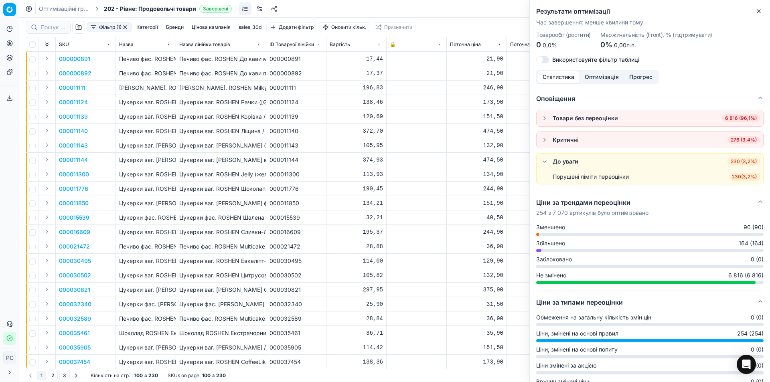
click at [729, 177] on span "230 ( 3,2% )" at bounding box center [744, 177] width 31 height 8
click at [554, 228] on span "Зменшено" at bounding box center [550, 227] width 29 height 8
click at [760, 13] on icon "button" at bounding box center [758, 11] width 6 height 6
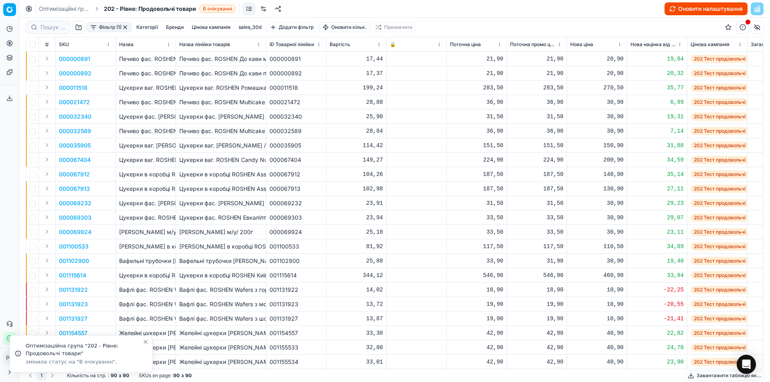
click at [703, 8] on button "Оновити налаштування" at bounding box center [705, 8] width 83 height 13
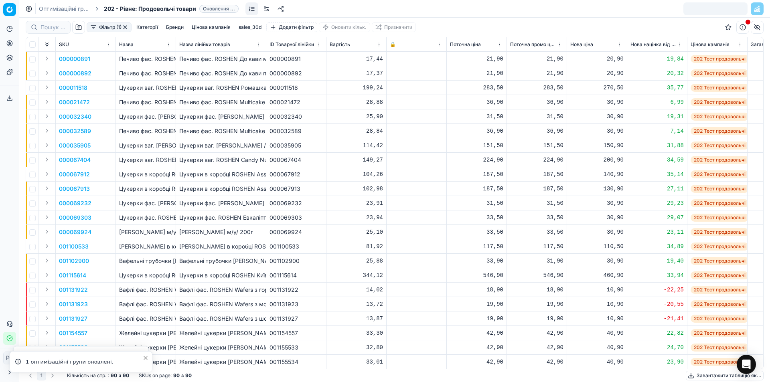
drag, startPoint x: 440, startPoint y: 24, endPoint x: 396, endPoint y: 11, distance: 45.9
click at [396, 11] on div "Оптимізаційні групи 202 - Рівне: Продовольчі товари Оновлення ..." at bounding box center [394, 9] width 751 height 18
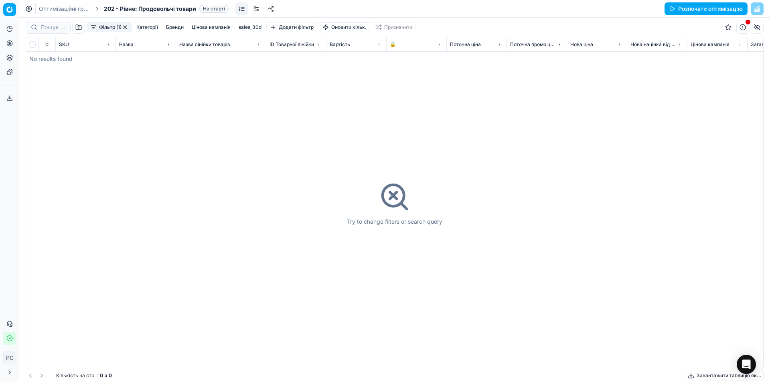
click at [727, 4] on button "Розпочати оптимізацію" at bounding box center [705, 8] width 83 height 13
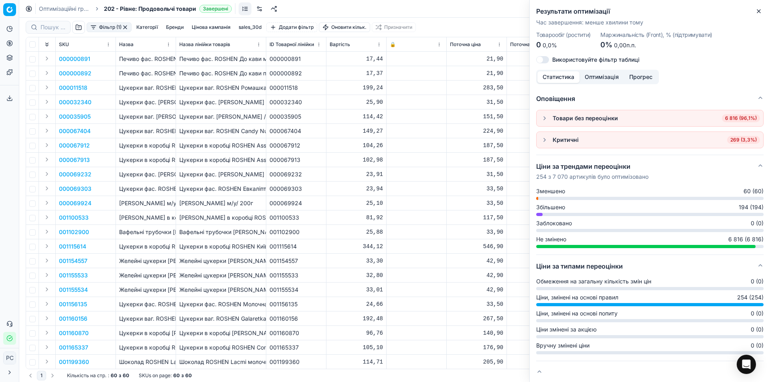
click at [542, 206] on span "Збільшено" at bounding box center [550, 207] width 29 height 8
click at [759, 11] on icon "button" at bounding box center [758, 11] width 6 height 6
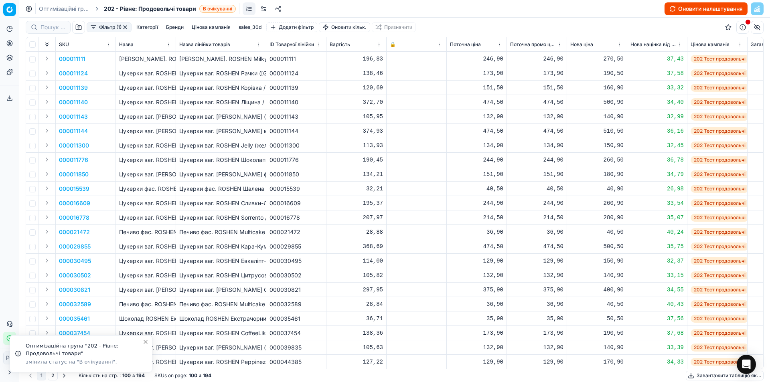
click at [691, 8] on button "Оновити налаштування" at bounding box center [705, 8] width 83 height 13
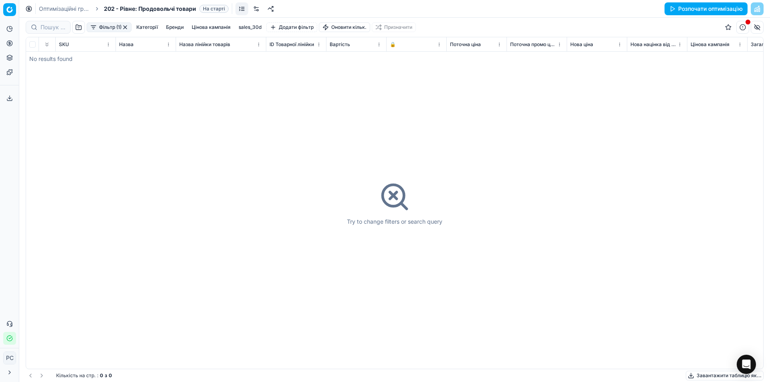
click at [685, 6] on button "Розпочати оптимізацію" at bounding box center [705, 8] width 83 height 13
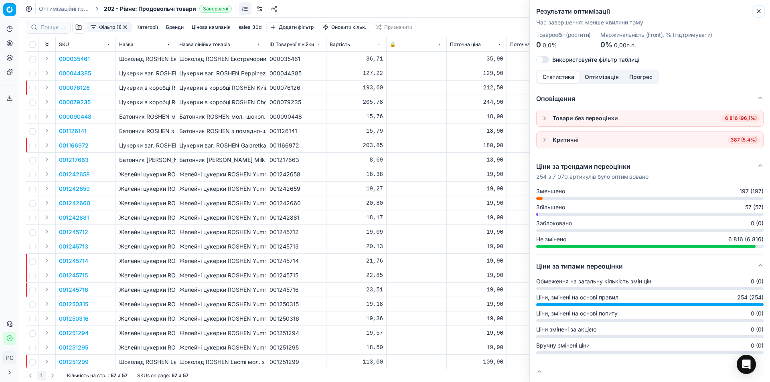
click at [755, 11] on button "Close" at bounding box center [759, 11] width 10 height 10
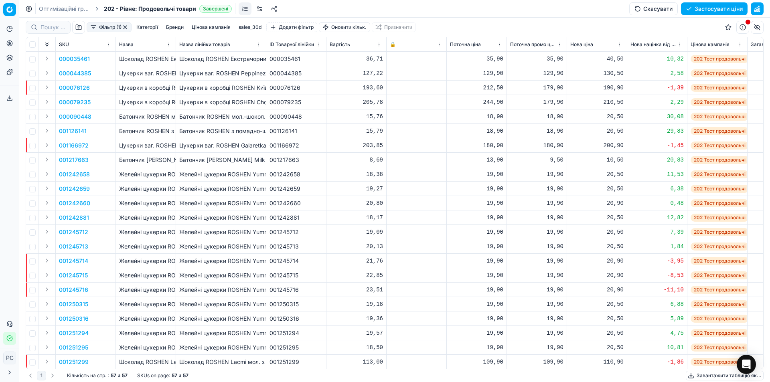
click at [72, 90] on p "000076126" at bounding box center [74, 88] width 31 height 8
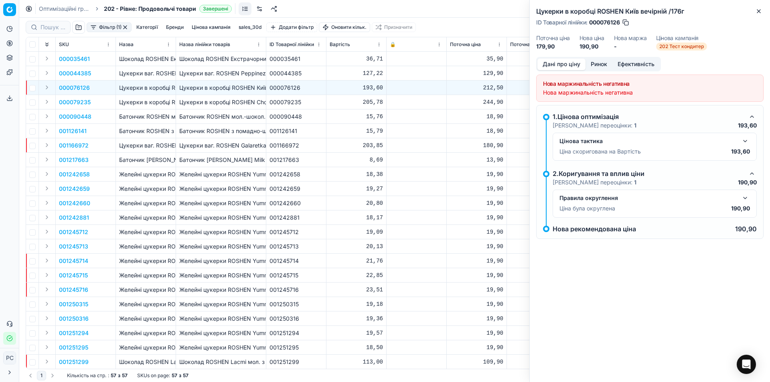
click at [411, 186] on div at bounding box center [416, 188] width 53 height 5
click at [765, 8] on div "Цукерки в коробці ROSHEN Київ вечірній /176г ID Товарної лінійки : 000076126 По…" at bounding box center [650, 28] width 240 height 57
click at [759, 10] on icon "button" at bounding box center [758, 11] width 6 height 6
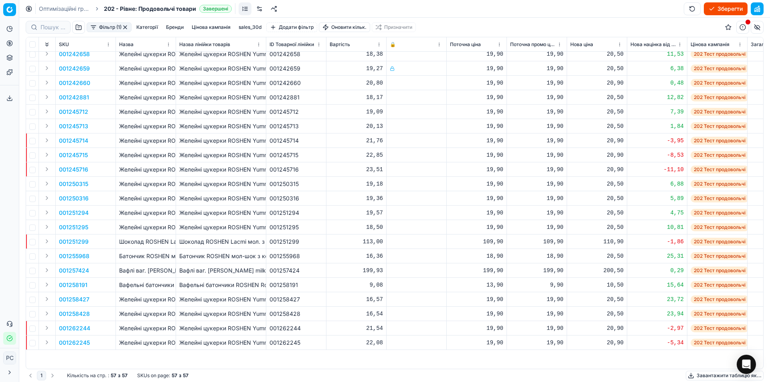
scroll to position [40, 0]
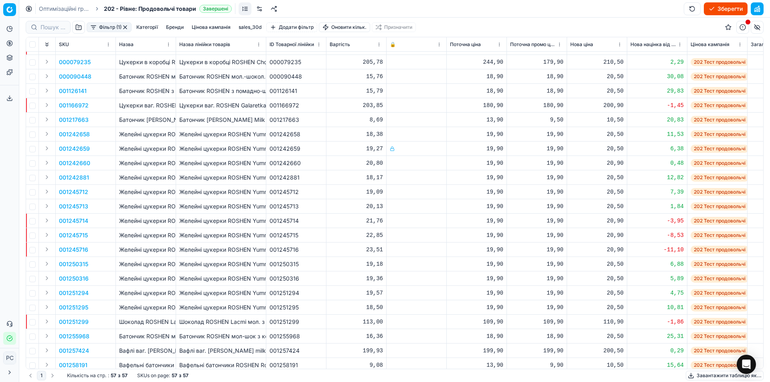
click at [70, 220] on p "001245714" at bounding box center [73, 221] width 29 height 8
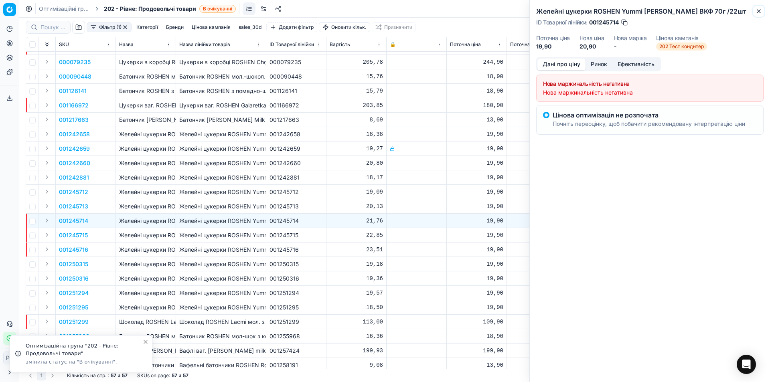
click at [761, 12] on icon "button" at bounding box center [758, 11] width 6 height 6
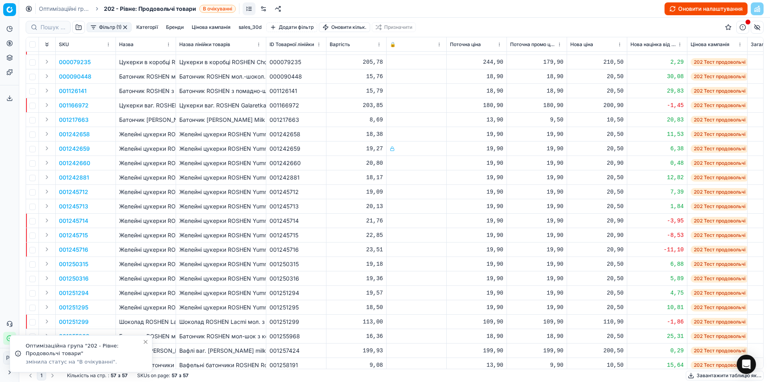
click at [702, 8] on button "Оновити налаштування" at bounding box center [705, 8] width 83 height 13
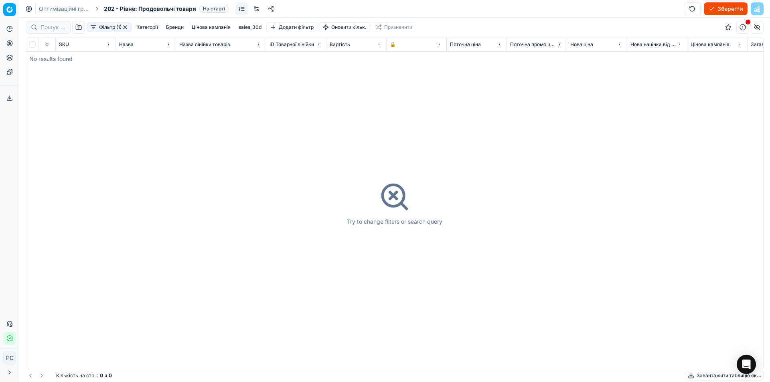
scroll to position [0, 0]
click at [691, 8] on button "button" at bounding box center [692, 8] width 17 height 13
click at [695, 6] on button "Розпочати оптимізацію" at bounding box center [705, 8] width 83 height 13
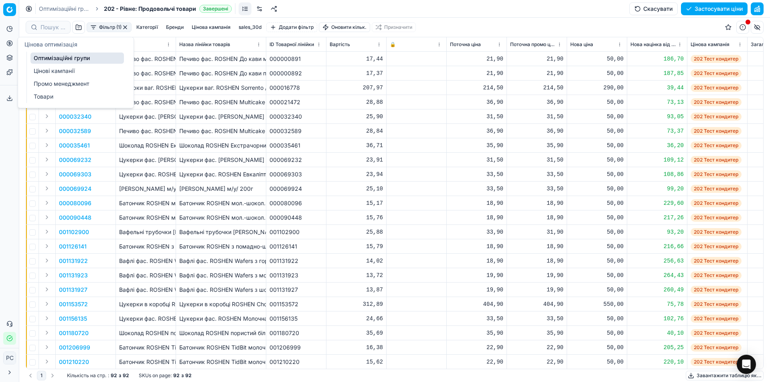
click at [53, 72] on link "Цінові кампанії" at bounding box center [76, 70] width 93 height 11
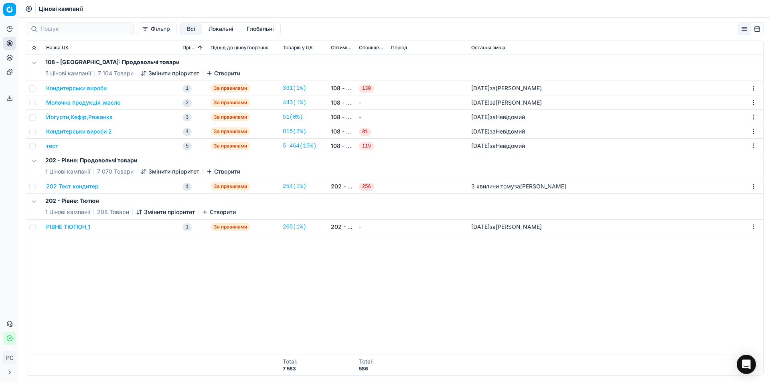
click at [83, 186] on button "202 Тест кондитер" at bounding box center [72, 186] width 53 height 8
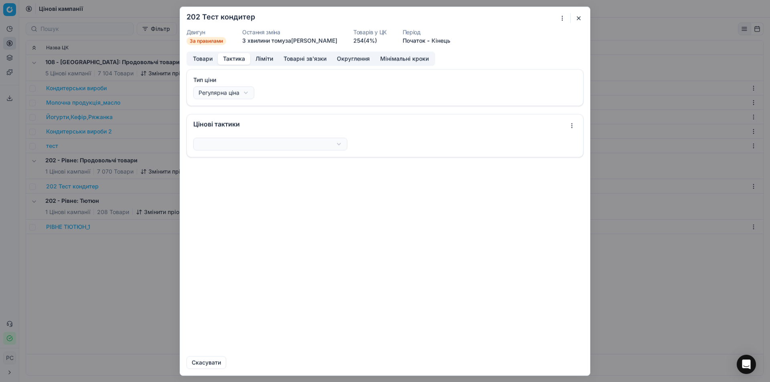
click at [242, 59] on button "Тактика" at bounding box center [234, 59] width 32 height 12
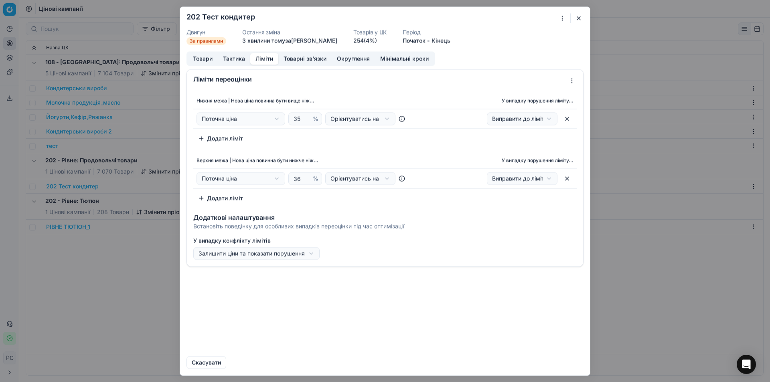
click at [266, 57] on button "Ліміти" at bounding box center [264, 59] width 28 height 12
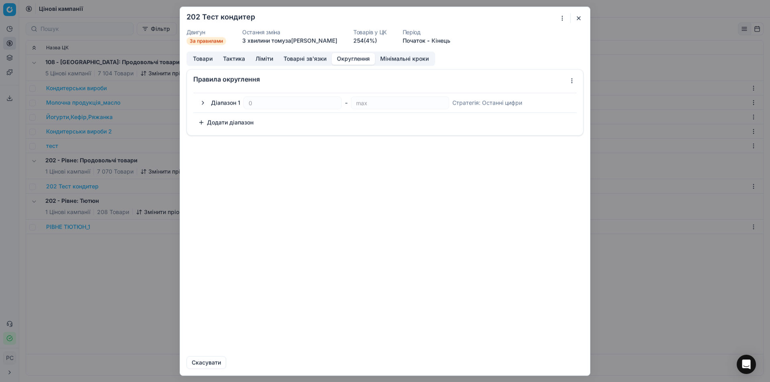
click at [350, 59] on button "Округлення" at bounding box center [353, 59] width 43 height 12
click at [204, 103] on button "button" at bounding box center [203, 103] width 10 height 10
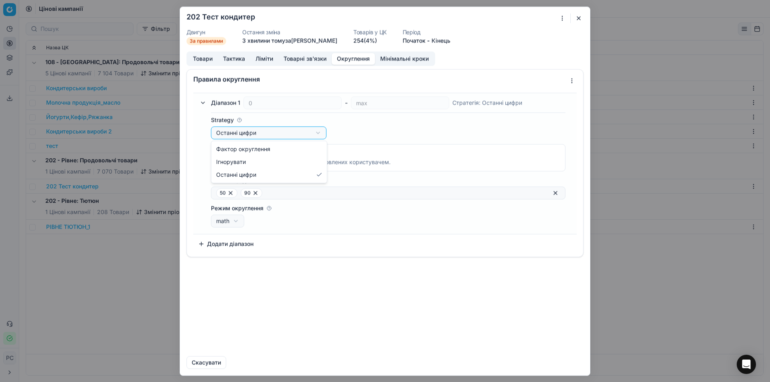
click at [257, 133] on div "Ми зберігаємо налаштування ЦК. Будь ласка, зачекайте, це може зайняти декілька …" at bounding box center [385, 191] width 770 height 382
click at [257, 132] on div "Ми зберігаємо налаштування ЦК. Будь ласка, зачекайте, це може зайняти декілька …" at bounding box center [385, 191] width 770 height 382
click at [258, 58] on button "Ліміти" at bounding box center [264, 59] width 28 height 12
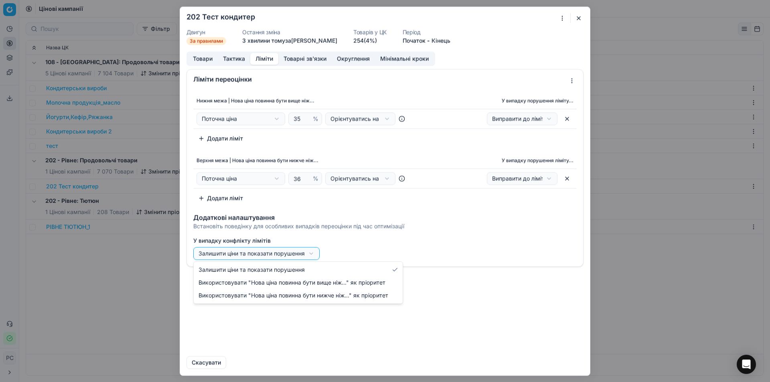
click at [256, 252] on div "Ми зберігаємо налаштування ЦК. Будь ласка, зачекайте, це може зайняти декілька …" at bounding box center [385, 191] width 770 height 382
select select "lower"
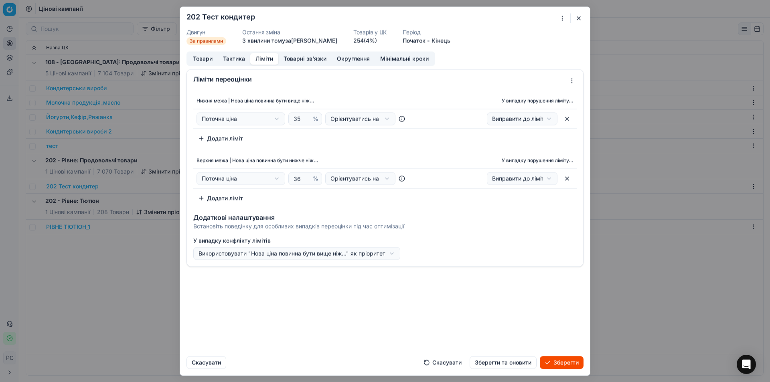
click at [566, 360] on button "Зберегти" at bounding box center [562, 362] width 44 height 13
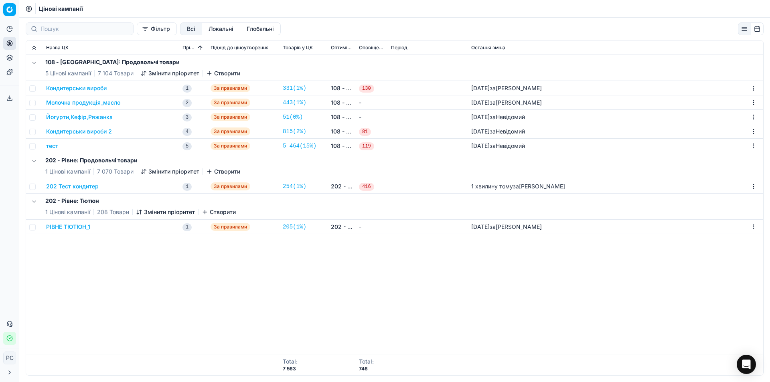
click at [74, 185] on button "202 Тест кондитер" at bounding box center [72, 186] width 53 height 8
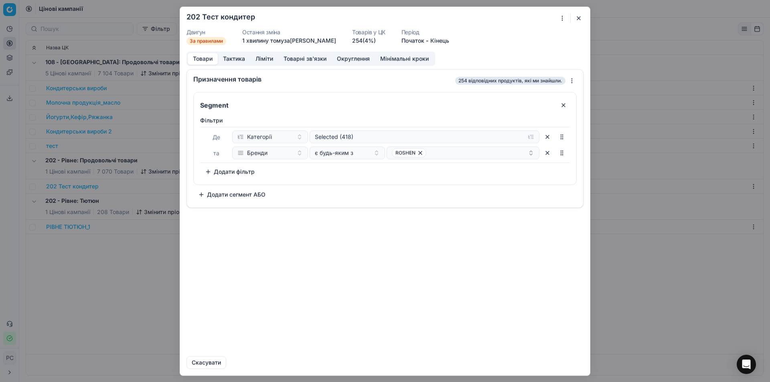
click at [261, 58] on button "Ліміти" at bounding box center [264, 59] width 28 height 12
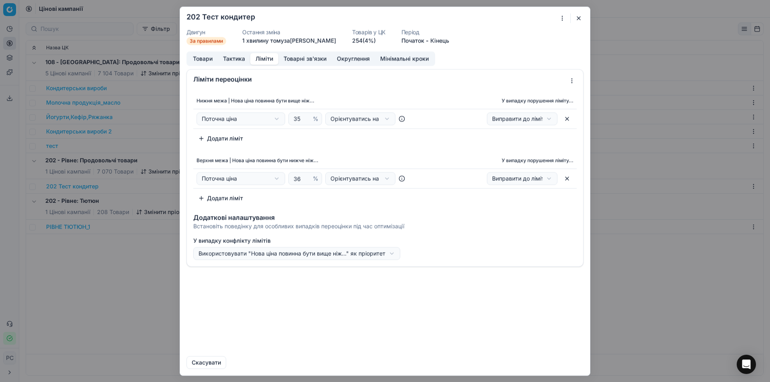
click at [235, 58] on button "Тактика" at bounding box center [234, 59] width 32 height 12
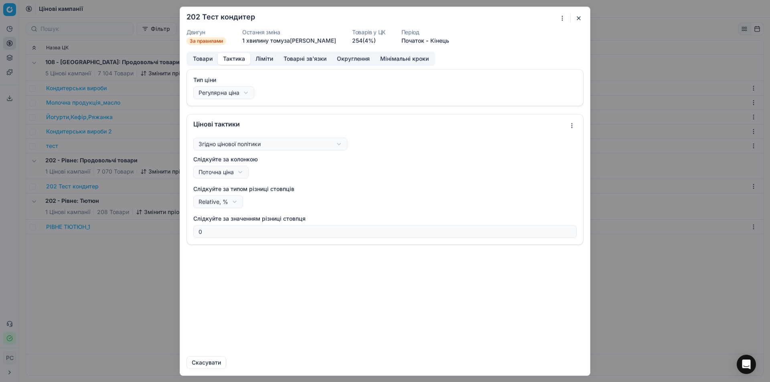
click at [315, 57] on button "Товарні зв'язки" at bounding box center [304, 59] width 53 height 12
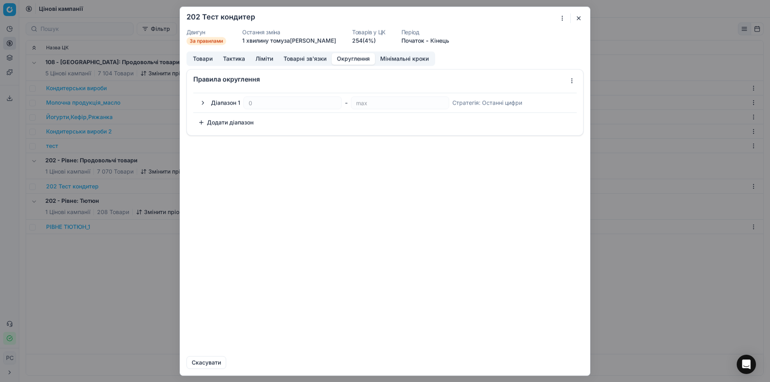
click at [340, 57] on button "Округлення" at bounding box center [353, 59] width 43 height 12
click at [210, 101] on div "Діапазон 1 0 - [PERSON_NAME] : Останні цифри" at bounding box center [385, 102] width 374 height 13
click at [205, 103] on button "button" at bounding box center [203, 103] width 10 height 10
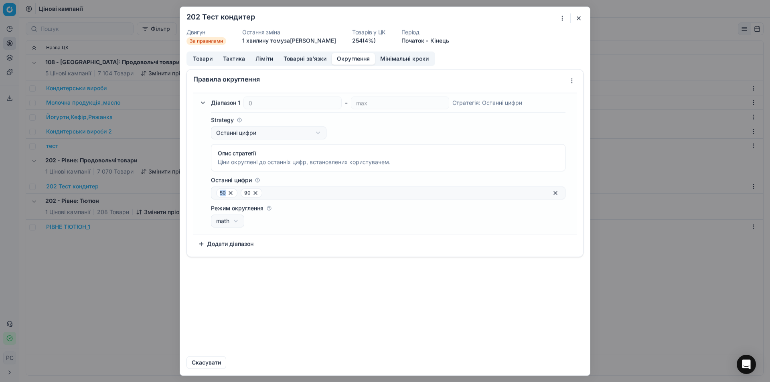
drag, startPoint x: 225, startPoint y: 193, endPoint x: 192, endPoint y: 194, distance: 32.9
click at [193, 194] on div "Діапазон 1 0 - [PERSON_NAME] : Останні цифри Strategy Останні цифри Фактор окру…" at bounding box center [384, 163] width 383 height 141
click at [232, 194] on icon at bounding box center [230, 193] width 6 height 6
click at [232, 194] on icon at bounding box center [231, 193] width 6 height 6
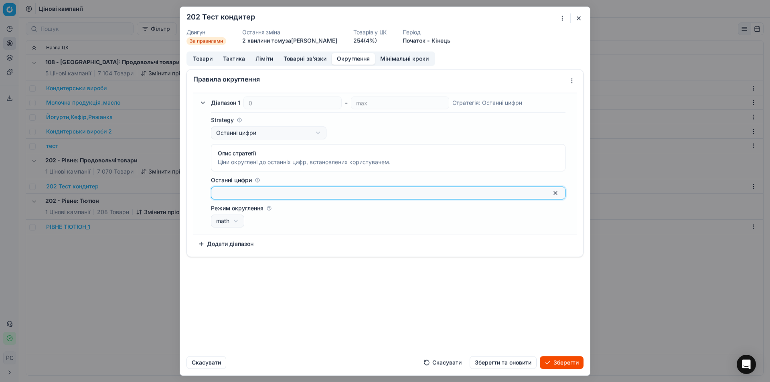
click at [220, 196] on input "Останні цифри" at bounding box center [381, 193] width 331 height 8
type input "0.5"
type input "0"
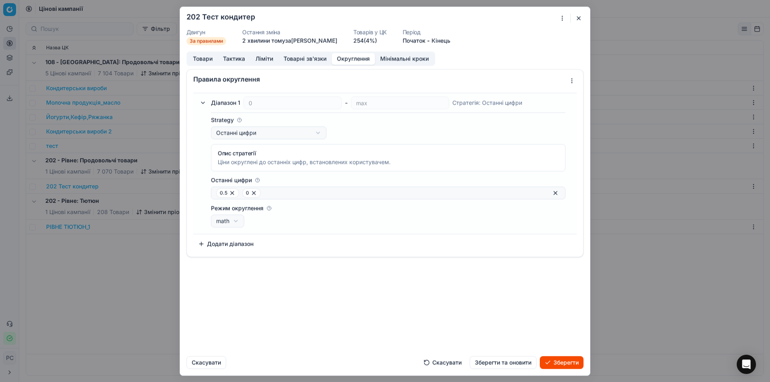
click at [253, 193] on icon at bounding box center [253, 192] width 3 height 3
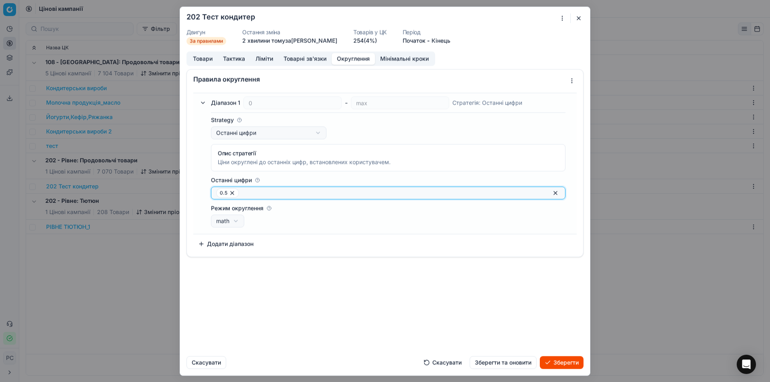
click at [264, 194] on input "Останні цифри" at bounding box center [394, 193] width 305 height 8
type input "0.9"
click at [338, 266] on div "Правила округлення Діапазон 1 0 - max Стратегія : Останні цифри Strategy Останн…" at bounding box center [385, 209] width 410 height 281
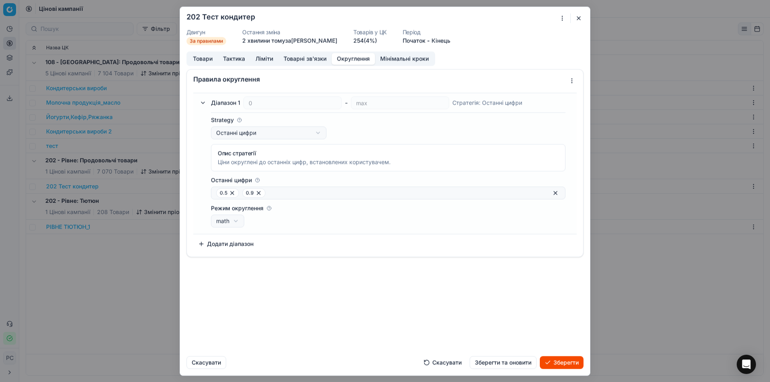
click at [559, 359] on button "Зберегти" at bounding box center [562, 362] width 44 height 13
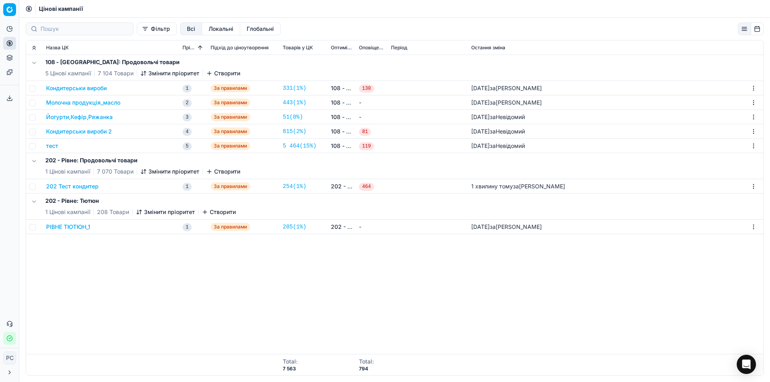
click at [79, 184] on button "202 Тест кондитер" at bounding box center [72, 186] width 53 height 8
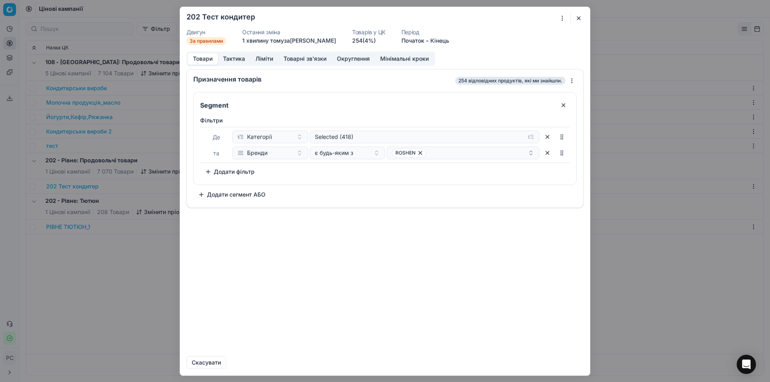
click at [345, 56] on button "Округлення" at bounding box center [353, 59] width 43 height 12
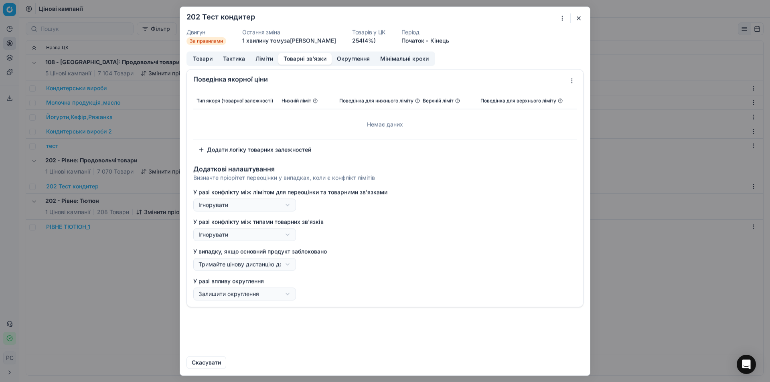
click at [324, 61] on button "Товарні зв'язки" at bounding box center [304, 59] width 53 height 12
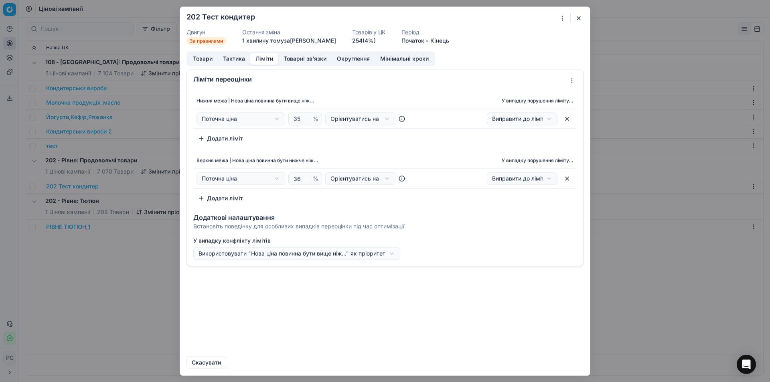
click at [258, 59] on button "Ліміти" at bounding box center [264, 59] width 28 height 12
click at [372, 120] on div "Ми зберігаємо налаштування ЦК. Будь ласка, зачекайте, це може зайняти декілька …" at bounding box center [385, 191] width 770 height 382
select select "absolute"
click at [371, 103] on th "Нижня межа | Нова ціна повинна бути вище ніж..." at bounding box center [305, 101] width 224 height 16
click at [363, 120] on div "Ми зберігаємо налаштування ЦК. Будь ласка, зачекайте, це може зайняти декілька …" at bounding box center [385, 191] width 770 height 382
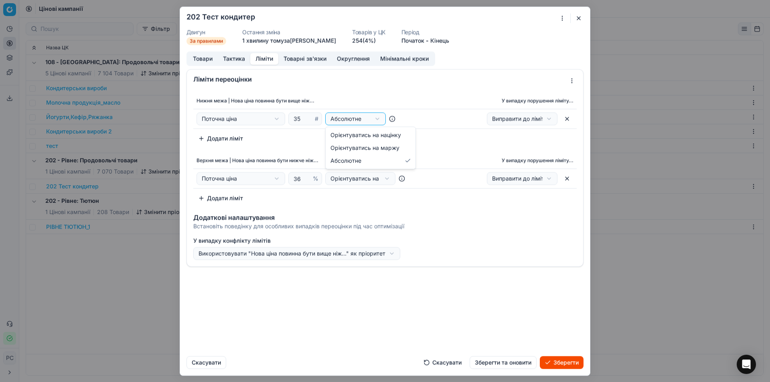
click at [363, 121] on div "Ми зберігаємо налаштування ЦК. Будь ласка, зачекайте, це може зайняти декілька …" at bounding box center [385, 191] width 770 height 382
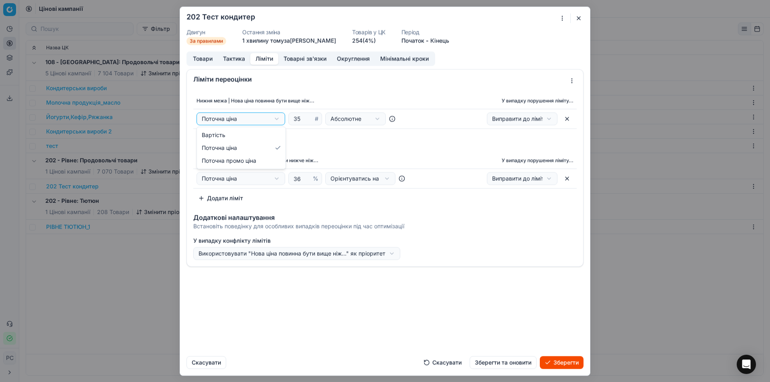
click at [244, 116] on div "Ми зберігаємо налаштування ЦК. Будь ласка, зачекайте, це може зайняти декілька …" at bounding box center [385, 191] width 770 height 382
select select "cost"
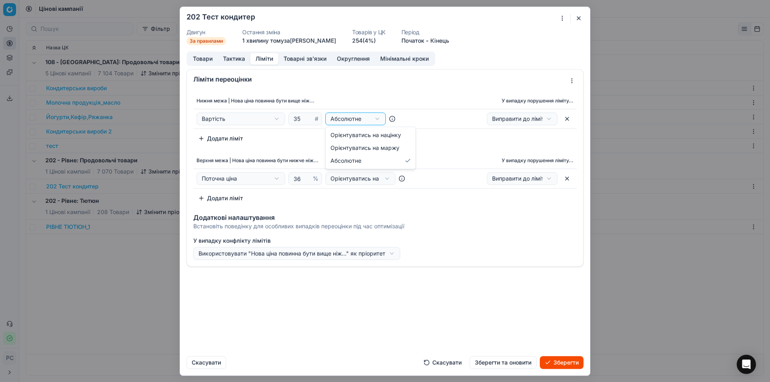
click at [348, 117] on div "Ми зберігаємо налаштування ЦК. Будь ласка, зачекайте, це може зайняти декілька …" at bounding box center [385, 191] width 770 height 382
select select "markup"
click at [355, 121] on div "Ми зберігаємо налаштування ЦК. Будь ласка, зачекайте, це може зайняти декілька …" at bounding box center [385, 191] width 770 height 382
click at [401, 118] on div "Ми зберігаємо налаштування ЦК. Будь ласка, зачекайте, це може зайняти декілька …" at bounding box center [385, 191] width 770 height 382
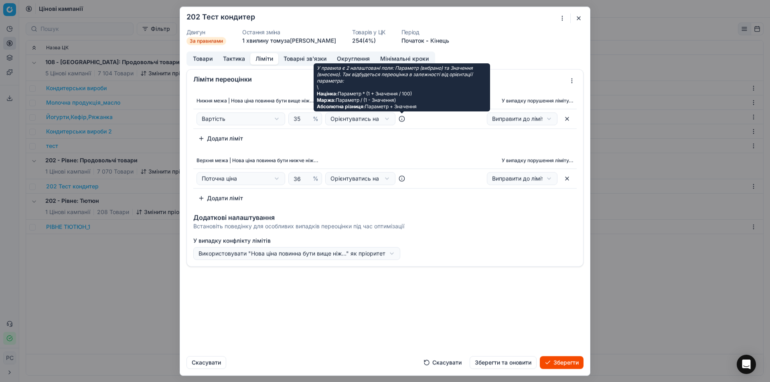
click at [401, 118] on icon at bounding box center [402, 118] width 6 height 6
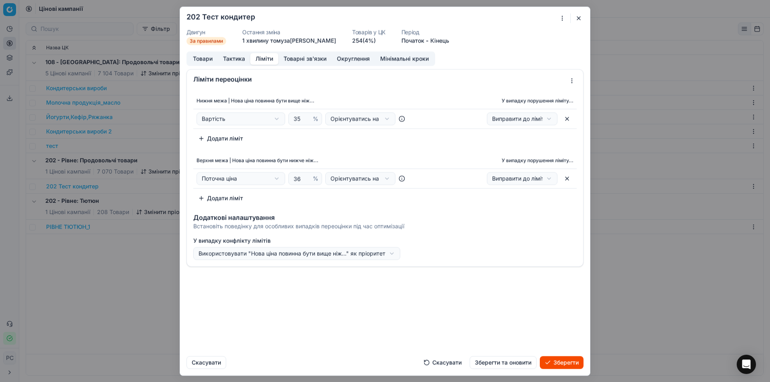
click at [388, 135] on div "Нижня межа | Нова ціна повинна бути вище ніж... У випадку порушення ліміту... В…" at bounding box center [384, 119] width 383 height 52
click at [250, 178] on div "Ми зберігаємо налаштування ЦК. Будь ласка, зачекайте, це може зайняти декілька …" at bounding box center [385, 191] width 770 height 382
select select "cost"
click at [557, 362] on button "Зберегти" at bounding box center [562, 362] width 44 height 13
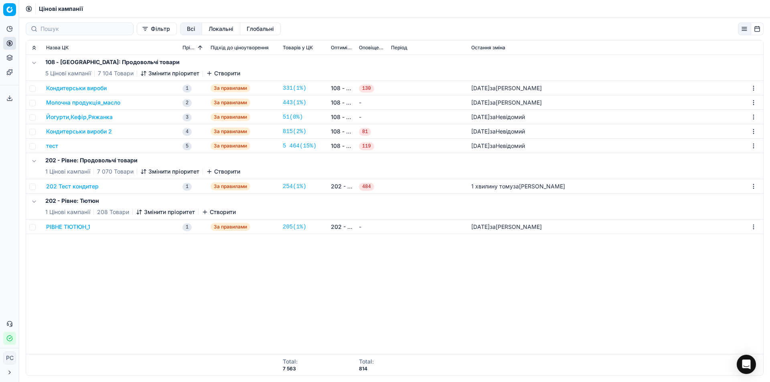
click at [86, 184] on button "202 Тест кондитер" at bounding box center [72, 186] width 53 height 8
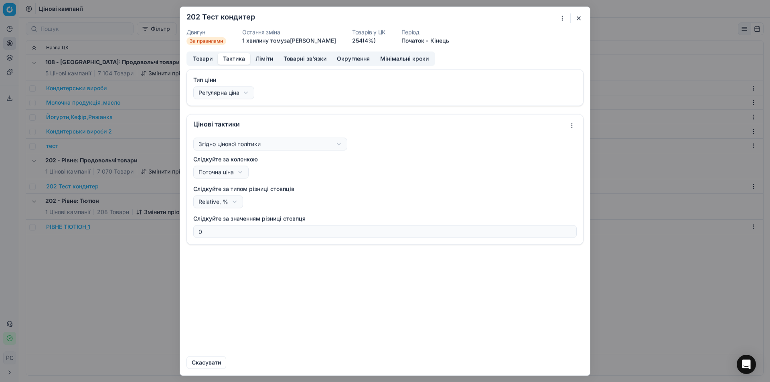
click at [238, 59] on button "Тактика" at bounding box center [234, 59] width 32 height 12
click at [239, 170] on div "Ми зберігаємо налаштування ЦК. Будь ласка, зачекайте, це може зайняти декілька …" at bounding box center [385, 191] width 770 height 382
select select "cost"
click at [324, 269] on div "Тип ціни Регулярна ціна За замовчуванням Регулярна ціна Промо ціна Цінові такти…" at bounding box center [385, 209] width 410 height 281
click at [558, 362] on button "Зберегти" at bounding box center [562, 362] width 44 height 13
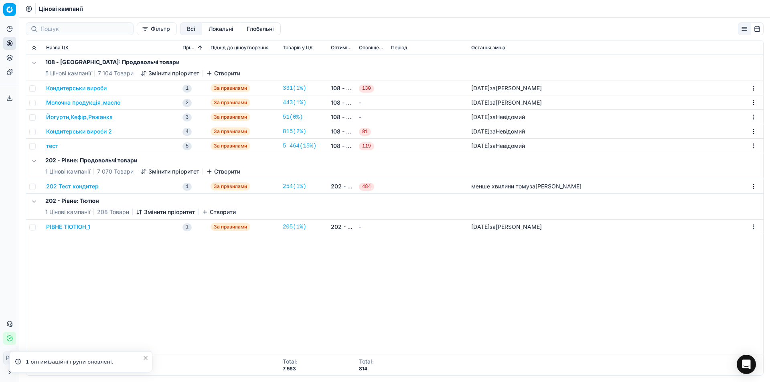
click at [75, 186] on button "202 Тест кондитер" at bounding box center [72, 186] width 53 height 8
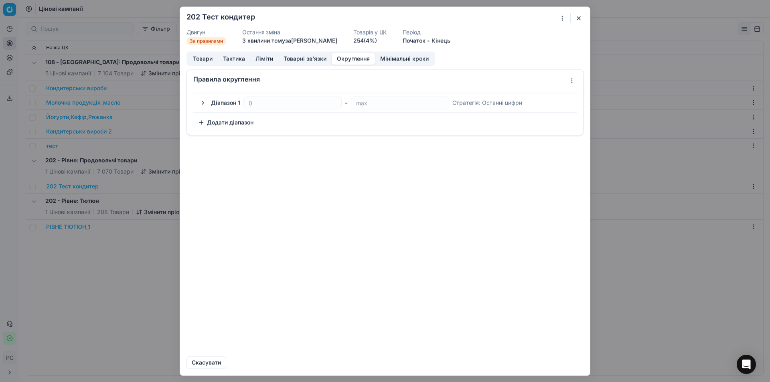
click at [356, 58] on button "Округлення" at bounding box center [353, 59] width 43 height 12
click at [394, 59] on button "Мінімальні кроки" at bounding box center [404, 59] width 59 height 12
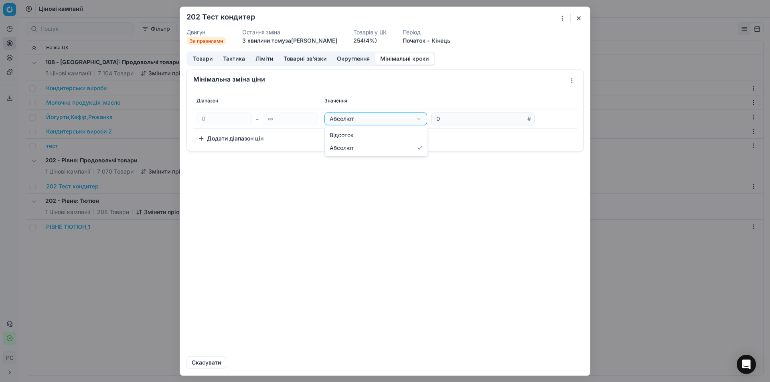
click at [373, 116] on div "Ми зберігаємо налаштування ЦК. Будь ласка, зачекайте, це може зайняти декілька …" at bounding box center [385, 191] width 770 height 382
click at [440, 115] on input "0" at bounding box center [480, 119] width 91 height 12
drag, startPoint x: 443, startPoint y: 117, endPoint x: 399, endPoint y: 117, distance: 43.7
click at [401, 118] on div "Абсолют Відсоток Абсолют 0 #" at bounding box center [448, 118] width 249 height 13
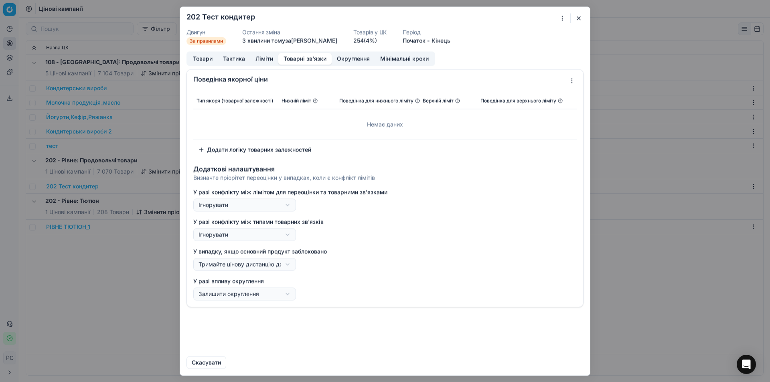
click at [308, 56] on button "Товарні зв'язки" at bounding box center [304, 59] width 53 height 12
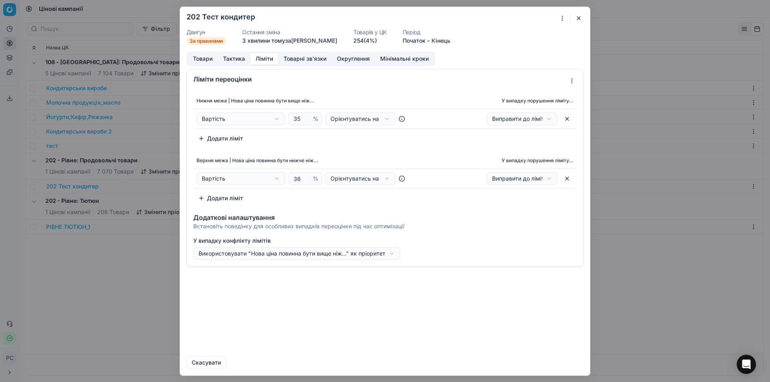
click at [261, 64] on button "Ліміти" at bounding box center [264, 59] width 28 height 12
click at [227, 55] on button "Тактика" at bounding box center [234, 59] width 32 height 12
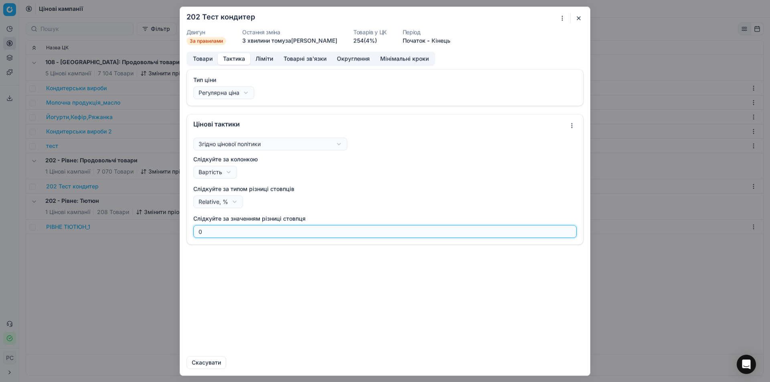
click at [209, 228] on input "0" at bounding box center [385, 231] width 376 height 12
drag, startPoint x: 220, startPoint y: 233, endPoint x: 147, endPoint y: 229, distance: 73.4
click at [147, 229] on div "Ми зберігаємо налаштування ЦК. Будь ласка, зачекайте, це може зайняти декілька …" at bounding box center [385, 191] width 770 height 382
type input "35"
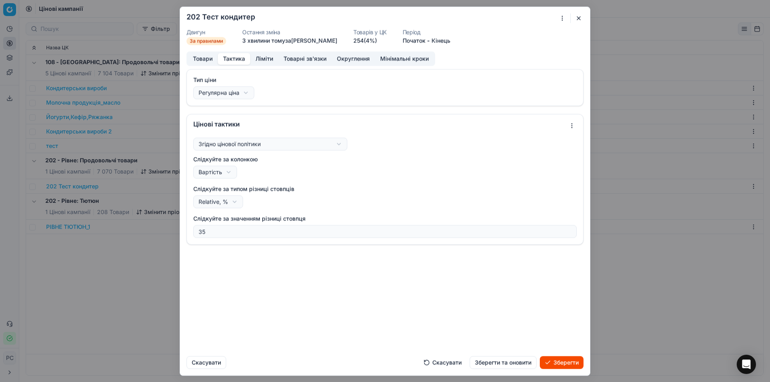
click at [265, 53] on div "Товари Тактика Ліміти Товарні зв'язки Округлення Мінімальні кроки" at bounding box center [310, 58] width 249 height 14
click at [265, 57] on button "Ліміти" at bounding box center [264, 59] width 28 height 12
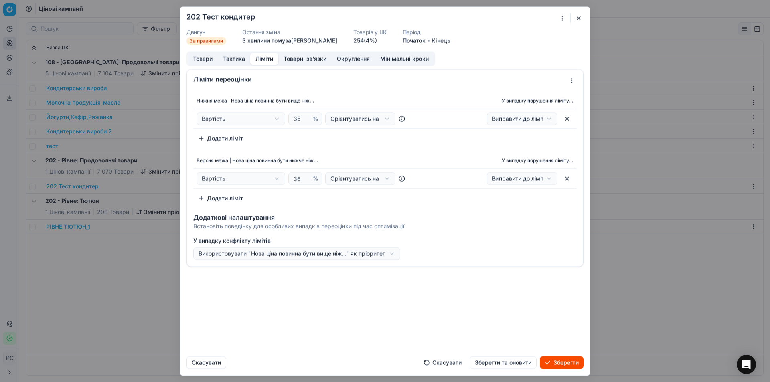
click at [568, 117] on button "button" at bounding box center [567, 118] width 13 height 13
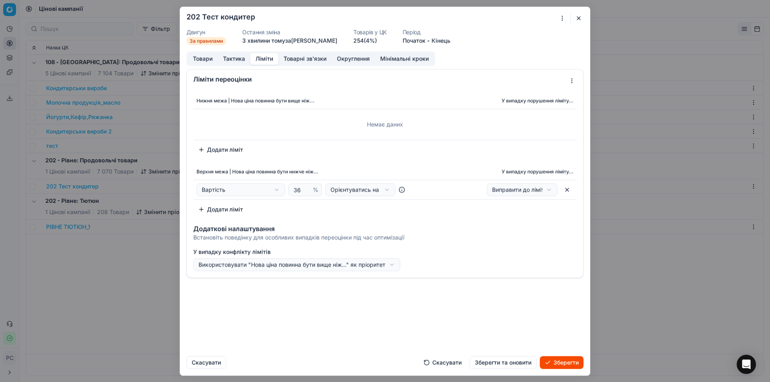
click at [550, 361] on button "Зберегти" at bounding box center [562, 362] width 44 height 13
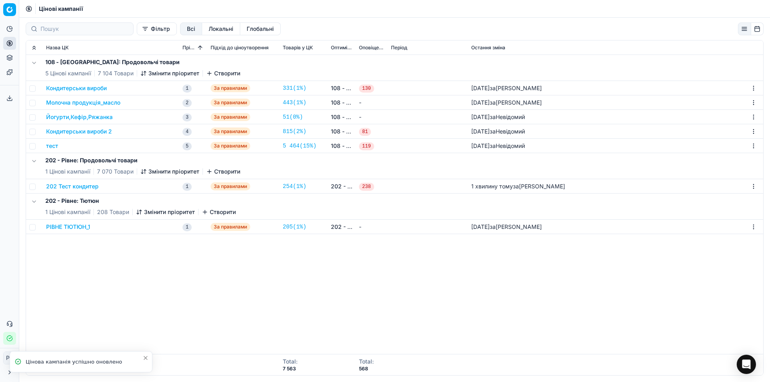
click at [86, 187] on button "202 Тест кондитер" at bounding box center [72, 186] width 53 height 8
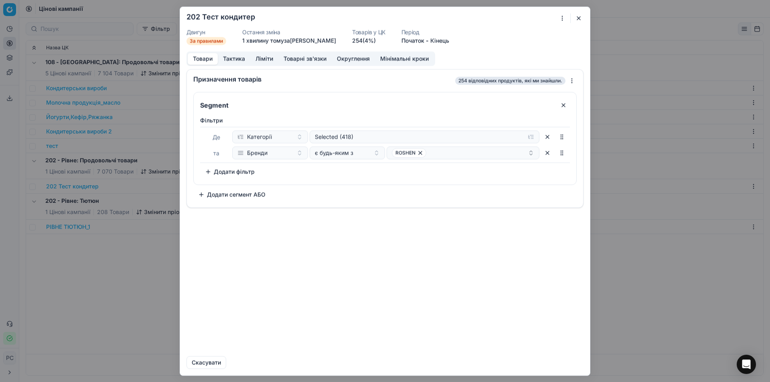
click at [262, 57] on button "Ліміти" at bounding box center [264, 59] width 28 height 12
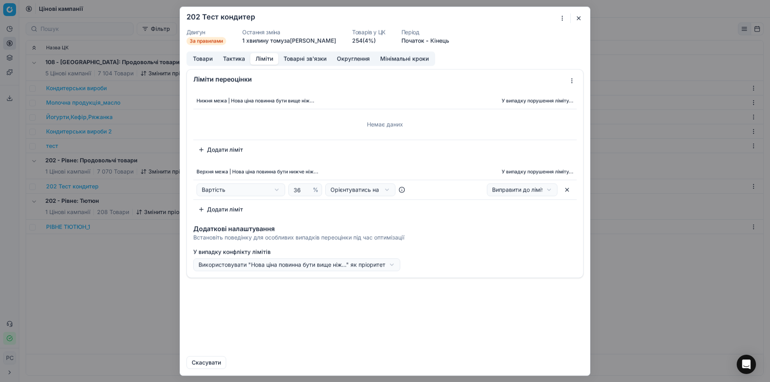
click at [565, 190] on button "button" at bounding box center [567, 189] width 13 height 13
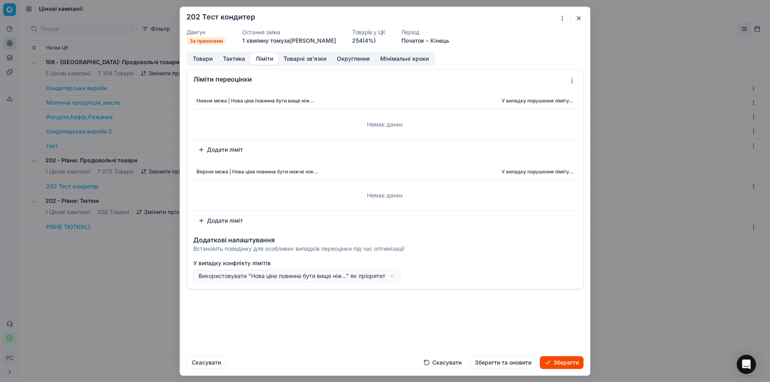
click at [551, 362] on button "Зберегти" at bounding box center [562, 362] width 44 height 13
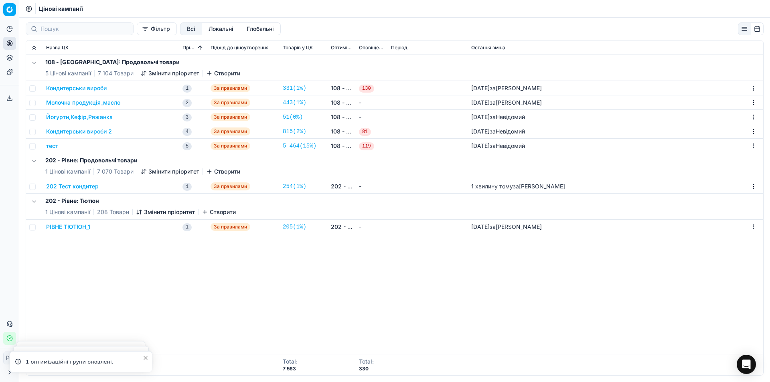
click at [74, 184] on button "202 Тест кондитер" at bounding box center [72, 186] width 53 height 8
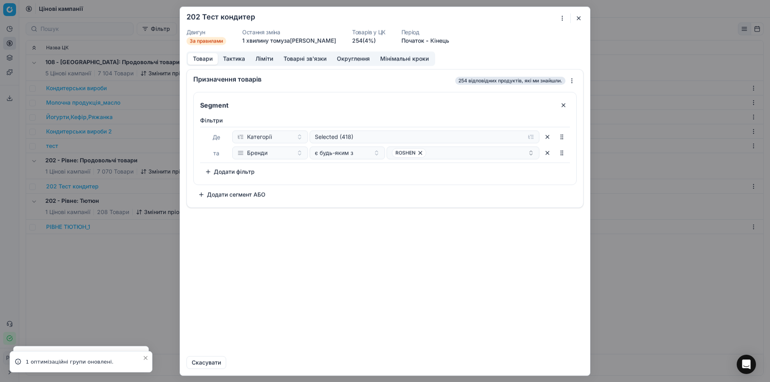
click at [213, 59] on button "Товари" at bounding box center [203, 59] width 30 height 12
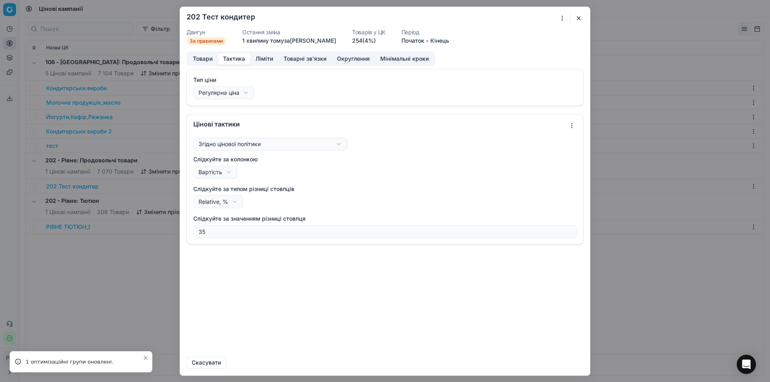
click at [231, 56] on button "Тактика" at bounding box center [234, 59] width 32 height 12
click at [247, 95] on div "Ми зберігаємо налаштування ЦК. Будь ласка, зачекайте, це може зайняти декілька …" at bounding box center [385, 191] width 770 height 382
click at [248, 95] on div "Ми зберігаємо налаштування ЦК. Будь ласка, зачекайте, це може зайняти декілька …" at bounding box center [385, 191] width 770 height 382
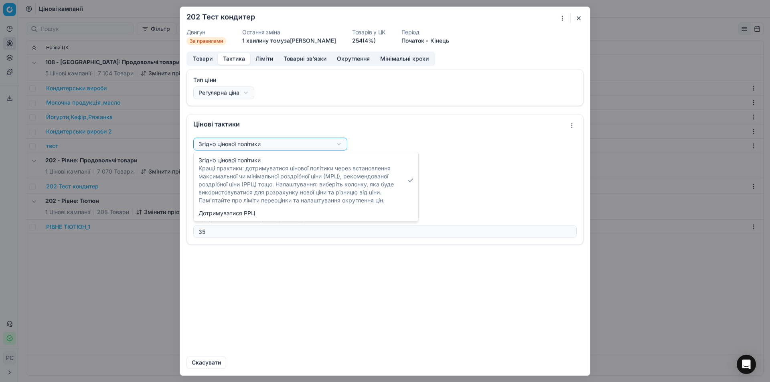
click at [245, 141] on div "Ми зберігаємо налаштування ЦК. Будь ласка, зачекайте, це може зайняти декілька …" at bounding box center [385, 191] width 770 height 382
click at [288, 107] on div "Ми зберігаємо налаштування ЦК. Будь ласка, зачекайте, це може зайняти декілька …" at bounding box center [385, 191] width 770 height 382
click at [251, 141] on div "Ми зберігаємо налаштування ЦК. Будь ласка, зачекайте, це може зайняти декілька …" at bounding box center [385, 191] width 770 height 382
click at [254, 149] on div "Ми зберігаємо налаштування ЦК. Будь ласка, зачекайте, це може зайняти декілька …" at bounding box center [385, 191] width 770 height 382
select select "follow_column"
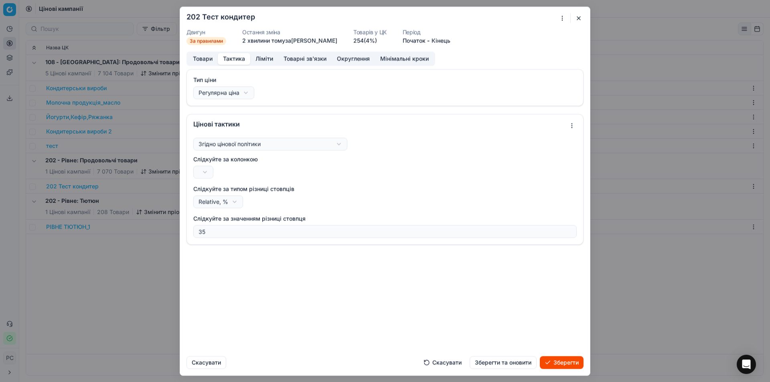
click at [220, 201] on div "Ми зберігаємо налаштування ЦК. Будь ласка, зачекайте, це може зайняти декілька …" at bounding box center [385, 191] width 770 height 382
select select "absolute"
click at [209, 171] on div "Ми зберігаємо налаштування ЦК. Будь ласка, зачекайте, це може зайняти декілька …" at bounding box center [385, 191] width 770 height 382
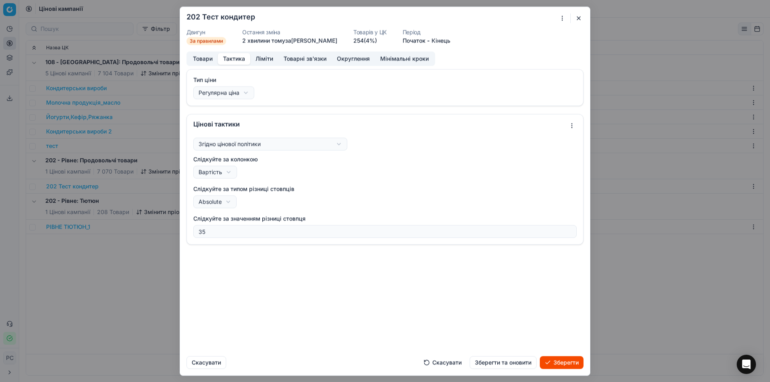
click at [223, 170] on div "Ми зберігаємо налаштування ЦК. Будь ласка, зачекайте, це може зайняти декілька …" at bounding box center [385, 191] width 770 height 382
click at [555, 358] on button "Зберегти" at bounding box center [562, 362] width 44 height 13
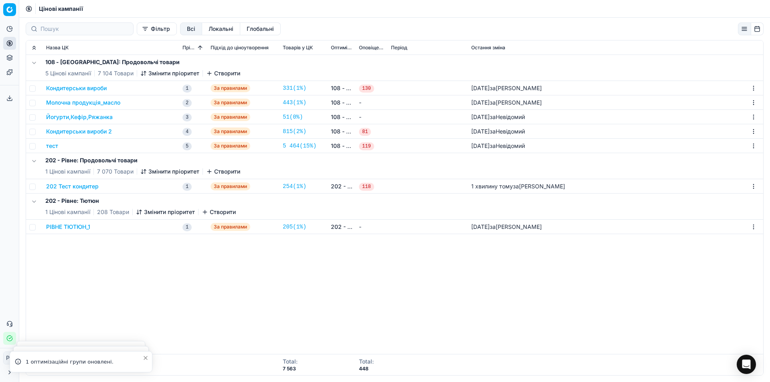
click at [75, 185] on button "202 Тест кондитер" at bounding box center [72, 186] width 53 height 8
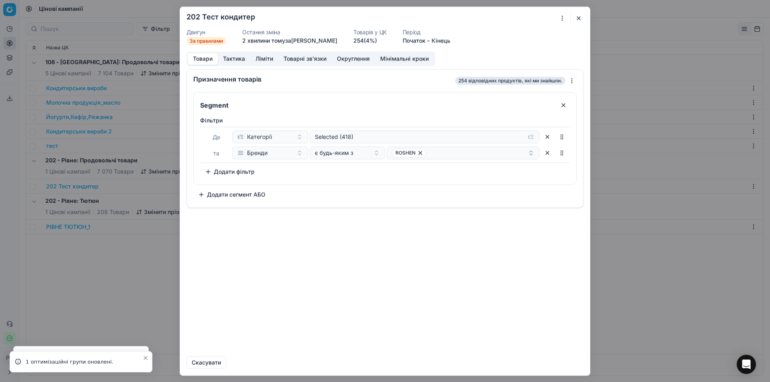
click at [199, 55] on button "Товари" at bounding box center [203, 59] width 30 height 12
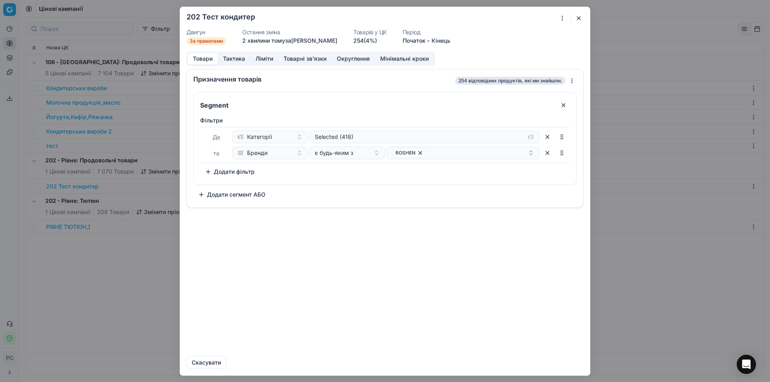
click at [239, 57] on button "Тактика" at bounding box center [234, 59] width 32 height 12
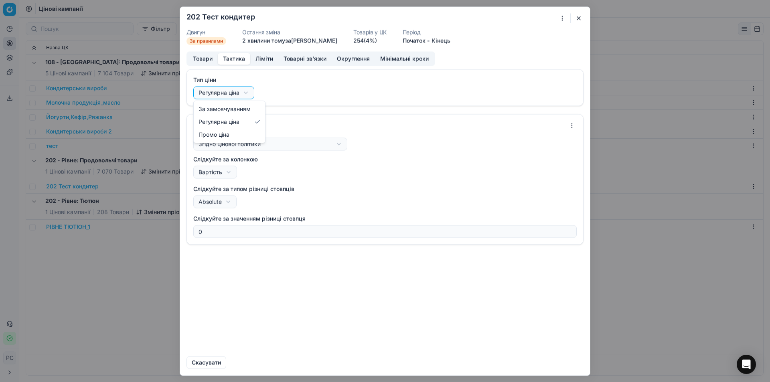
click at [232, 93] on div "Ми зберігаємо налаштування ЦК. Будь ласка, зачекайте, це може зайняти декілька …" at bounding box center [385, 191] width 770 height 382
select select "auto"
click at [231, 94] on div "Ми зберігаємо налаштування ЦК. Будь ласка, зачекайте, це може зайняти декілька …" at bounding box center [385, 191] width 770 height 382
click at [351, 180] on div "Ми зберігаємо налаштування ЦК. Будь ласка, зачекайте, це може зайняти декілька …" at bounding box center [385, 191] width 770 height 382
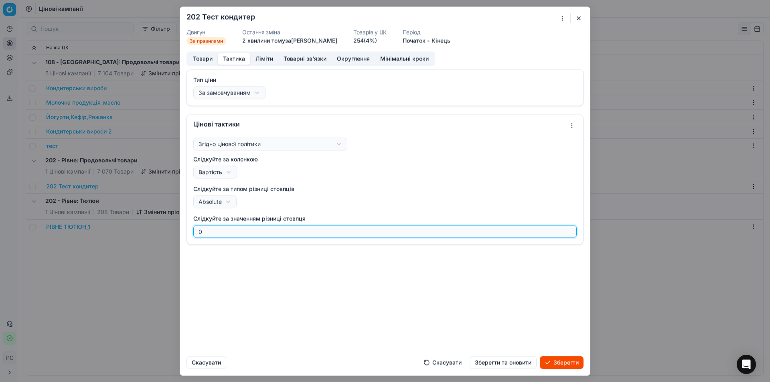
drag, startPoint x: 203, startPoint y: 231, endPoint x: 177, endPoint y: 230, distance: 25.7
click at [178, 230] on div "Ми зберігаємо налаштування ЦК. Будь ласка, зачекайте, це може зайняти декілька …" at bounding box center [385, 191] width 770 height 382
drag, startPoint x: 207, startPoint y: 231, endPoint x: 177, endPoint y: 230, distance: 30.1
click at [178, 230] on div "Ми зберігаємо налаштування ЦК. Будь ласка, зачекайте, це може зайняти декілька …" at bounding box center [385, 191] width 770 height 382
type input "2"
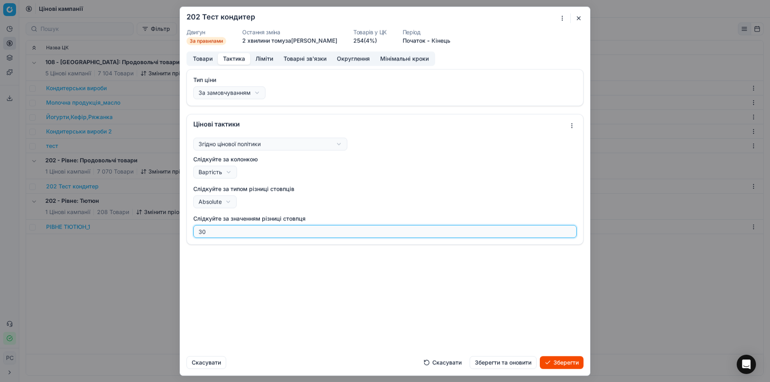
type input "30"
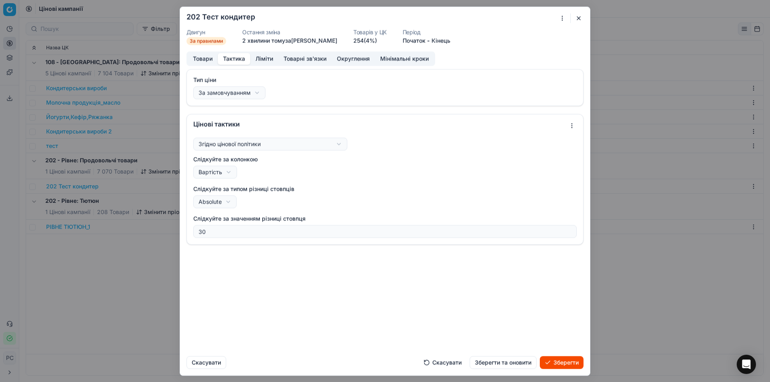
click at [555, 360] on button "Зберегти" at bounding box center [562, 362] width 44 height 13
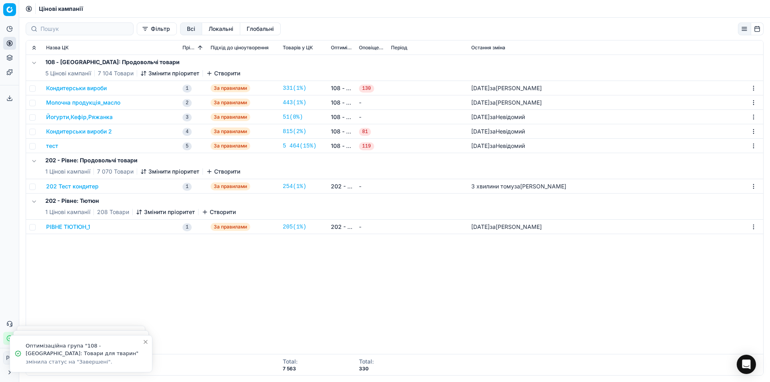
click at [83, 182] on td "202 Тест кондитер" at bounding box center [111, 186] width 136 height 14
click at [84, 184] on button "202 Тест кондитер" at bounding box center [72, 186] width 53 height 8
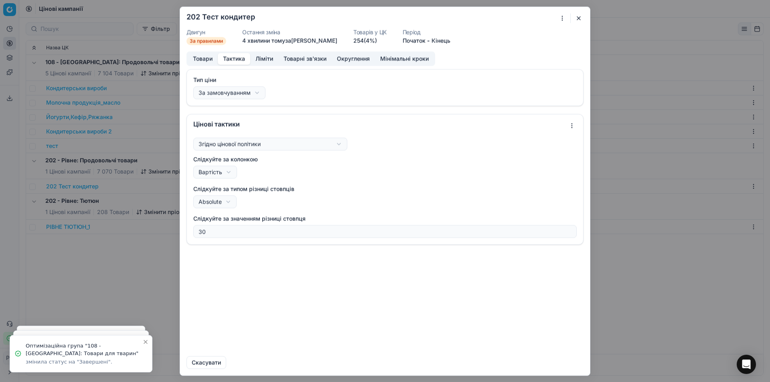
click at [231, 56] on button "Тактика" at bounding box center [234, 59] width 32 height 12
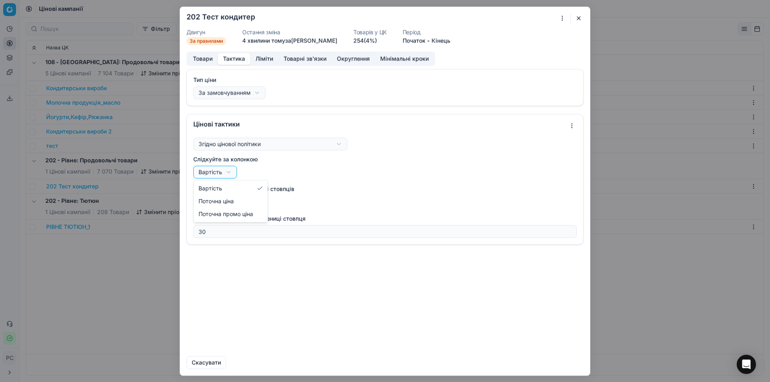
click at [221, 171] on div "Ми зберігаємо налаштування ЦК. Будь ласка, зачекайте, це може зайняти декілька …" at bounding box center [385, 191] width 770 height 382
click at [217, 202] on div "Ми зберігаємо налаштування ЦК. Будь ласка, зачекайте, це може зайняти декілька …" at bounding box center [385, 191] width 770 height 382
select select "relative"
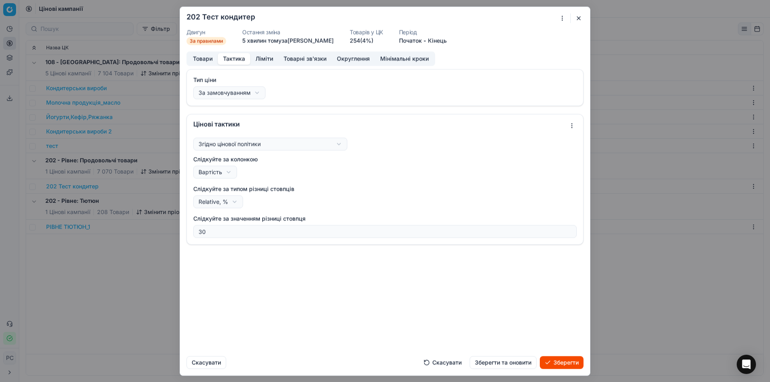
click at [551, 363] on button "Зберегти" at bounding box center [562, 362] width 44 height 13
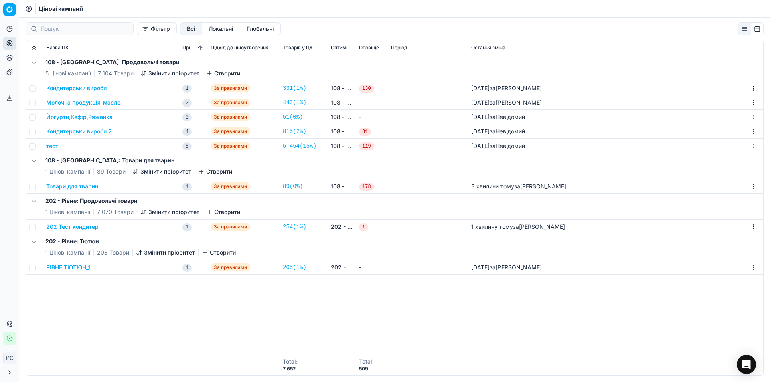
click at [76, 224] on button "202 Тест кондитер" at bounding box center [72, 227] width 53 height 8
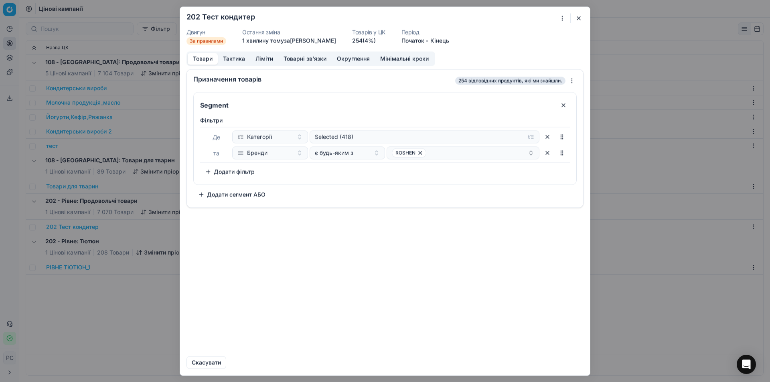
click at [274, 66] on div "Товари Тактика Ліміти Товарні зв'язки Округлення Мінімальні кроки" at bounding box center [310, 58] width 249 height 14
click at [289, 56] on button "Товарні зв'язки" at bounding box center [304, 59] width 53 height 12
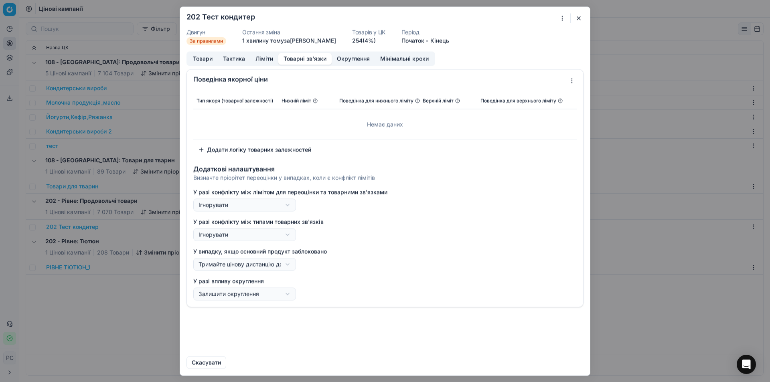
click at [362, 62] on button "Округлення" at bounding box center [353, 59] width 43 height 12
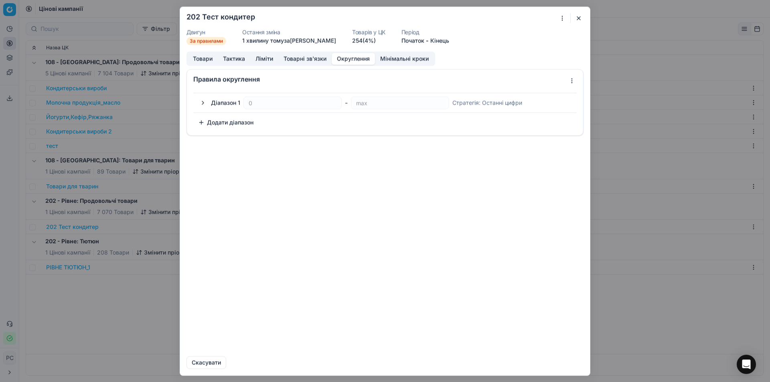
click at [382, 58] on button "Мінімальні кроки" at bounding box center [404, 59] width 59 height 12
click at [360, 59] on button "Округлення" at bounding box center [353, 59] width 43 height 12
click at [202, 102] on button "button" at bounding box center [203, 103] width 10 height 10
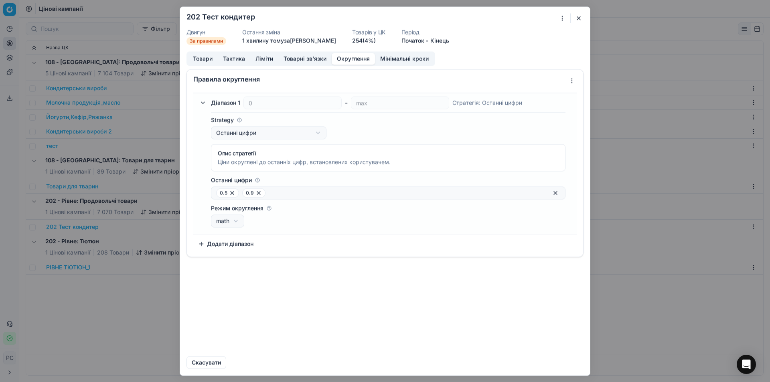
click at [300, 132] on div "Ми зберігаємо налаштування ЦК. Будь ласка, зачекайте, це може зайняти декілька …" at bounding box center [385, 191] width 770 height 382
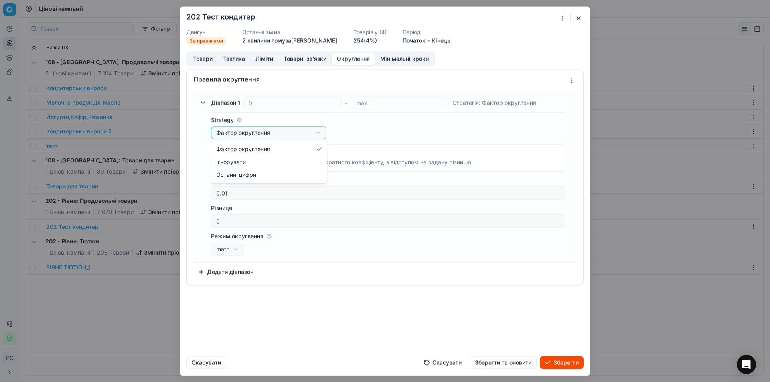
click at [274, 139] on div "Ми зберігаємо налаштування ЦК. Будь ласка, зачекайте, це може зайняти декілька …" at bounding box center [385, 191] width 770 height 382
click at [275, 135] on div "Ми зберігаємо налаштування ЦК. Будь ласка, зачекайте, це може зайняти декілька …" at bounding box center [385, 191] width 770 height 382
click at [237, 119] on circle at bounding box center [239, 120] width 4 height 4
click at [237, 126] on button "Фактор округлення" at bounding box center [268, 132] width 115 height 13
click at [236, 180] on icon at bounding box center [237, 180] width 5 height 5
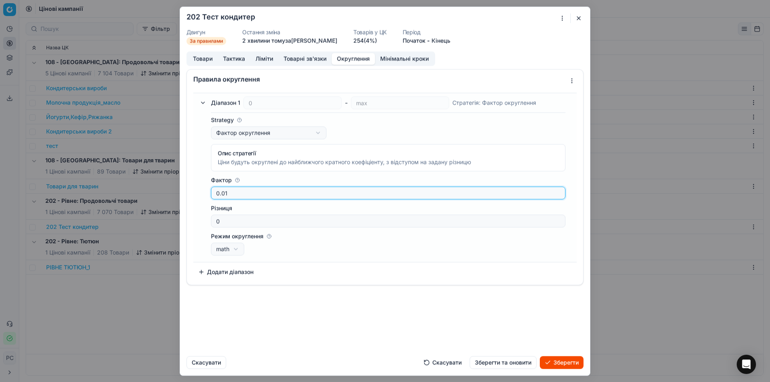
click at [236, 187] on input "0.01" at bounding box center [388, 193] width 347 height 12
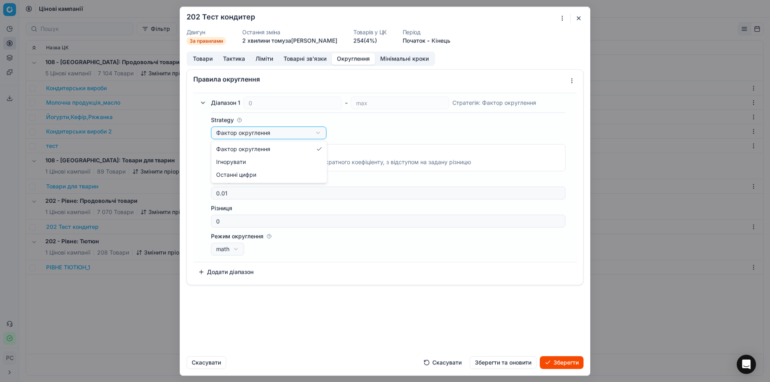
click at [262, 131] on div "Ми зберігаємо налаштування ЦК. Будь ласка, зачекайте, це може зайняти декілька …" at bounding box center [385, 191] width 770 height 382
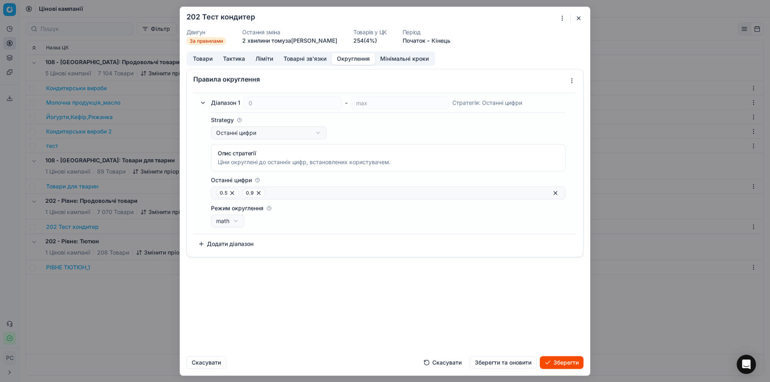
click at [258, 135] on div "Ми зберігаємо налаштування ЦК. Будь ласка, зачекайте, це може зайняти декілька …" at bounding box center [385, 191] width 770 height 382
click at [257, 131] on div "Ми зберігаємо налаштування ЦК. Будь ласка, зачекайте, це може зайняти декілька …" at bounding box center [385, 191] width 770 height 382
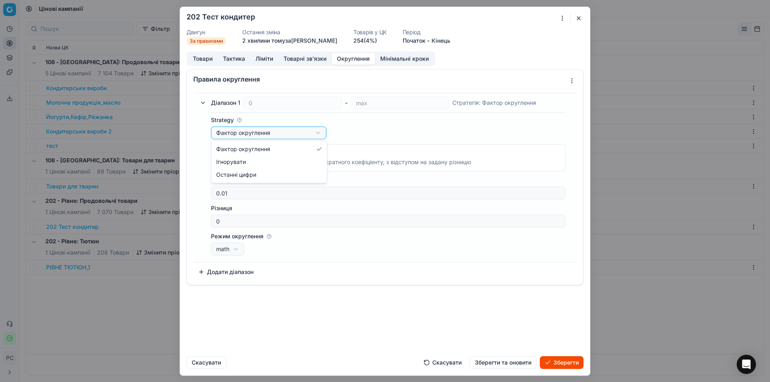
select select "ignore"
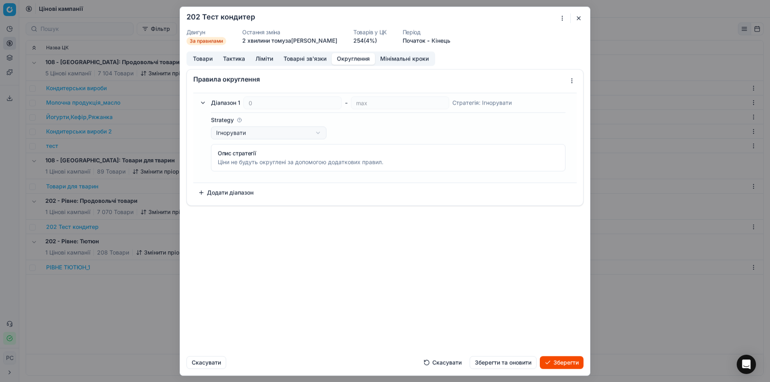
click at [202, 101] on button "button" at bounding box center [203, 103] width 10 height 10
click at [201, 103] on button "button" at bounding box center [203, 103] width 10 height 10
click at [200, 122] on button "Додати діапазон" at bounding box center [225, 122] width 65 height 13
click at [478, 102] on div "Стратегія : Ігнорувати" at bounding box center [481, 103] width 59 height 8
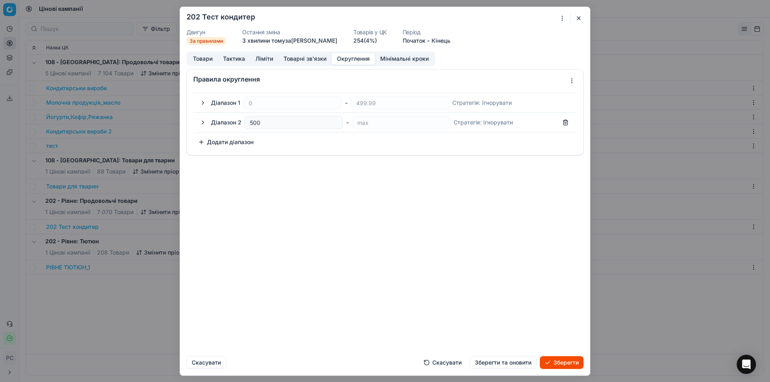
click at [474, 104] on div "Стратегія : Ігнорувати" at bounding box center [481, 103] width 59 height 8
click at [258, 121] on input "500" at bounding box center [293, 122] width 91 height 12
drag, startPoint x: 269, startPoint y: 121, endPoint x: 211, endPoint y: 118, distance: 58.3
click at [211, 118] on div "Діапазон 2 500 - max Стратегія : Ігнорувати" at bounding box center [391, 122] width 361 height 13
type input "-0.01"
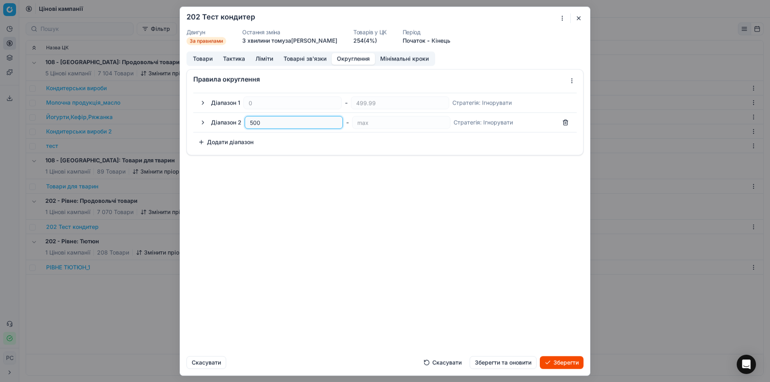
type input "0"
type input "0.49"
type input "0.5"
type input "0.50"
type input "0.51"
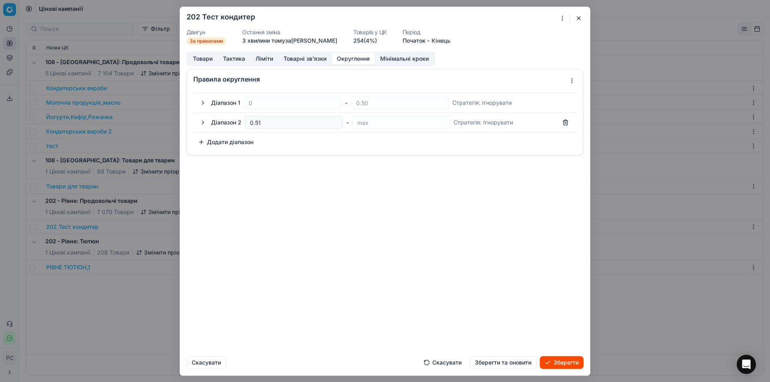
click at [202, 141] on button "Додати діапазон" at bounding box center [225, 142] width 65 height 13
drag, startPoint x: 269, startPoint y: 143, endPoint x: 194, endPoint y: 146, distance: 75.1
click at [194, 146] on div "Діапазон 3 500.51 - max Стратегія : Ігнорувати" at bounding box center [384, 141] width 383 height 19
type input "-0.01"
type input "0"
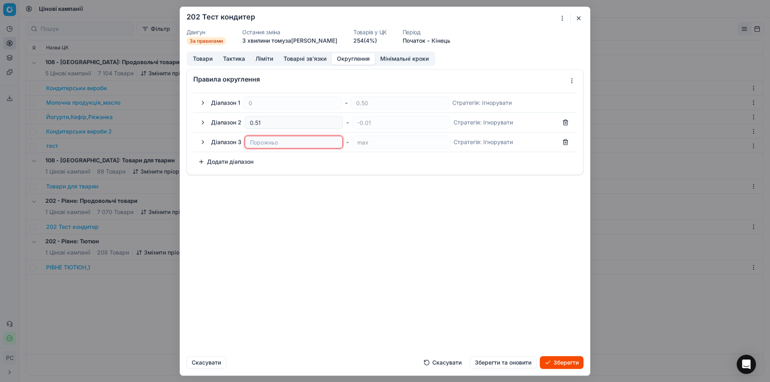
type input "0.89"
type input "0.9"
type input "0.90"
type input "0.91"
click at [362, 170] on div "Діапазон 1 0 - 0.50 Стратегія : Ігнорувати Діапазон 2 0.51 - 0.90 Стратегія : І…" at bounding box center [385, 131] width 396 height 85
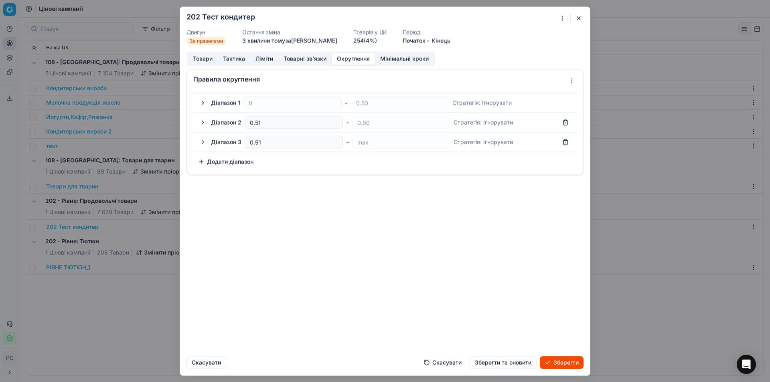
click at [559, 360] on button "Зберегти" at bounding box center [562, 362] width 44 height 13
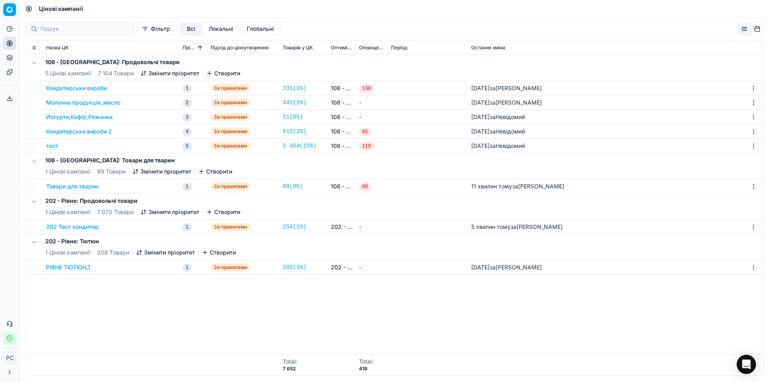
click at [76, 225] on button "202 Тест кондитер" at bounding box center [72, 227] width 53 height 8
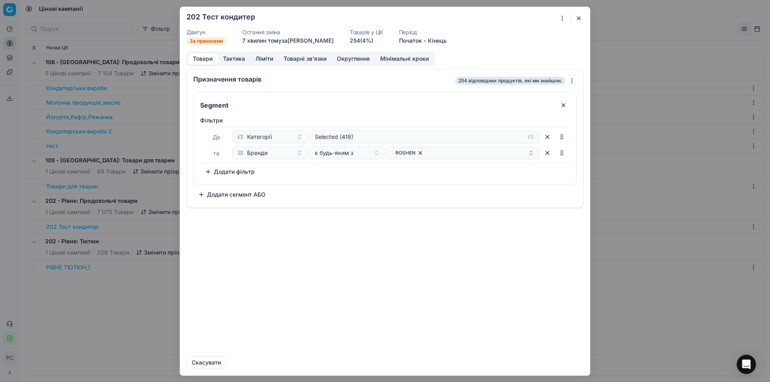
click at [366, 58] on button "Округлення" at bounding box center [353, 59] width 43 height 12
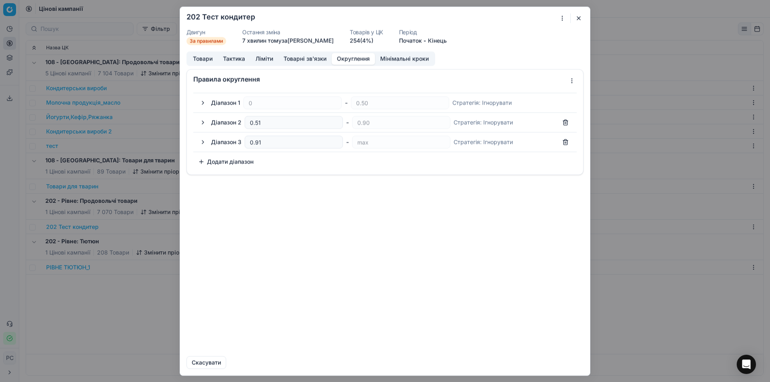
click at [224, 103] on div "Діапазон 1" at bounding box center [225, 103] width 29 height 8
click at [202, 101] on button "button" at bounding box center [203, 103] width 10 height 10
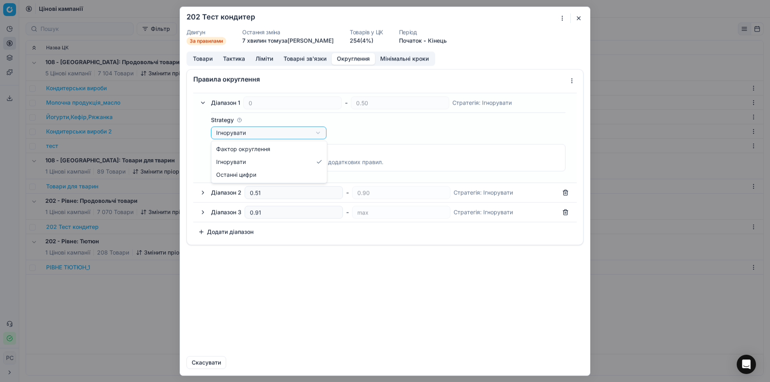
click at [244, 133] on div "Ми зберігаємо налаштування ЦК. Будь ласка, зачекайте, це може зайняти декілька …" at bounding box center [385, 191] width 770 height 382
click at [245, 133] on div "Ми зберігаємо налаштування ЦК. Будь ласка, зачекайте, це може зайняти декілька …" at bounding box center [385, 191] width 770 height 382
click at [565, 192] on button "button" at bounding box center [565, 192] width 13 height 13
type input "0.90"
type input "0.91"
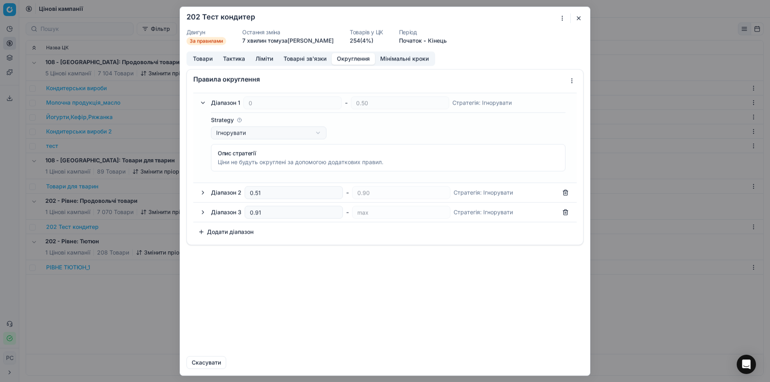
type input "max"
click at [565, 192] on button "button" at bounding box center [565, 192] width 13 height 13
type input "max"
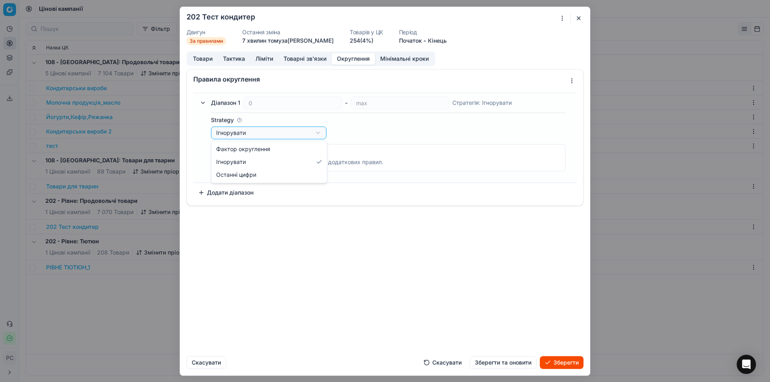
click at [235, 132] on div "Ми зберігаємо налаштування ЦК. Будь ласка, зачекайте, це може зайняти декілька …" at bounding box center [385, 191] width 770 height 382
select select "last_digits"
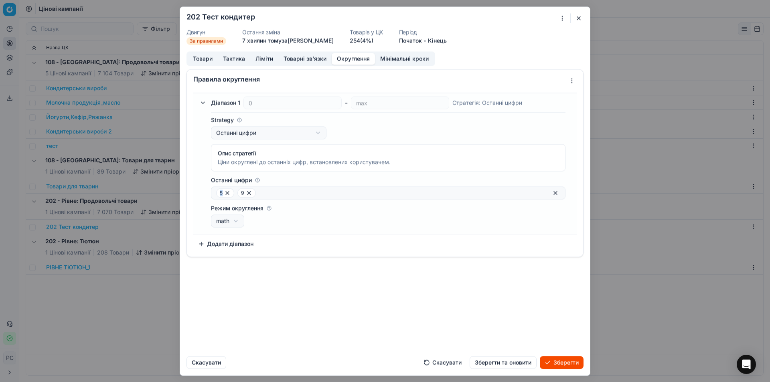
drag, startPoint x: 223, startPoint y: 191, endPoint x: 202, endPoint y: 191, distance: 20.9
click at [202, 191] on div "Strategy Останні цифри Фактор округлення Ігнорувати Останні цифри Опис стратегі…" at bounding box center [385, 169] width 374 height 121
click at [227, 191] on icon at bounding box center [227, 193] width 6 height 6
click at [227, 192] on icon at bounding box center [227, 192] width 3 height 3
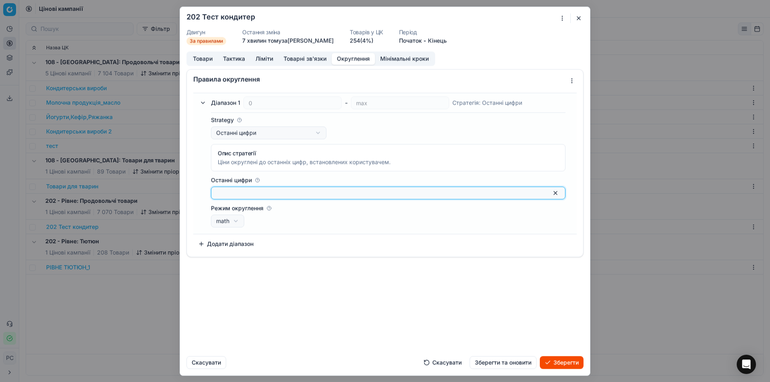
click at [227, 192] on input "Останні цифри" at bounding box center [381, 193] width 331 height 8
type input "0.50"
type input "0.90"
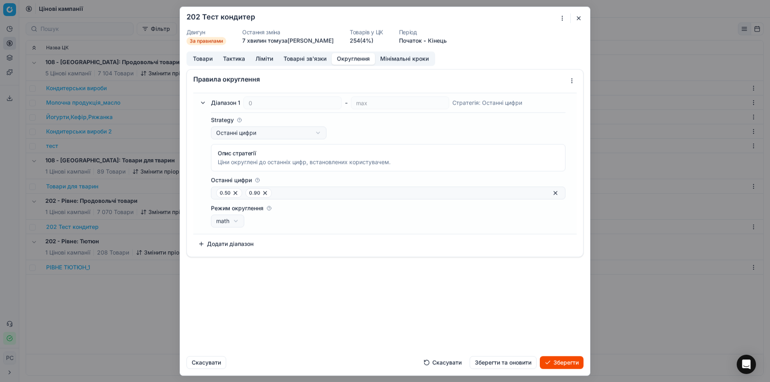
click at [548, 357] on button "Зберегти" at bounding box center [562, 362] width 44 height 13
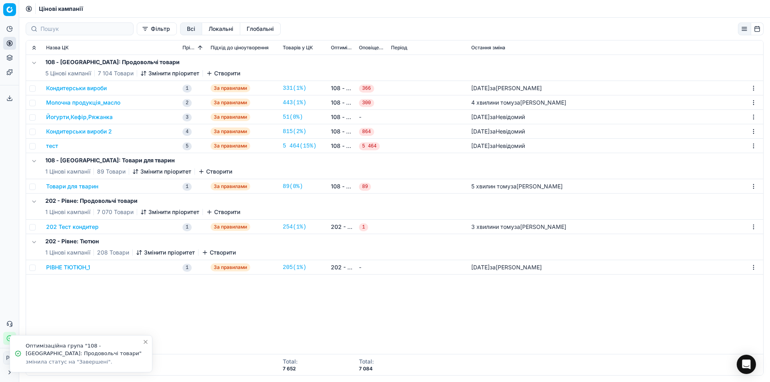
click at [88, 225] on button "202 Тест кондитер" at bounding box center [72, 227] width 53 height 8
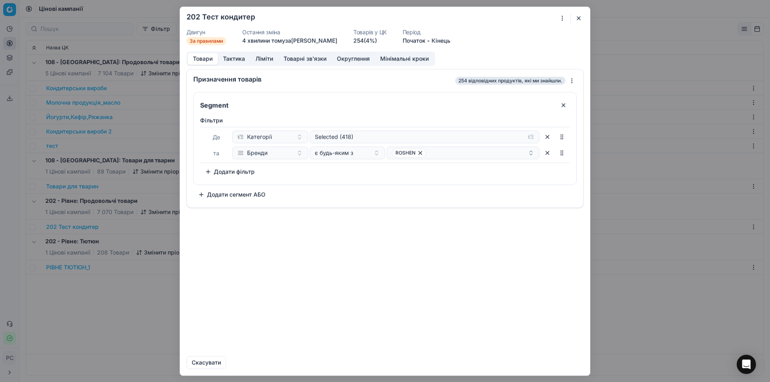
click at [281, 55] on button "Товарні зв'язки" at bounding box center [304, 59] width 53 height 12
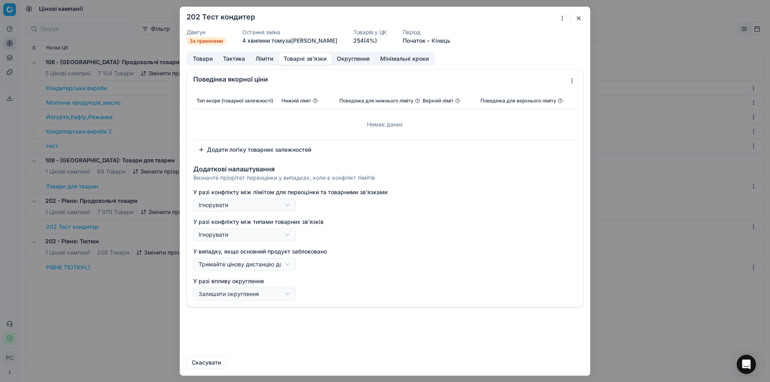
click at [313, 59] on button "Товарні зв'язки" at bounding box center [304, 59] width 53 height 12
click at [357, 59] on button "Округлення" at bounding box center [353, 59] width 43 height 12
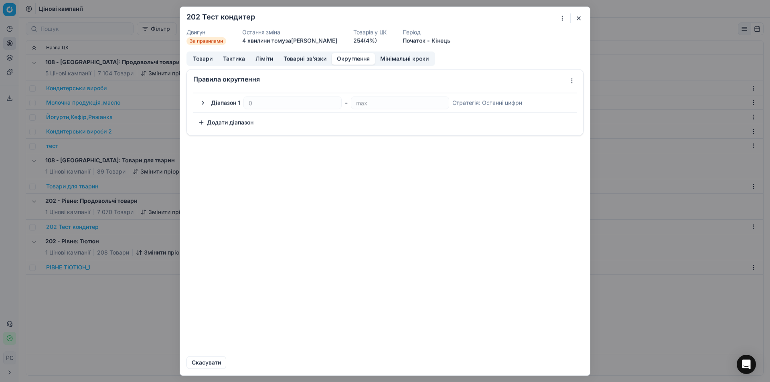
click at [382, 56] on button "Мінімальні кроки" at bounding box center [404, 59] width 59 height 12
click at [344, 57] on button "Округлення" at bounding box center [353, 59] width 43 height 12
click at [202, 102] on button "button" at bounding box center [203, 103] width 10 height 10
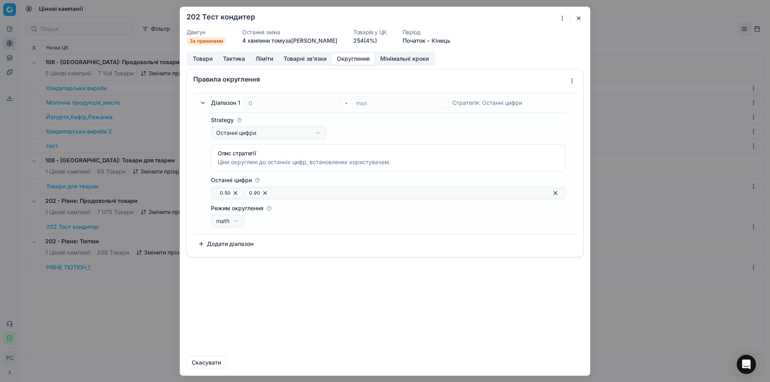
click at [260, 180] on label "Останні цифри" at bounding box center [388, 180] width 354 height 8
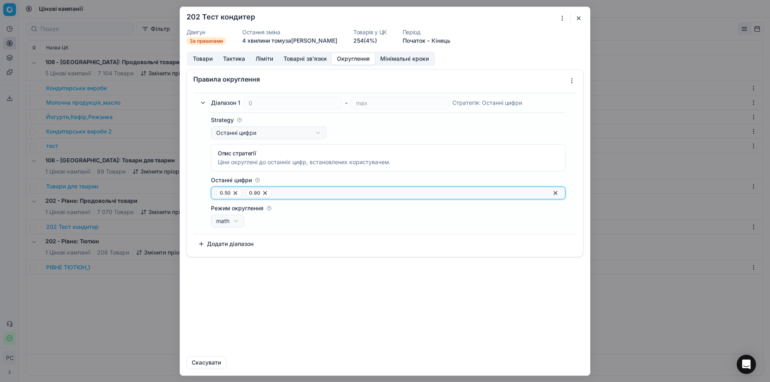
click at [275, 189] on input "Останні цифри" at bounding box center [411, 193] width 272 height 8
click at [258, 180] on icon at bounding box center [257, 179] width 1 height 1
click at [275, 189] on input "Останні цифри" at bounding box center [411, 193] width 272 height 8
click at [256, 181] on icon at bounding box center [257, 180] width 5 height 5
click at [275, 189] on input "Останні цифри" at bounding box center [411, 193] width 272 height 8
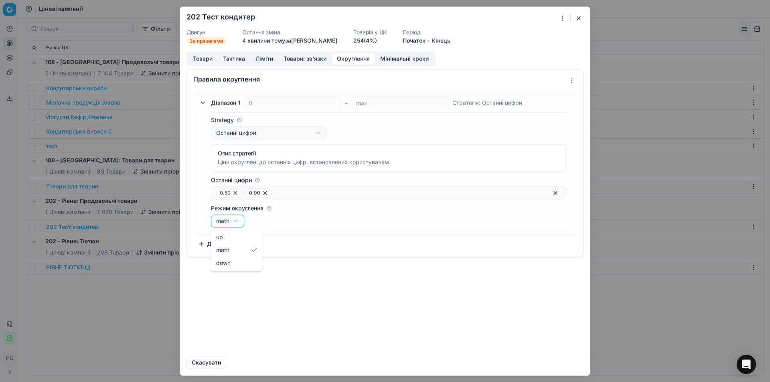
click at [231, 224] on div "Ми зберігаємо налаштування ЦК. Будь ласка, зачекайте, це може зайняти декілька …" at bounding box center [385, 191] width 770 height 382
click at [257, 180] on icon at bounding box center [257, 180] width 5 height 5
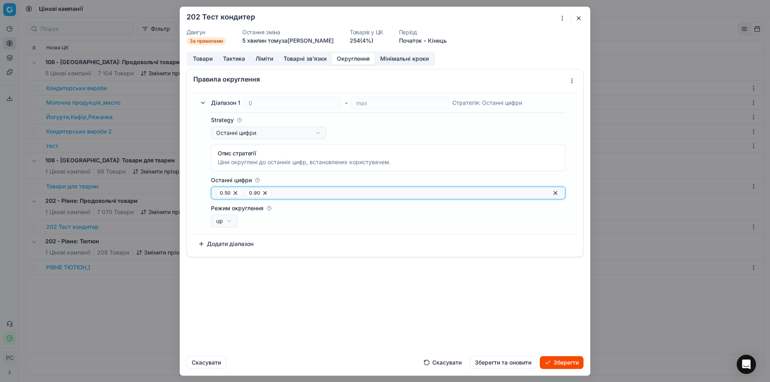
click at [275, 189] on input "Останні цифри" at bounding box center [411, 193] width 272 height 8
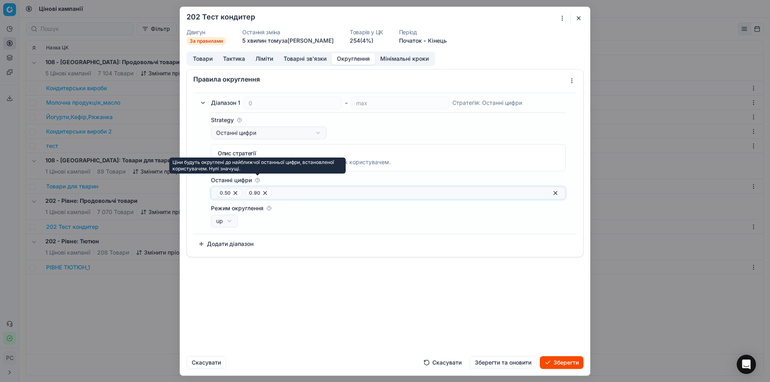
click at [257, 180] on icon at bounding box center [257, 180] width 5 height 5
click at [275, 189] on input "Останні цифри" at bounding box center [411, 193] width 272 height 8
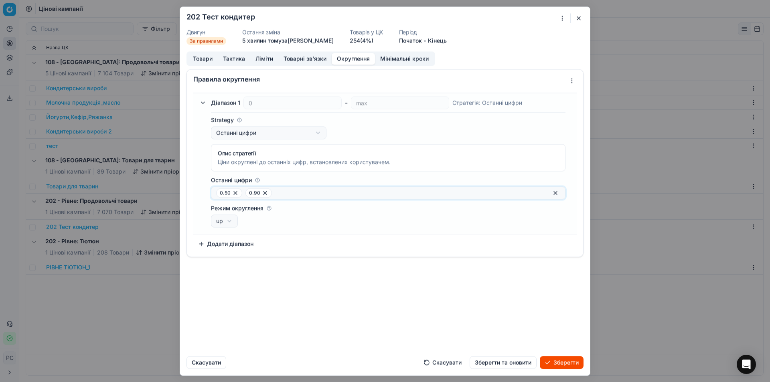
click at [231, 224] on div "Ми зберігаємо налаштування ЦК. Будь ласка, зачекайте, це може зайняти декілька …" at bounding box center [385, 191] width 770 height 382
select select "math"
click at [256, 178] on icon at bounding box center [257, 180] width 5 height 5
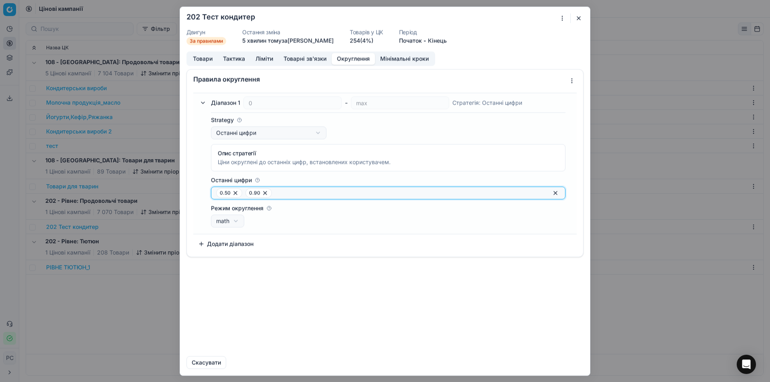
click at [275, 189] on input "Останні цифри" at bounding box center [411, 193] width 272 height 8
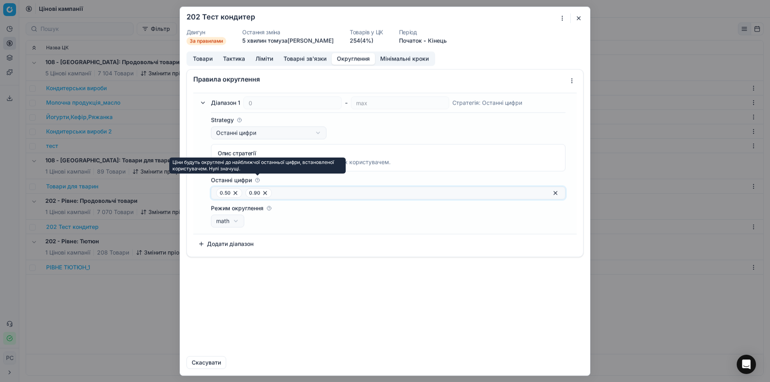
click at [256, 178] on icon at bounding box center [257, 180] width 5 height 5
click at [275, 189] on input "Останні цифри" at bounding box center [411, 193] width 272 height 8
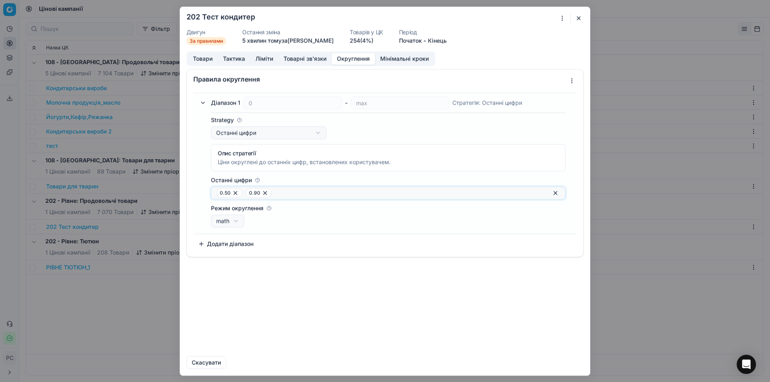
click at [240, 120] on icon at bounding box center [239, 119] width 5 height 5
click at [240, 126] on button "Останні цифри" at bounding box center [268, 132] width 115 height 13
click at [240, 120] on div "Ми зберігаємо налаштування ЦК. Будь ласка, зачекайте, це може зайняти декілька …" at bounding box center [385, 191] width 770 height 382
click at [555, 195] on button "button" at bounding box center [556, 193] width 10 height 10
click at [233, 129] on div "Ми зберігаємо налаштування ЦК. Будь ласка, зачекайте, це може зайняти декілька …" at bounding box center [385, 191] width 770 height 382
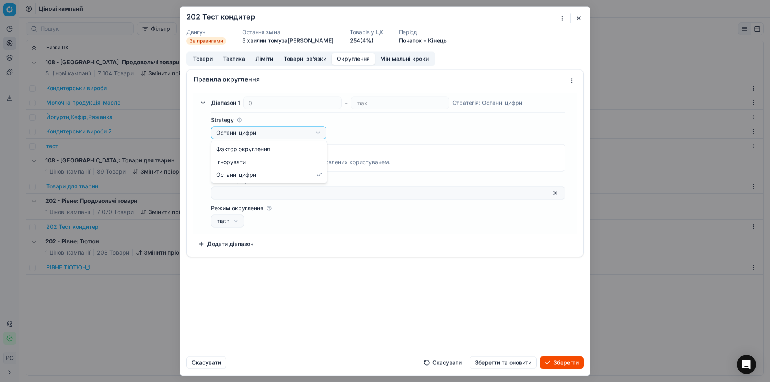
select select "factor"
click at [239, 134] on div "Ми зберігаємо налаштування ЦК. Будь ласка, зачекайте, це може зайняти декілька …" at bounding box center [385, 191] width 770 height 382
click at [248, 131] on div "Ми зберігаємо налаштування ЦК. Будь ласка, зачекайте, це може зайняти декілька …" at bounding box center [385, 191] width 770 height 382
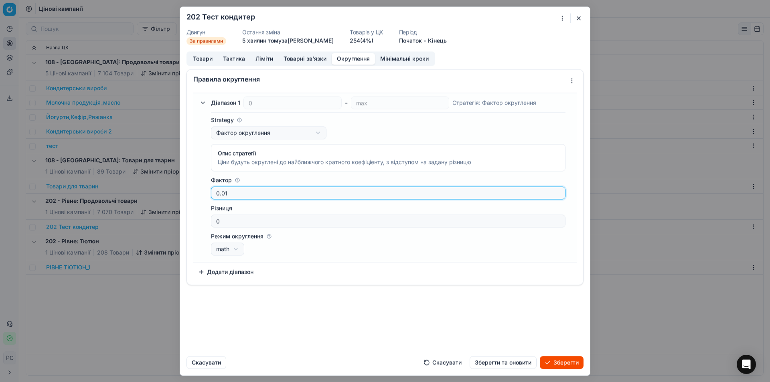
drag, startPoint x: 229, startPoint y: 193, endPoint x: 174, endPoint y: 193, distance: 54.5
click at [174, 193] on div "Ми зберігаємо налаштування ЦК. Будь ласка, зачекайте, це може зайняти декілька …" at bounding box center [385, 191] width 770 height 382
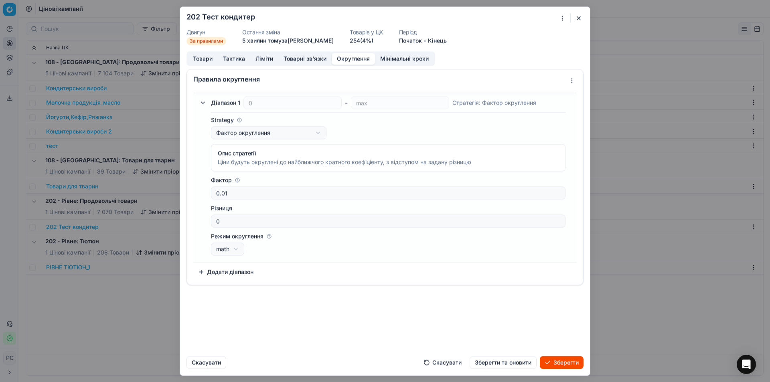
click at [238, 181] on icon at bounding box center [237, 180] width 5 height 5
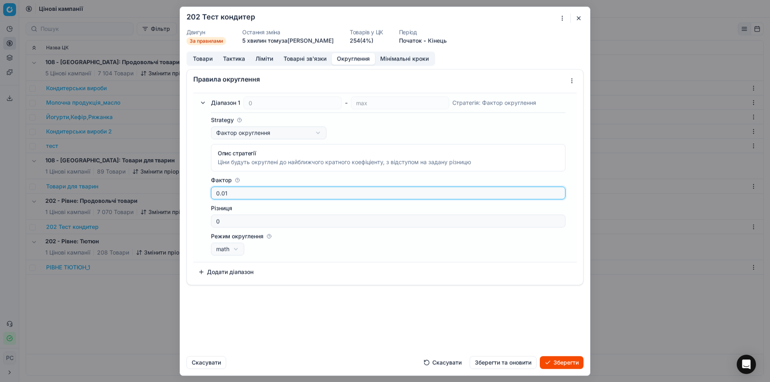
click at [238, 187] on input "0.01" at bounding box center [388, 193] width 347 height 12
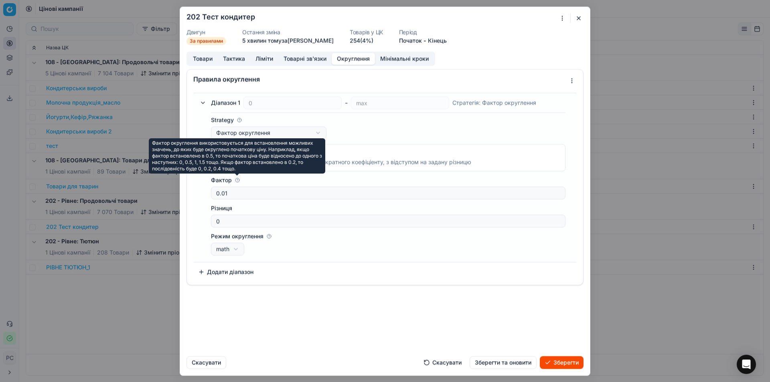
click at [238, 181] on icon at bounding box center [237, 180] width 5 height 5
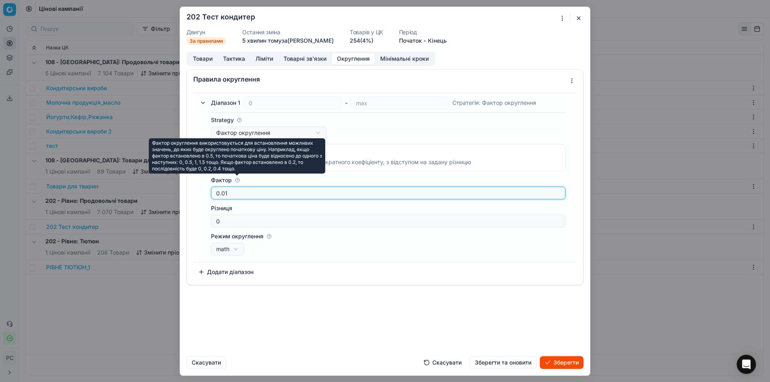
click at [238, 187] on input "0.01" at bounding box center [388, 193] width 347 height 12
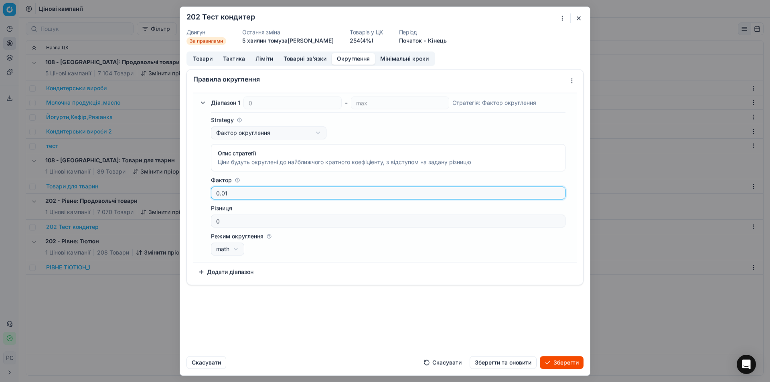
type input "0"
type input "0.09"
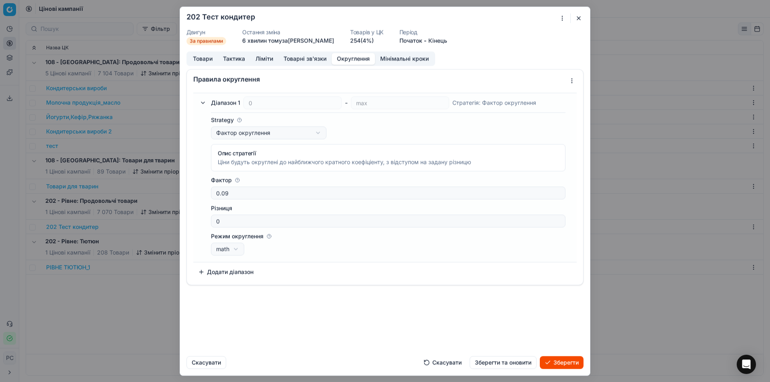
click at [238, 179] on icon at bounding box center [237, 180] width 5 height 5
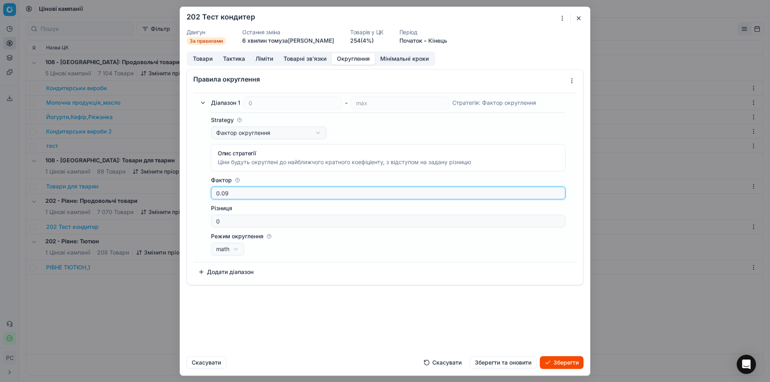
click at [238, 187] on input "0.09" at bounding box center [388, 193] width 347 height 12
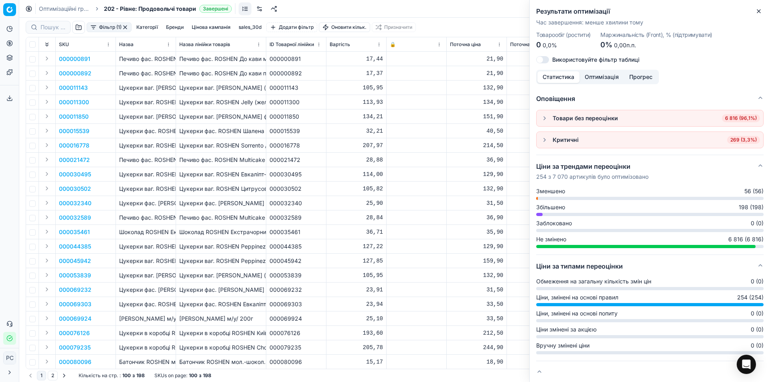
click at [567, 140] on div "Критичні" at bounding box center [566, 140] width 26 height 8
click at [741, 138] on span "269 (3,3%)" at bounding box center [743, 140] width 33 height 8
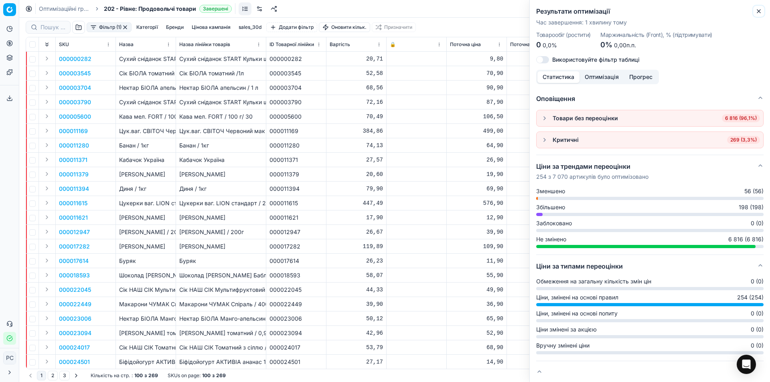
click at [759, 10] on icon "button" at bounding box center [758, 11] width 6 height 6
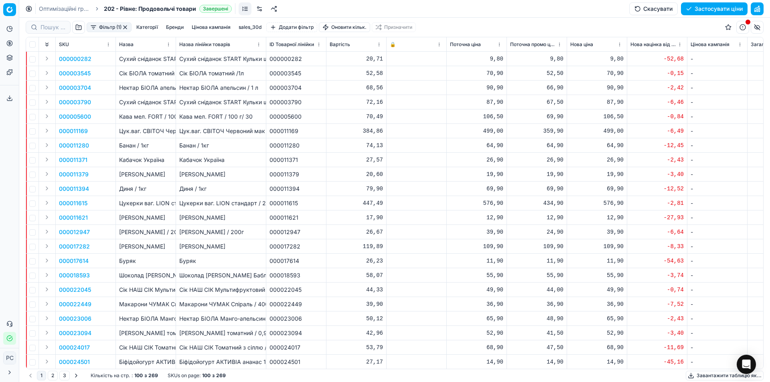
click at [66, 77] on td "000003545" at bounding box center [86, 73] width 60 height 14
click at [69, 73] on p "000003545" at bounding box center [75, 73] width 32 height 8
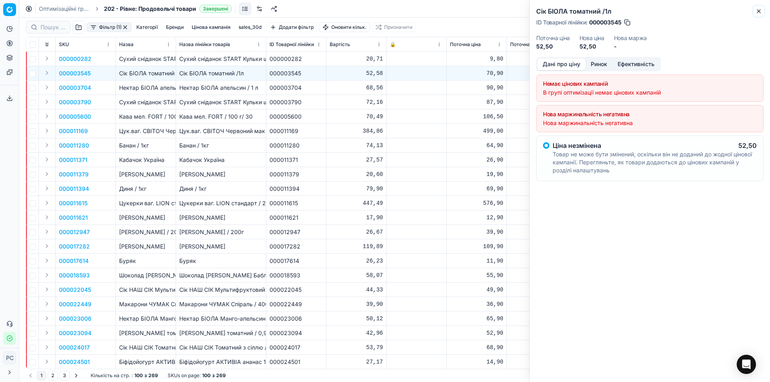
click at [760, 10] on icon "button" at bounding box center [758, 11] width 3 height 3
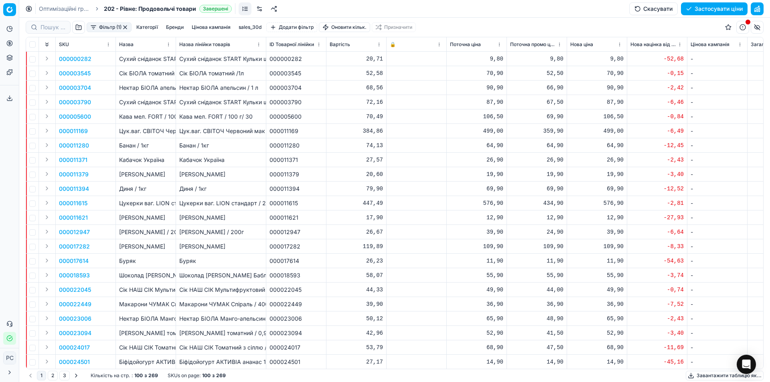
click at [66, 103] on p "000003790" at bounding box center [75, 102] width 32 height 8
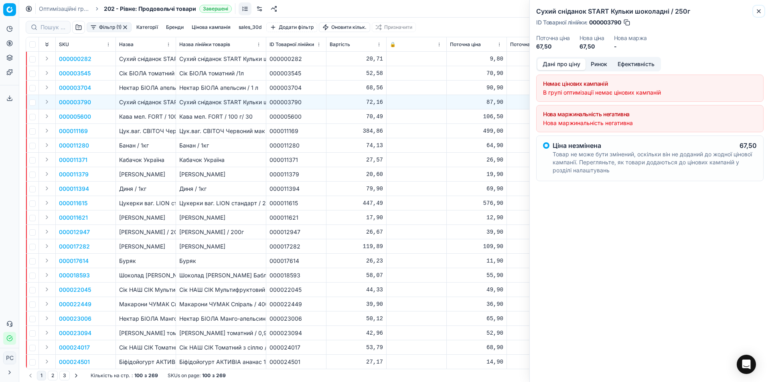
click at [755, 11] on button "Close" at bounding box center [759, 11] width 10 height 10
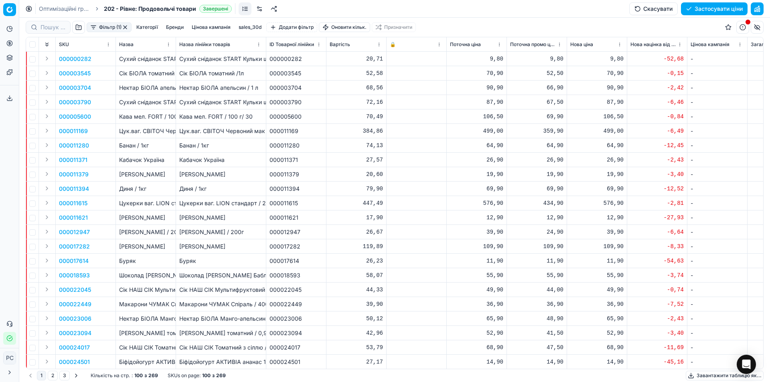
click at [659, 8] on button "Скасувати" at bounding box center [653, 8] width 49 height 13
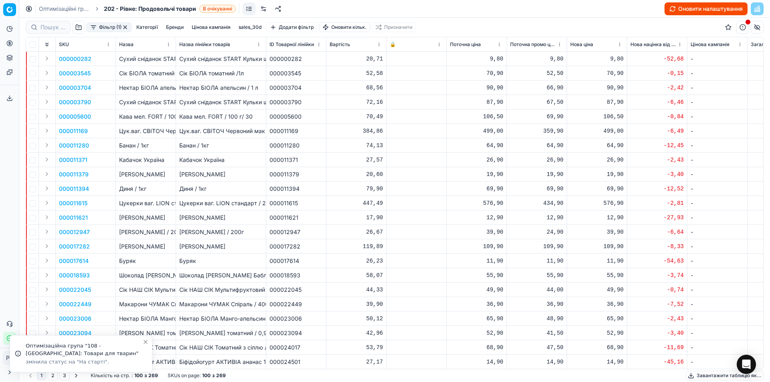
click at [673, 10] on button "Оновити налаштування" at bounding box center [705, 8] width 83 height 13
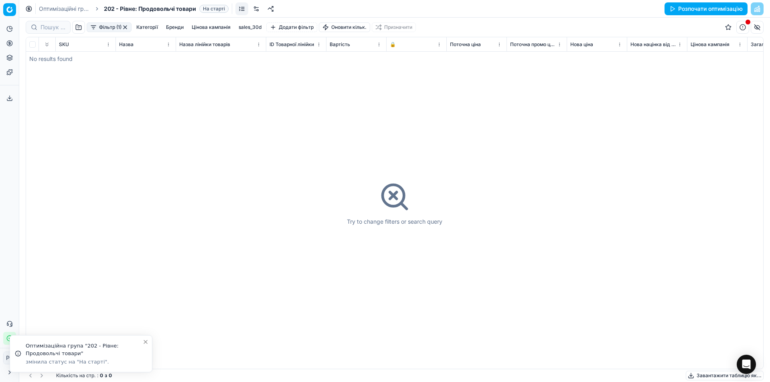
click at [680, 6] on button "Розпочати оптимізацію" at bounding box center [705, 8] width 83 height 13
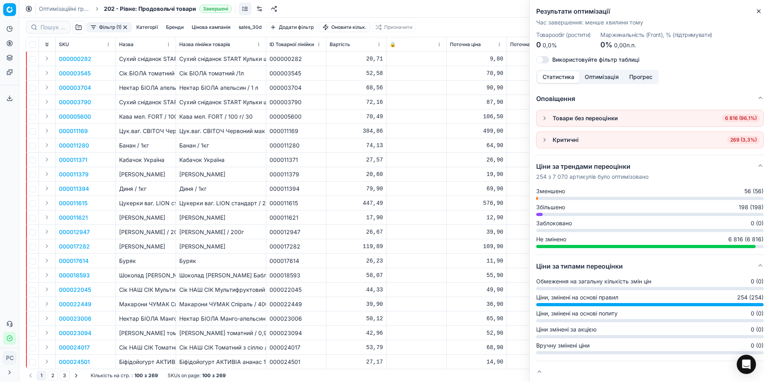
click at [545, 141] on button "button" at bounding box center [545, 140] width 10 height 10
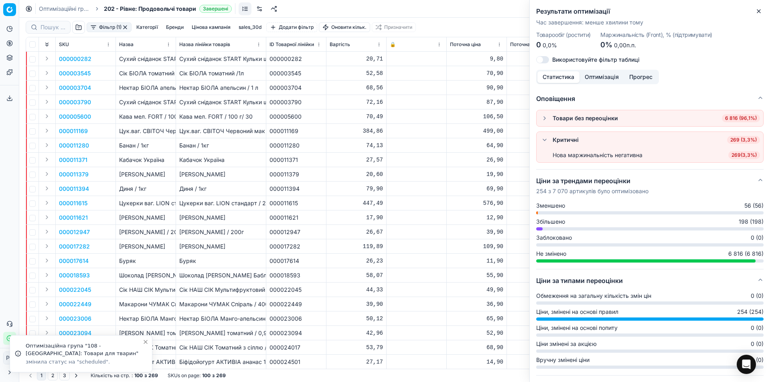
click at [736, 155] on span "269 ( 3,3% )" at bounding box center [744, 155] width 32 height 8
click at [757, 9] on icon "button" at bounding box center [758, 11] width 6 height 6
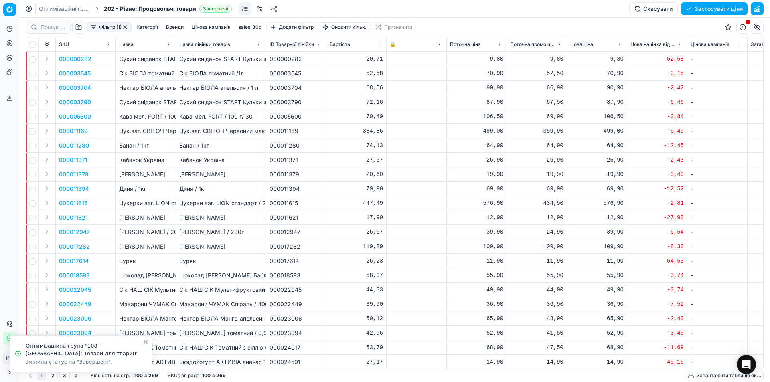
click at [79, 55] on p "000000282" at bounding box center [75, 59] width 32 height 8
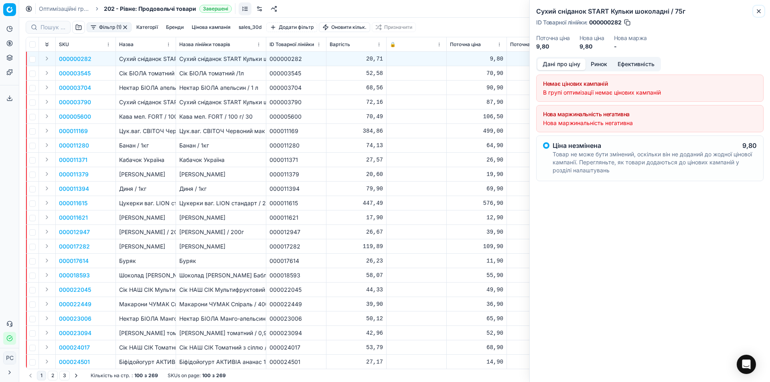
click at [758, 9] on icon "button" at bounding box center [758, 11] width 6 height 6
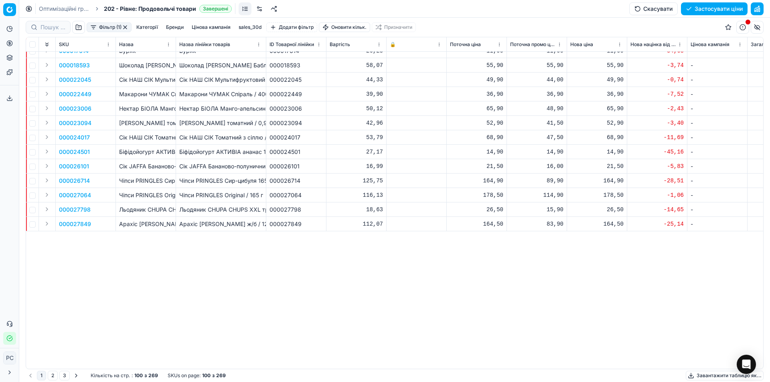
scroll to position [10, 0]
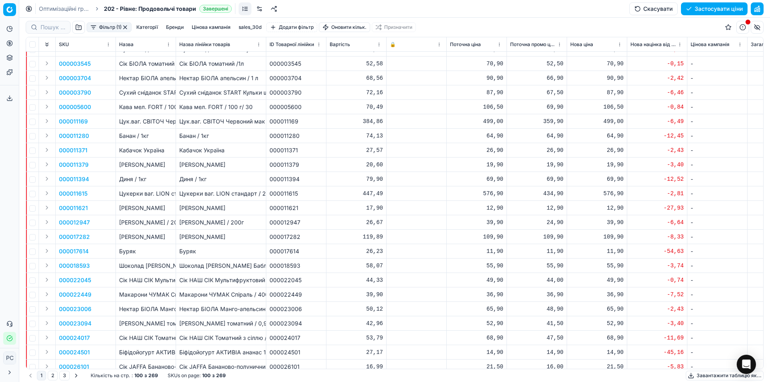
click at [753, 24] on button "button" at bounding box center [757, 27] width 13 height 13
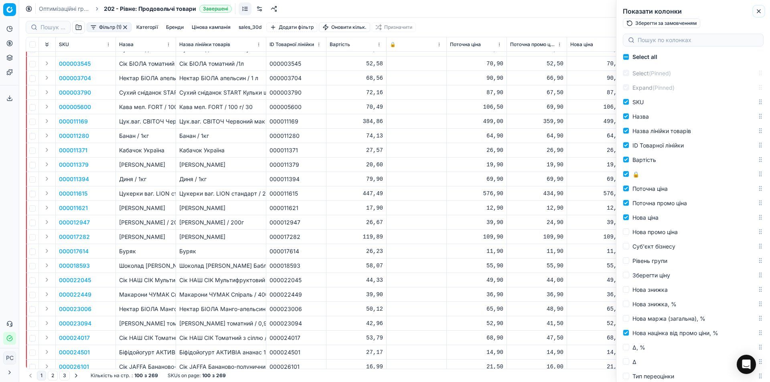
click at [761, 8] on icon "button" at bounding box center [758, 11] width 6 height 6
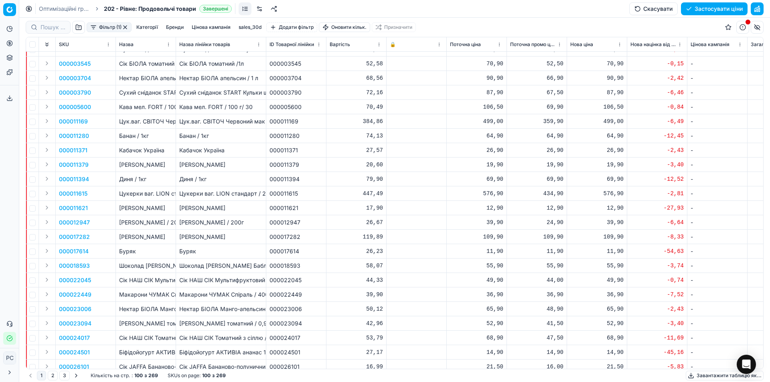
click at [743, 28] on button "button" at bounding box center [742, 27] width 13 height 13
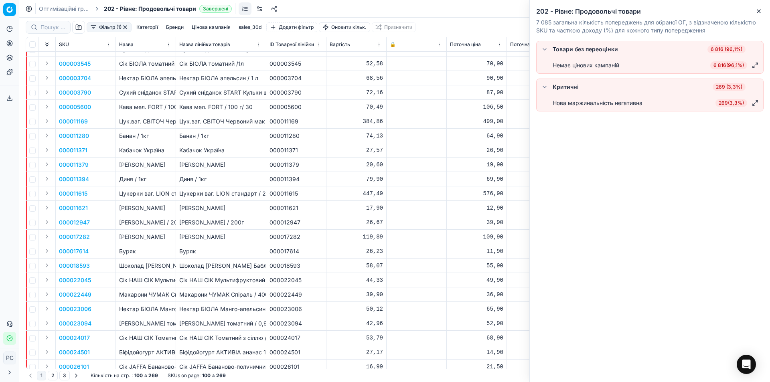
click at [587, 50] on div "Товари без переоцінки" at bounding box center [585, 49] width 65 height 8
click at [542, 53] on button "button" at bounding box center [545, 50] width 10 height 10
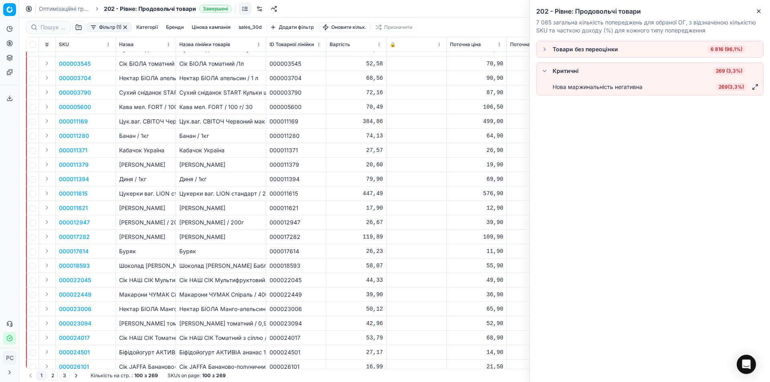
click at [545, 71] on button "button" at bounding box center [545, 71] width 10 height 10
click at [546, 72] on button "button" at bounding box center [545, 71] width 10 height 10
click at [441, 9] on div "Оптимізаційні групи 202 - Рівне: Продовольчі товари Завершені Скасувати Застосу…" at bounding box center [394, 9] width 751 height 18
click at [107, 25] on button "Фільтр (1)" at bounding box center [109, 27] width 45 height 10
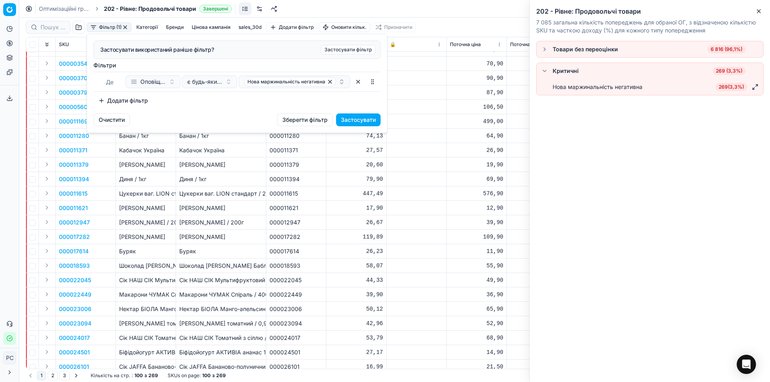
drag, startPoint x: 422, startPoint y: 9, endPoint x: 427, endPoint y: 10, distance: 4.9
click at [423, 9] on html "Pricing platform Аналітика Цінова оптимізація Асортимент продукції Шаблони Серв…" at bounding box center [385, 191] width 770 height 382
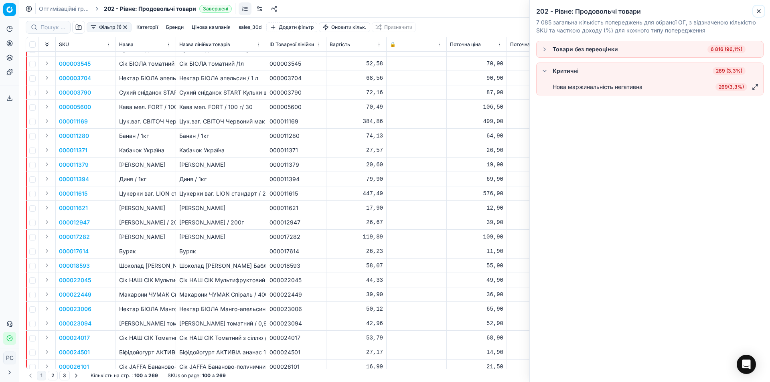
click at [758, 10] on icon "button" at bounding box center [758, 11] width 6 height 6
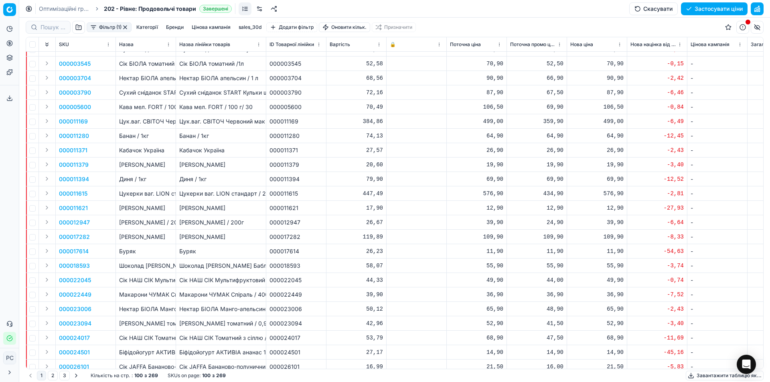
click at [125, 26] on button "button" at bounding box center [125, 27] width 6 height 6
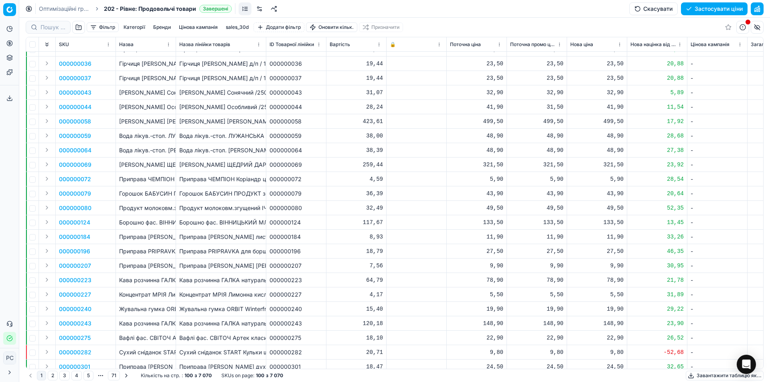
click at [135, 26] on button "Категорії" at bounding box center [134, 27] width 28 height 10
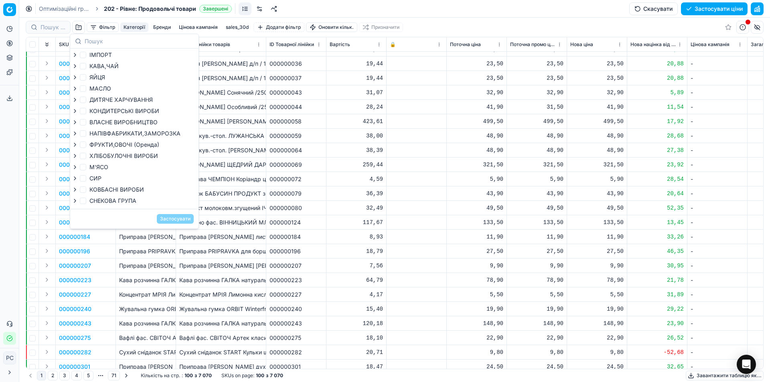
drag, startPoint x: 133, startPoint y: 26, endPoint x: 173, endPoint y: 28, distance: 40.5
click at [134, 26] on button "Категорії" at bounding box center [134, 27] width 28 height 10
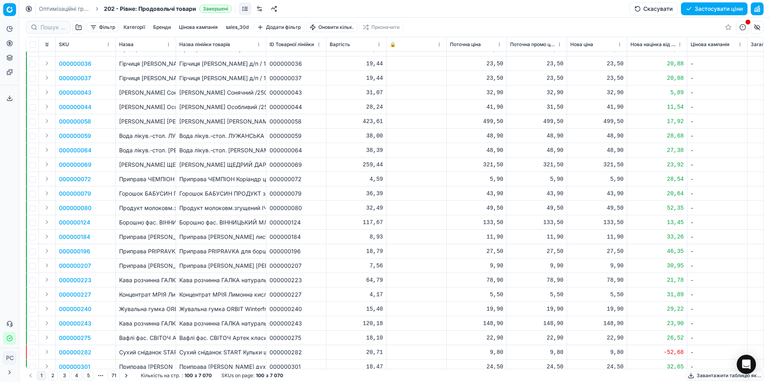
click at [158, 26] on button "Бренди" at bounding box center [162, 27] width 24 height 10
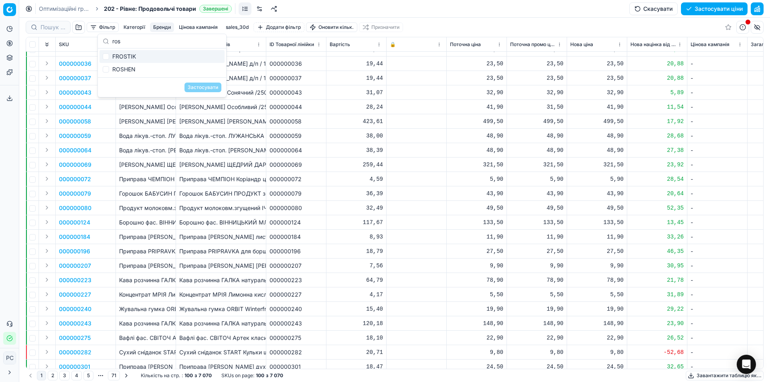
type input "ros"
click at [125, 69] on div "ROSHEN" at bounding box center [161, 69] width 125 height 13
checkbox input "true"
click at [197, 87] on button "Застосувати" at bounding box center [202, 88] width 37 height 10
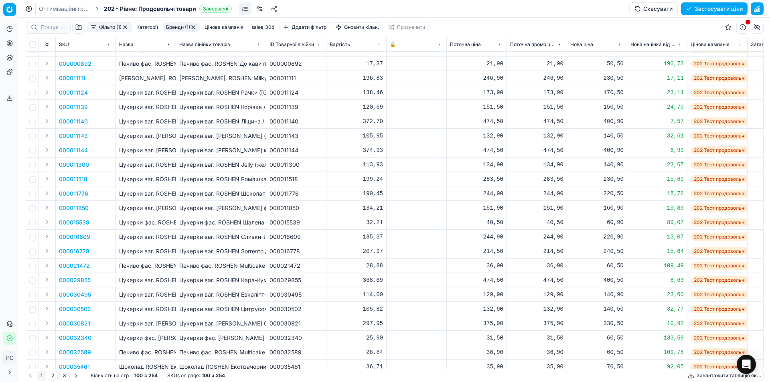
click at [104, 24] on button "Фільтр (1)" at bounding box center [109, 27] width 45 height 10
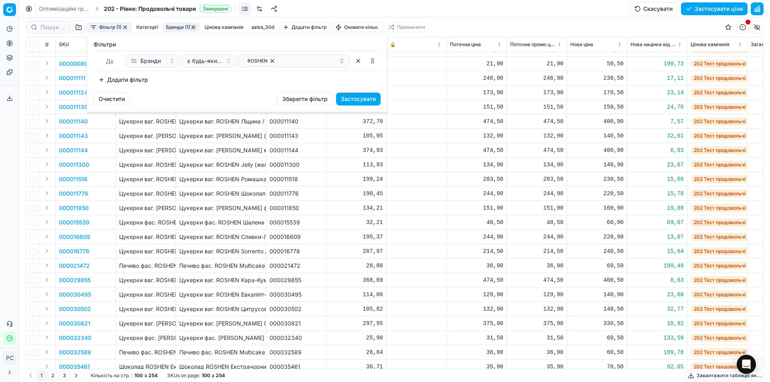
click at [104, 24] on html "Pricing platform Аналітика Цінова оптимізація Асортимент продукції Шаблони Серв…" at bounding box center [385, 191] width 770 height 382
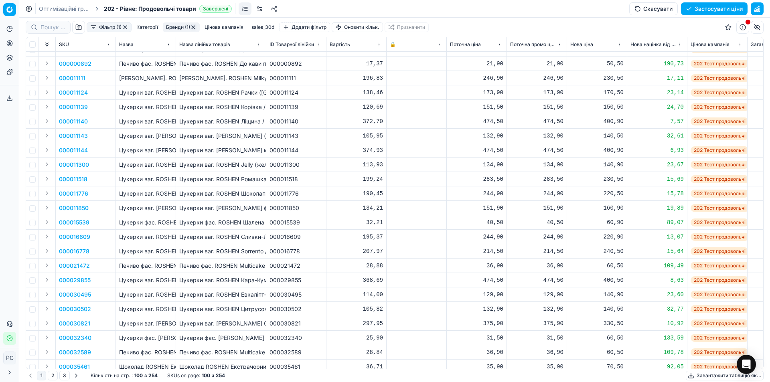
click at [104, 24] on button "Фільтр (1)" at bounding box center [109, 27] width 45 height 10
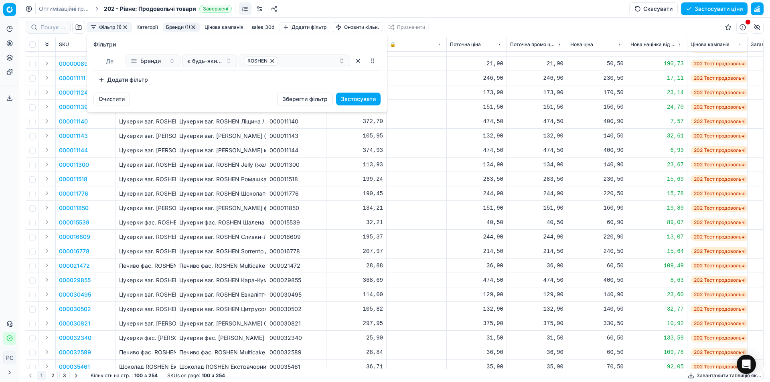
click at [104, 24] on html "Pricing platform Аналітика Цінова оптимізація Асортимент продукції Шаблони Серв…" at bounding box center [385, 191] width 770 height 382
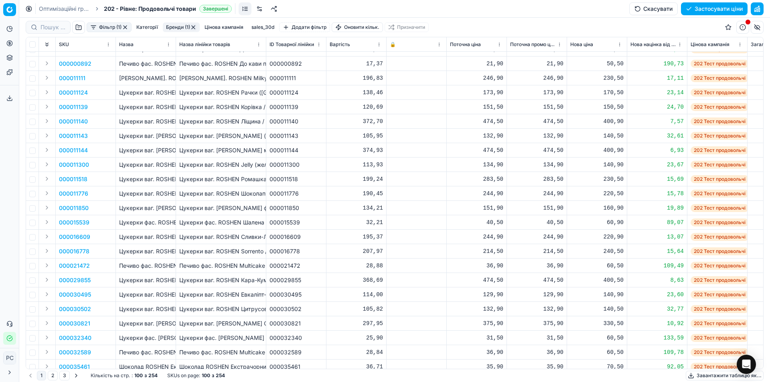
click at [81, 65] on p "000000892" at bounding box center [75, 64] width 32 height 8
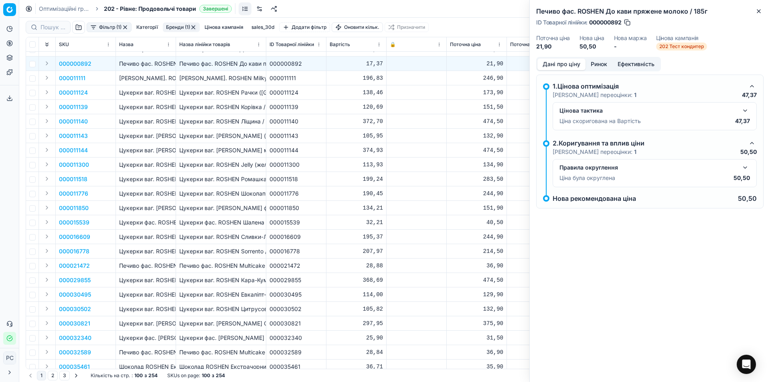
click at [744, 108] on button "button" at bounding box center [745, 111] width 10 height 10
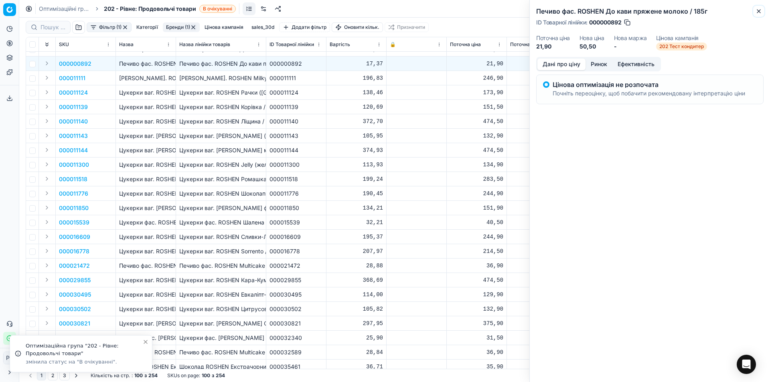
click at [759, 8] on button "Close" at bounding box center [759, 11] width 10 height 10
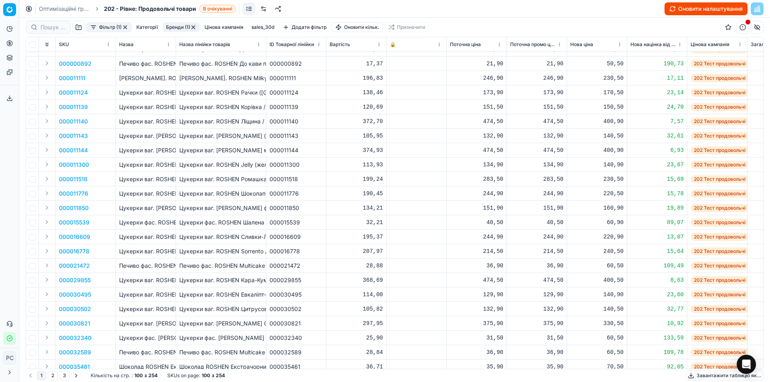
click at [696, 8] on button "Оновити налаштування" at bounding box center [705, 8] width 83 height 13
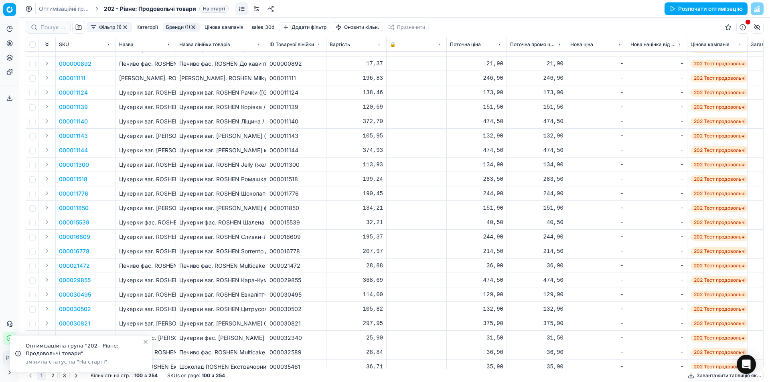
click at [714, 7] on button "Розпочати оптимізацію" at bounding box center [705, 8] width 83 height 13
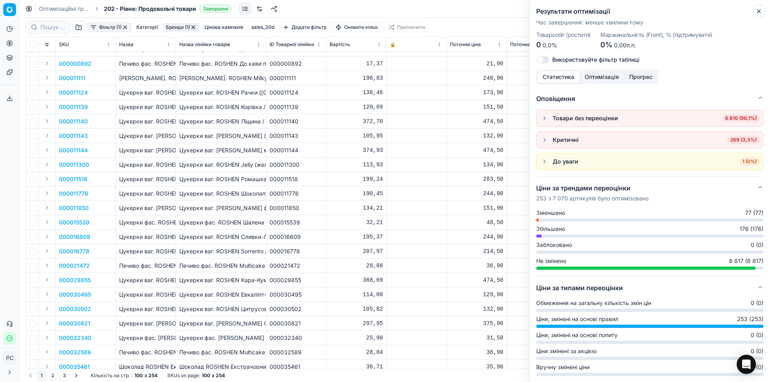
click at [759, 11] on icon "button" at bounding box center [758, 11] width 6 height 6
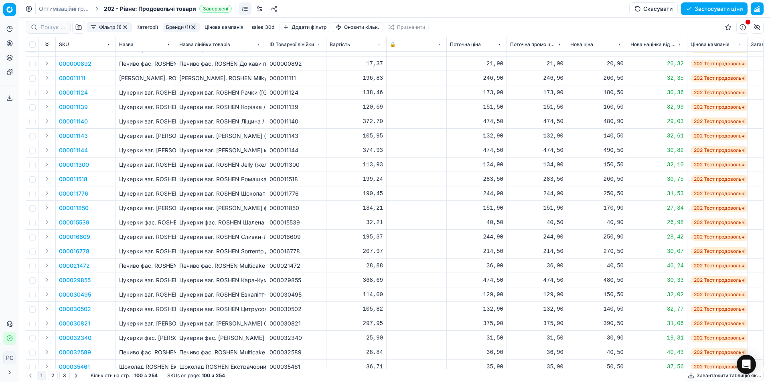
click at [71, 118] on p "000011140" at bounding box center [73, 121] width 29 height 8
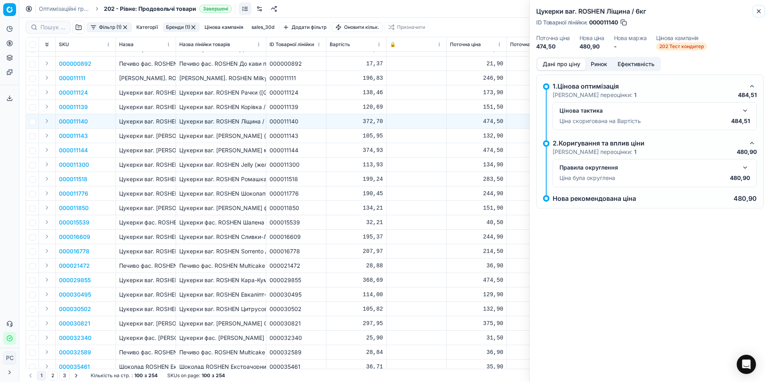
click at [760, 13] on icon "button" at bounding box center [758, 11] width 6 height 6
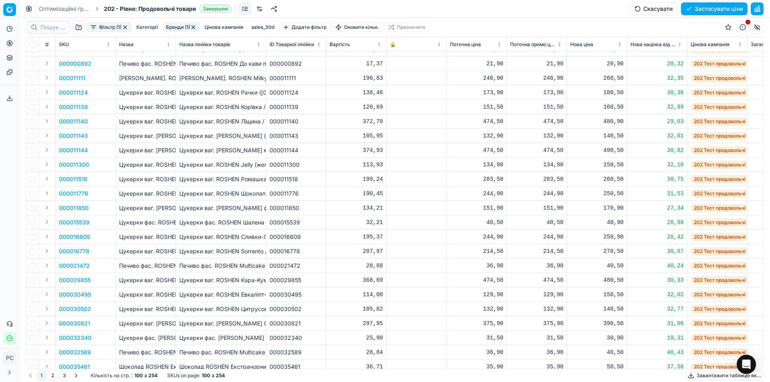
click at [75, 59] on td "000000892" at bounding box center [86, 64] width 60 height 14
click at [75, 63] on p "000000892" at bounding box center [75, 64] width 32 height 8
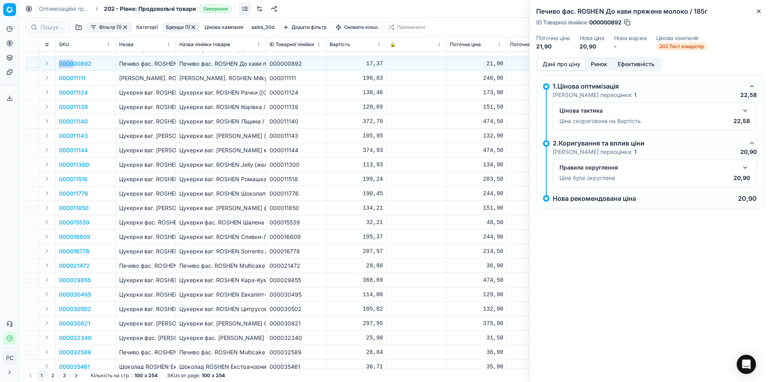
click at [748, 110] on button "button" at bounding box center [745, 111] width 10 height 10
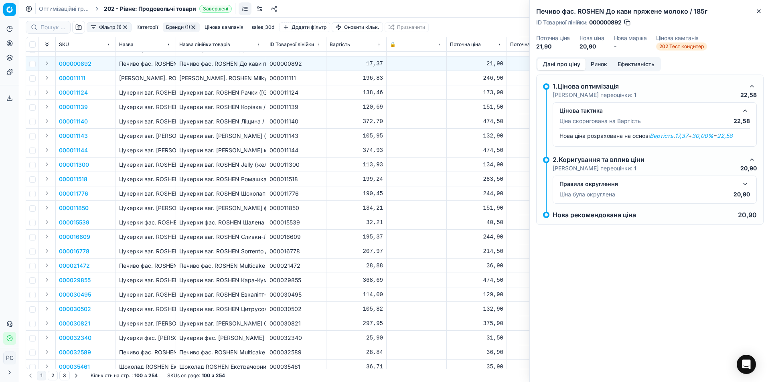
click at [735, 68] on div "Дані про ціну Ринок Ефективність 1.Цінова оптимізація Кроки переоцінки: 1 22,58…" at bounding box center [650, 150] width 240 height 187
click at [751, 87] on button "button" at bounding box center [752, 86] width 10 height 10
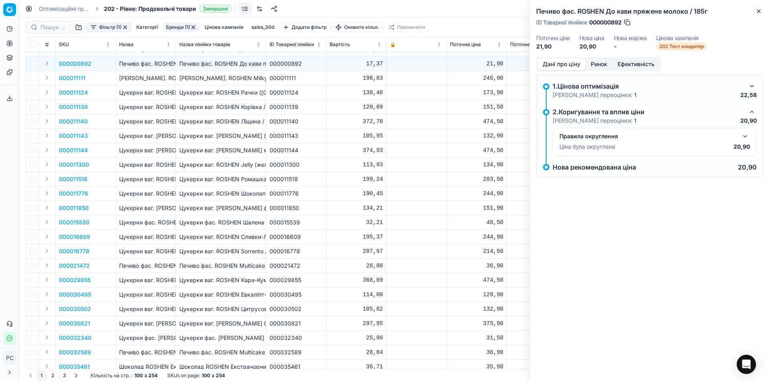
click at [752, 87] on button "button" at bounding box center [752, 86] width 10 height 10
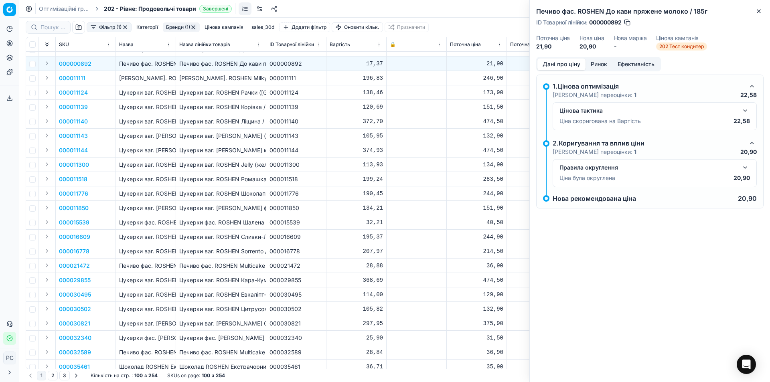
click at [751, 142] on button "button" at bounding box center [752, 143] width 10 height 10
click at [747, 166] on button "button" at bounding box center [745, 168] width 10 height 10
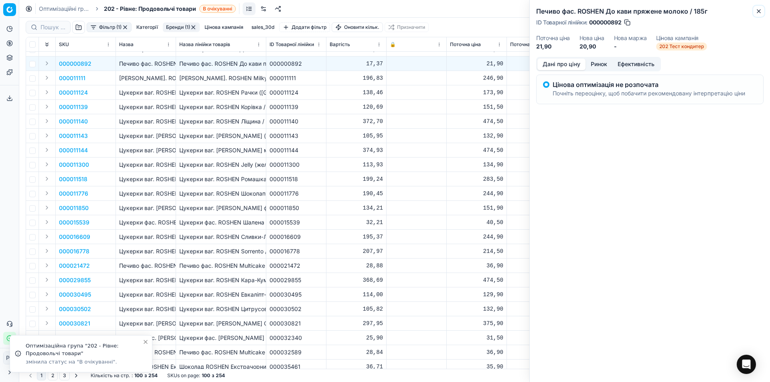
click at [761, 10] on icon "button" at bounding box center [758, 11] width 6 height 6
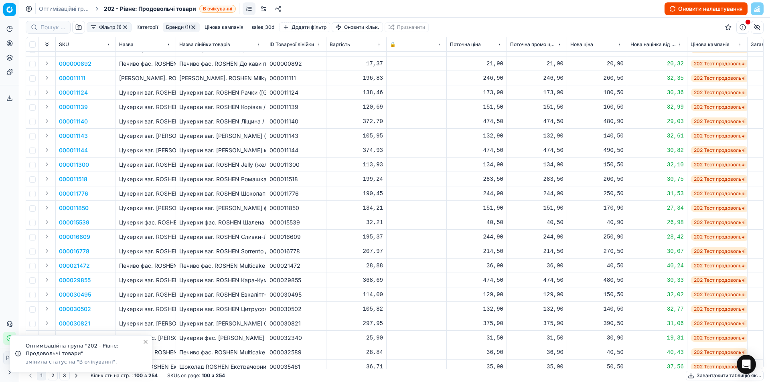
click at [690, 9] on button "Оновити налаштування" at bounding box center [705, 8] width 83 height 13
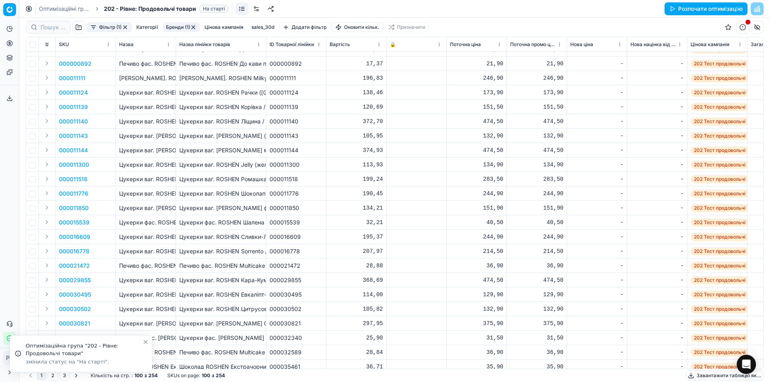
click at [705, 6] on button "Розпочати оптимізацію" at bounding box center [705, 8] width 83 height 13
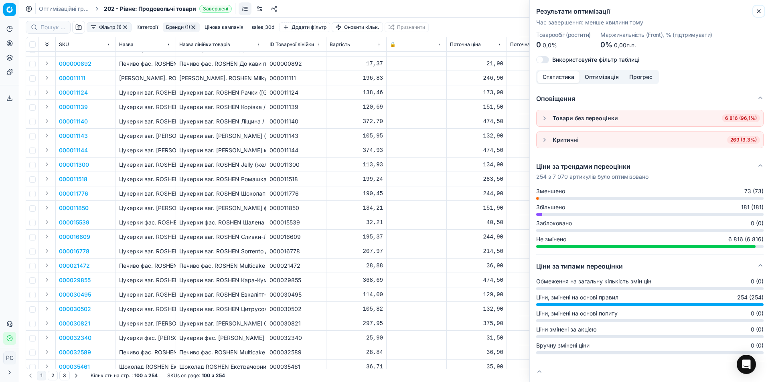
click at [760, 12] on icon "button" at bounding box center [758, 11] width 6 height 6
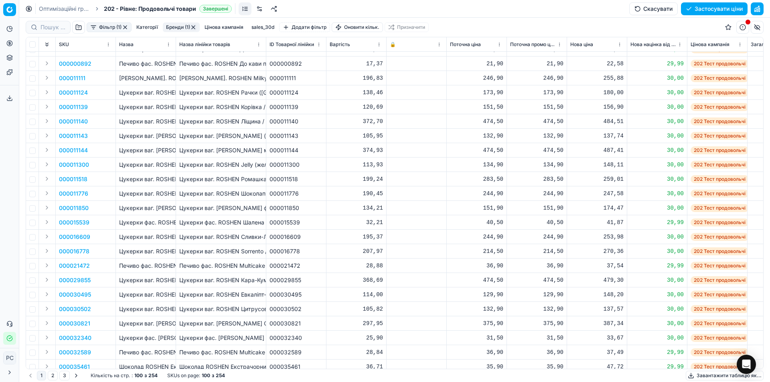
click at [71, 61] on p "000000892" at bounding box center [75, 64] width 32 height 8
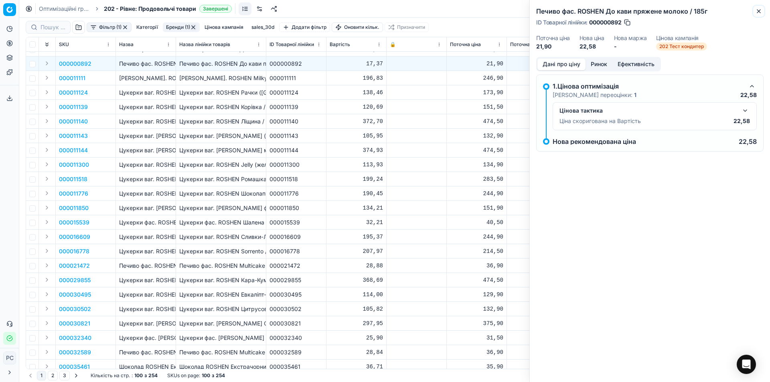
click at [758, 9] on icon "button" at bounding box center [758, 11] width 6 height 6
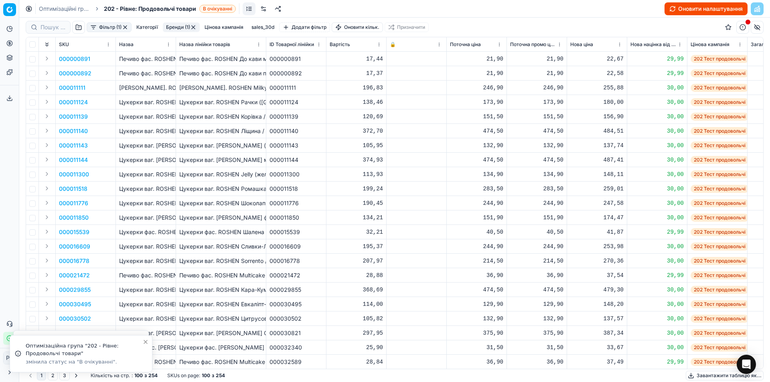
click at [704, 11] on button "Оновити налаштування" at bounding box center [705, 8] width 83 height 13
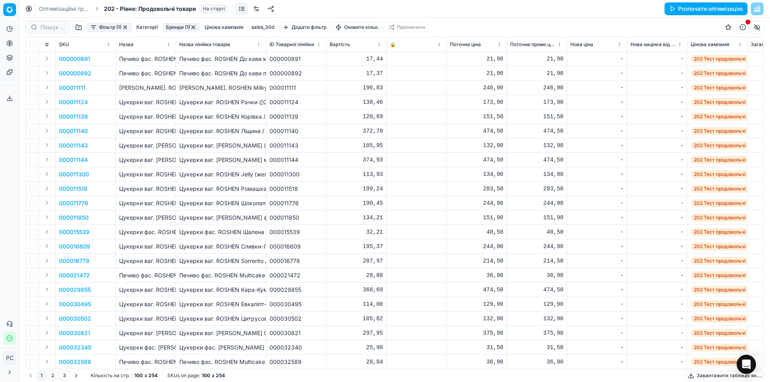
click at [74, 58] on p "000000891" at bounding box center [74, 59] width 31 height 8
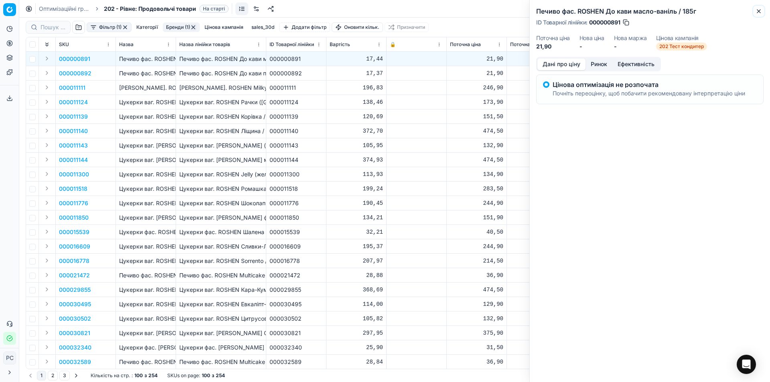
click at [763, 14] on button "Close" at bounding box center [759, 11] width 10 height 10
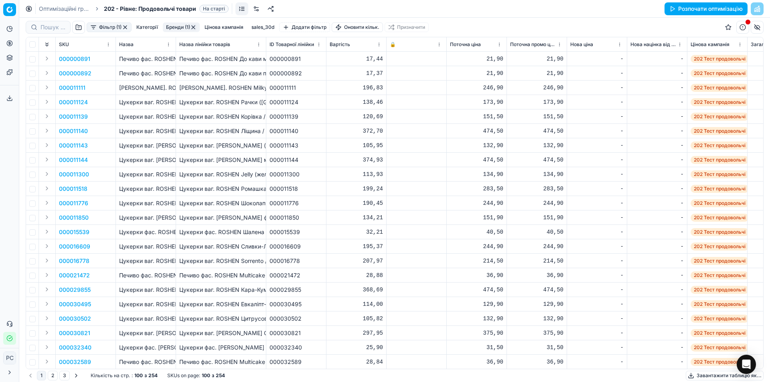
click at [690, 6] on button "Розпочати оптимізацію" at bounding box center [705, 8] width 83 height 13
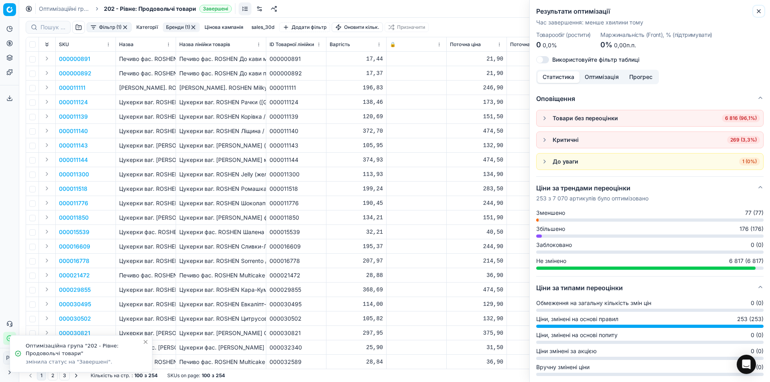
click at [759, 11] on icon "button" at bounding box center [758, 11] width 6 height 6
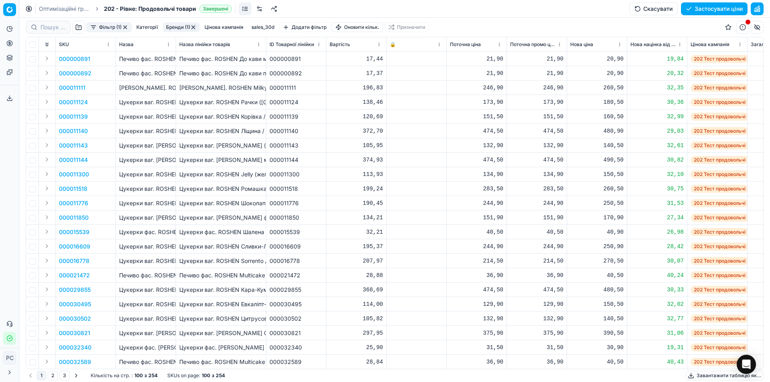
click at [75, 84] on p "000011111" at bounding box center [72, 88] width 26 height 8
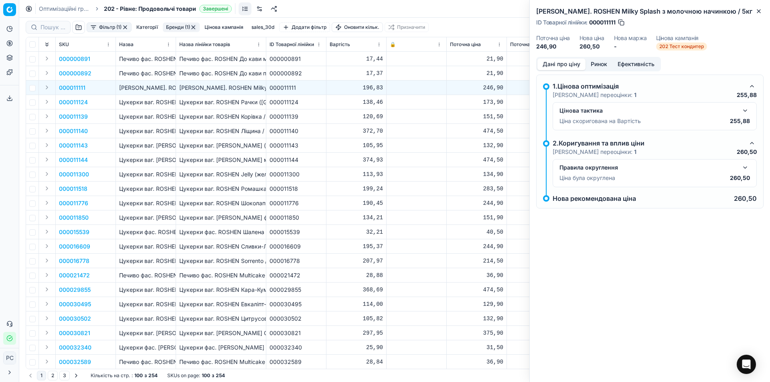
click at [745, 109] on button "button" at bounding box center [745, 111] width 10 height 10
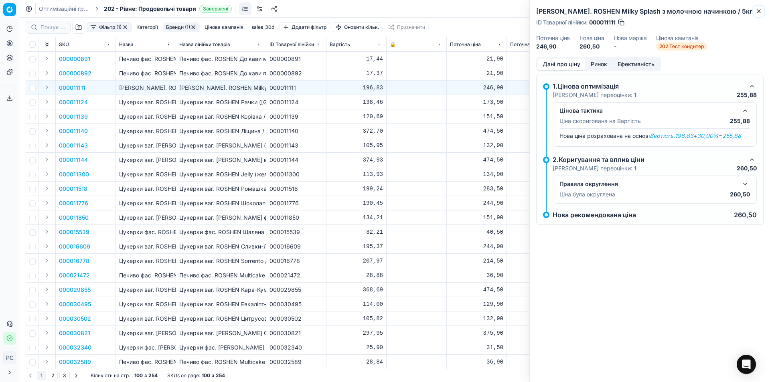
click at [762, 12] on button "Close" at bounding box center [759, 11] width 10 height 10
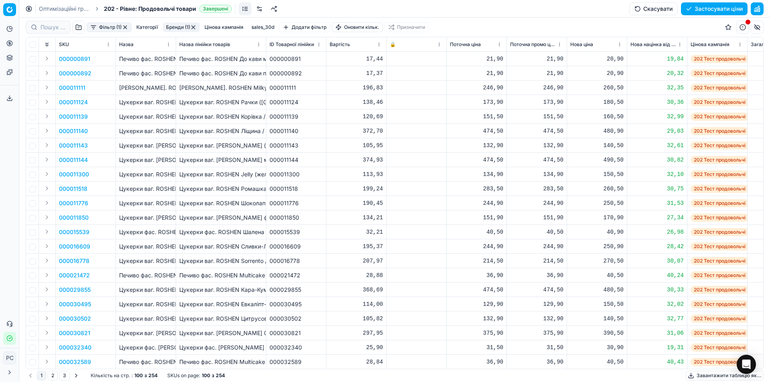
click at [77, 114] on p "000011139" at bounding box center [73, 117] width 29 height 8
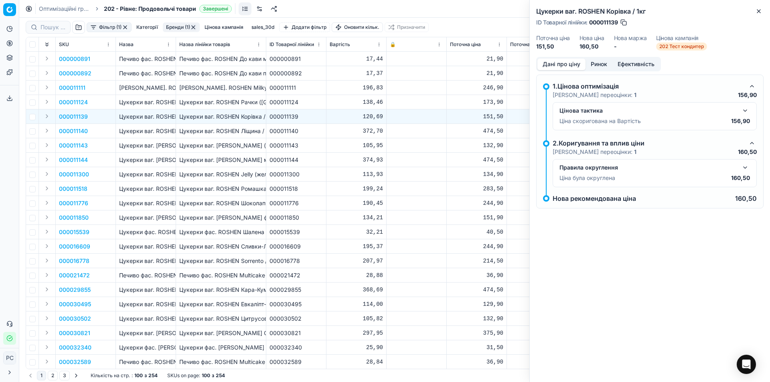
click at [746, 108] on button "button" at bounding box center [745, 111] width 10 height 10
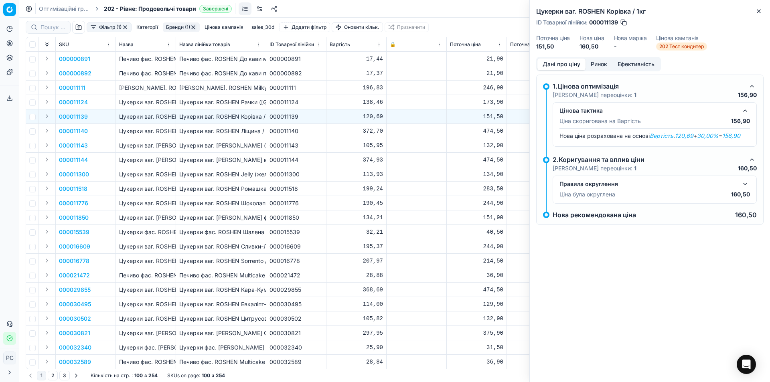
click at [745, 183] on button "button" at bounding box center [745, 184] width 10 height 10
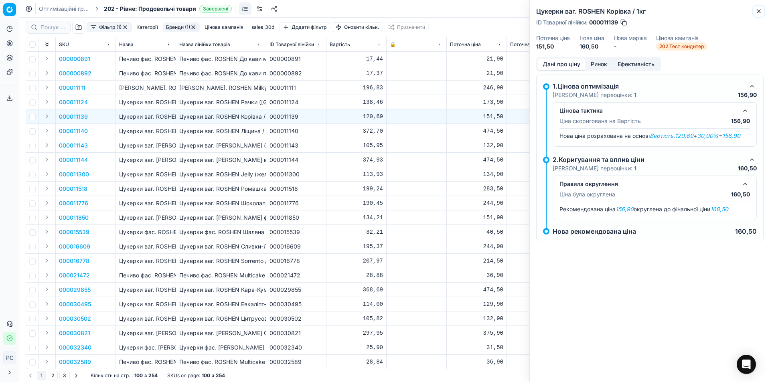
click at [760, 10] on icon "button" at bounding box center [758, 11] width 6 height 6
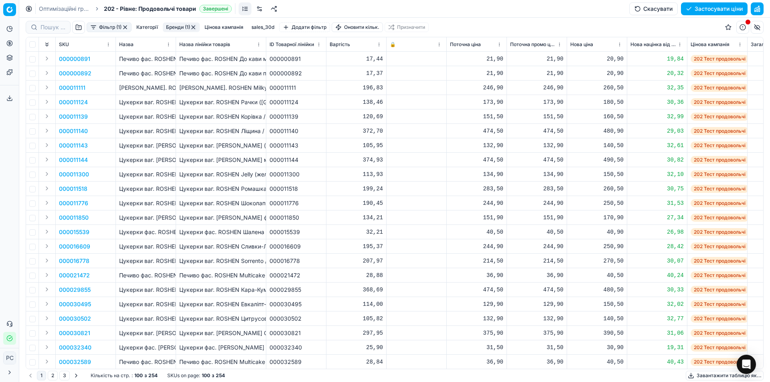
drag, startPoint x: 294, startPoint y: 26, endPoint x: 284, endPoint y: 15, distance: 15.3
click at [294, 25] on button "Додати фільтр" at bounding box center [304, 27] width 51 height 10
